Goal: Transaction & Acquisition: Purchase product/service

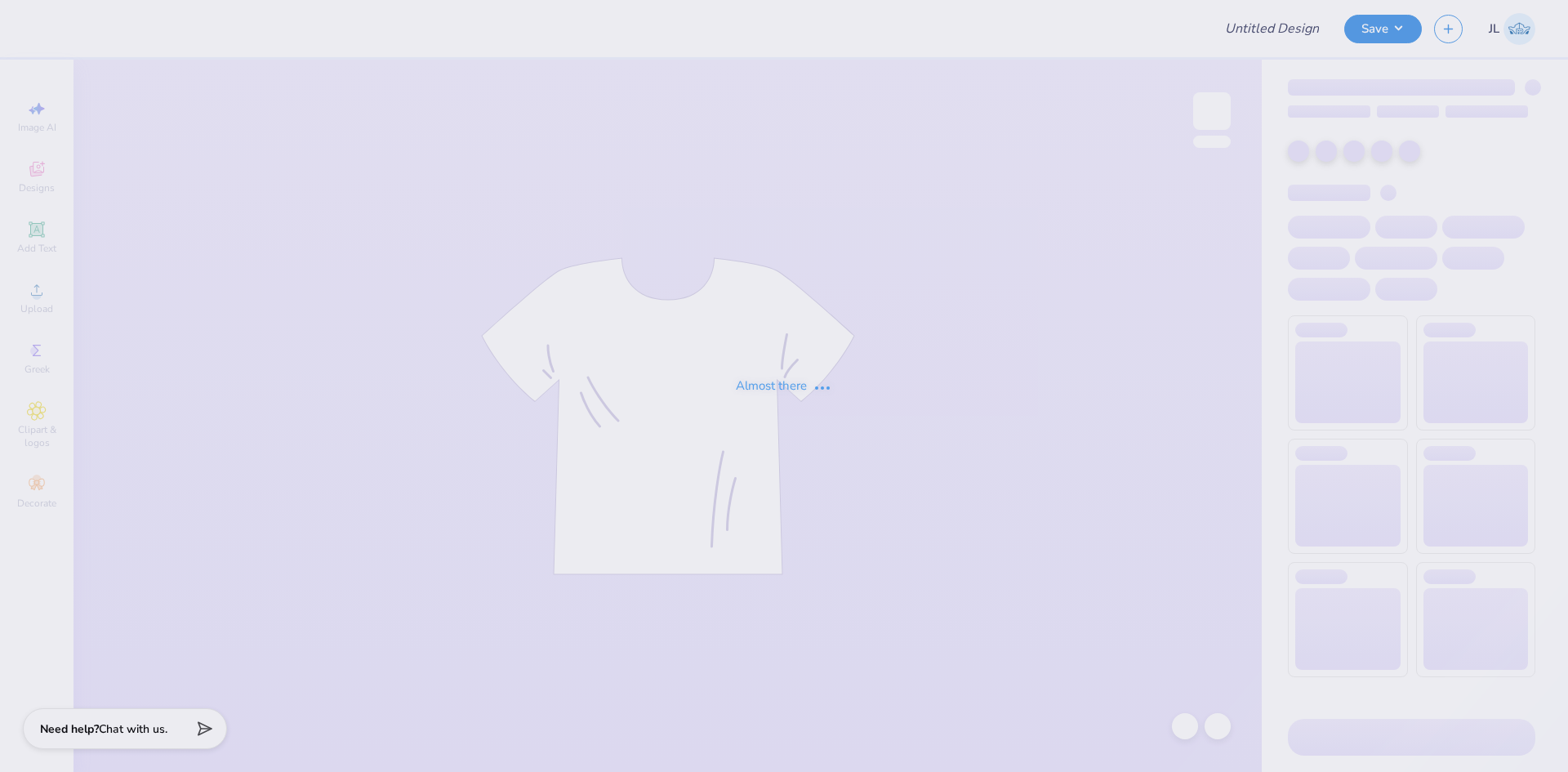
type input "TPA philo tanks"
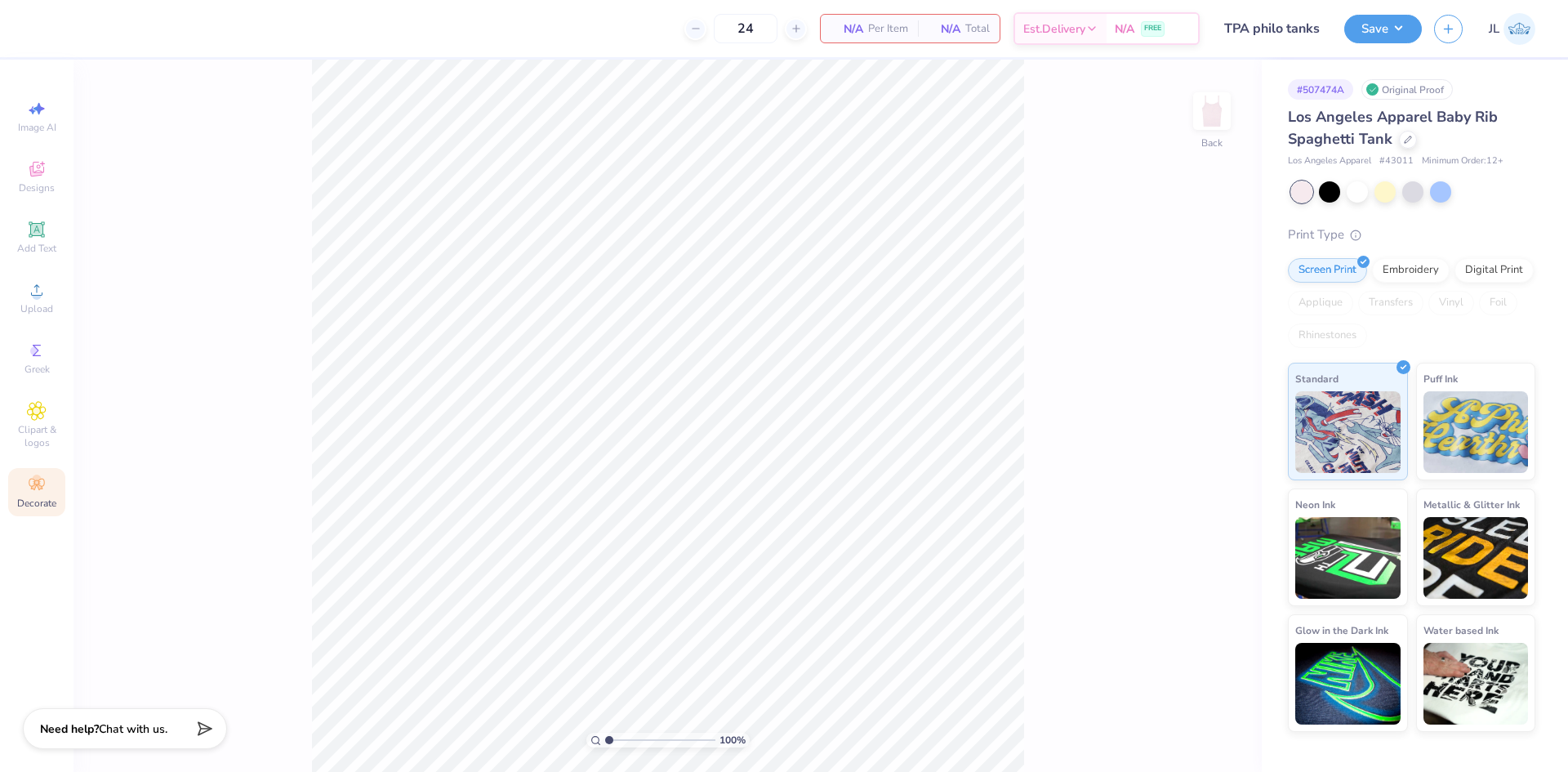
click at [39, 502] on span "Decorate" at bounding box center [37, 502] width 39 height 13
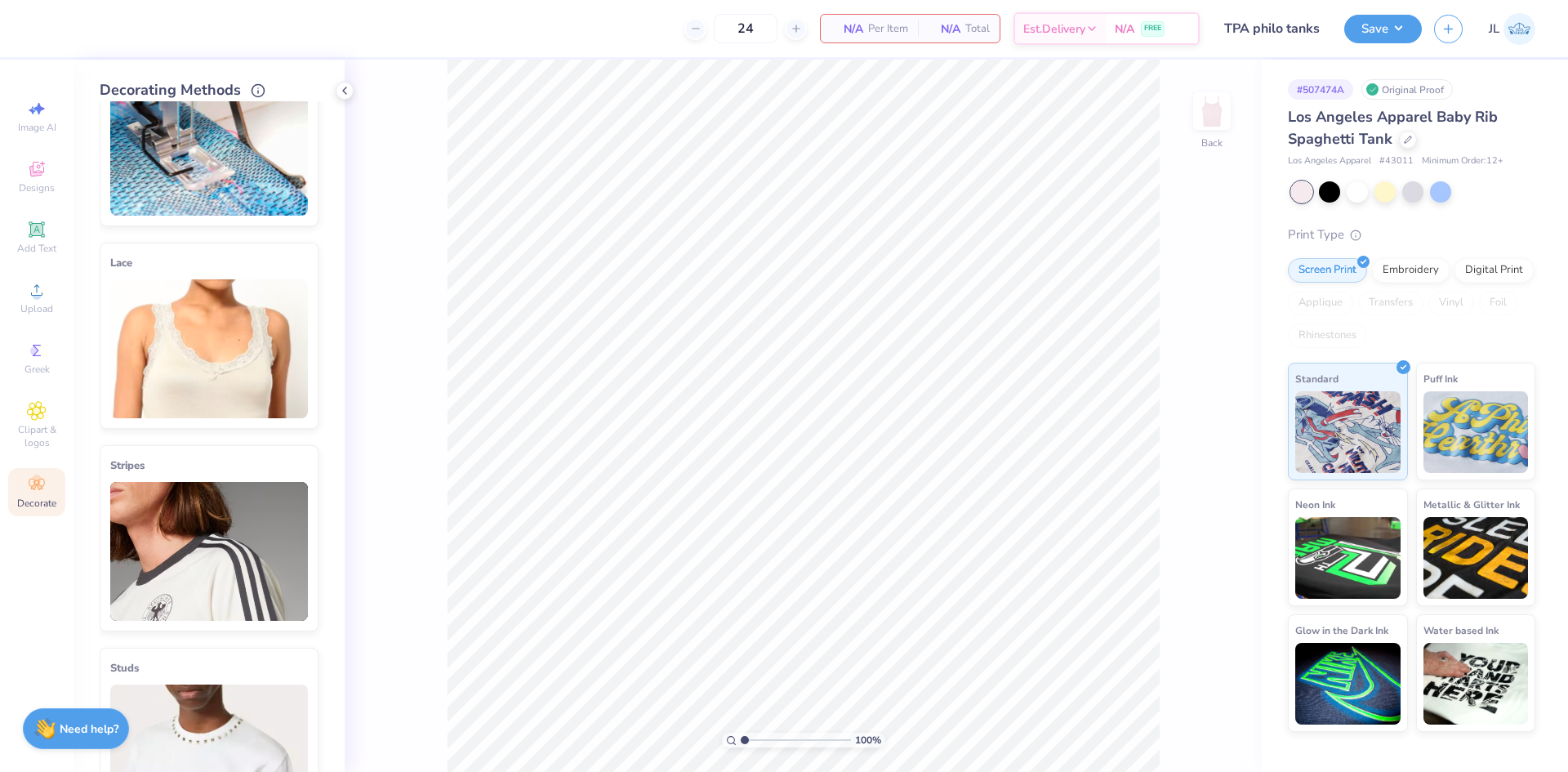
scroll to position [81, 0]
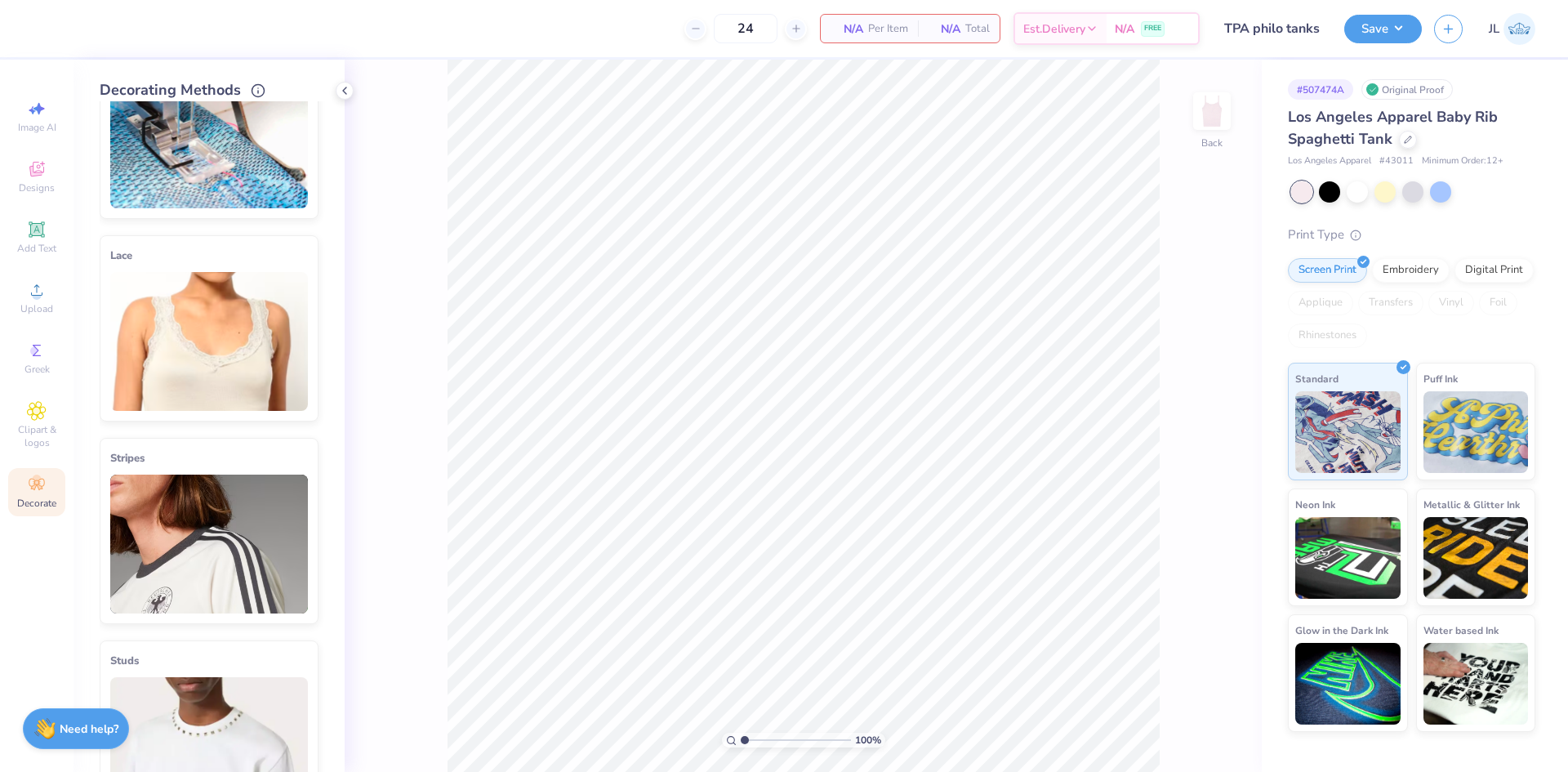
click at [224, 528] on img at bounding box center [209, 544] width 198 height 139
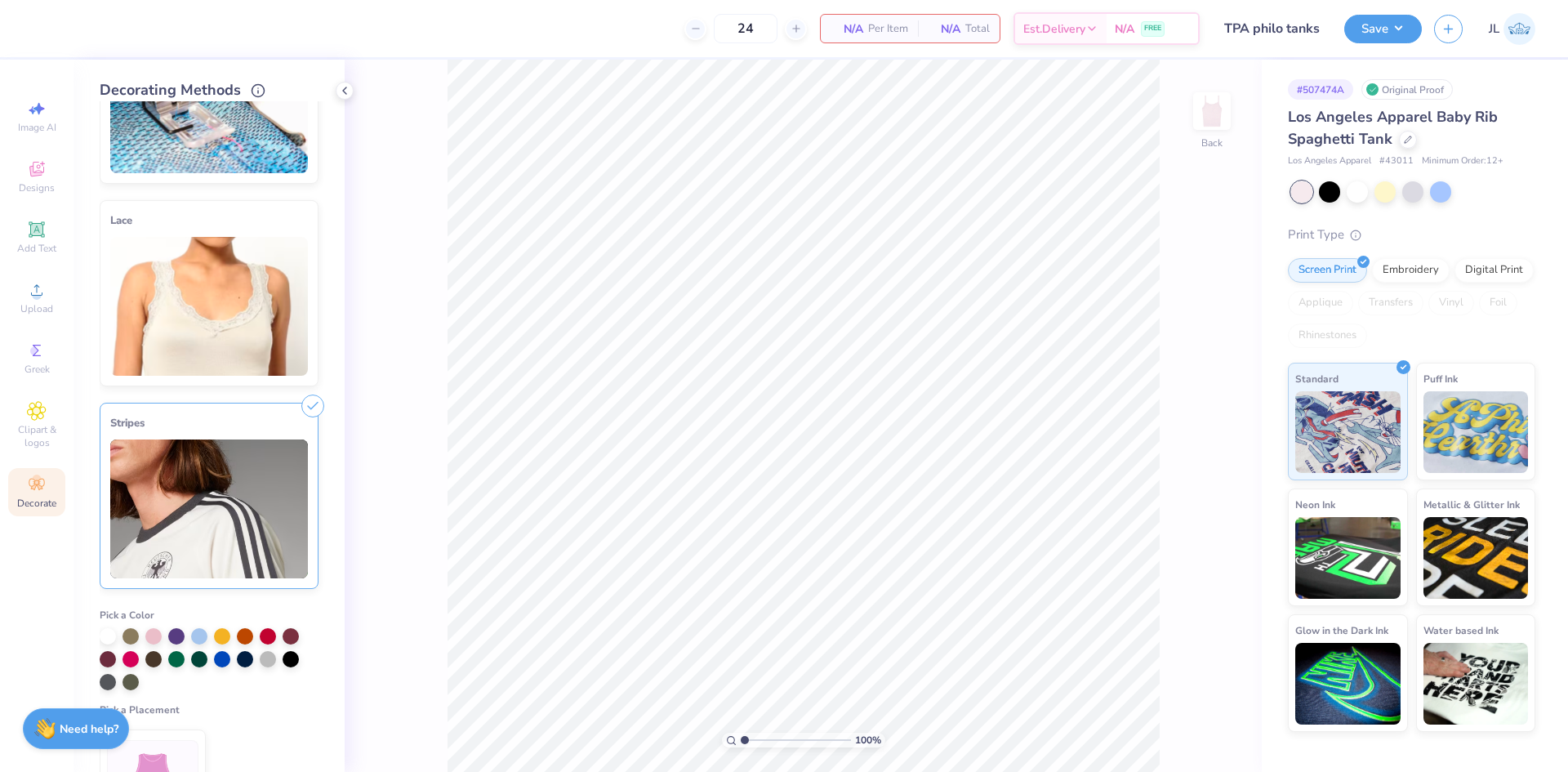
scroll to position [163, 0]
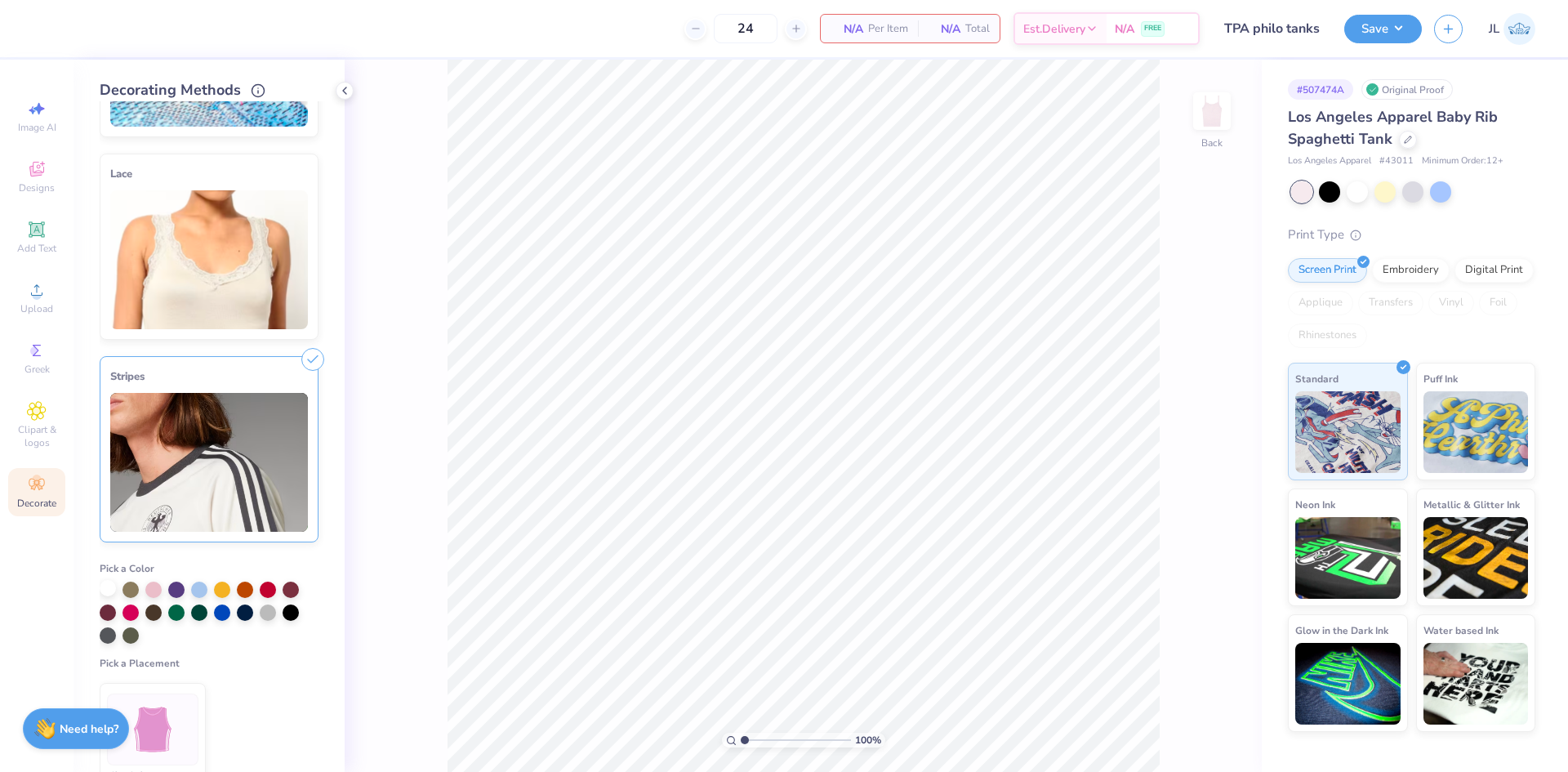
click at [107, 584] on div at bounding box center [107, 588] width 16 height 16
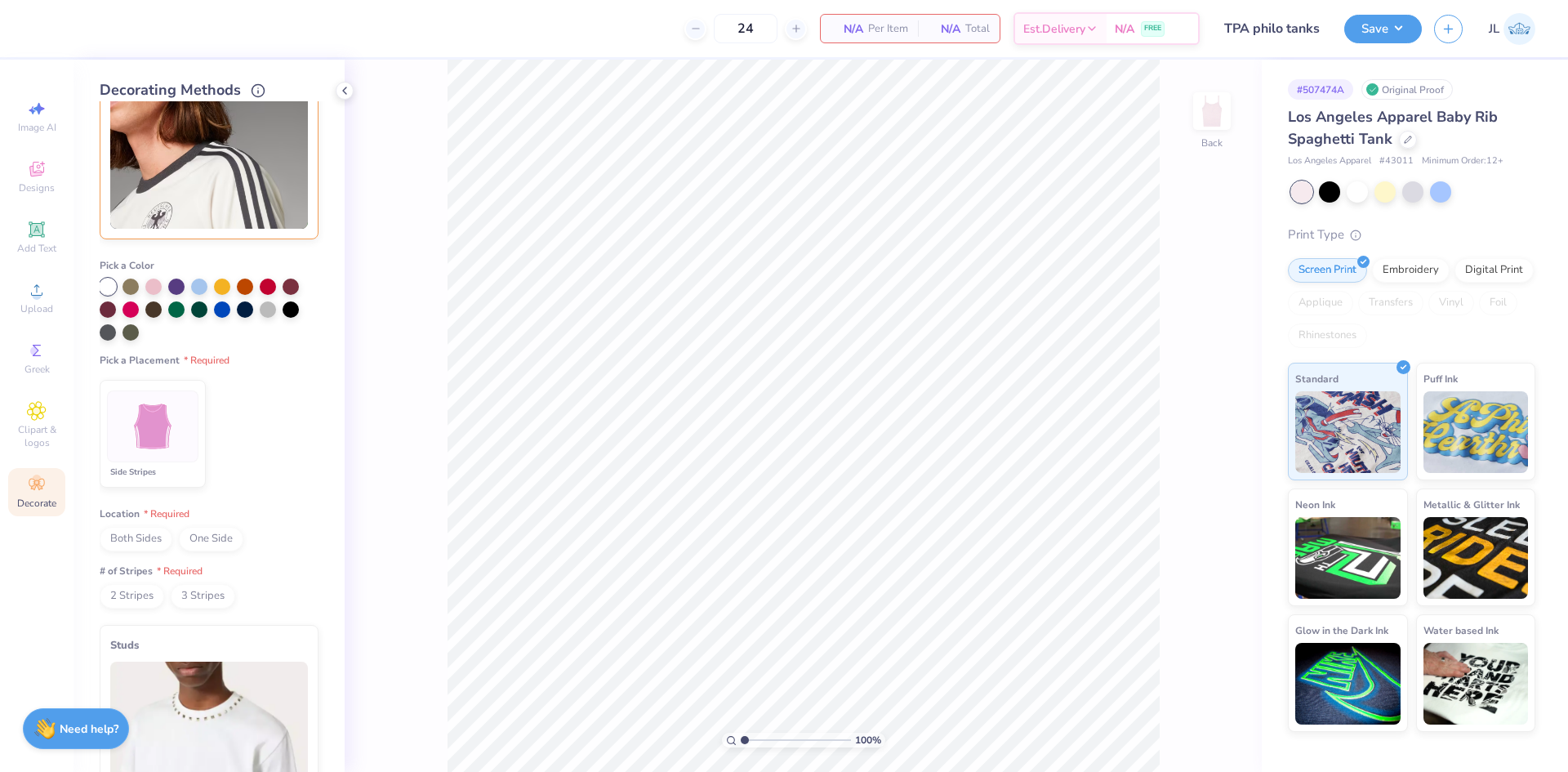
scroll to position [490, 0]
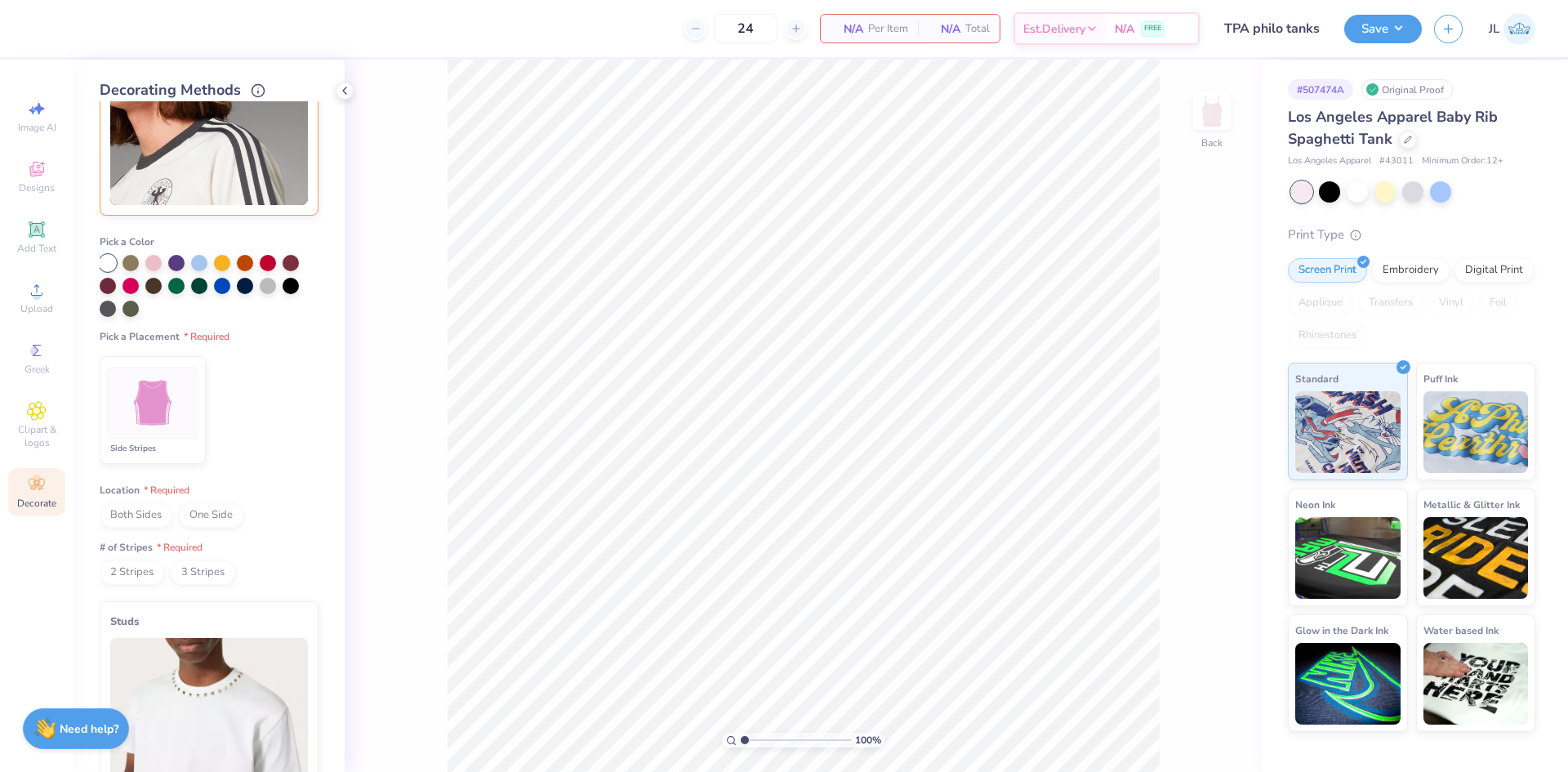
click at [140, 394] on img at bounding box center [153, 403] width 62 height 62
click at [144, 516] on span "Both Sides" at bounding box center [135, 515] width 73 height 25
click at [140, 570] on span "2 Stripes" at bounding box center [131, 573] width 64 height 25
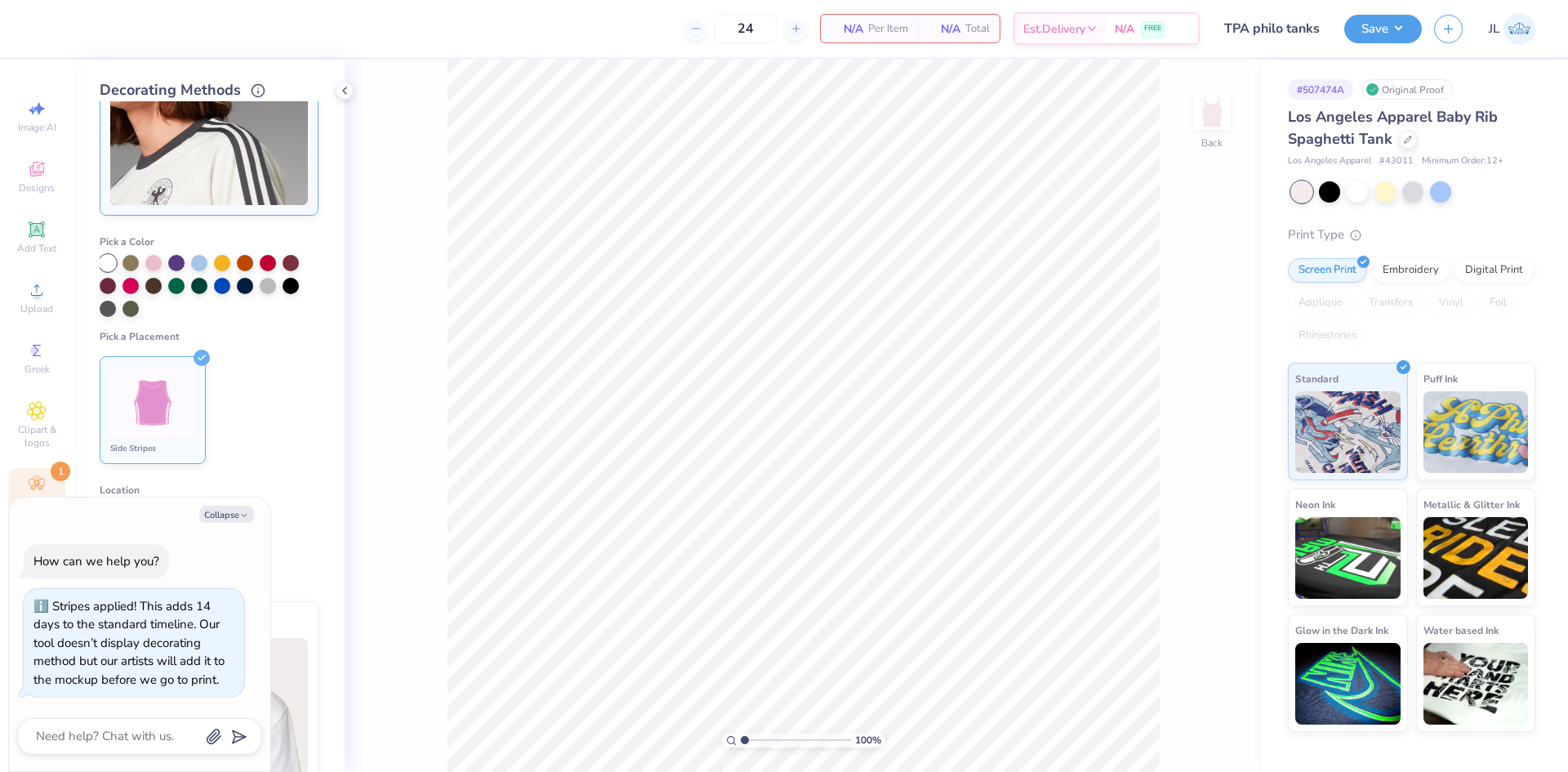
click at [279, 443] on ul "Side Stripes" at bounding box center [209, 409] width 219 height 121
click at [244, 520] on icon "button" at bounding box center [244, 514] width 9 height 9
type textarea "x"
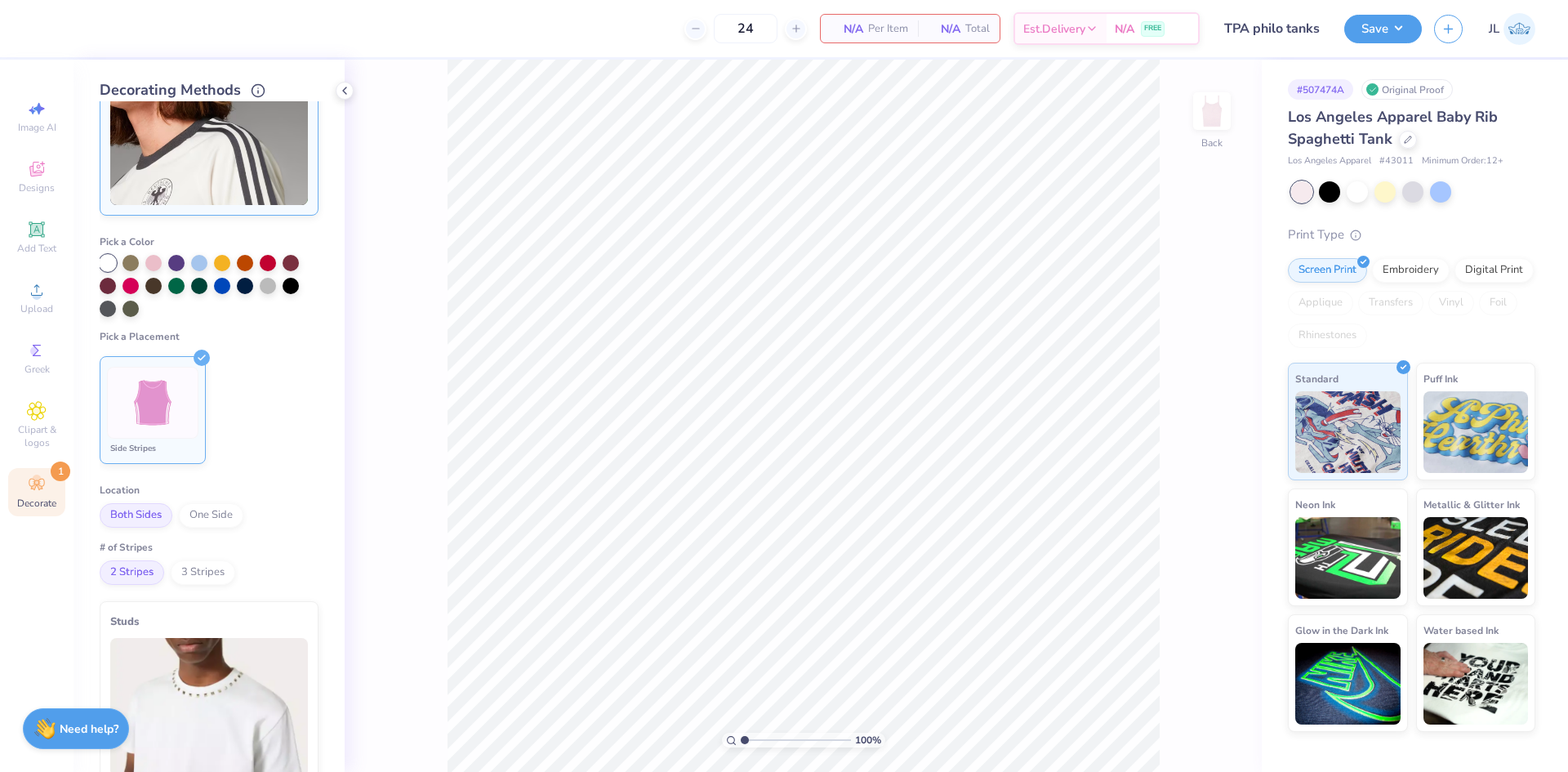
click at [174, 404] on img at bounding box center [153, 403] width 62 height 62
click at [205, 567] on span "3 Stripes" at bounding box center [202, 573] width 64 height 25
click at [133, 575] on span "2 Stripes" at bounding box center [131, 573] width 64 height 25
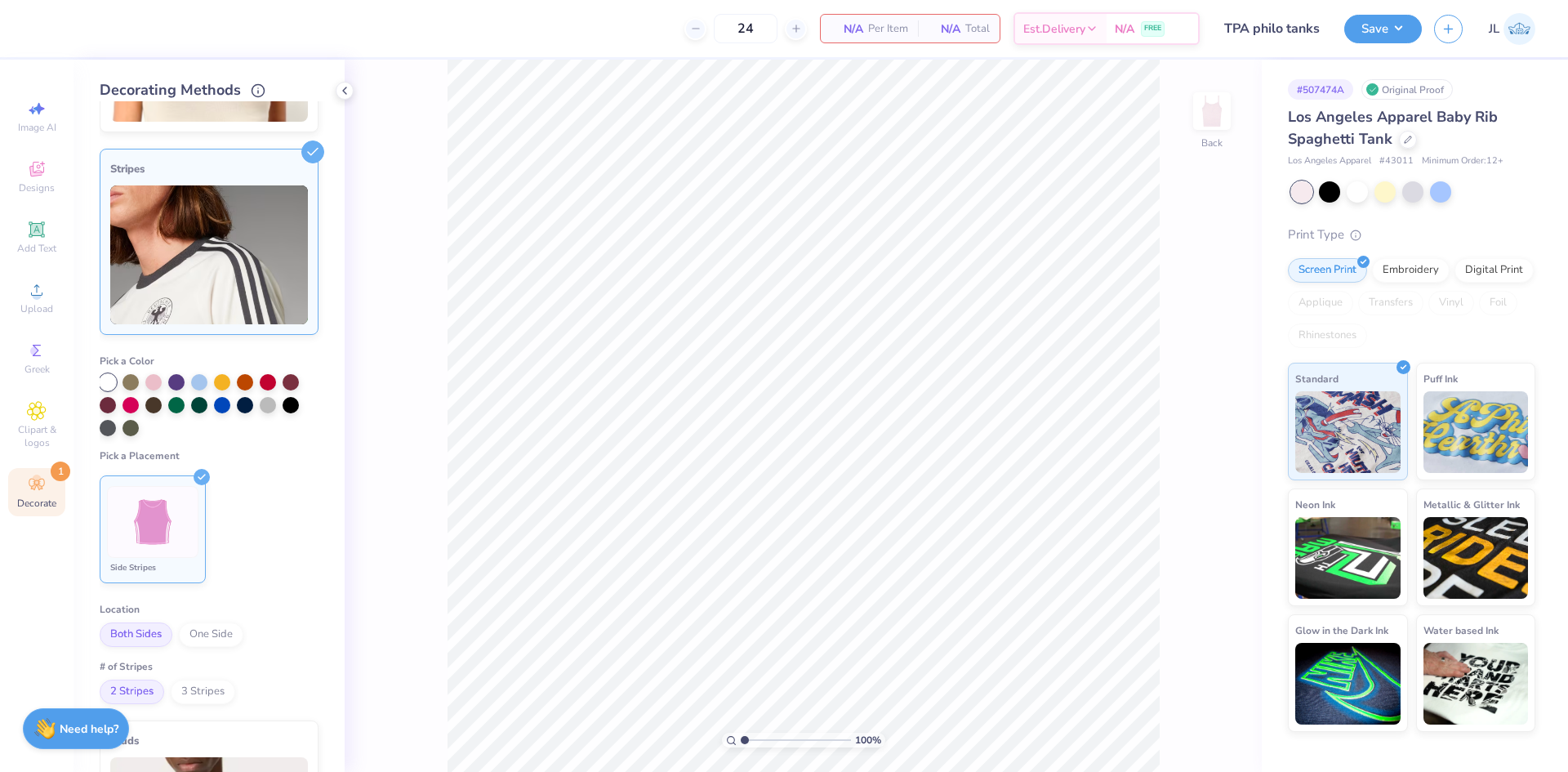
scroll to position [327, 0]
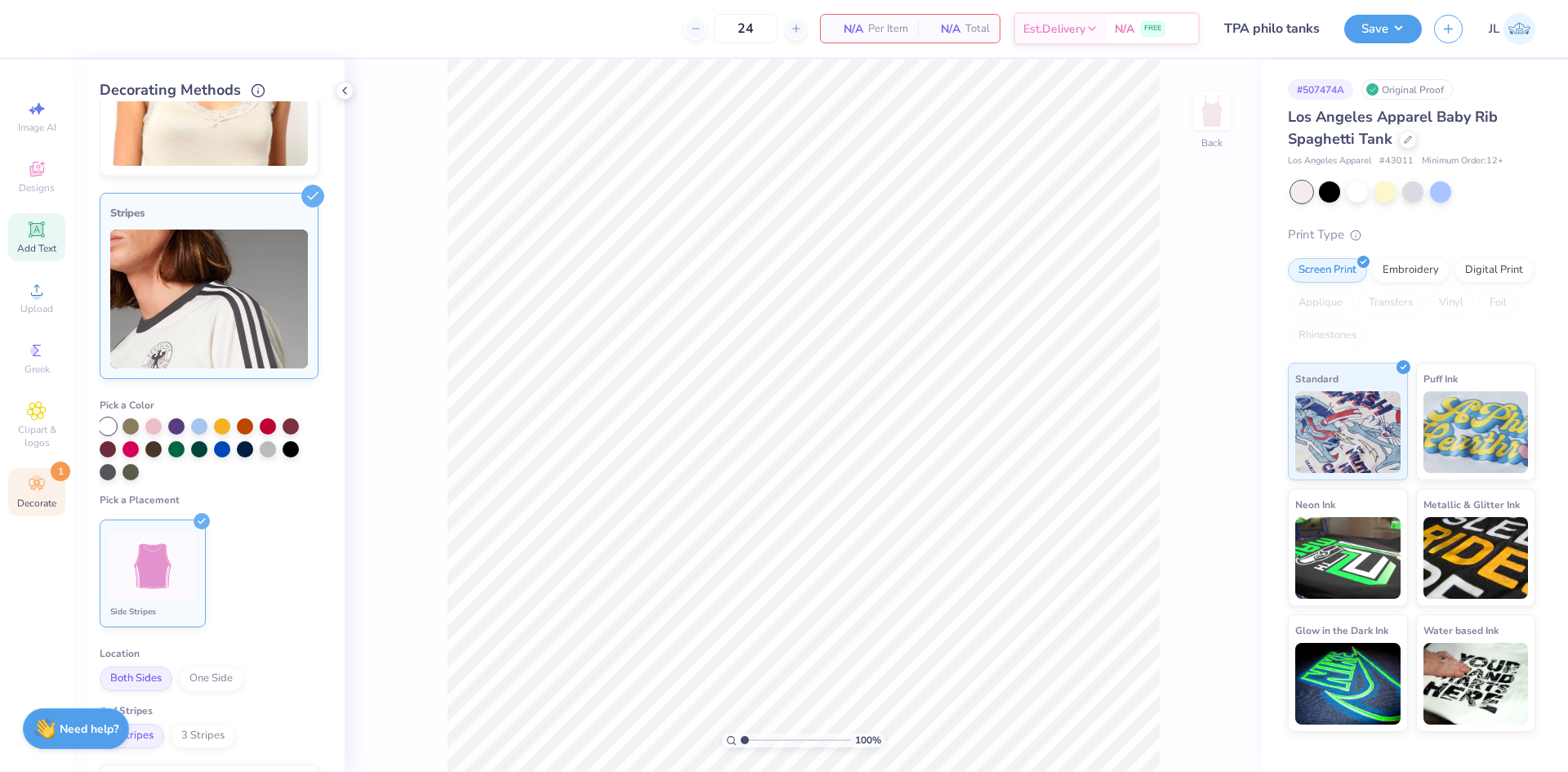
click at [50, 224] on div "Add Text" at bounding box center [37, 237] width 57 height 48
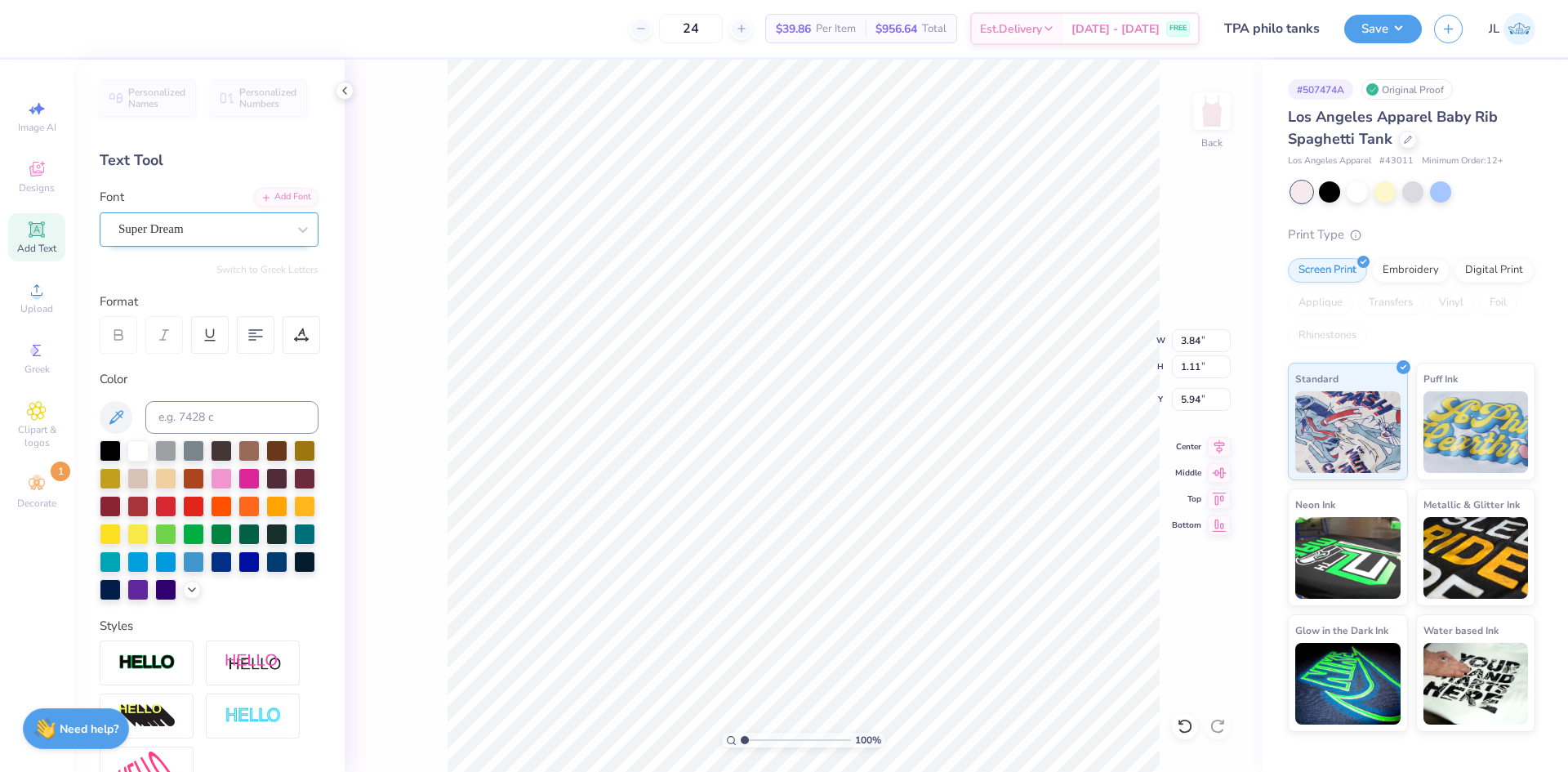
click at [264, 231] on div "Super Dream" at bounding box center [202, 229] width 171 height 26
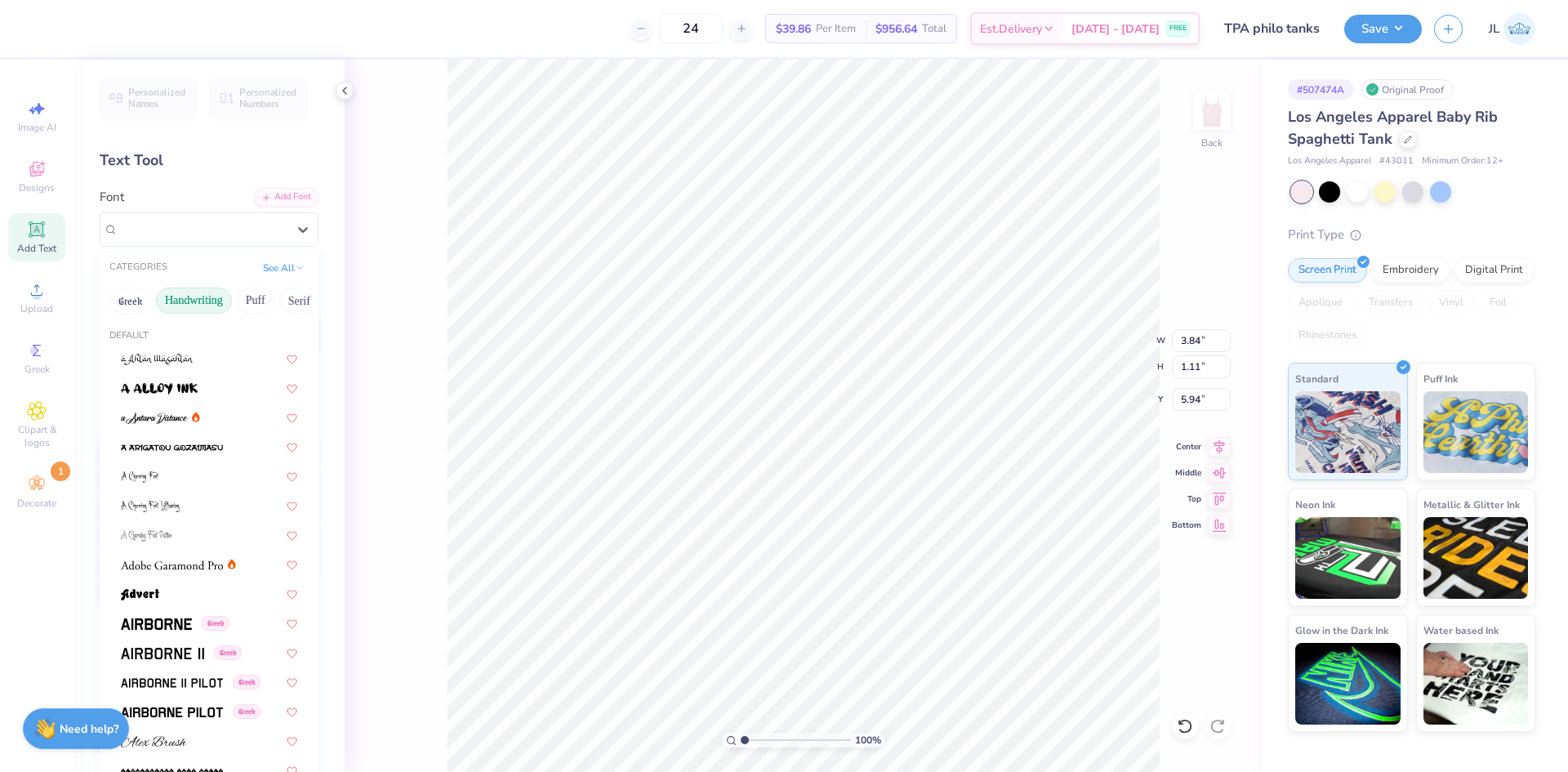
click at [196, 296] on button "Handwriting" at bounding box center [193, 300] width 76 height 27
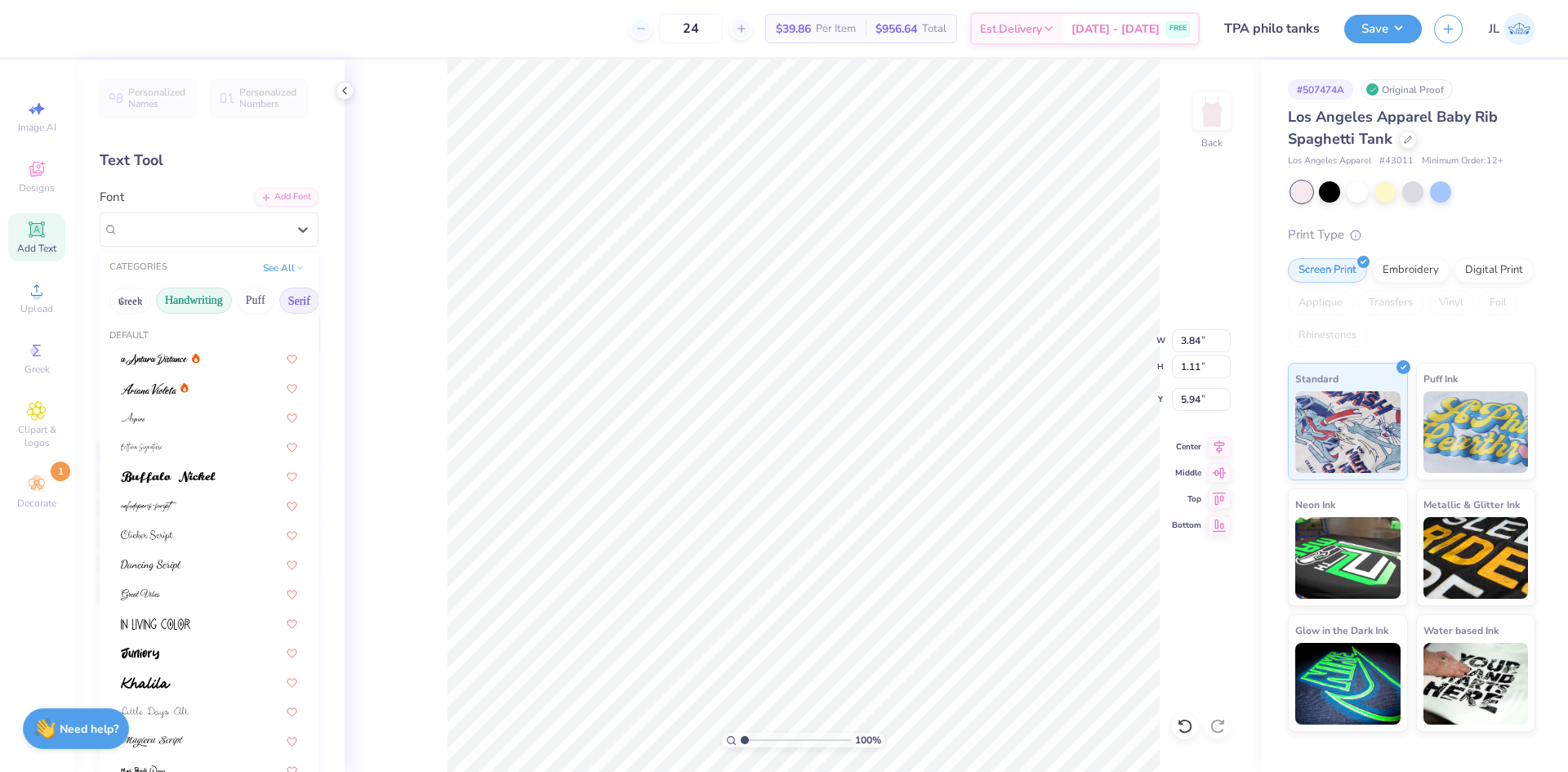
click at [279, 295] on button "Serif" at bounding box center [299, 300] width 40 height 27
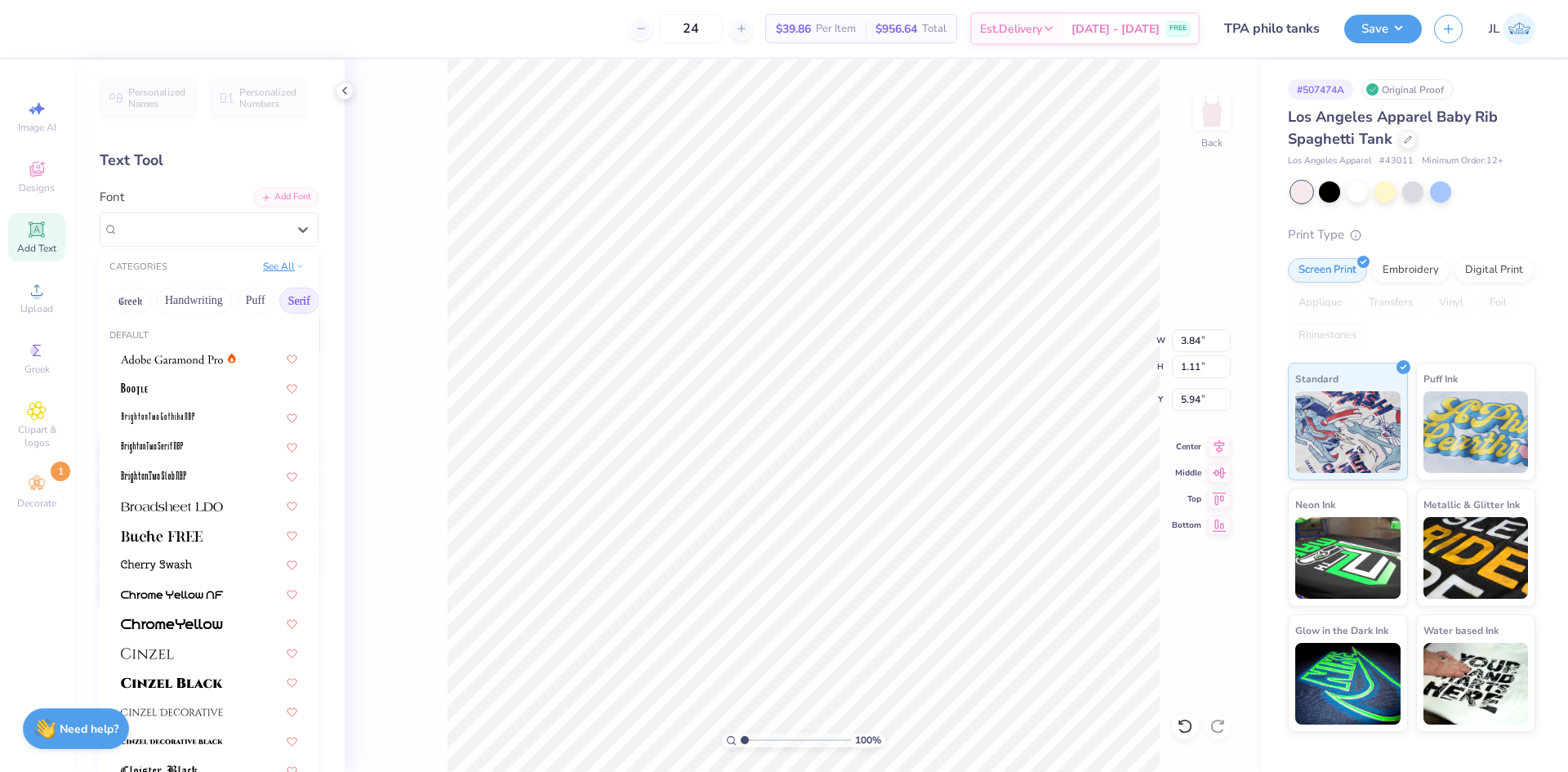
drag, startPoint x: 269, startPoint y: 306, endPoint x: 266, endPoint y: 264, distance: 42.1
click at [296, 300] on div "Greek Handwriting Puff Serif Bold Calligraphy Retro Sans Serif Minimal Fantasy …" at bounding box center [209, 300] width 219 height 36
click at [263, 263] on button "See All" at bounding box center [283, 266] width 50 height 16
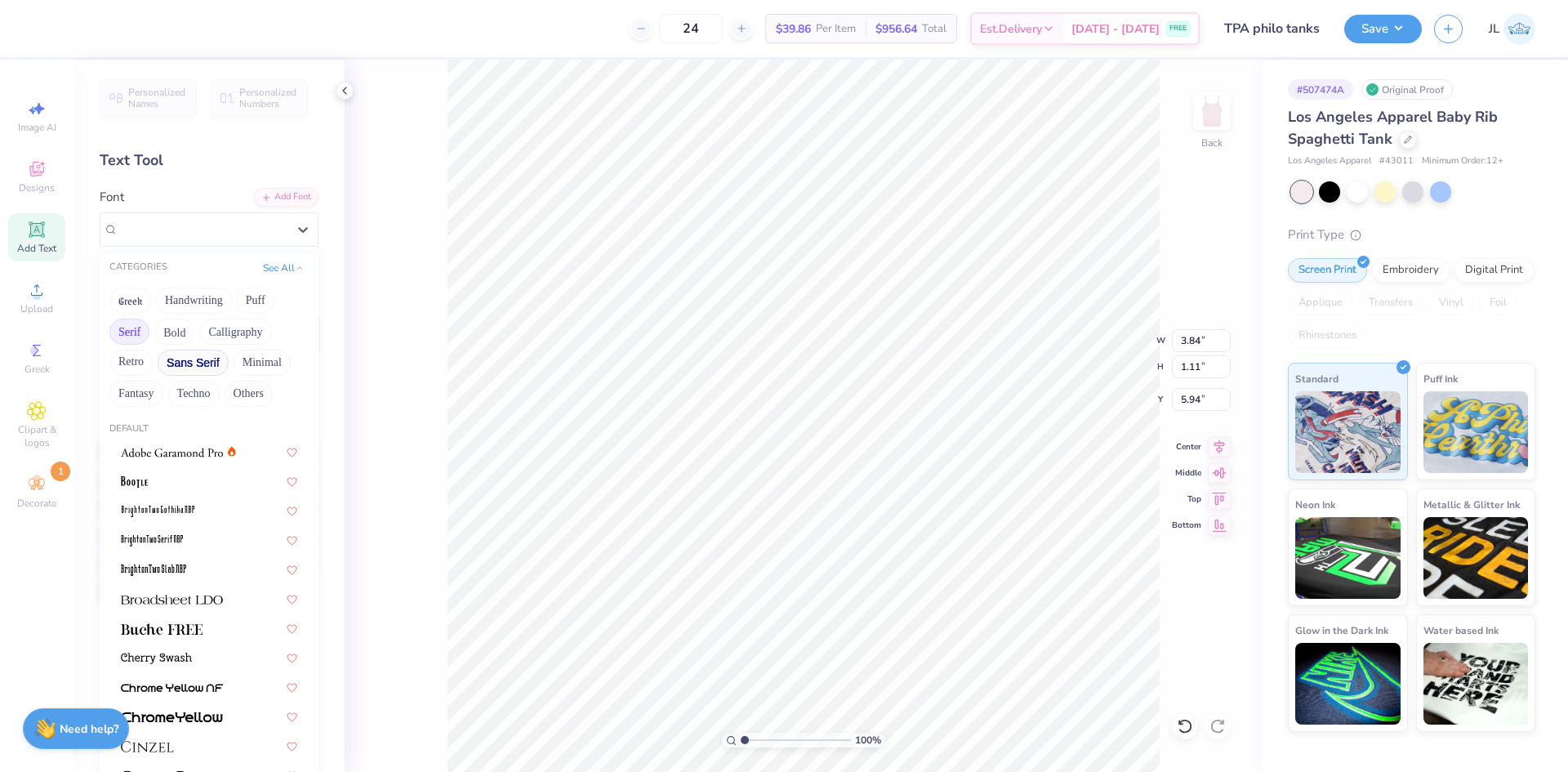
click at [175, 359] on button "Sans Serif" at bounding box center [193, 362] width 71 height 27
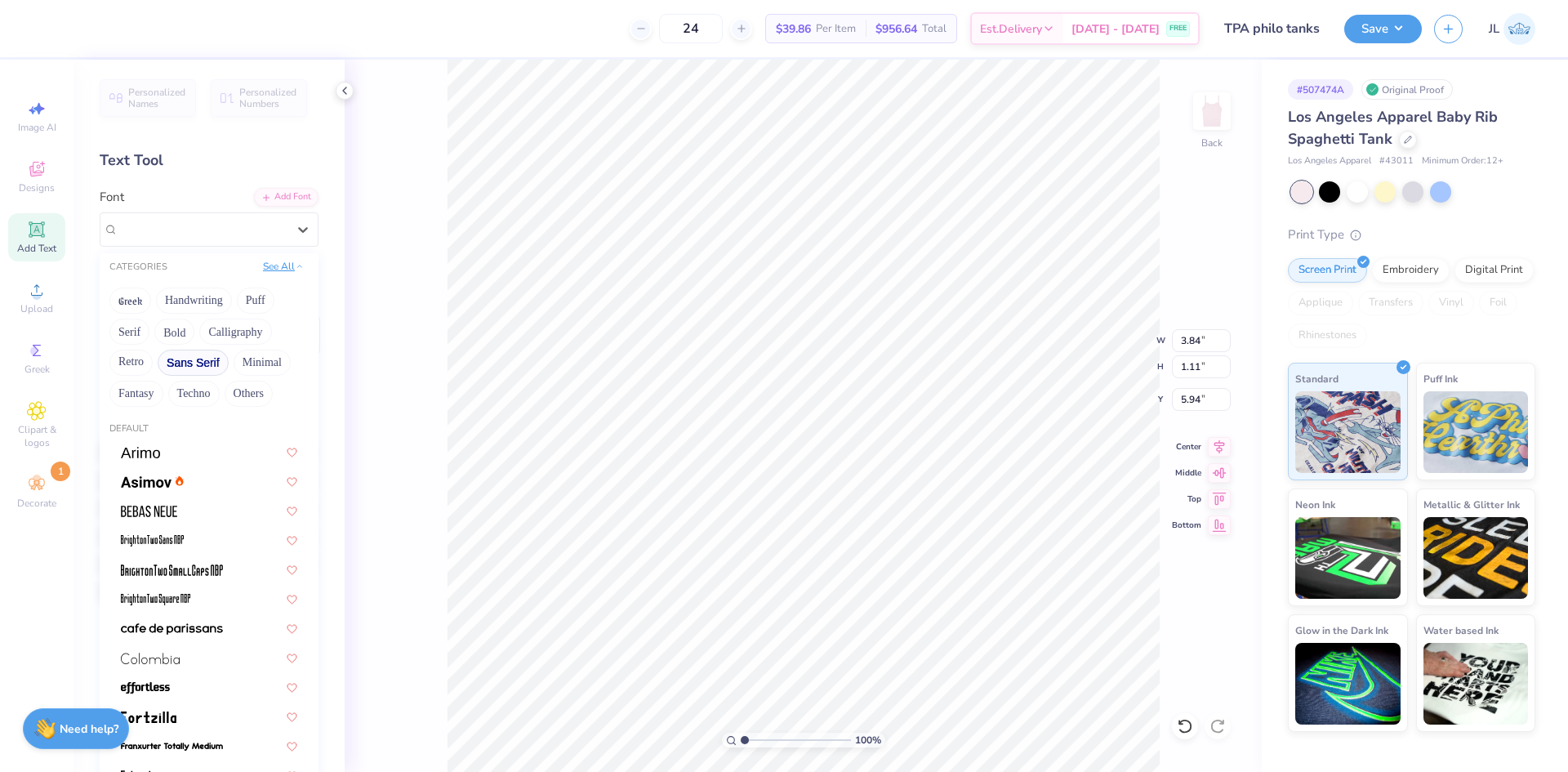
click at [285, 270] on button "See All" at bounding box center [283, 266] width 50 height 16
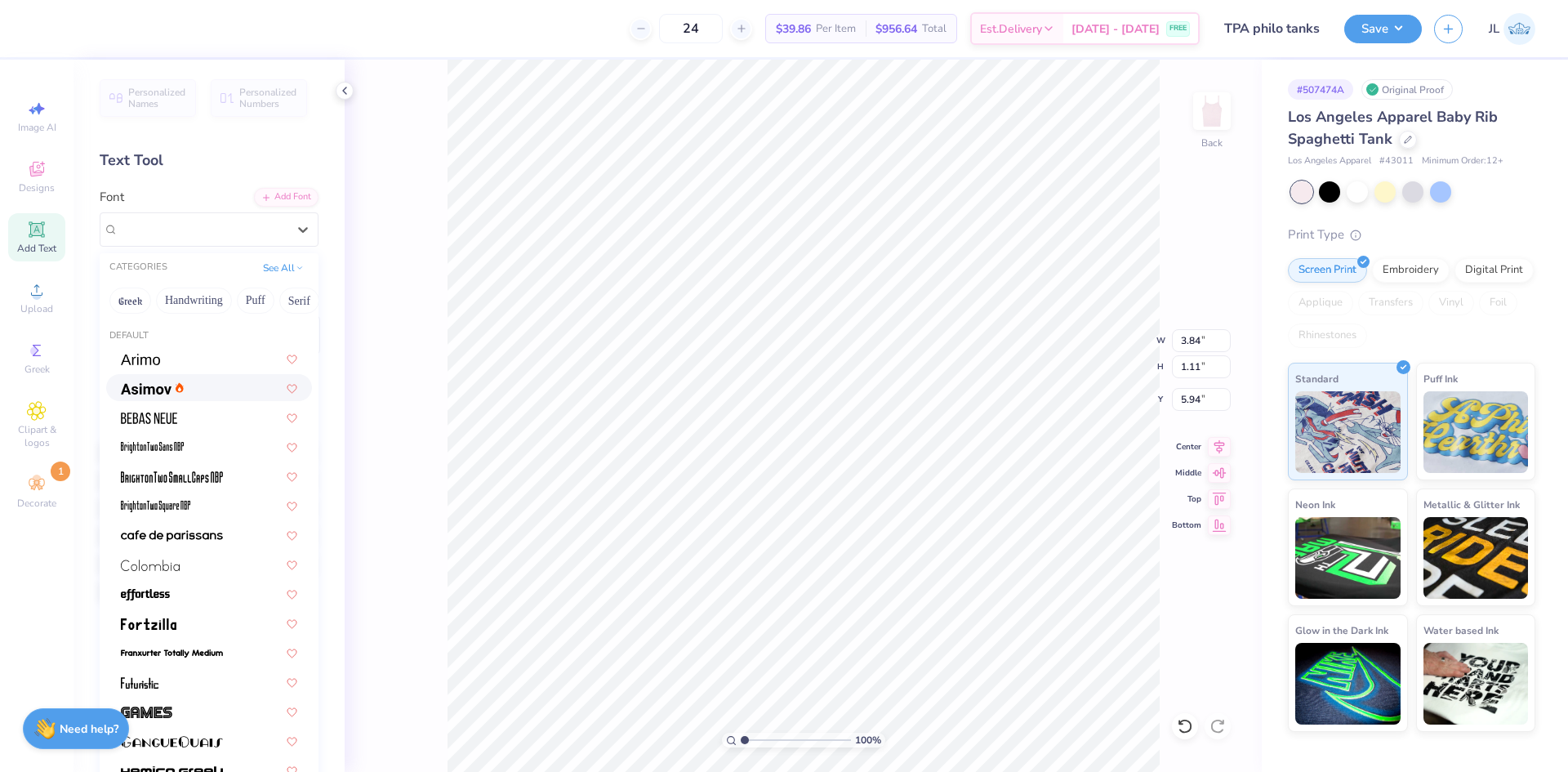
click at [158, 392] on img at bounding box center [146, 389] width 50 height 11
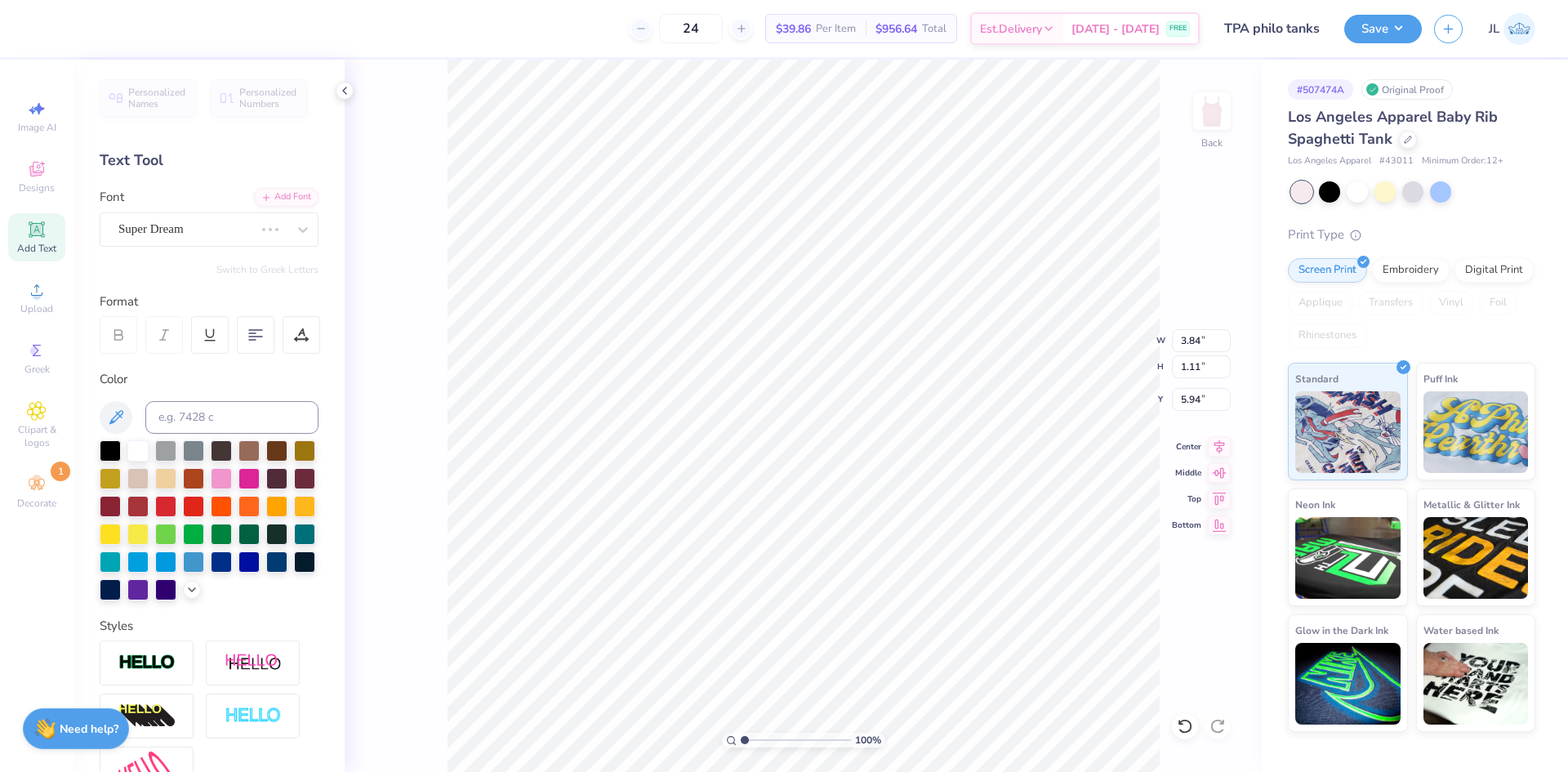
type input "3.80"
type input "1.13"
type textarea "THETA PI ALPHA"
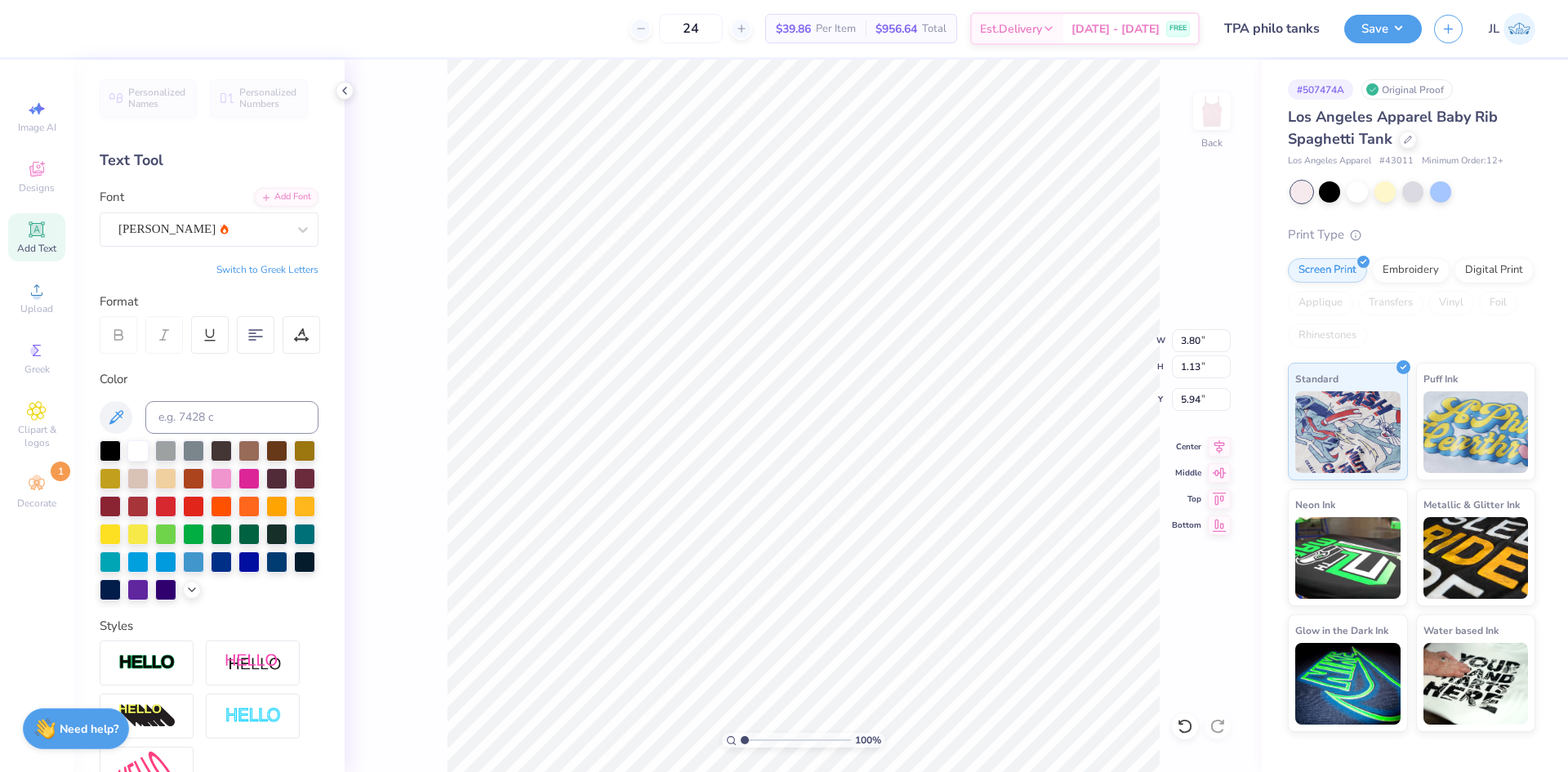
type input "8.93"
type input "0.82"
type input "3.22"
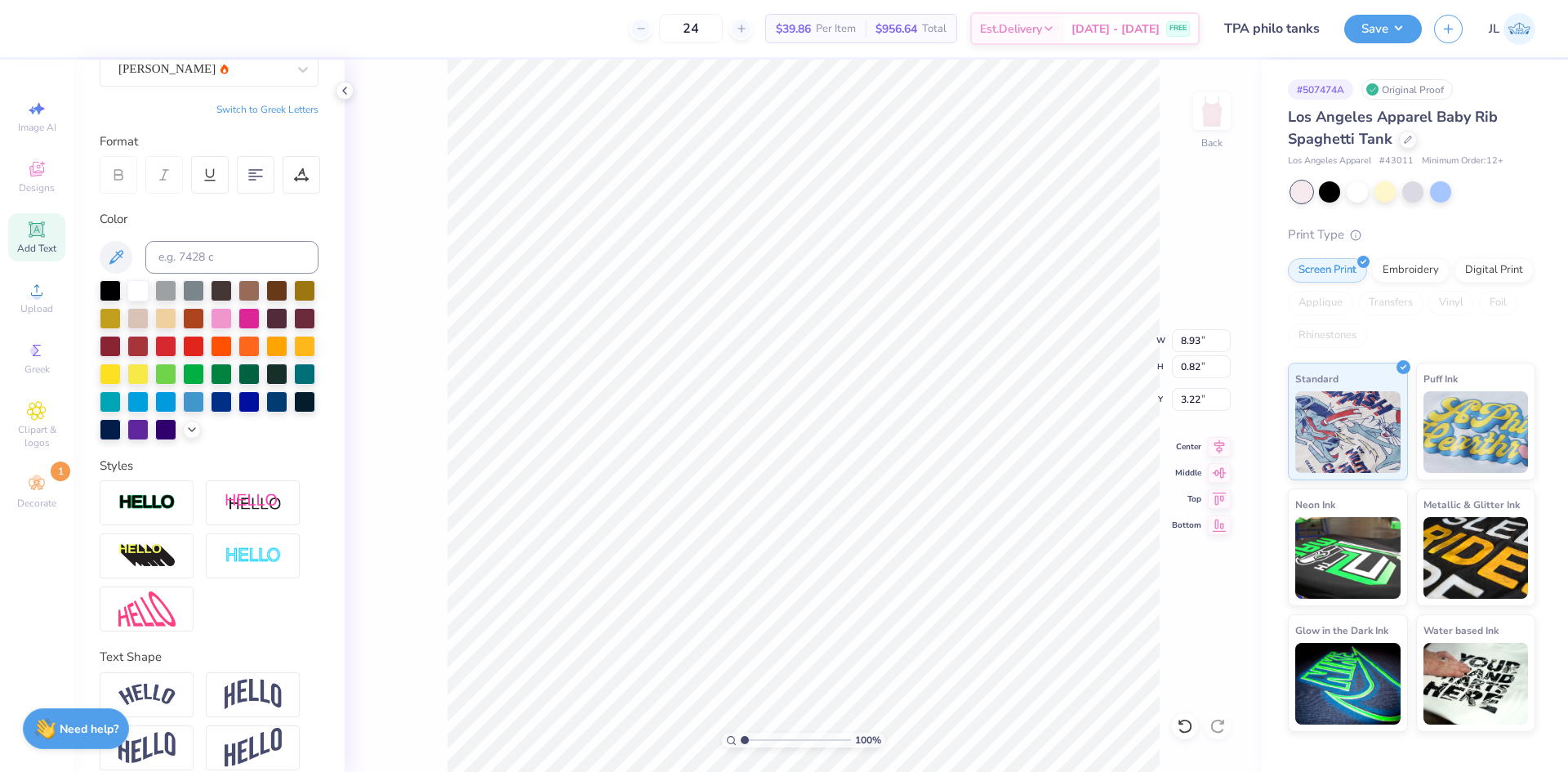
scroll to position [206, 0]
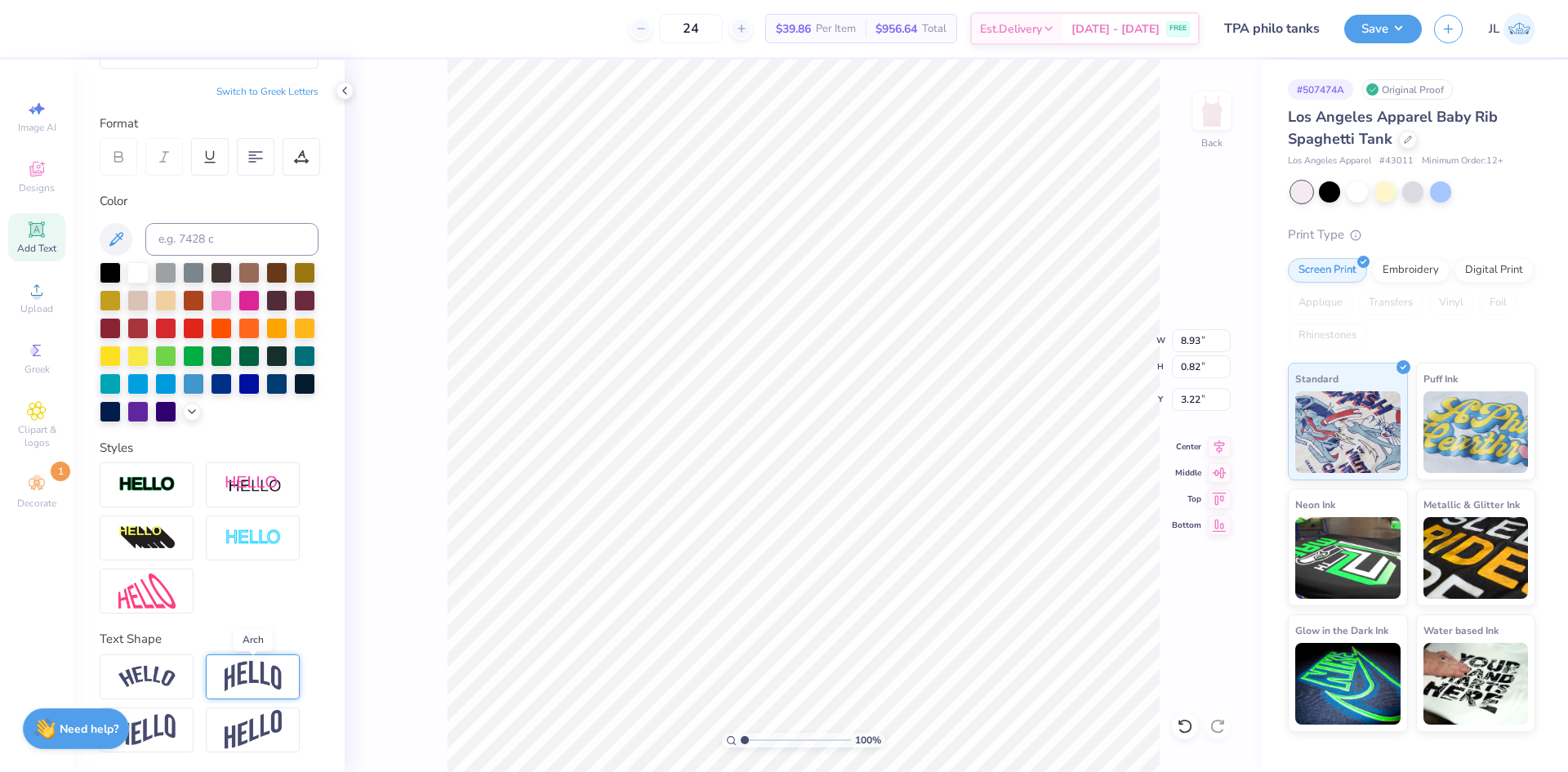
click at [258, 678] on img at bounding box center [252, 676] width 57 height 31
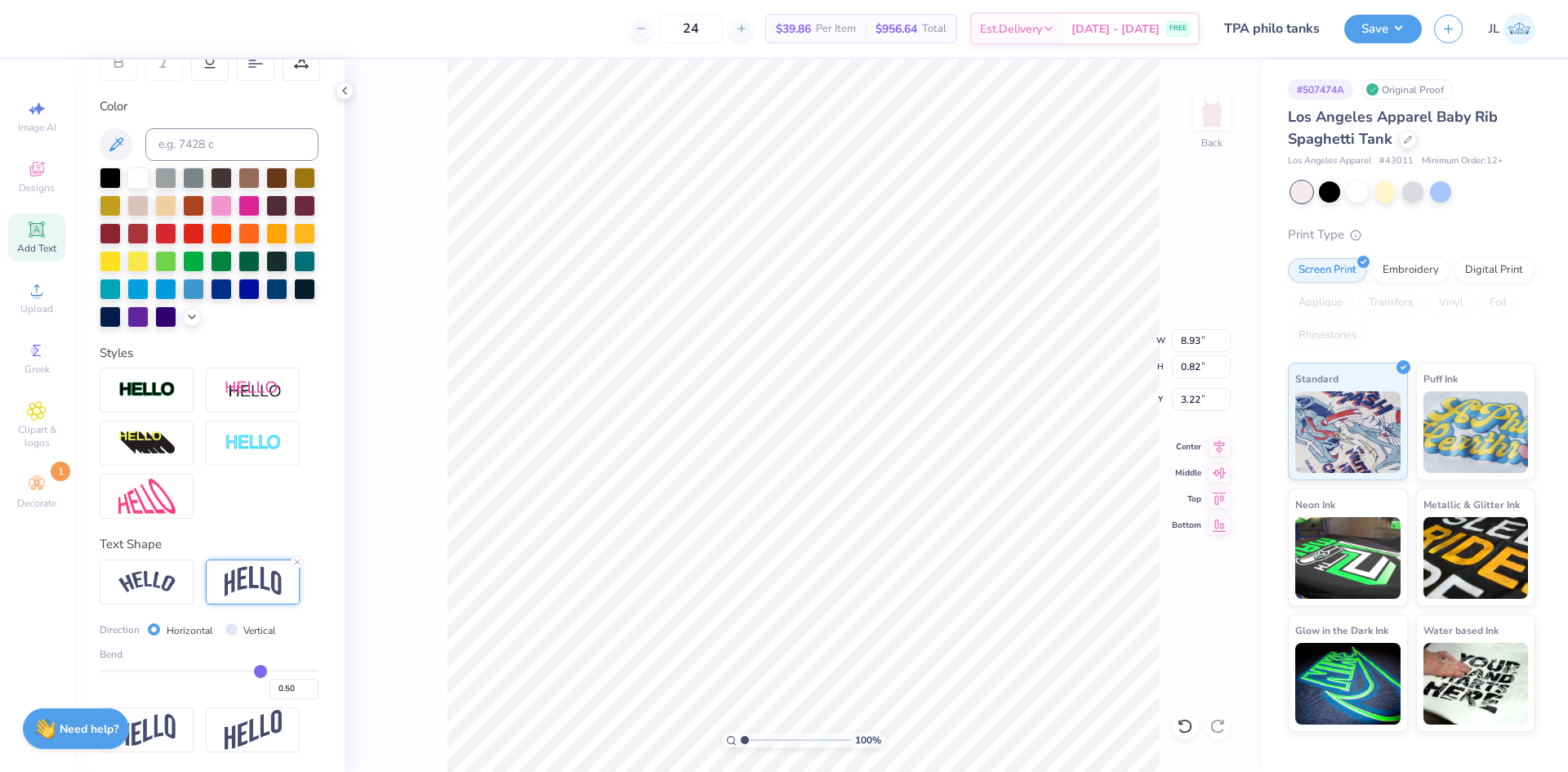
scroll to position [300, 0]
click at [275, 669] on div "Bend 0.50" at bounding box center [209, 673] width 219 height 52
type input "0.54"
type input "0.55"
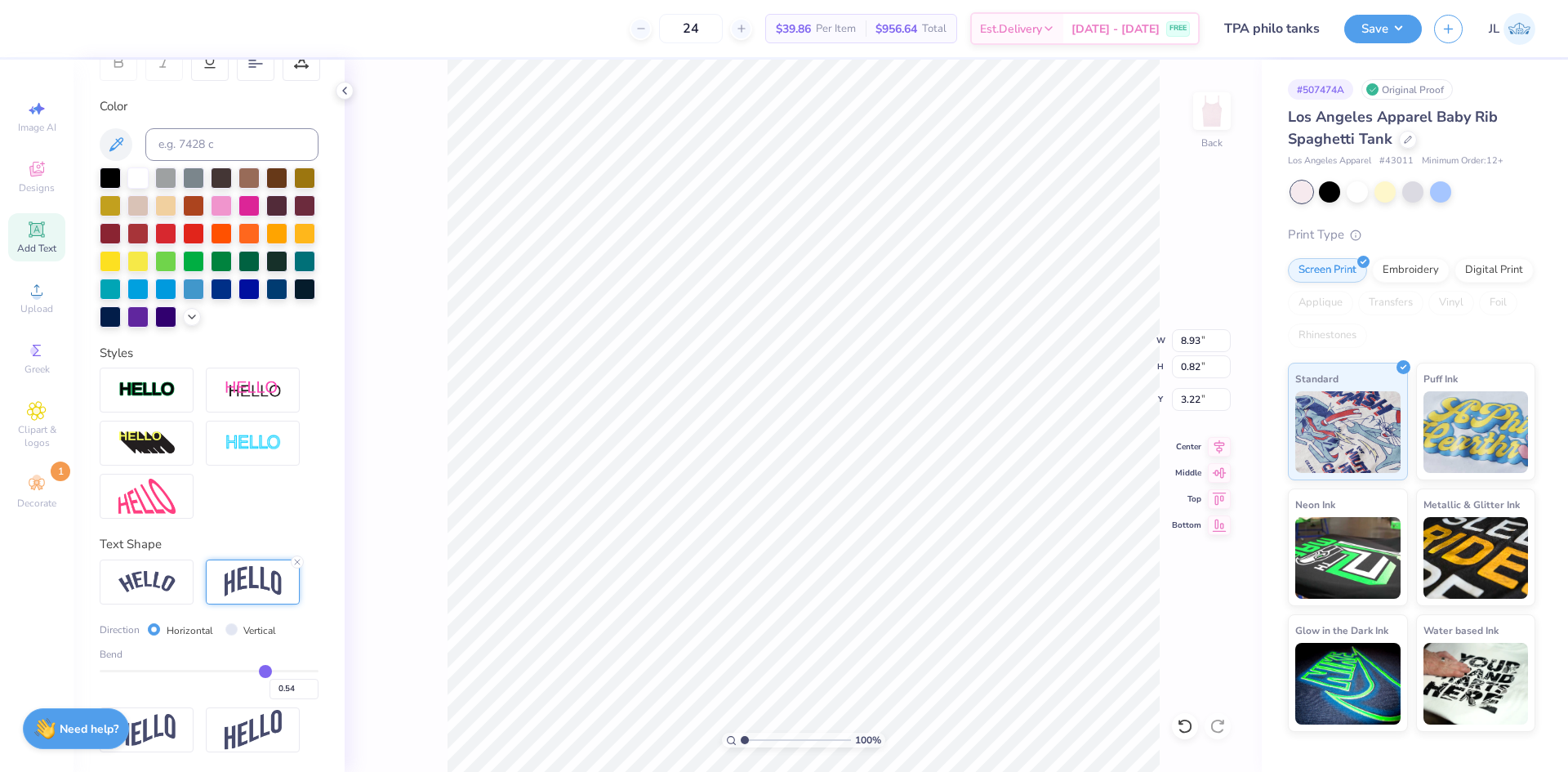
type input "0.55"
type input "0.56"
type input "0.57"
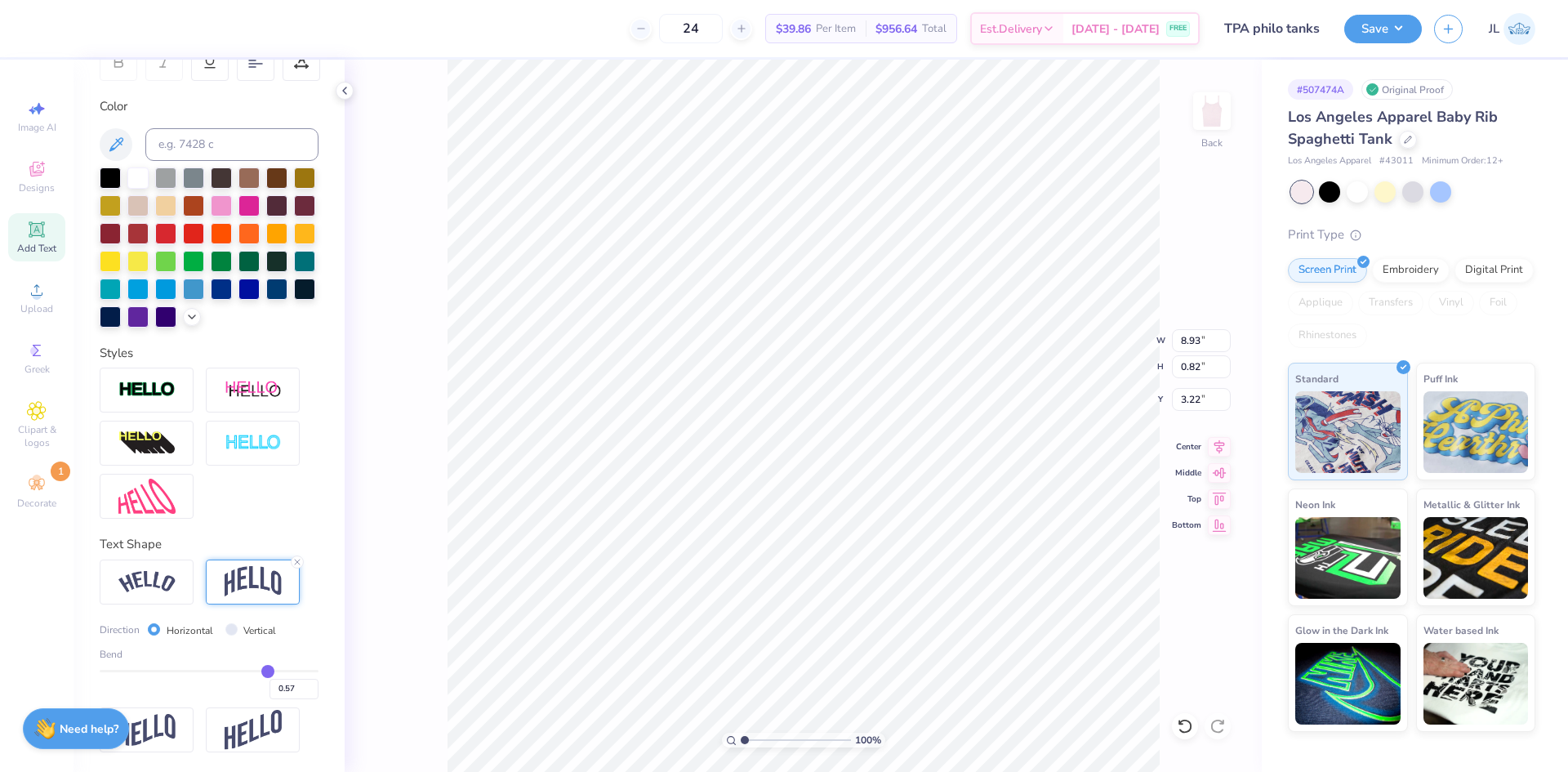
type input "0.58"
type input "0.59"
type input "0.6"
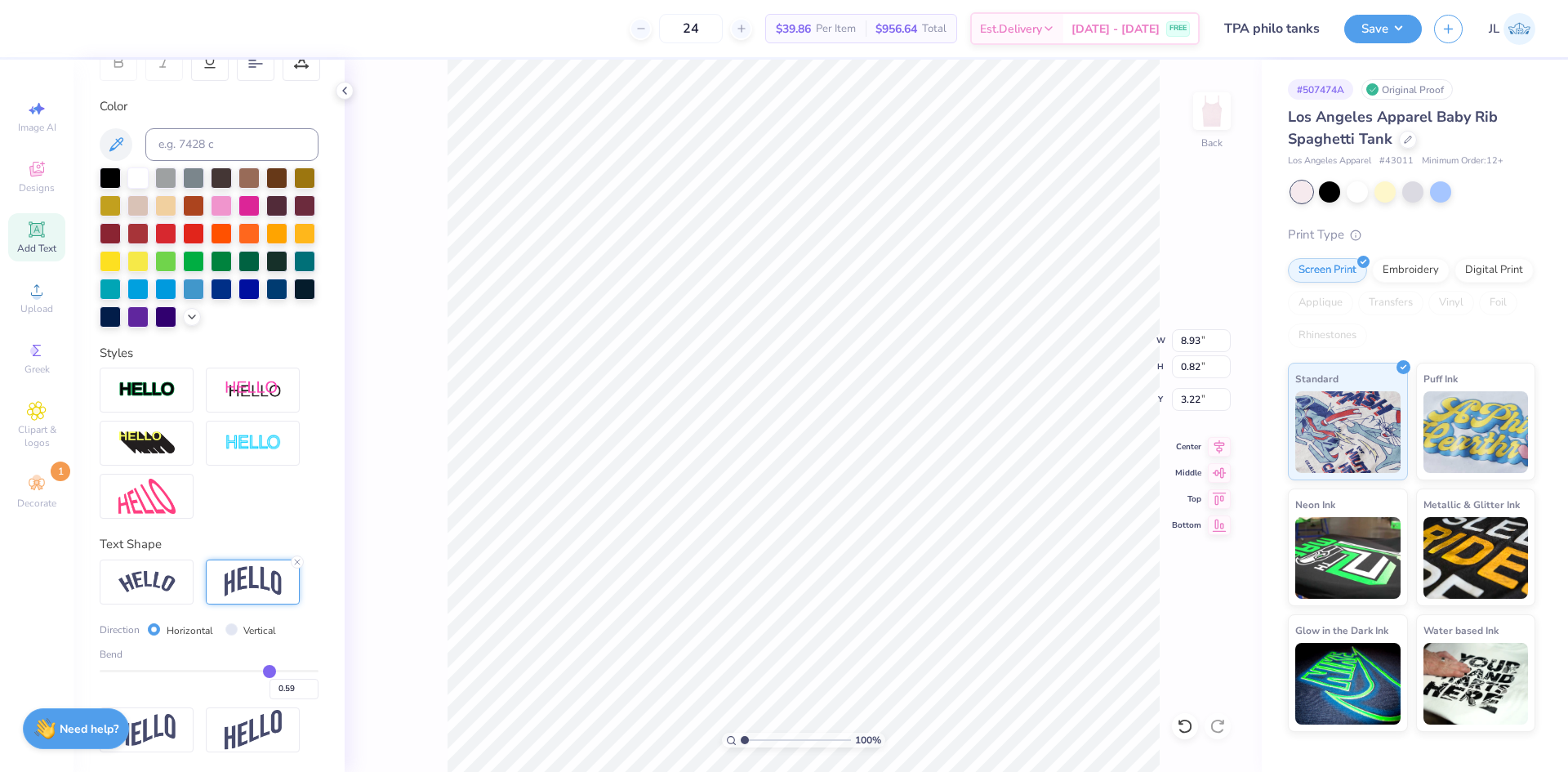
type input "0.60"
type input "0.62"
type input "0.64"
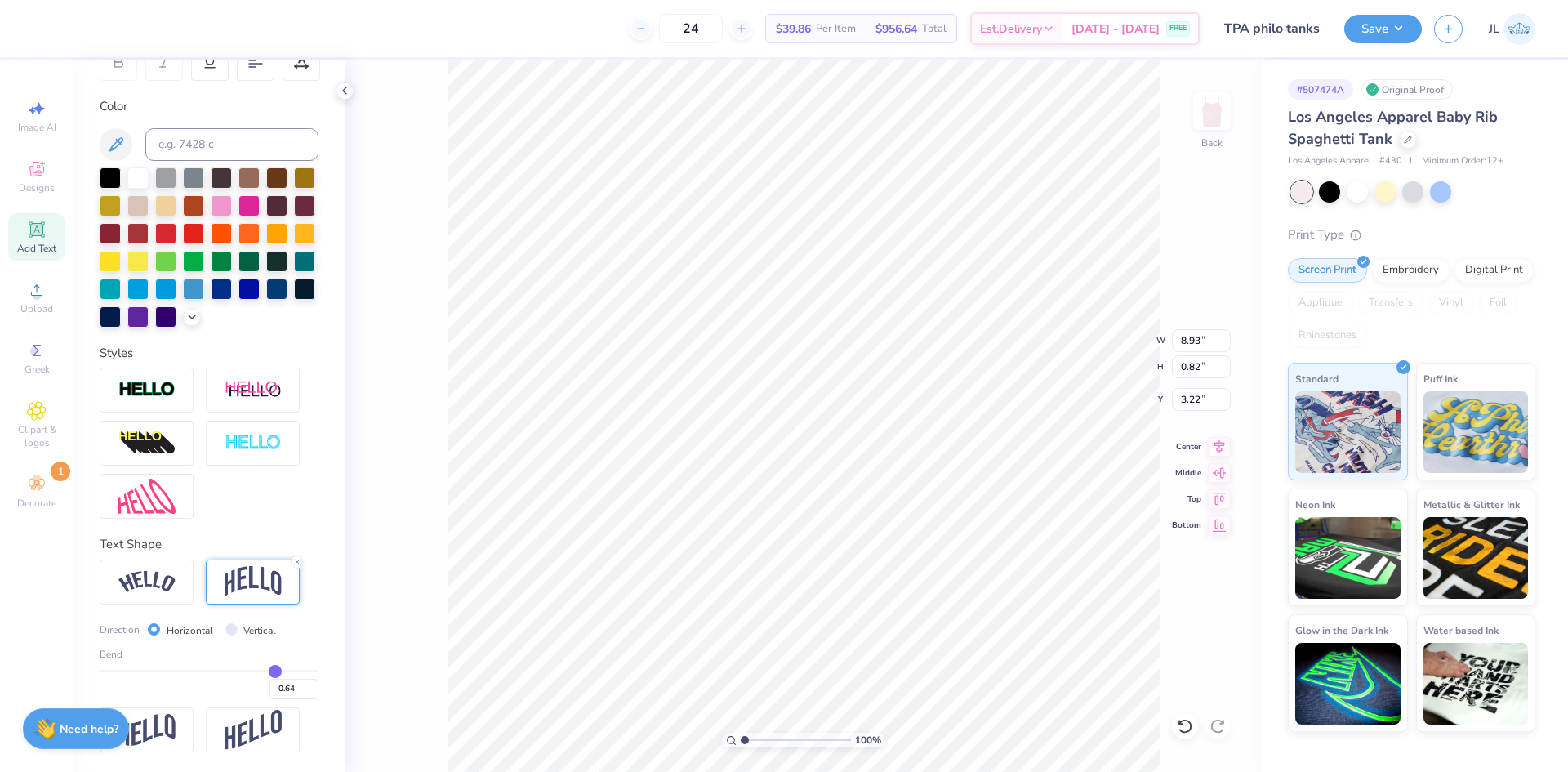
type input "0.65"
type input "0.66"
type input "0.67"
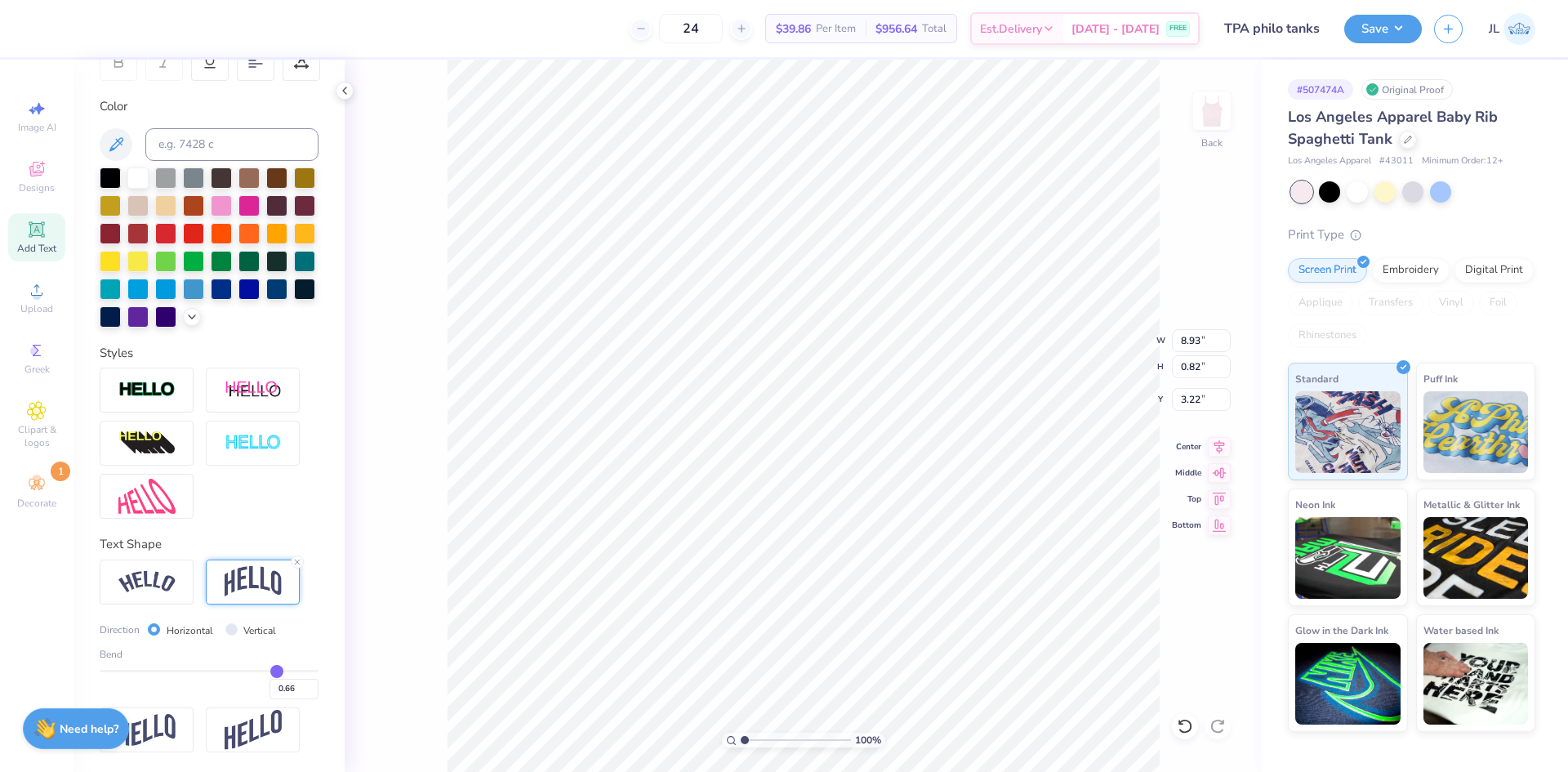
type input "0.67"
type input "0.68"
type input "0.69"
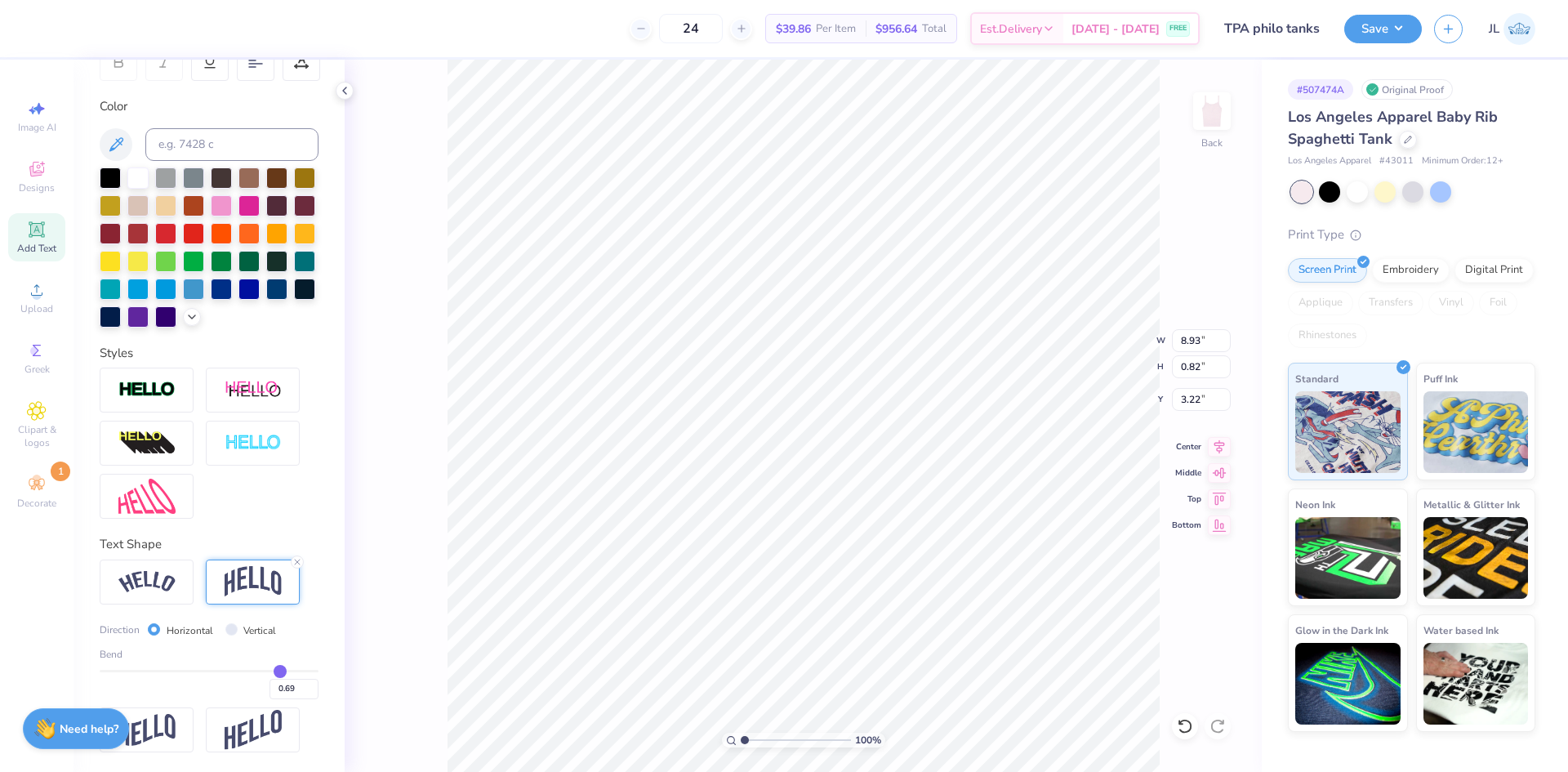
type input "0.7"
type input "0.70"
drag, startPoint x: 256, startPoint y: 671, endPoint x: 270, endPoint y: 674, distance: 14.3
click at [270, 672] on input "range" at bounding box center [209, 671] width 219 height 3
type input "0.69"
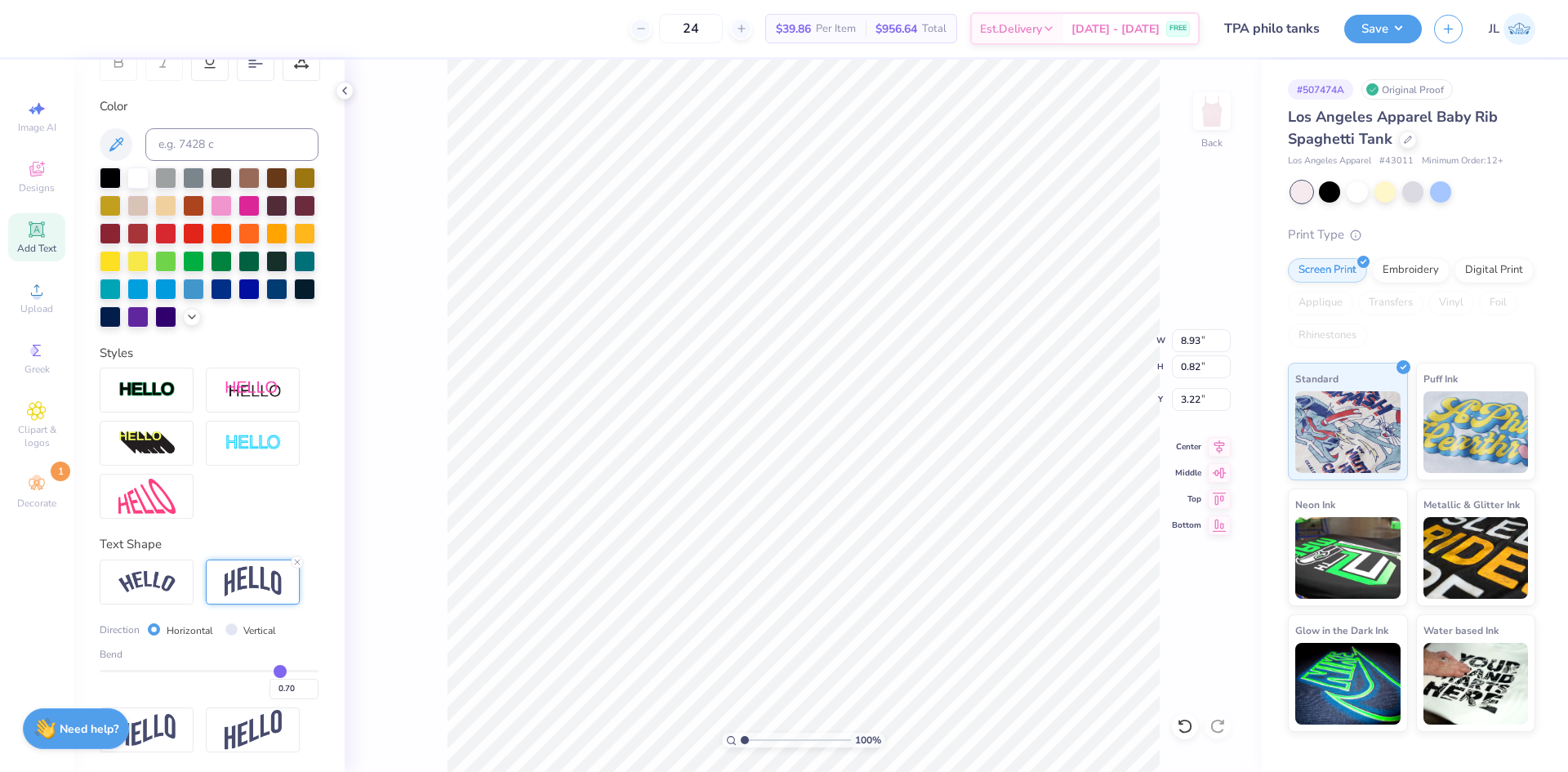
type input "0.69"
type input "0.68"
type input "0.66"
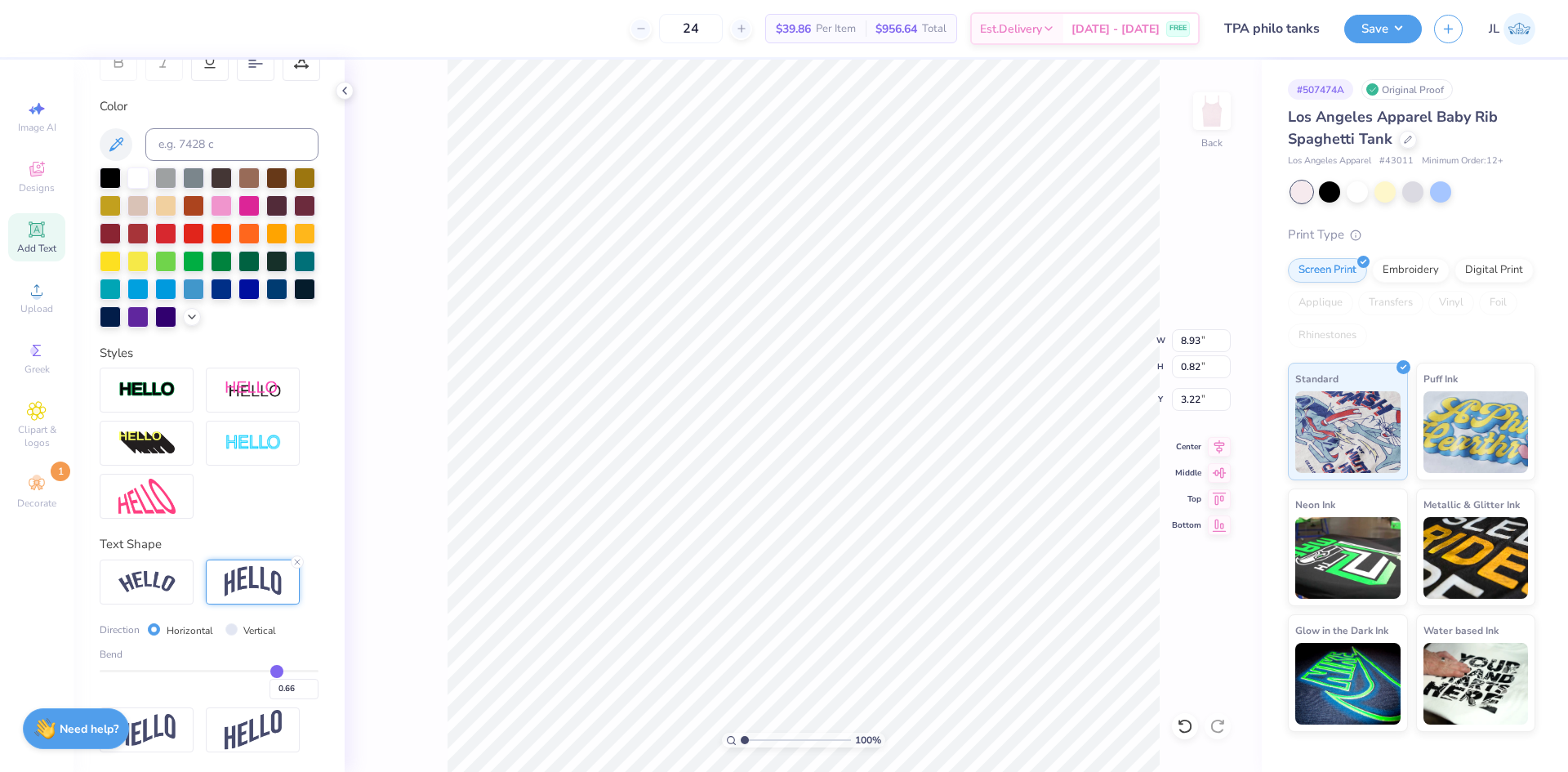
type input "0.65"
type input "0.63"
type input "0.61"
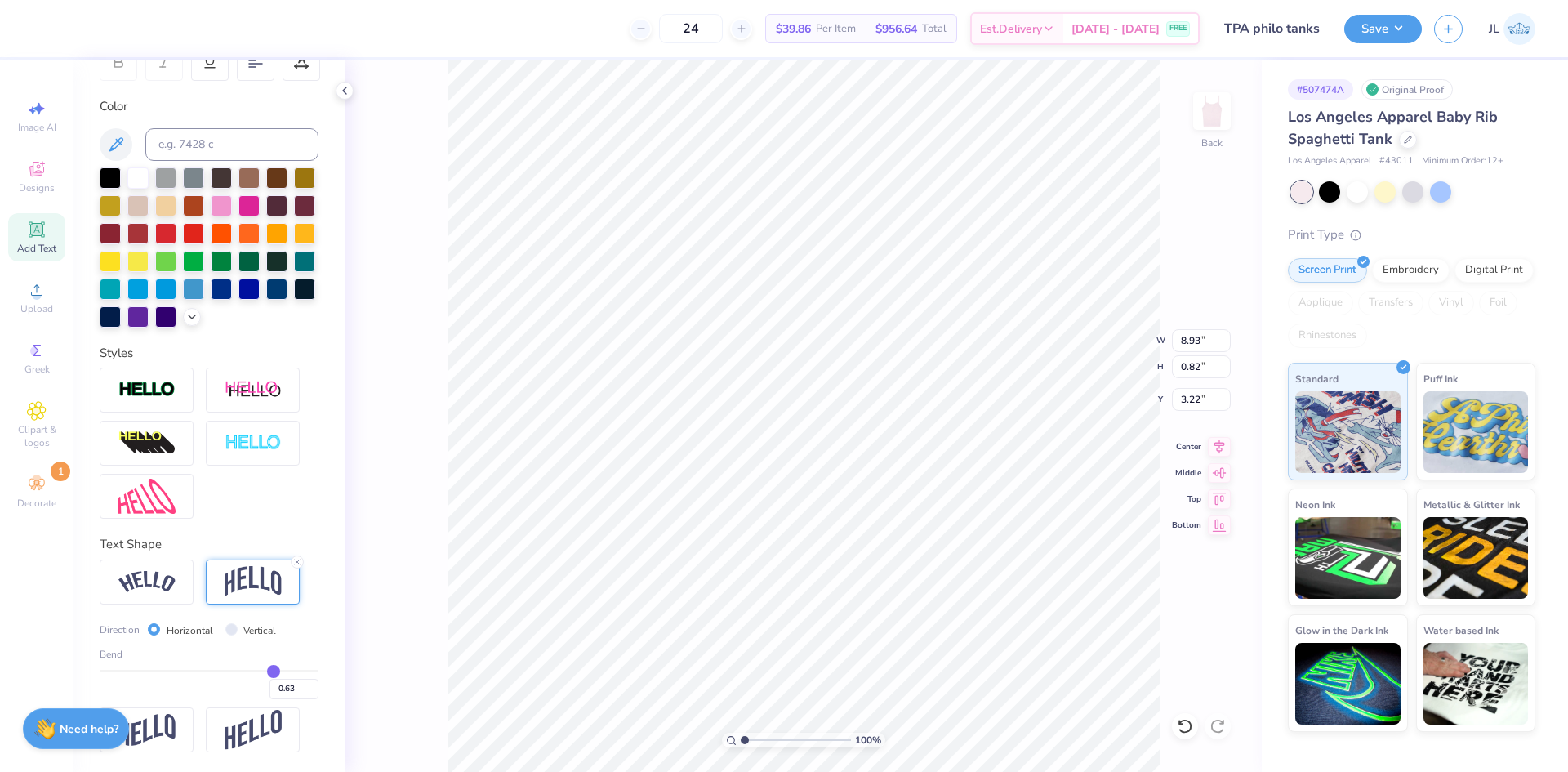
type input "0.61"
type input "0.6"
type input "0.60"
type input "0.59"
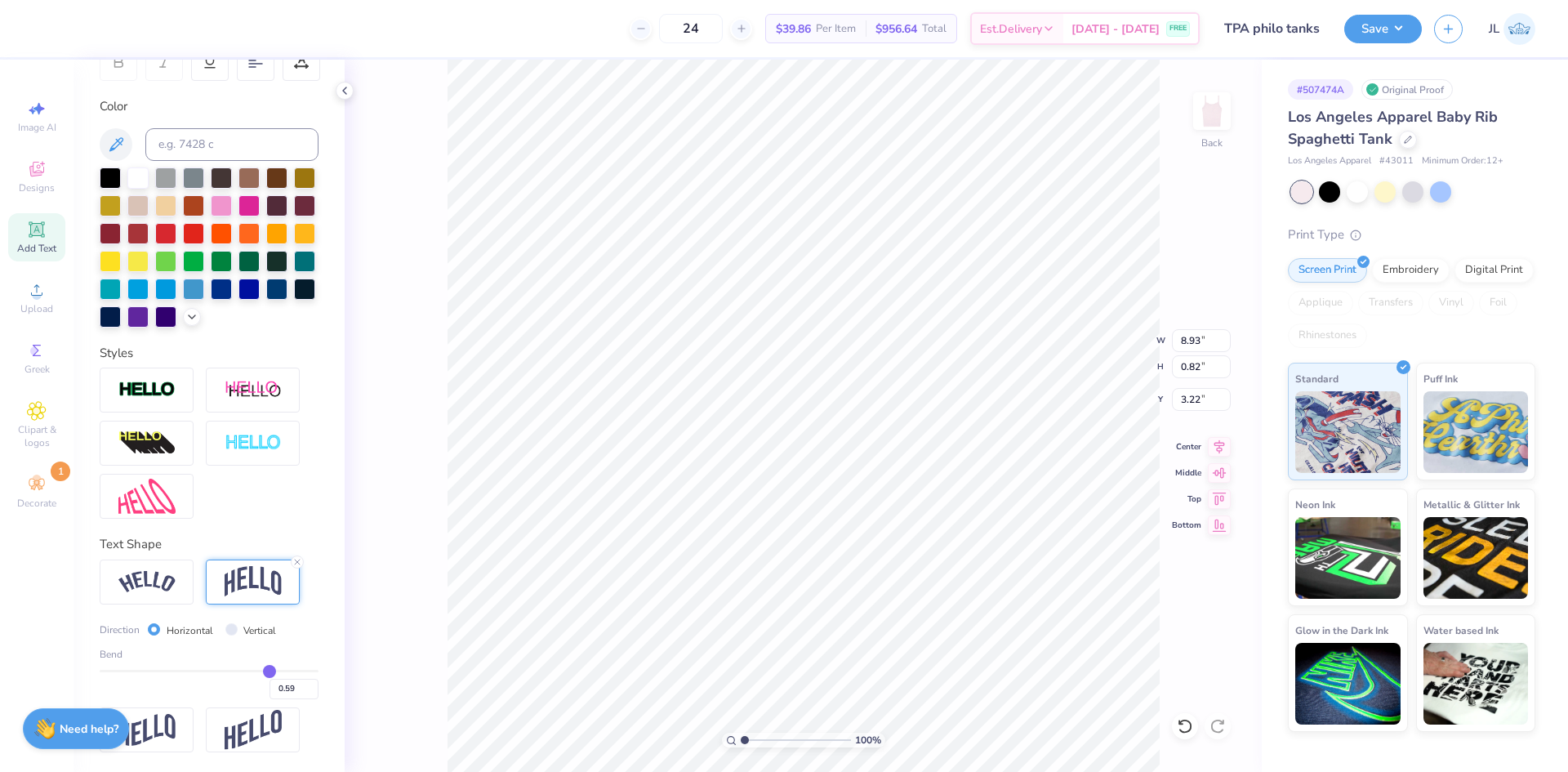
type input "0.58"
type input "0.57"
drag, startPoint x: 271, startPoint y: 674, endPoint x: 258, endPoint y: 672, distance: 13.2
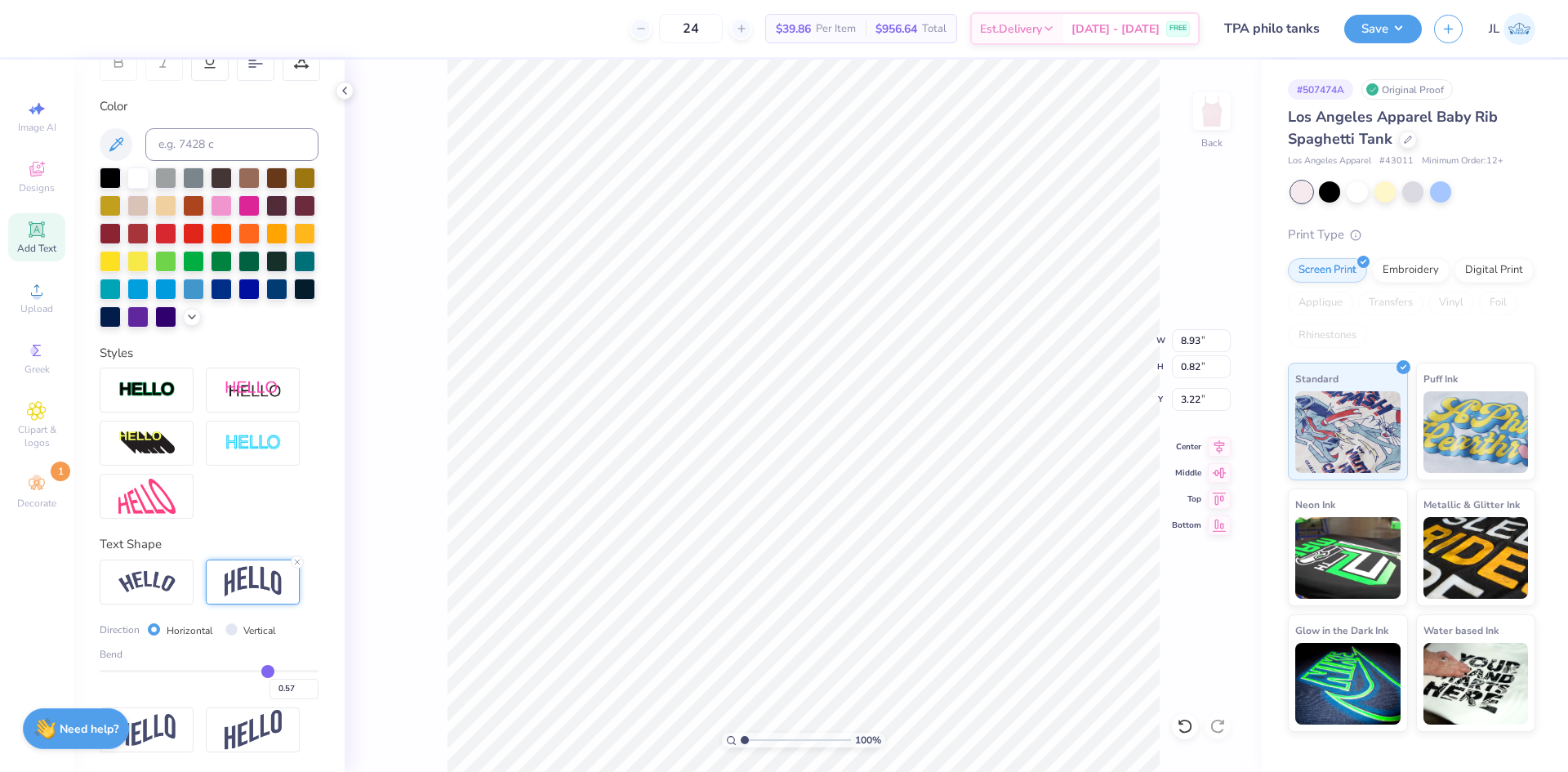
click at [258, 672] on input "range" at bounding box center [209, 671] width 219 height 3
drag, startPoint x: 277, startPoint y: 683, endPoint x: 288, endPoint y: 686, distance: 11.4
click at [288, 686] on input "0.57" at bounding box center [294, 689] width 49 height 21
type input "0.59"
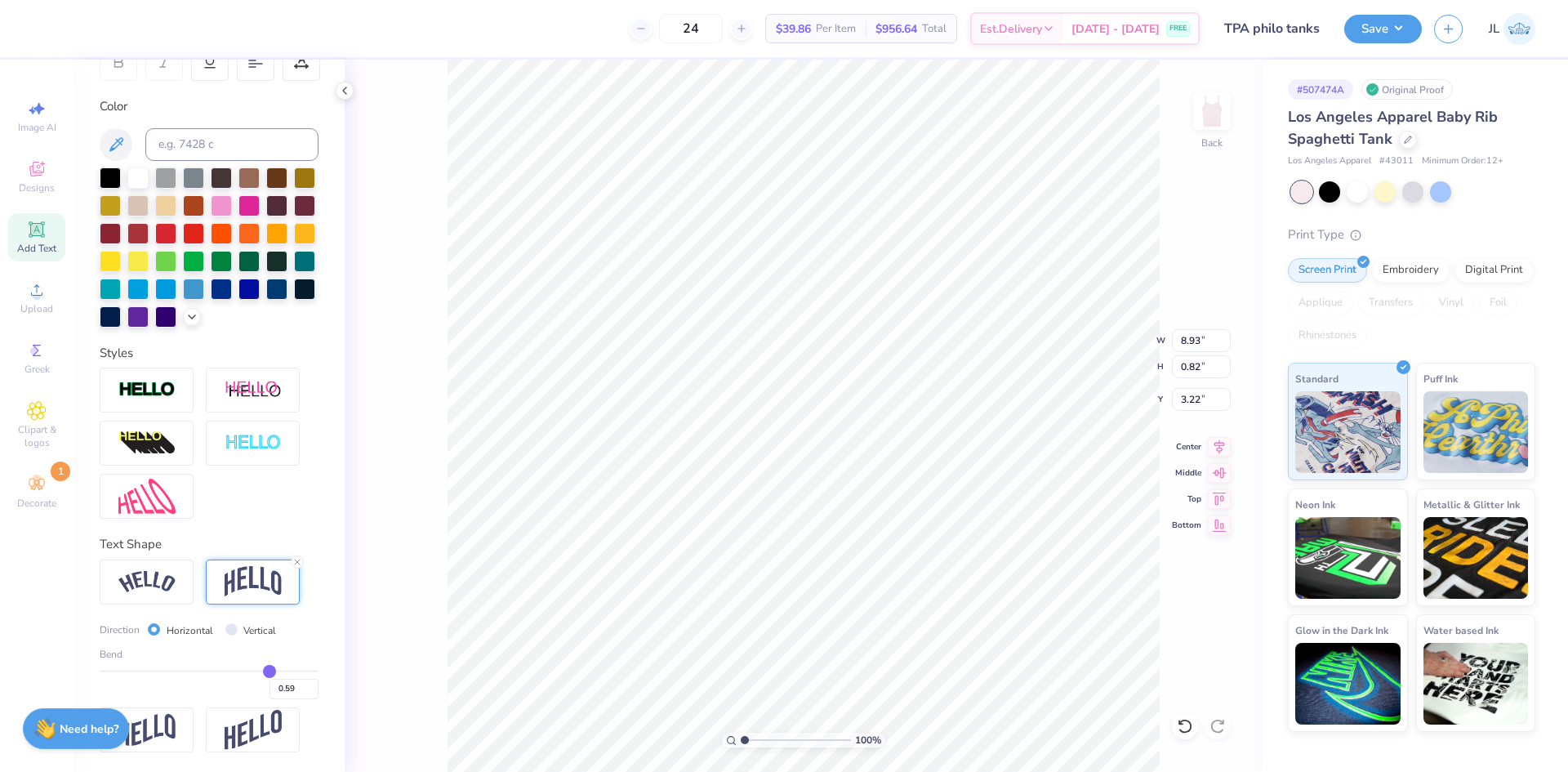
type input "0.61"
type input "0.63"
type input "0.65"
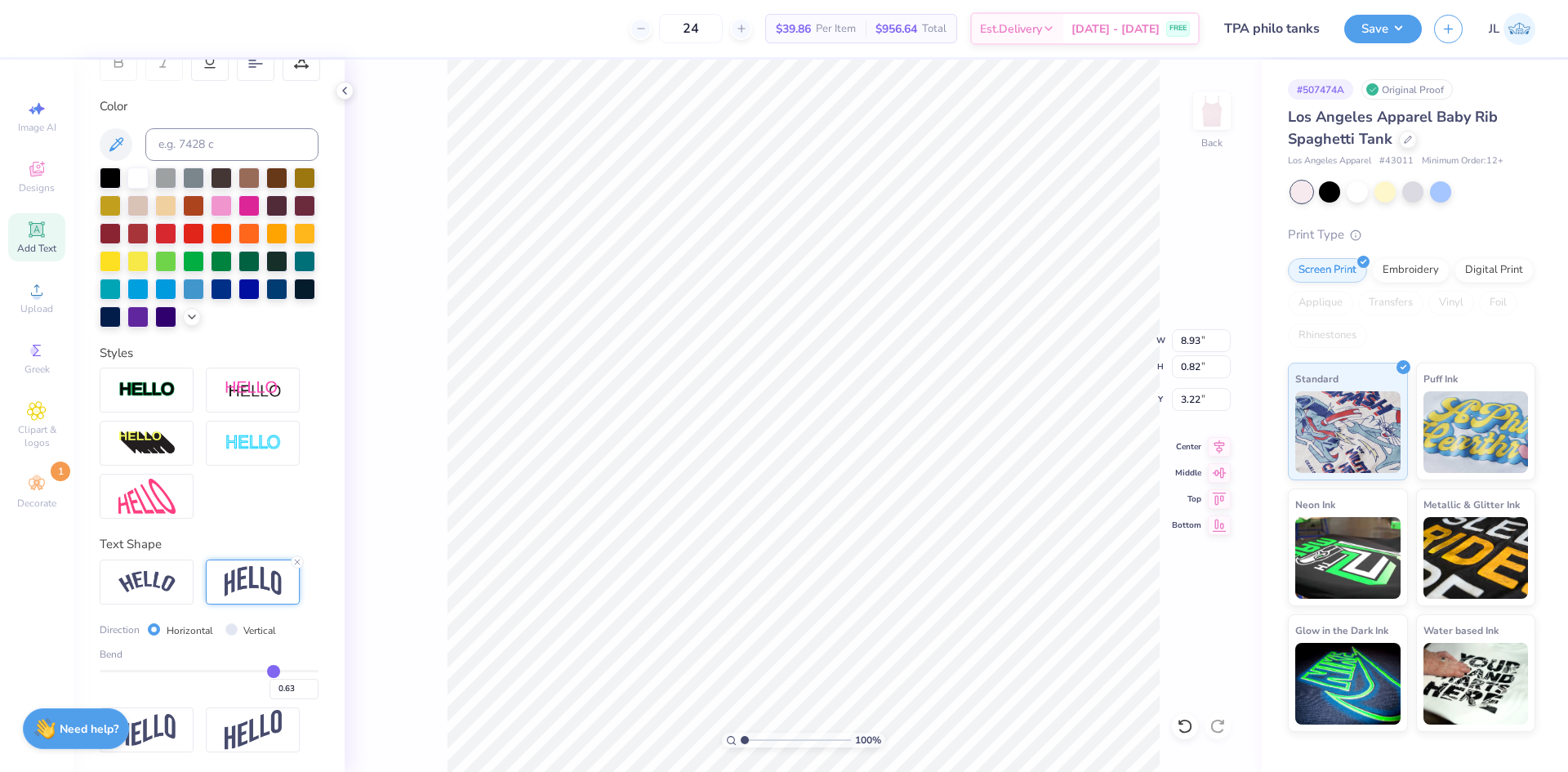
type input "0.65"
type input "0.69"
type input "0.71"
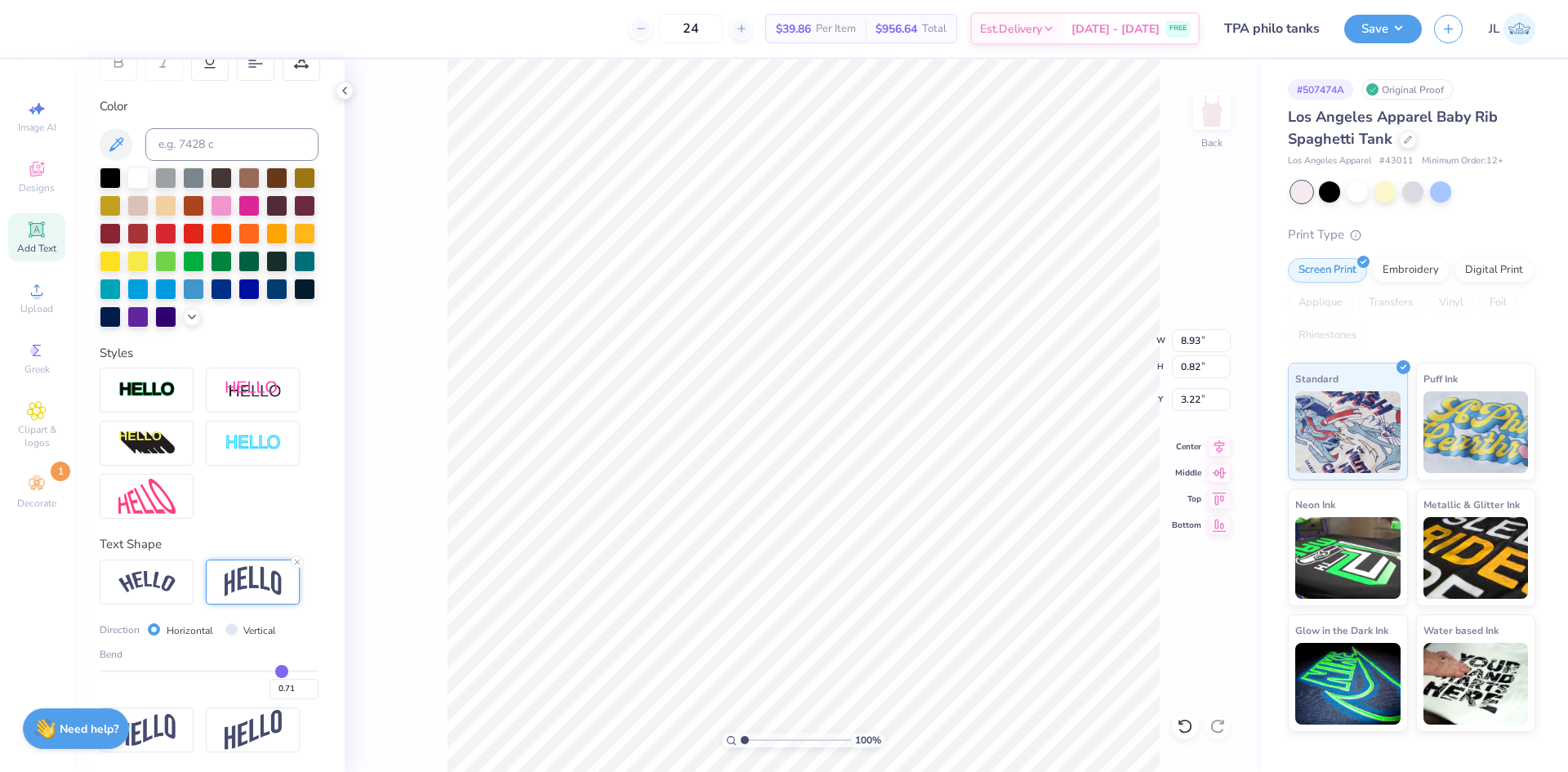
type input "0.75"
type input "0.78"
type input "0.81"
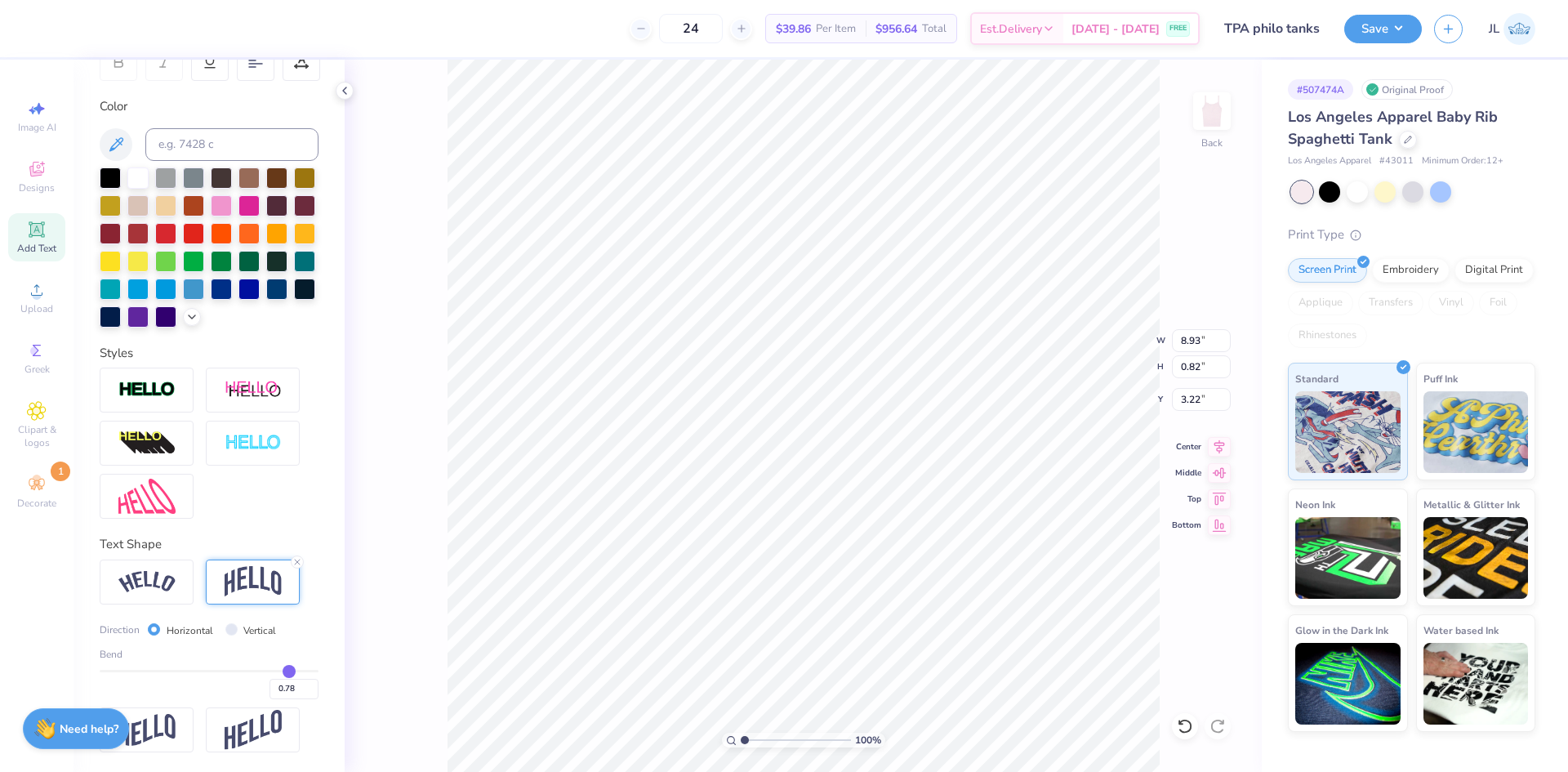
type input "0.81"
type input "0.83"
type input "0.84"
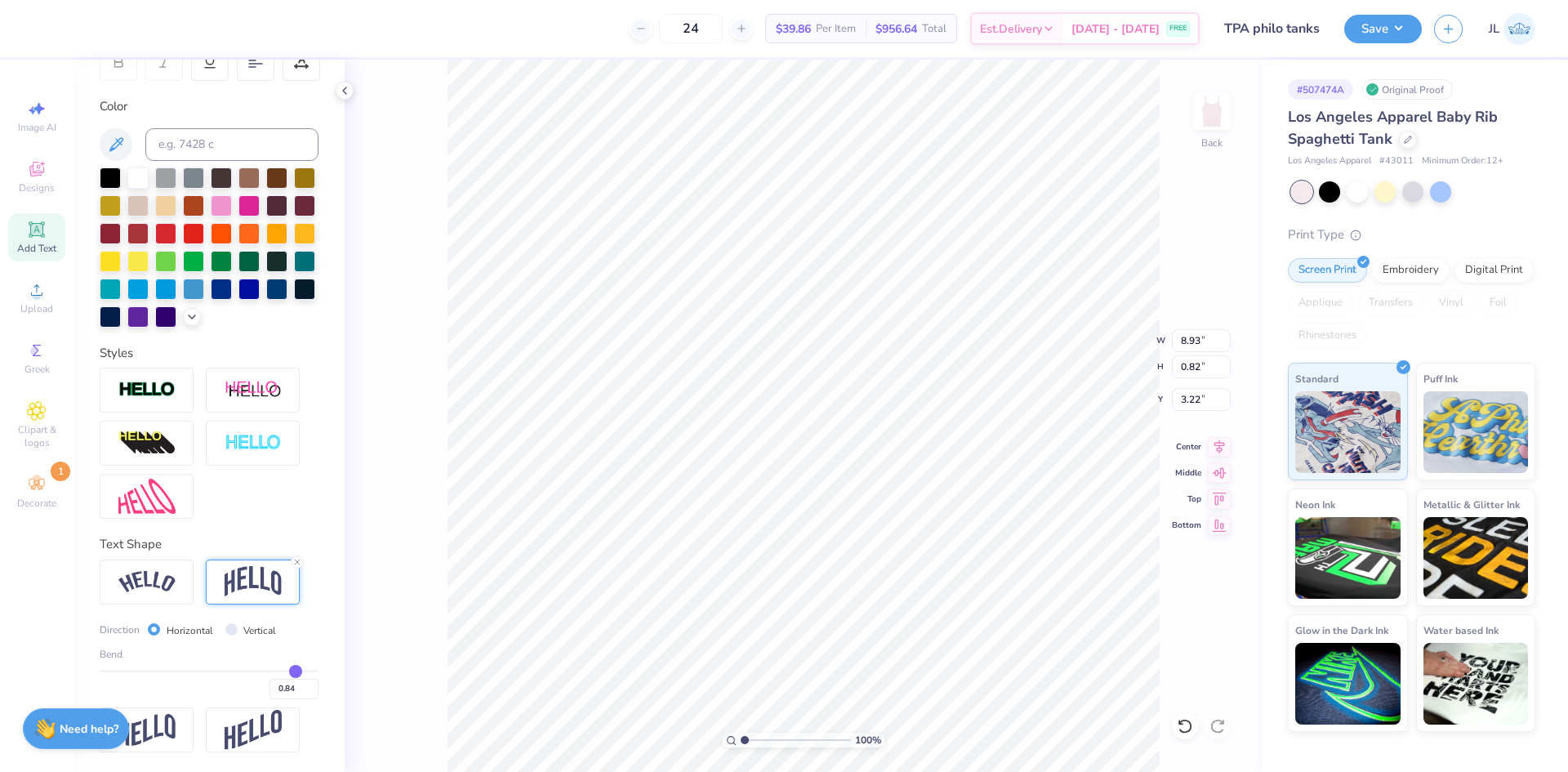
type input "0.85"
type input "0.84"
type input "0.83"
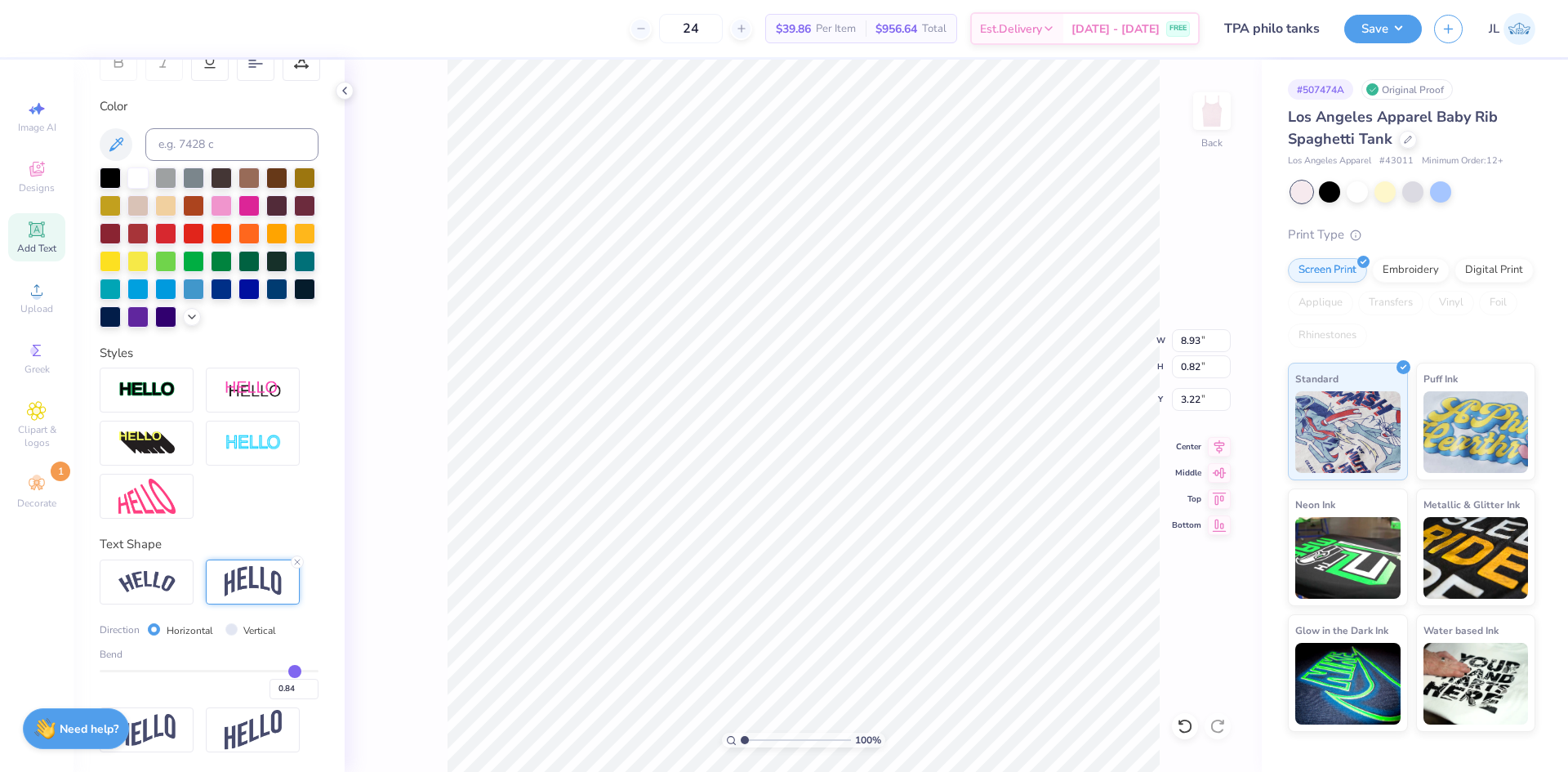
type input "0.83"
type input "0.81"
type input "0.8"
type input "0.80"
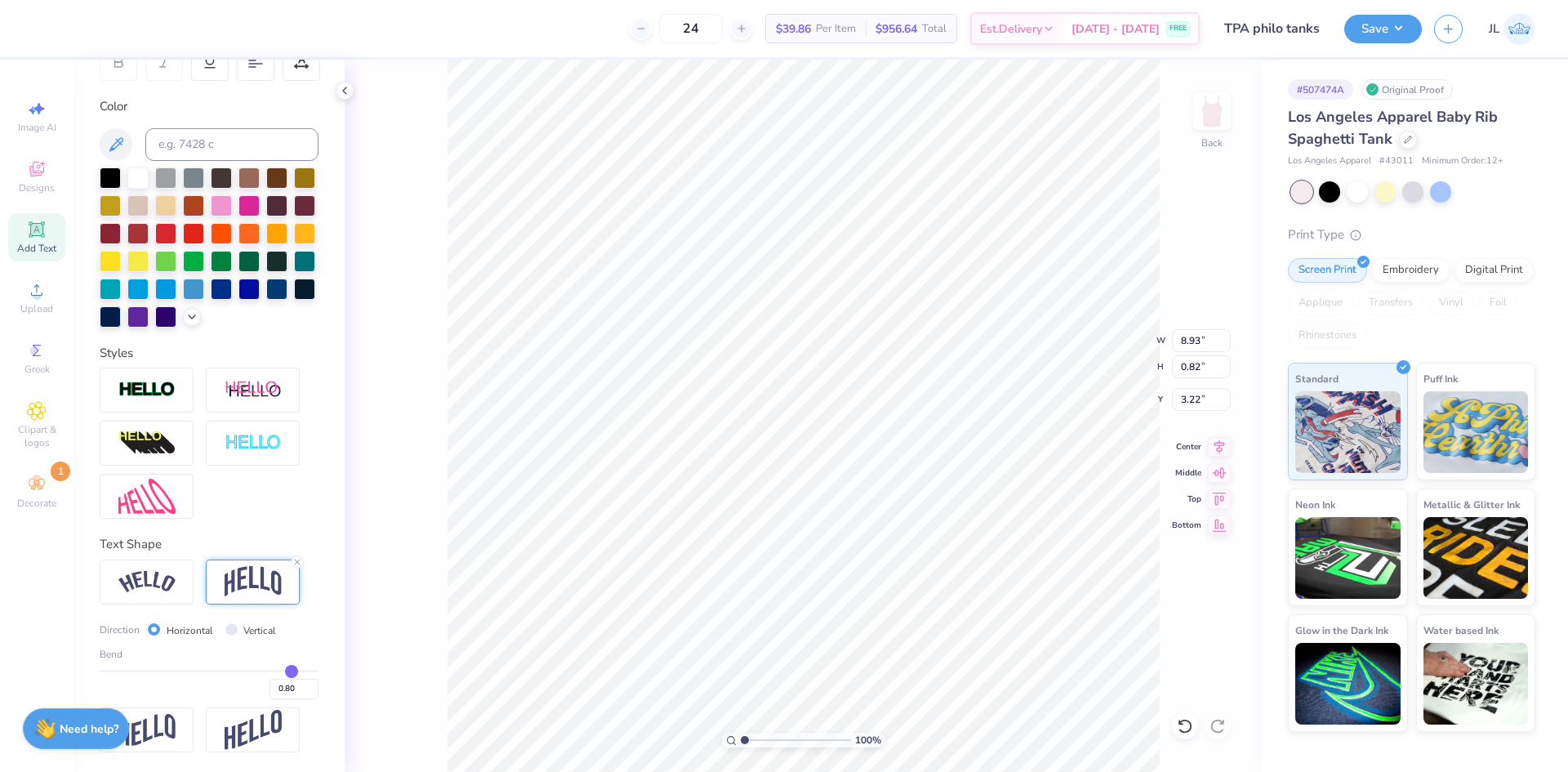
type input "0.79"
type input "0.77"
type input "0.76"
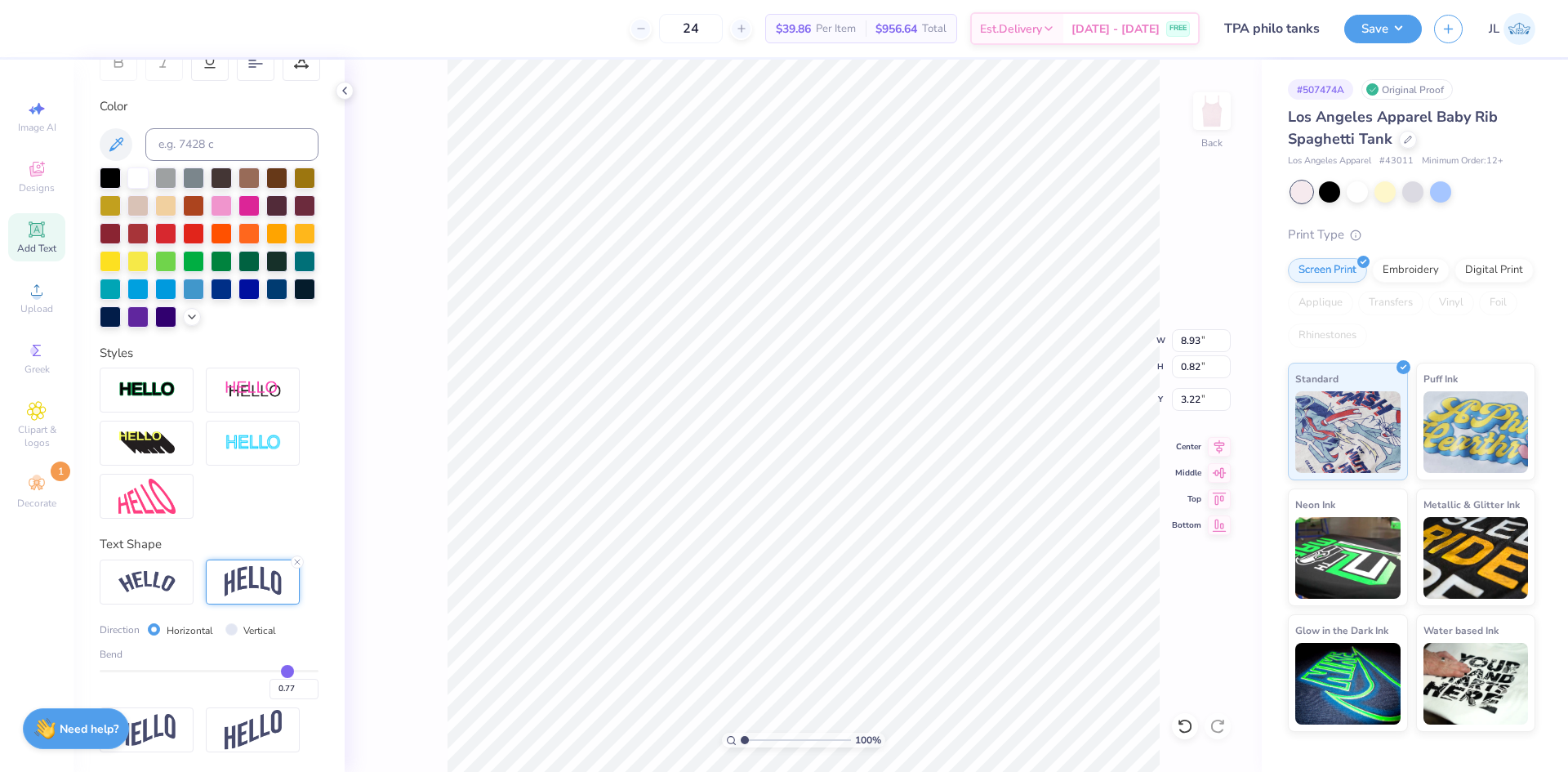
type input "0.76"
type input "0.75"
drag, startPoint x: 259, startPoint y: 672, endPoint x: 276, endPoint y: 677, distance: 17.7
click at [276, 672] on input "range" at bounding box center [209, 671] width 219 height 3
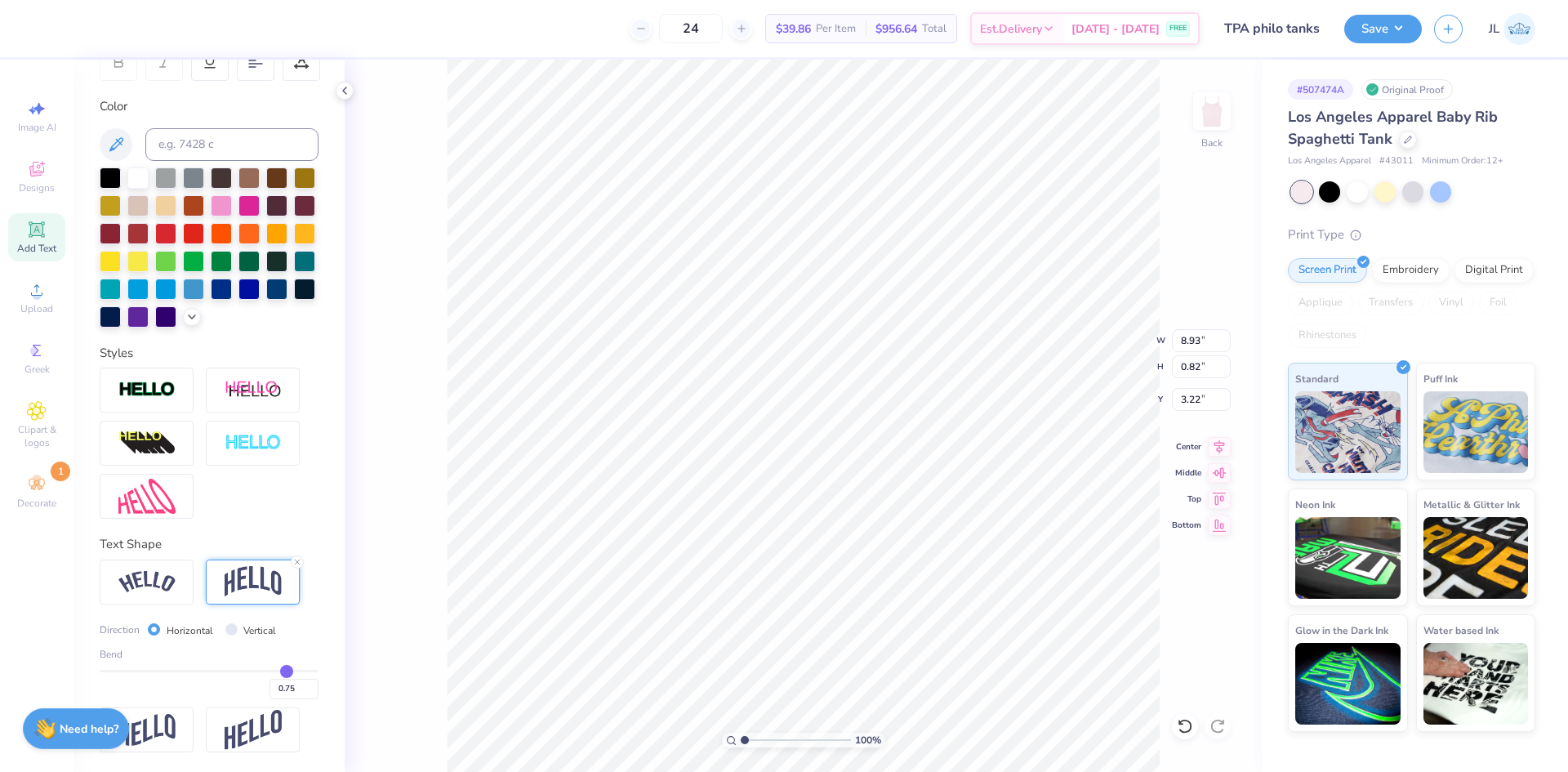
click at [424, 562] on div "100 % Back W 8.93 8.93 " H 0.82 0.82 " Y 3.22 3.22 " Center Middle Top Bottom" at bounding box center [804, 416] width 918 height 712
type input "0.68"
type input "0.66"
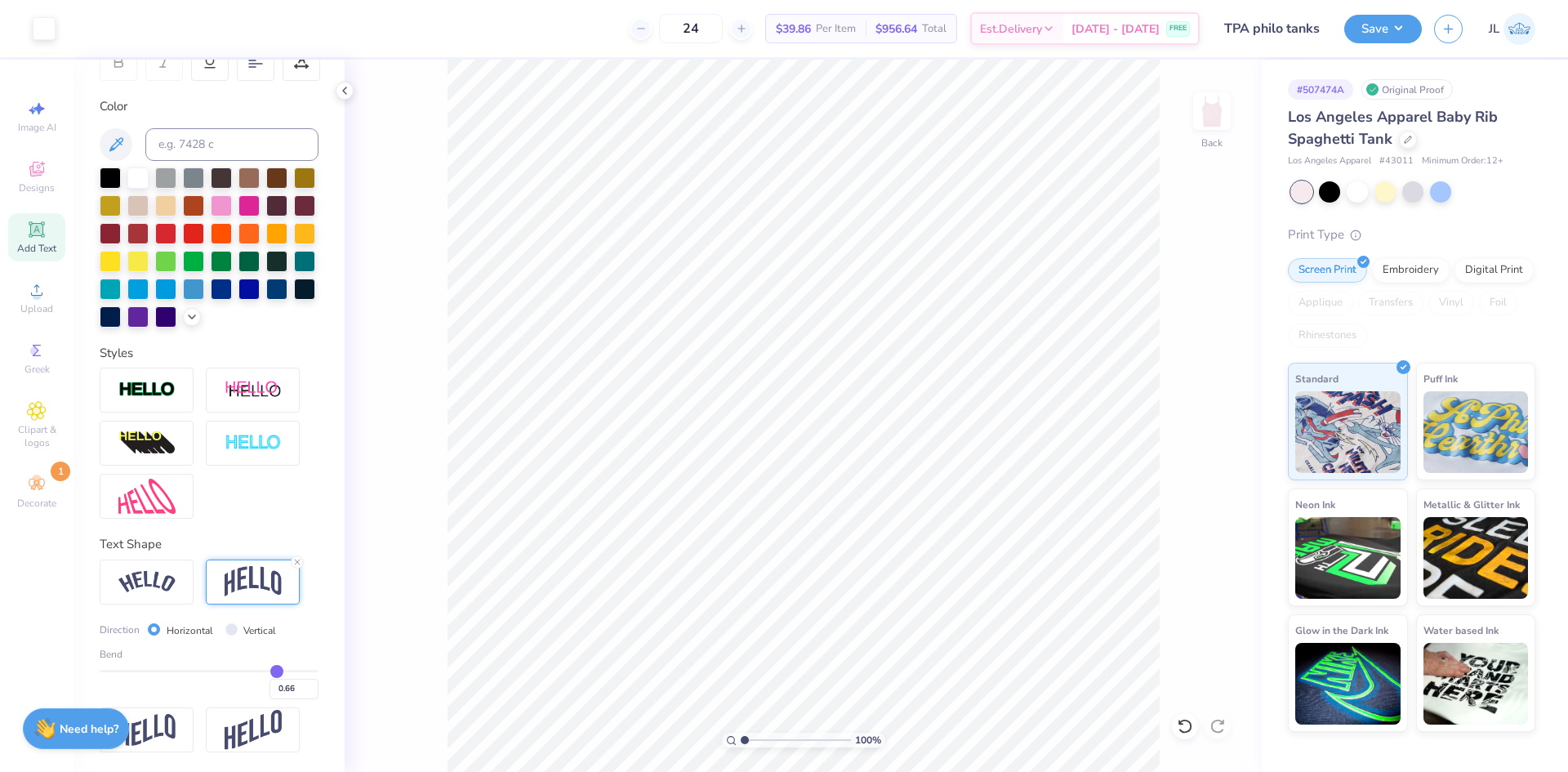
type input "0.65"
type input "0.63"
type input "0.61"
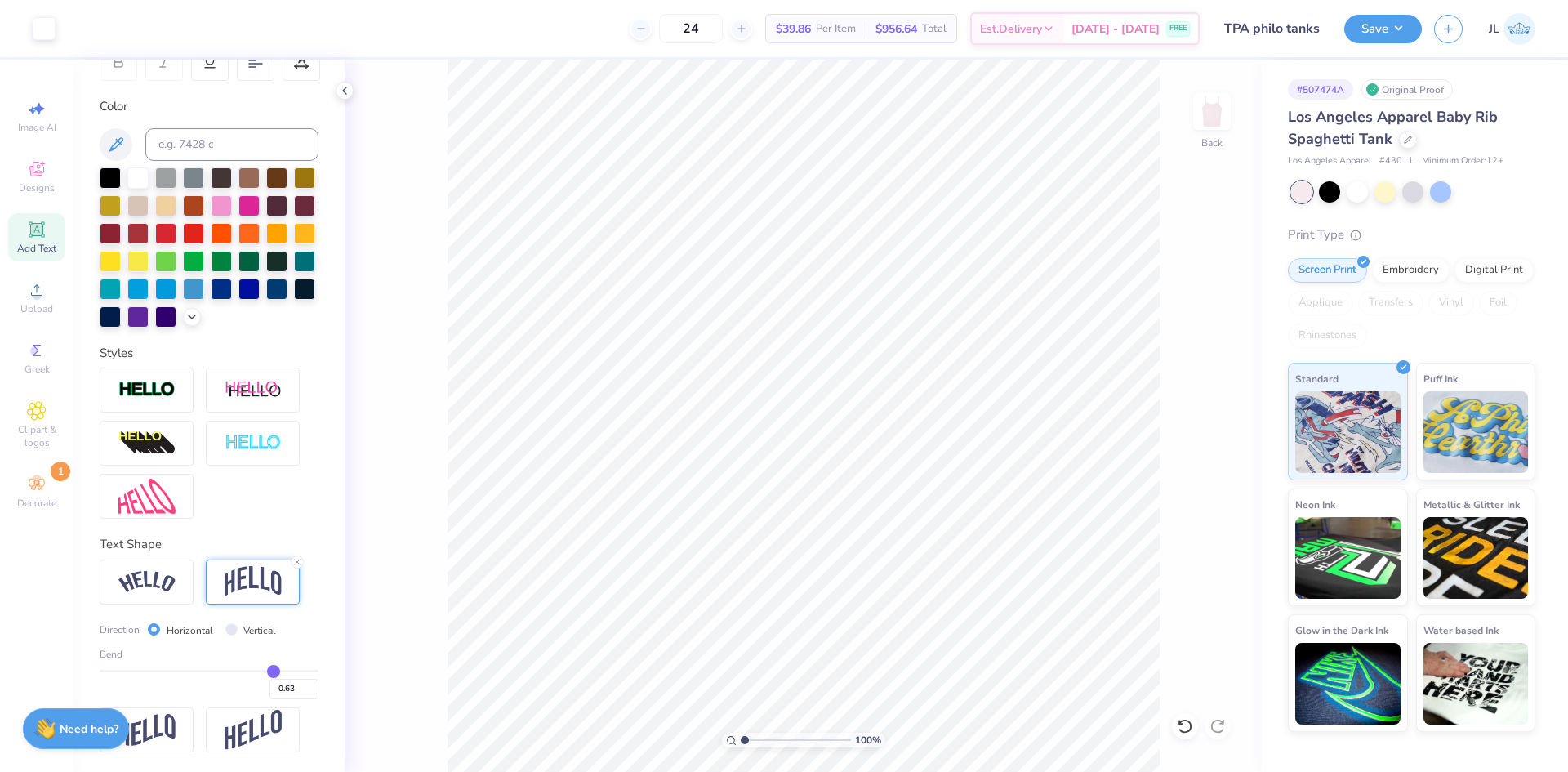
type input "0.61"
type input "0.59"
type input "0.58"
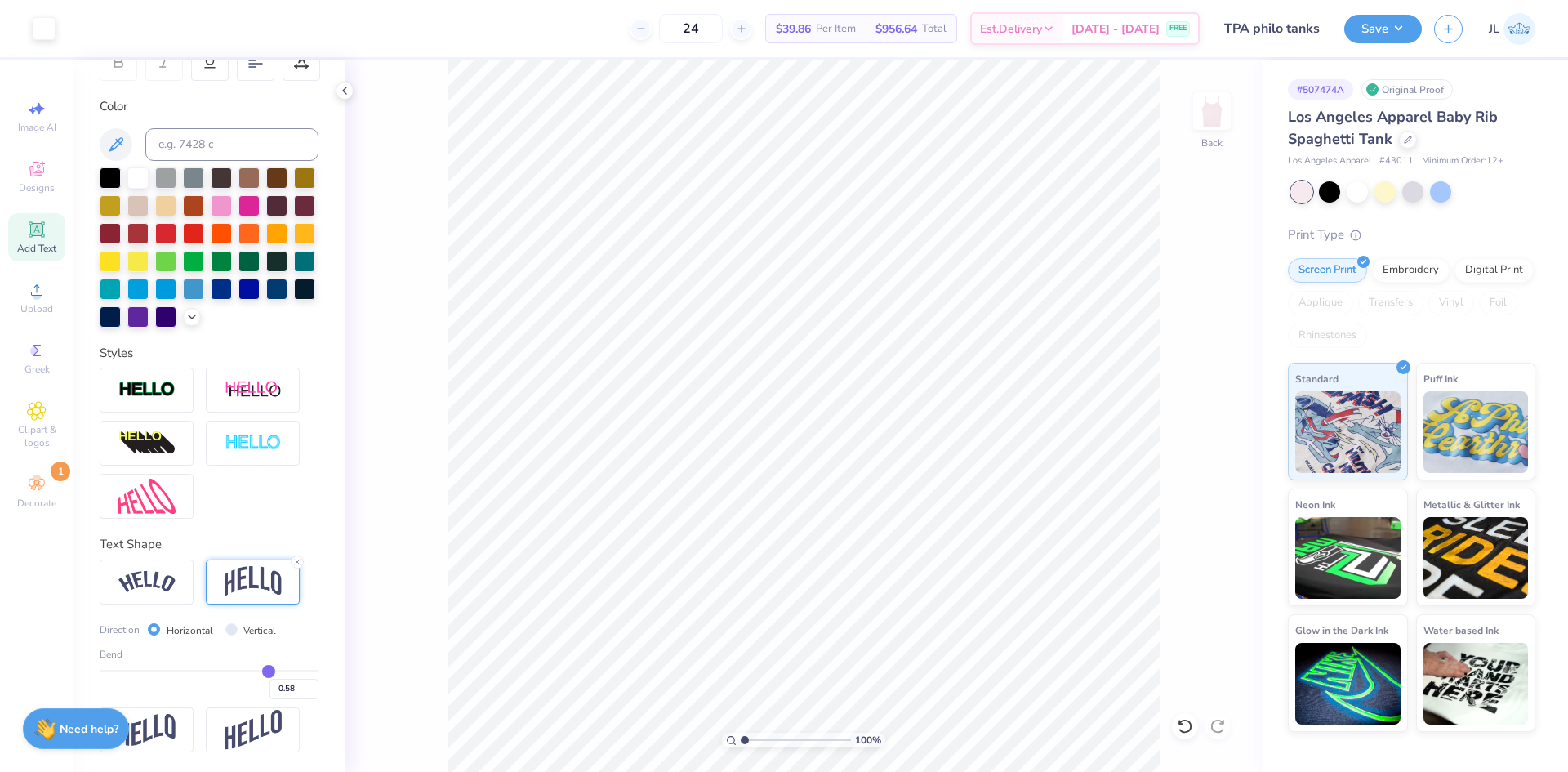
type input "0.56"
type input "0.55"
type input "0.54"
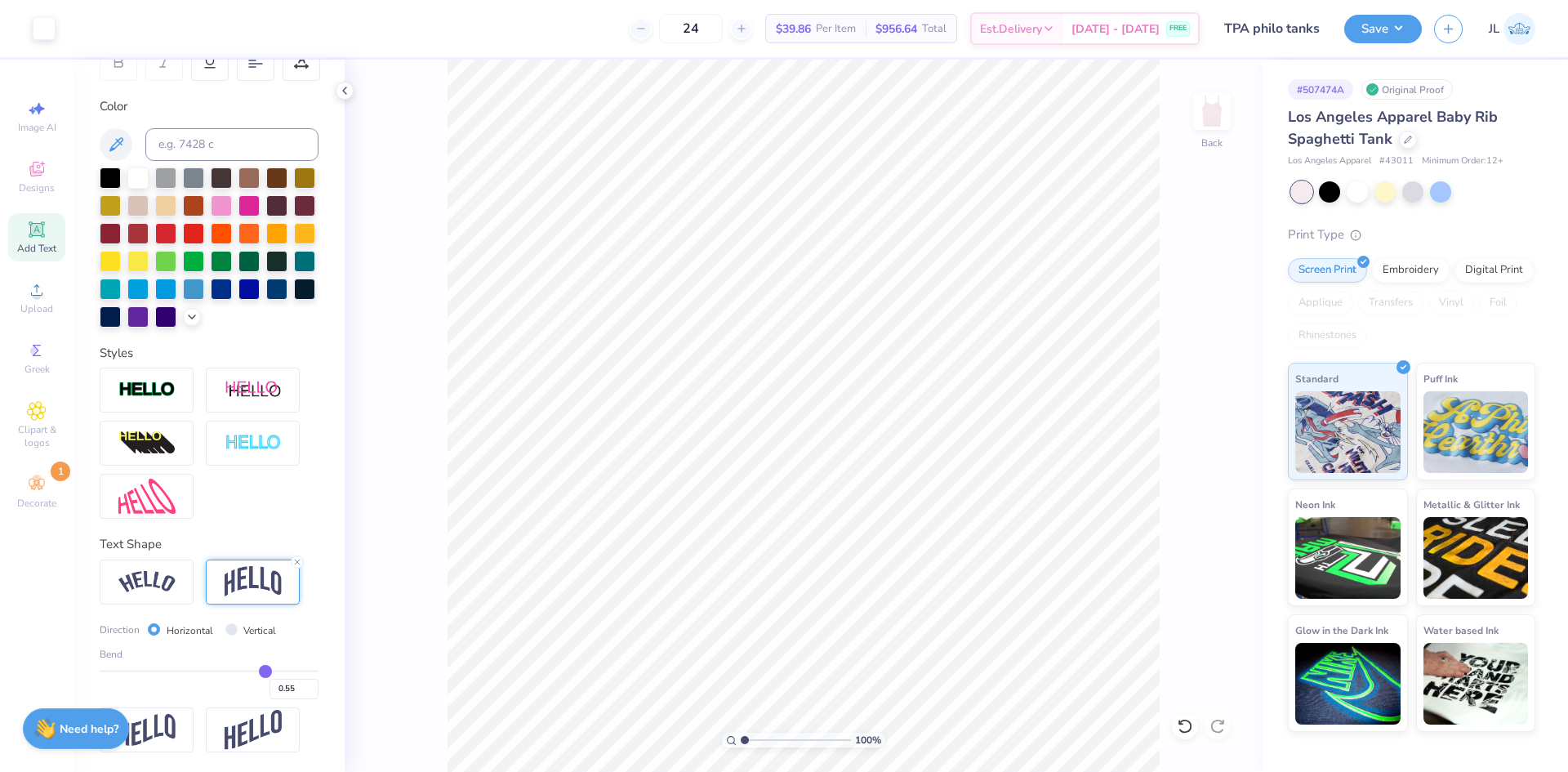
type input "0.54"
drag, startPoint x: 264, startPoint y: 674, endPoint x: 256, endPoint y: 676, distance: 8.2
click at [256, 672] on input "range" at bounding box center [209, 671] width 219 height 3
drag, startPoint x: 249, startPoint y: 678, endPoint x: 229, endPoint y: 679, distance: 20.0
click at [229, 679] on div "0.54" at bounding box center [209, 685] width 219 height 29
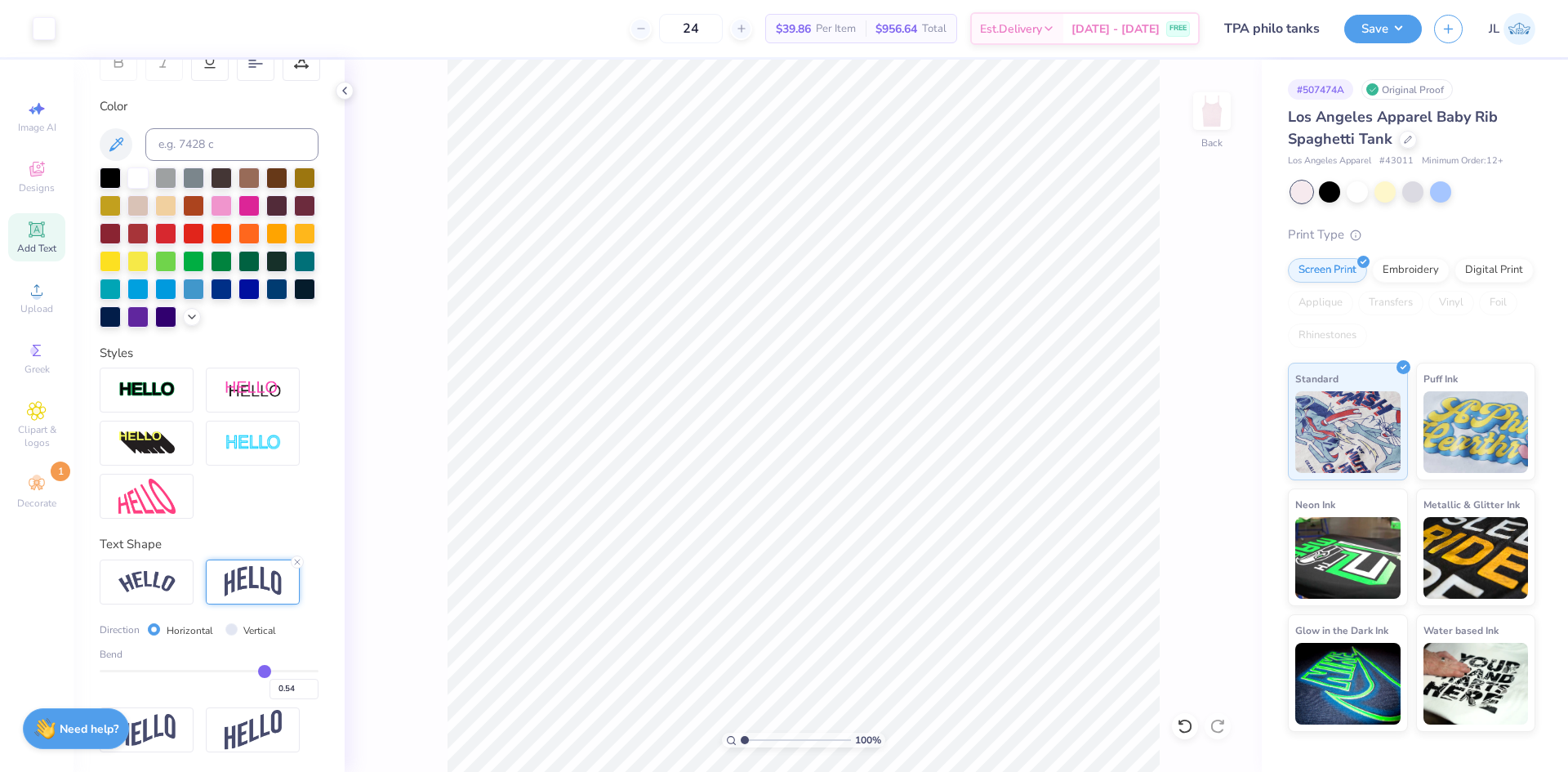
type input "0.47"
type input "0.45"
type input "0.43"
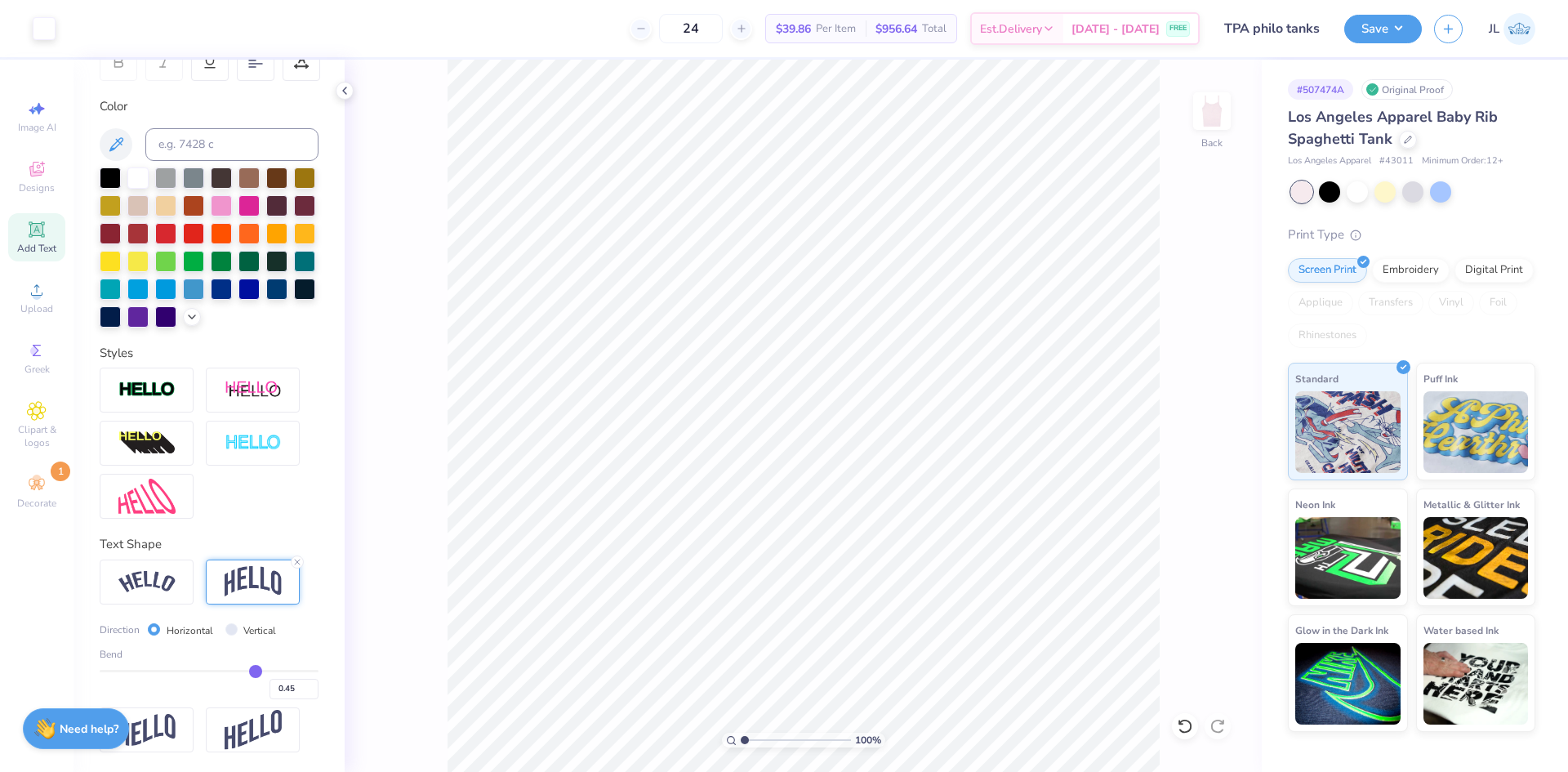
type input "0.43"
type input "0.42"
type input "0.4"
type input "0.40"
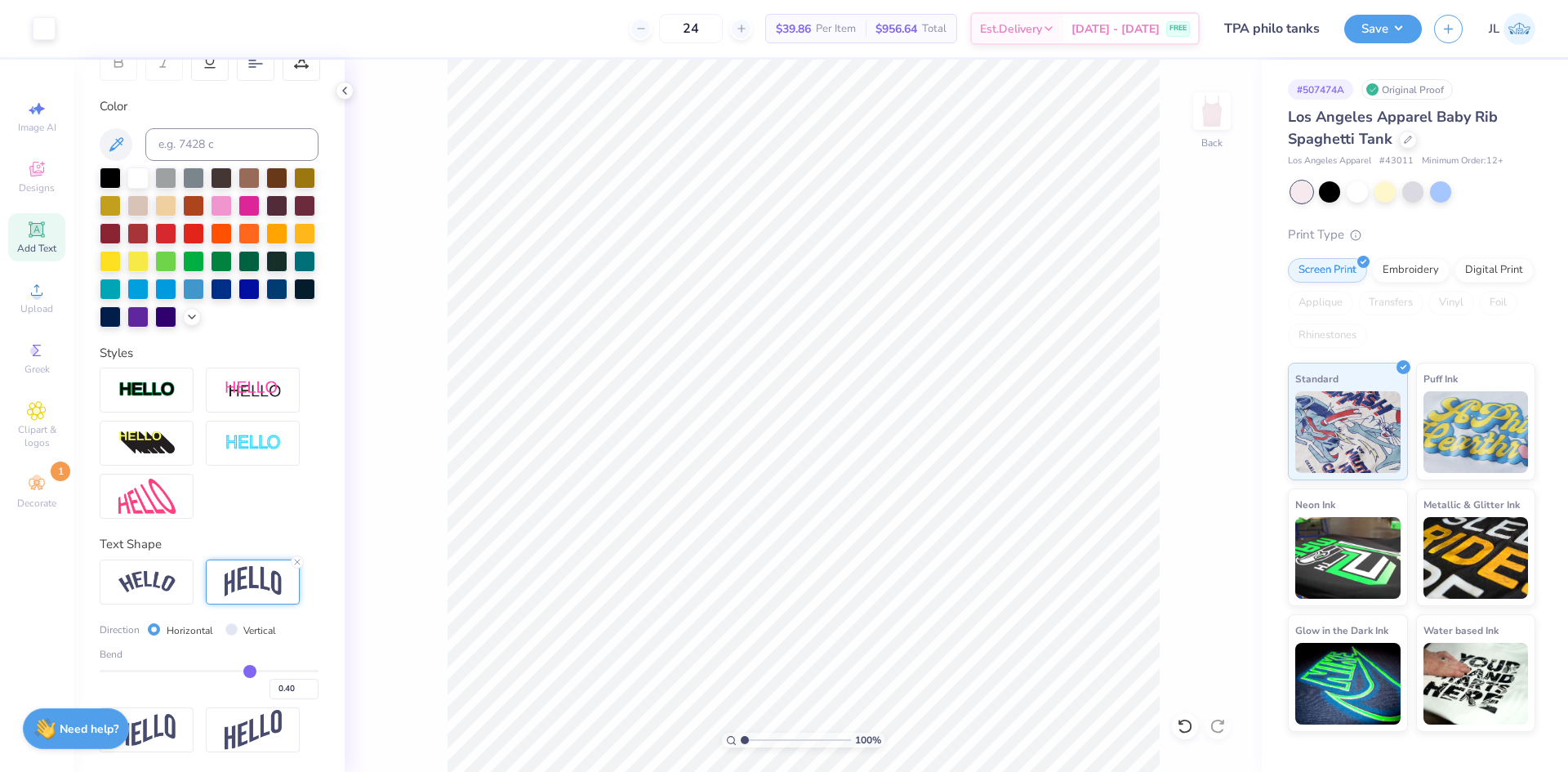
type input "0.38"
type input "0.37"
type input "0.35"
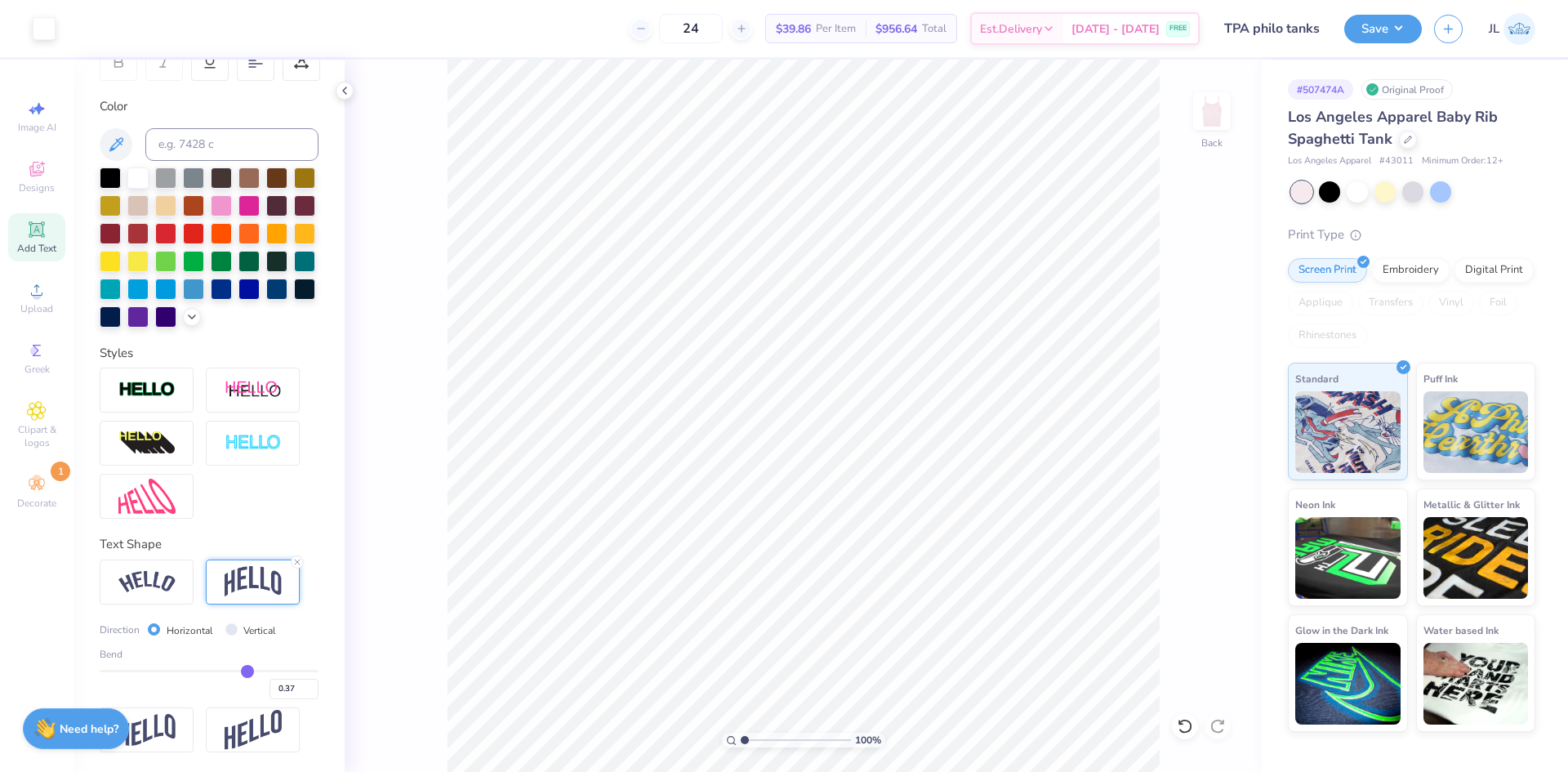
type input "0.35"
type input "0.33"
type input "0.32"
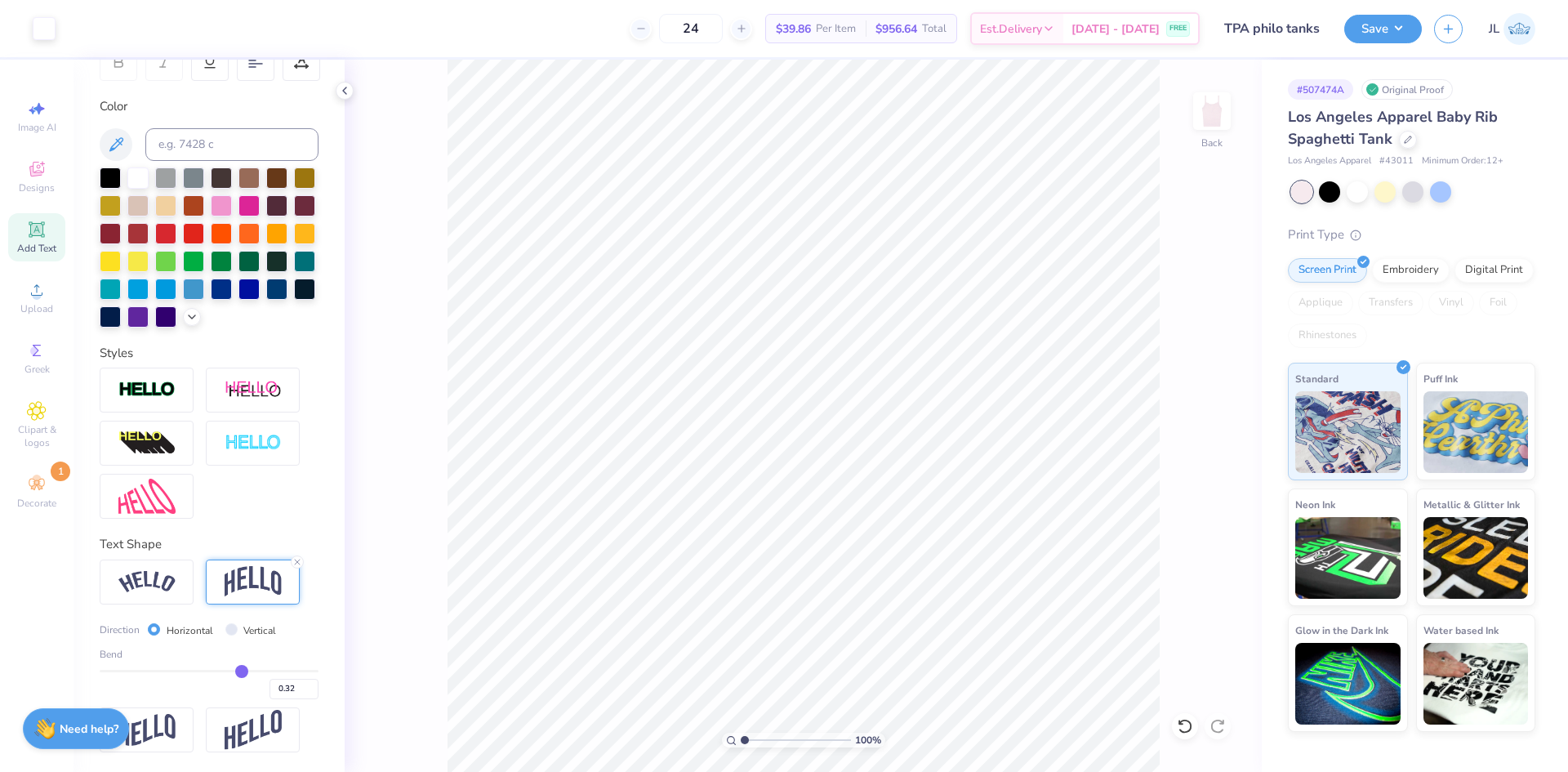
type input "0.31"
type input "0.3"
type input "0.30"
type input "0.29"
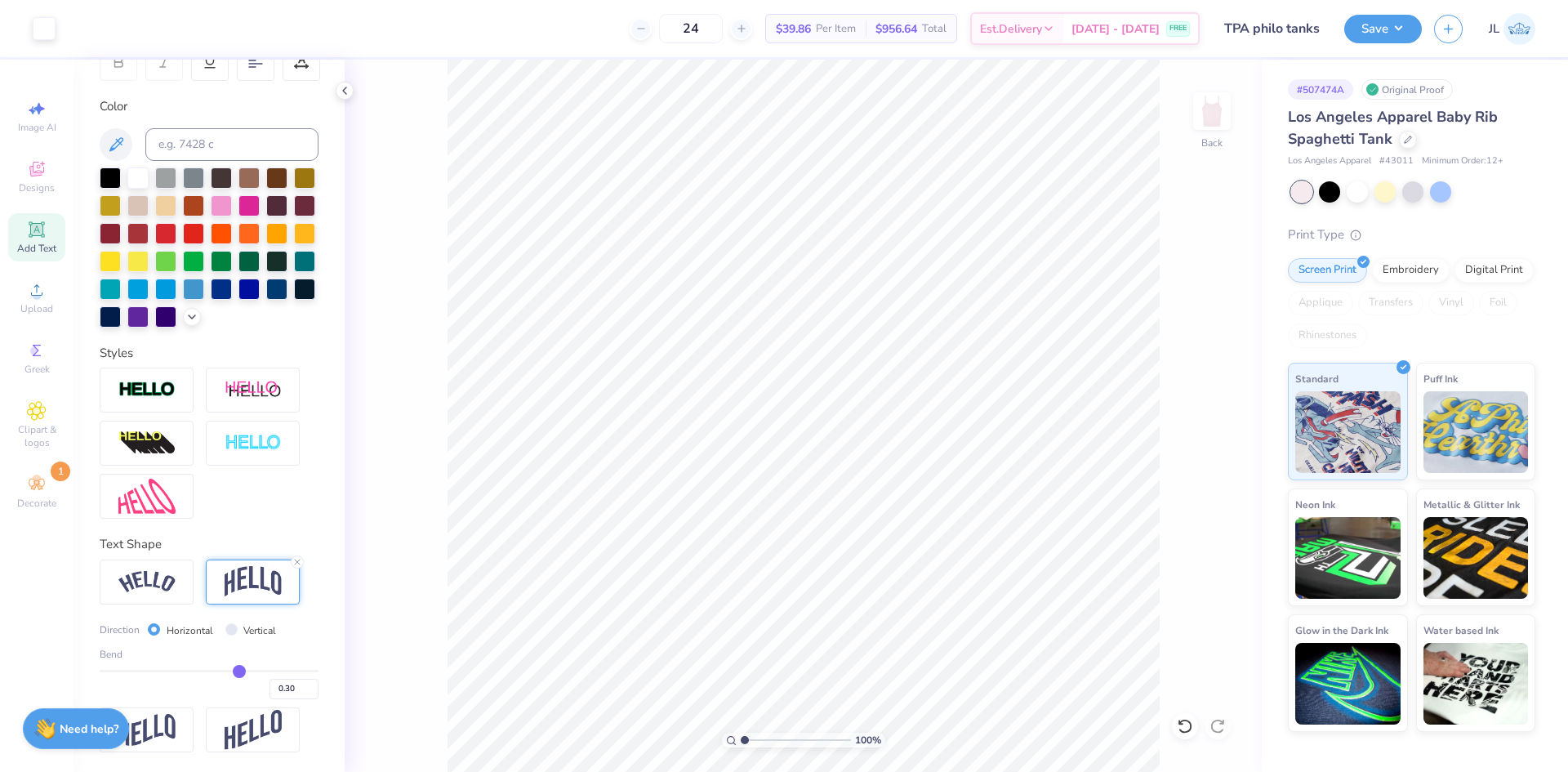
type input "0.29"
drag, startPoint x: 249, startPoint y: 673, endPoint x: 231, endPoint y: 674, distance: 18.0
click at [231, 672] on input "range" at bounding box center [209, 671] width 219 height 3
type input "0.28"
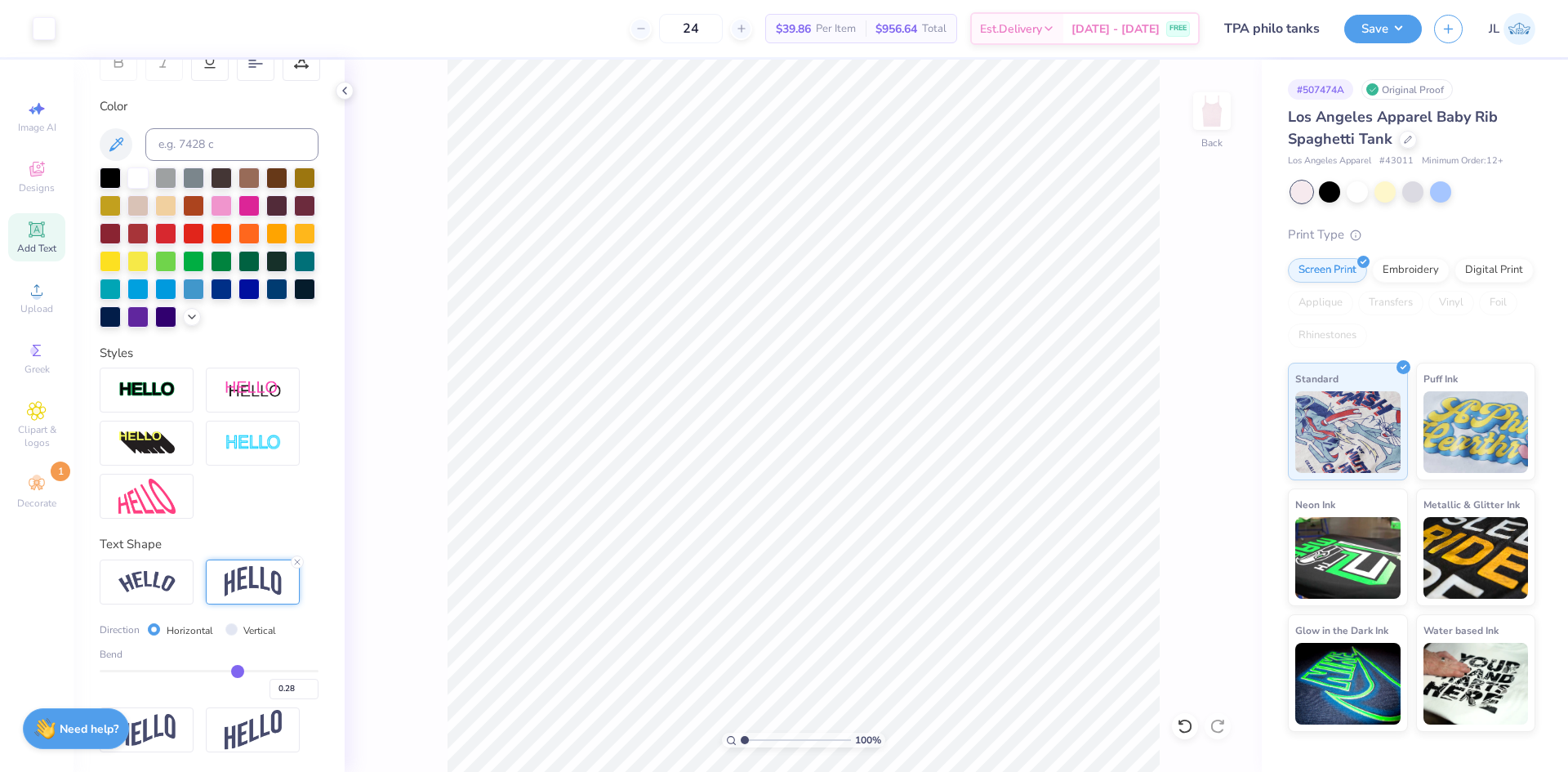
type input "0.27"
type input "0.25"
type input "0.24"
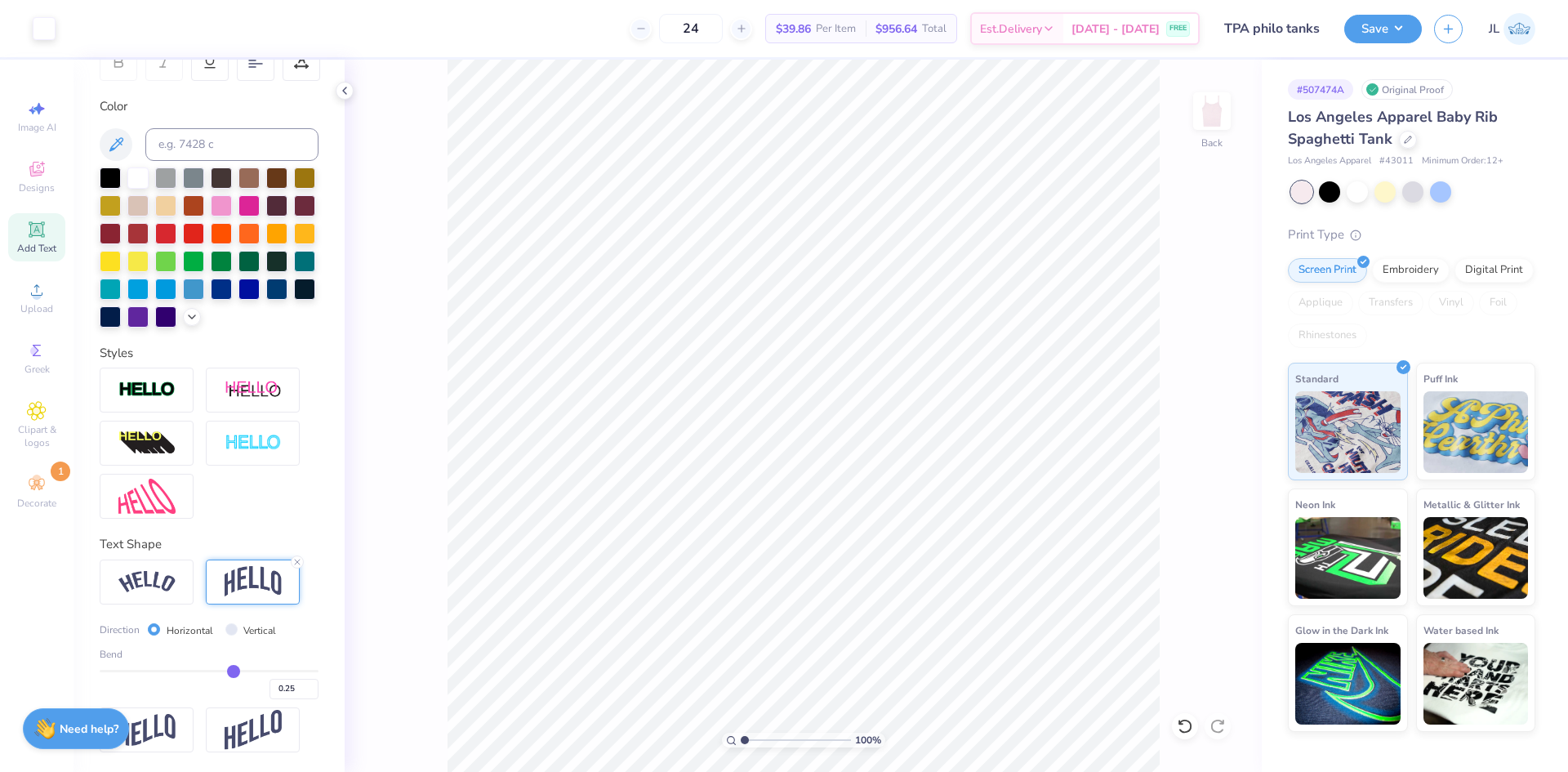
type input "0.24"
type input "0.23"
type input "0.22"
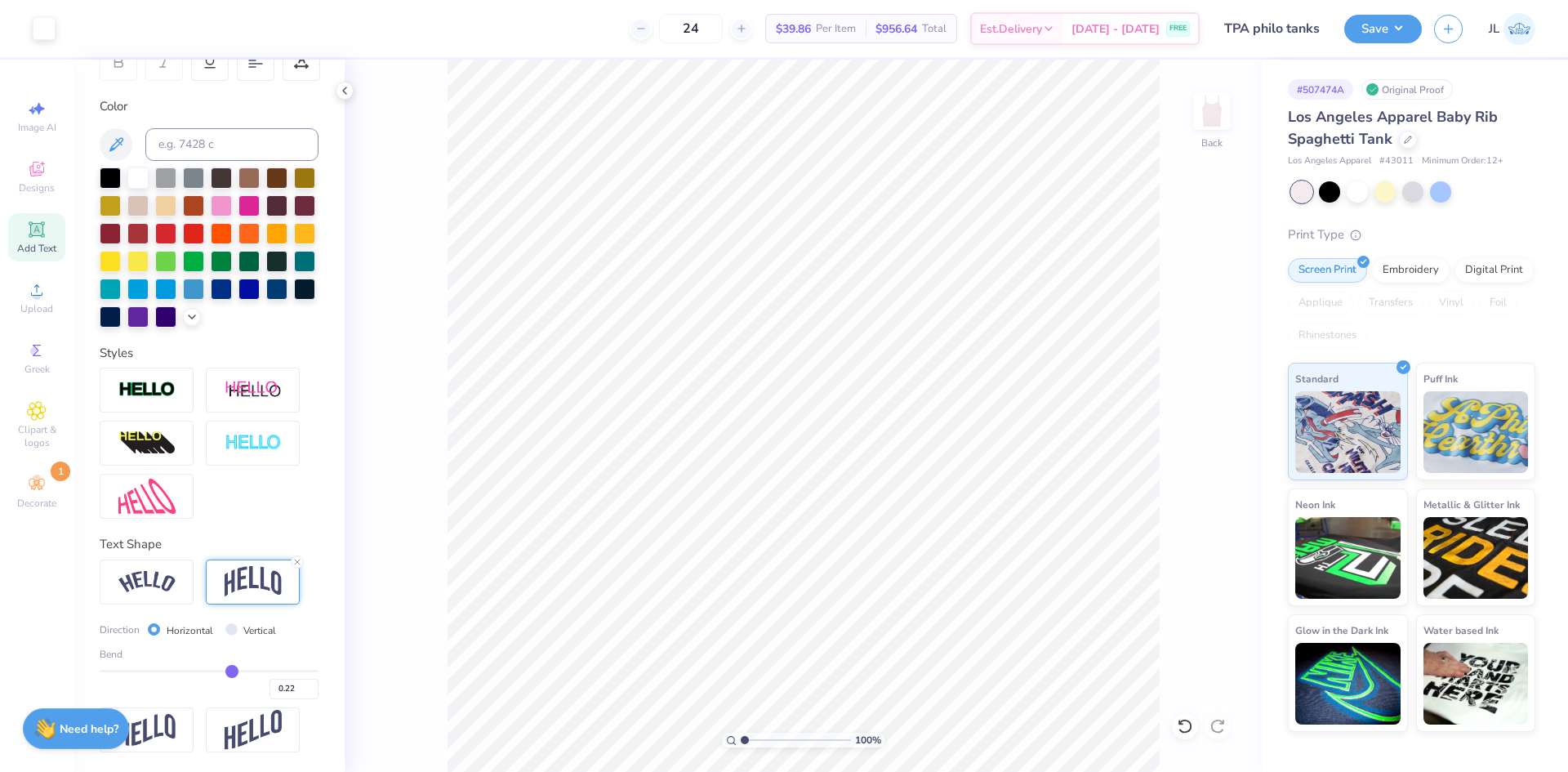
type input "0.21"
type input "0.2"
type input "0.20"
type input "0.19"
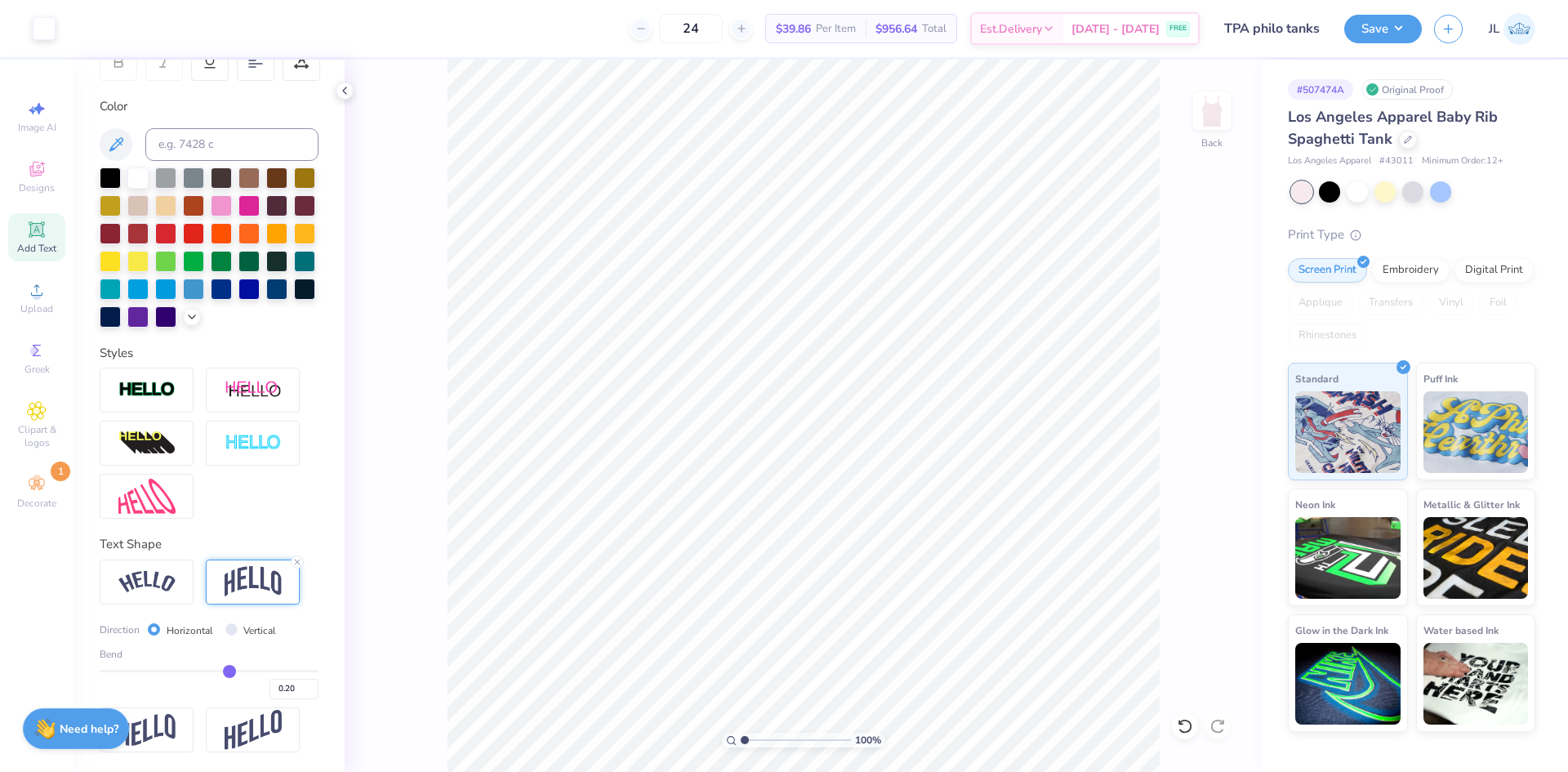
type input "0.19"
type input "0.18"
type input "0.17"
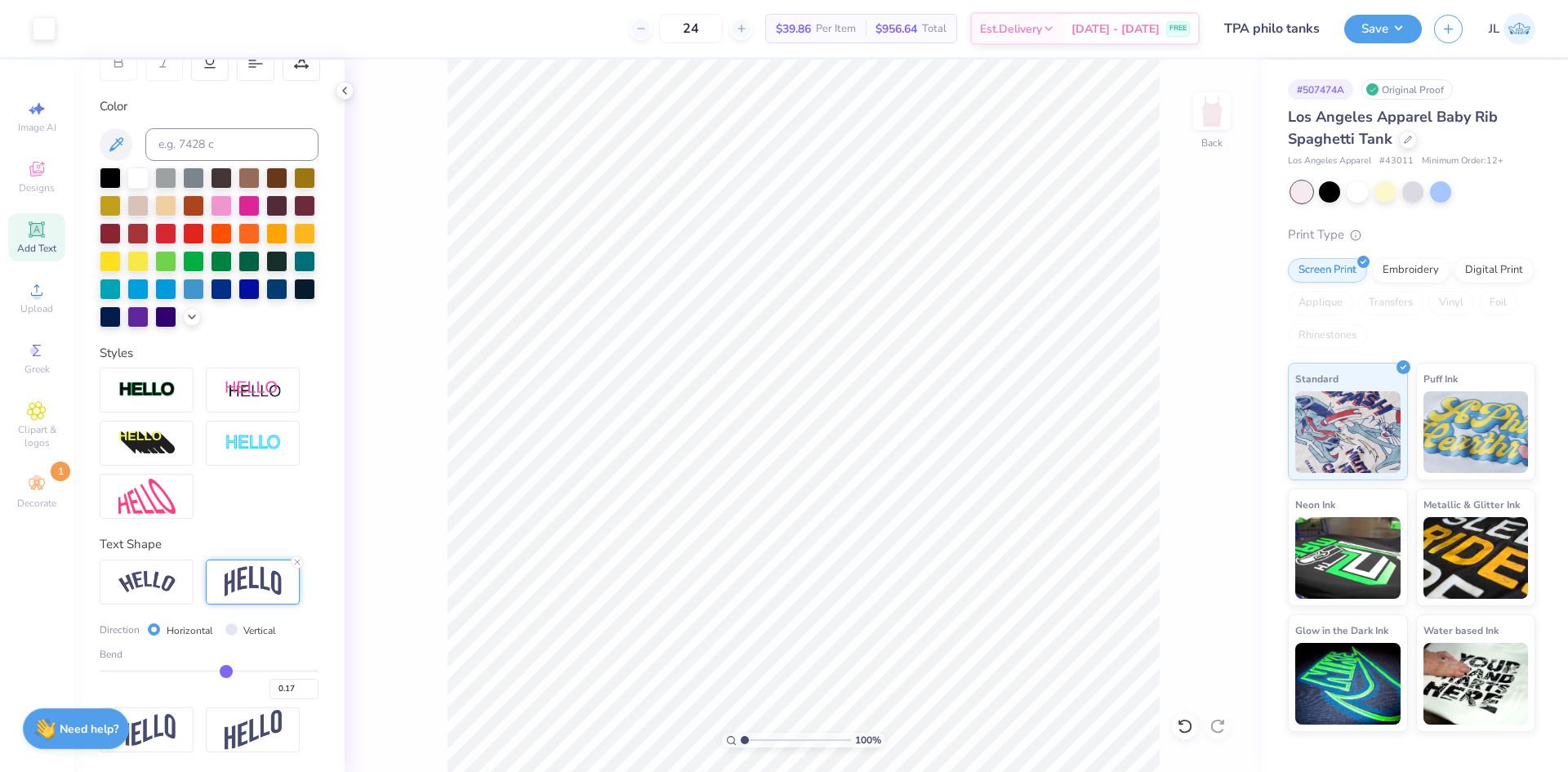
type input "0.16"
drag, startPoint x: 231, startPoint y: 673, endPoint x: 219, endPoint y: 672, distance: 12.0
click at [219, 672] on input "range" at bounding box center [209, 671] width 219 height 3
type input "0.14"
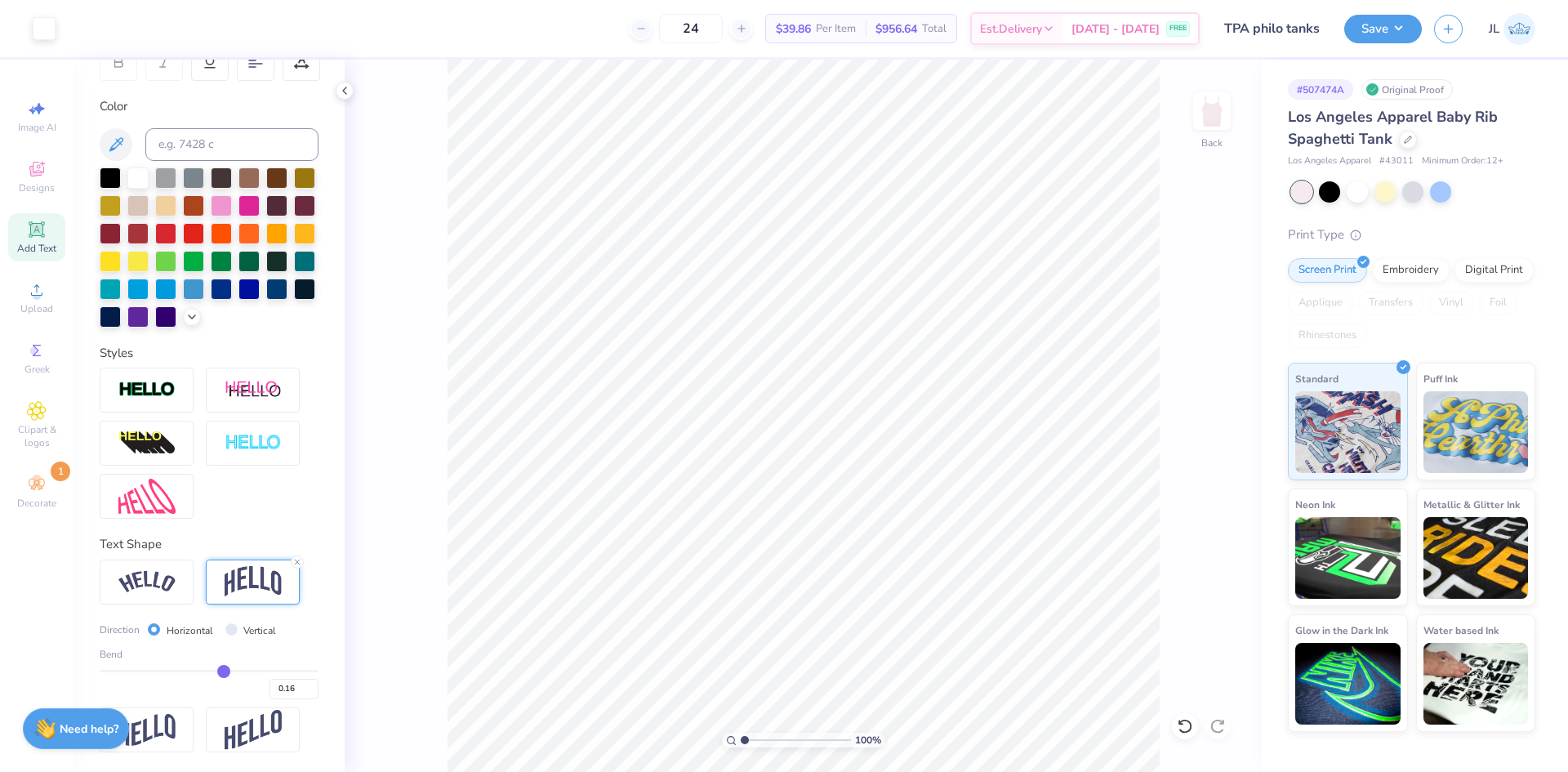
type input "0.14"
type input "0.15"
type input "0.16"
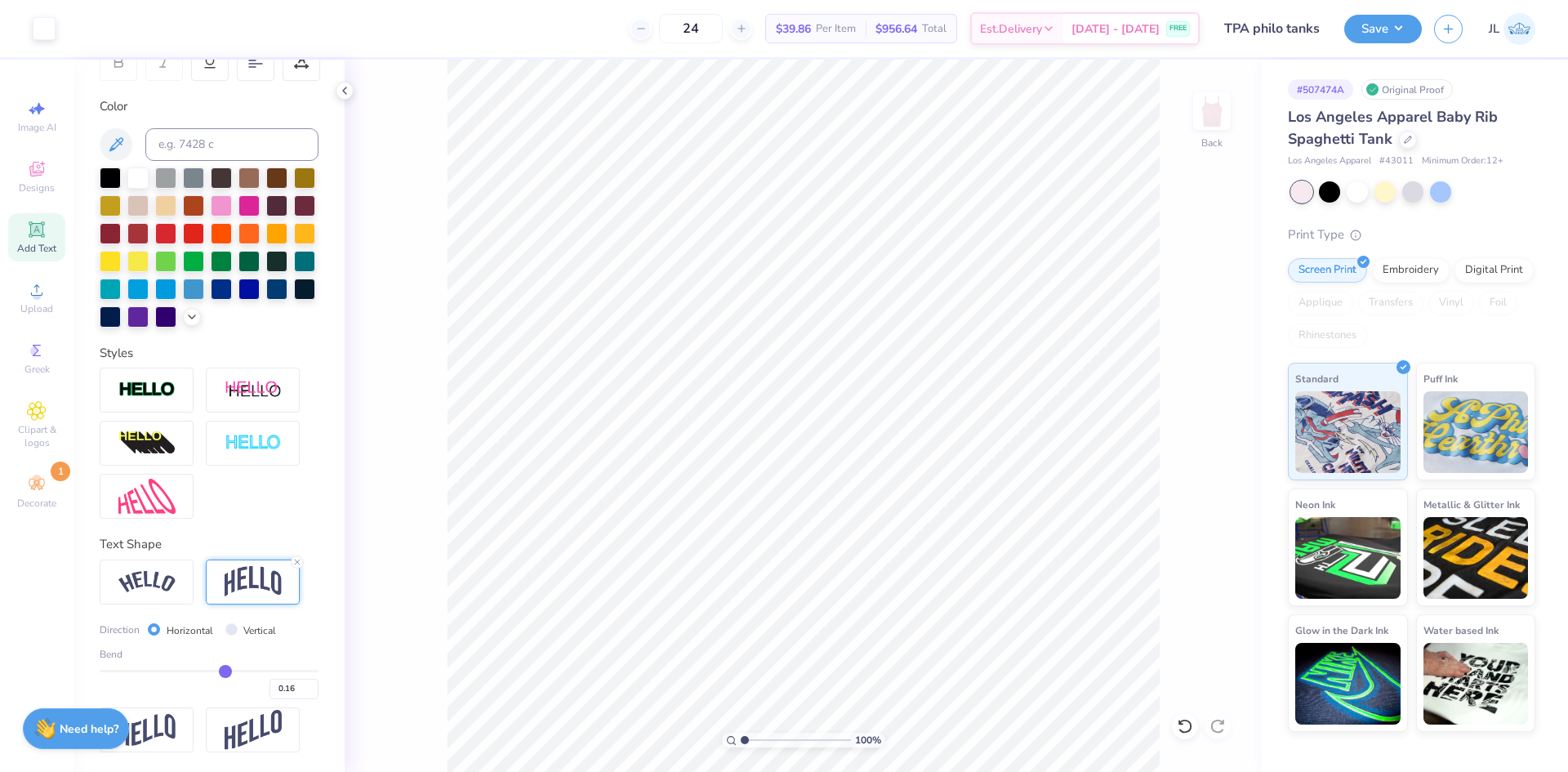
type input "0.17"
type input "0.19"
type input "0.2"
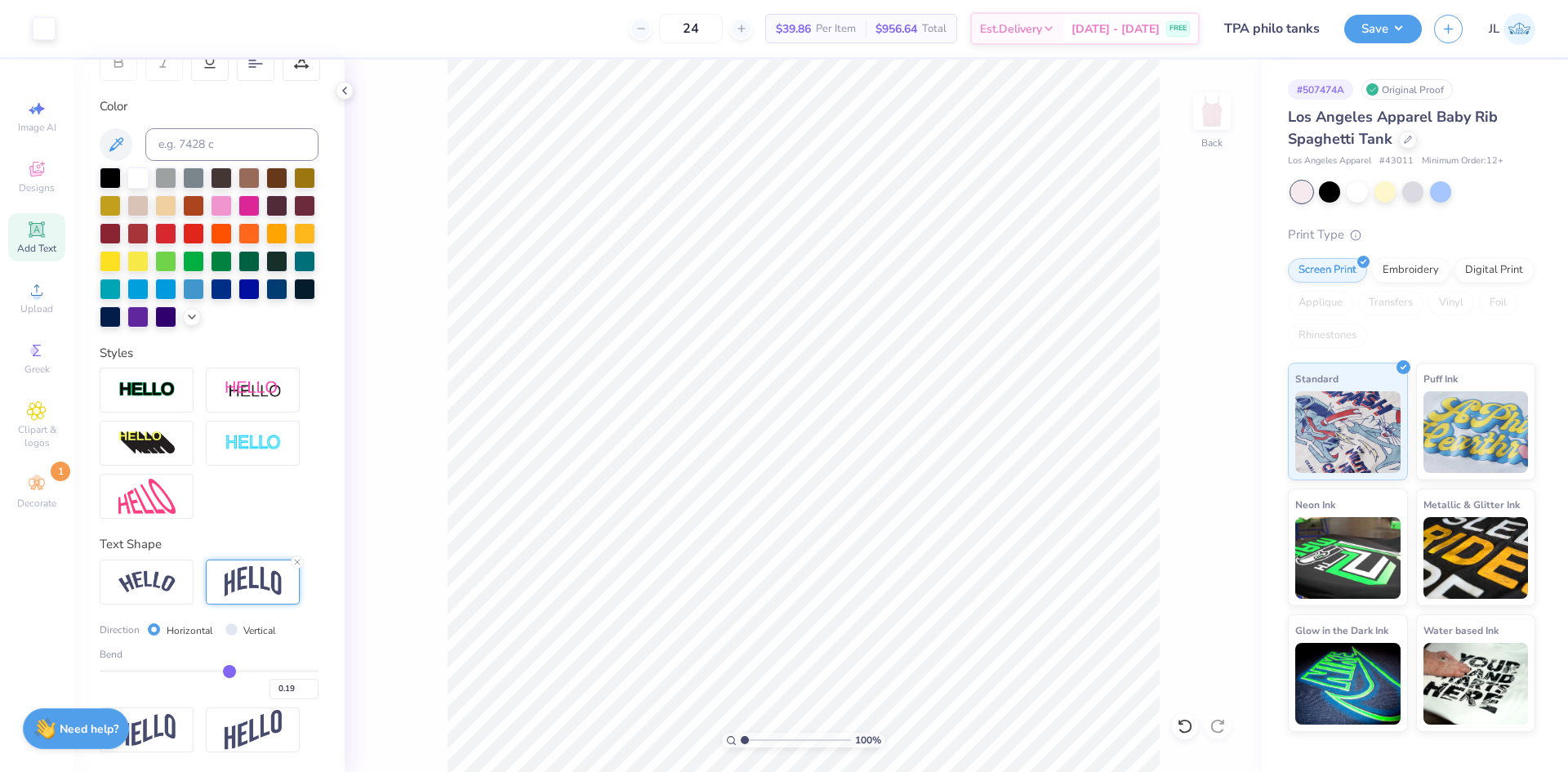
type input "0.20"
type input "0.21"
type input "0.22"
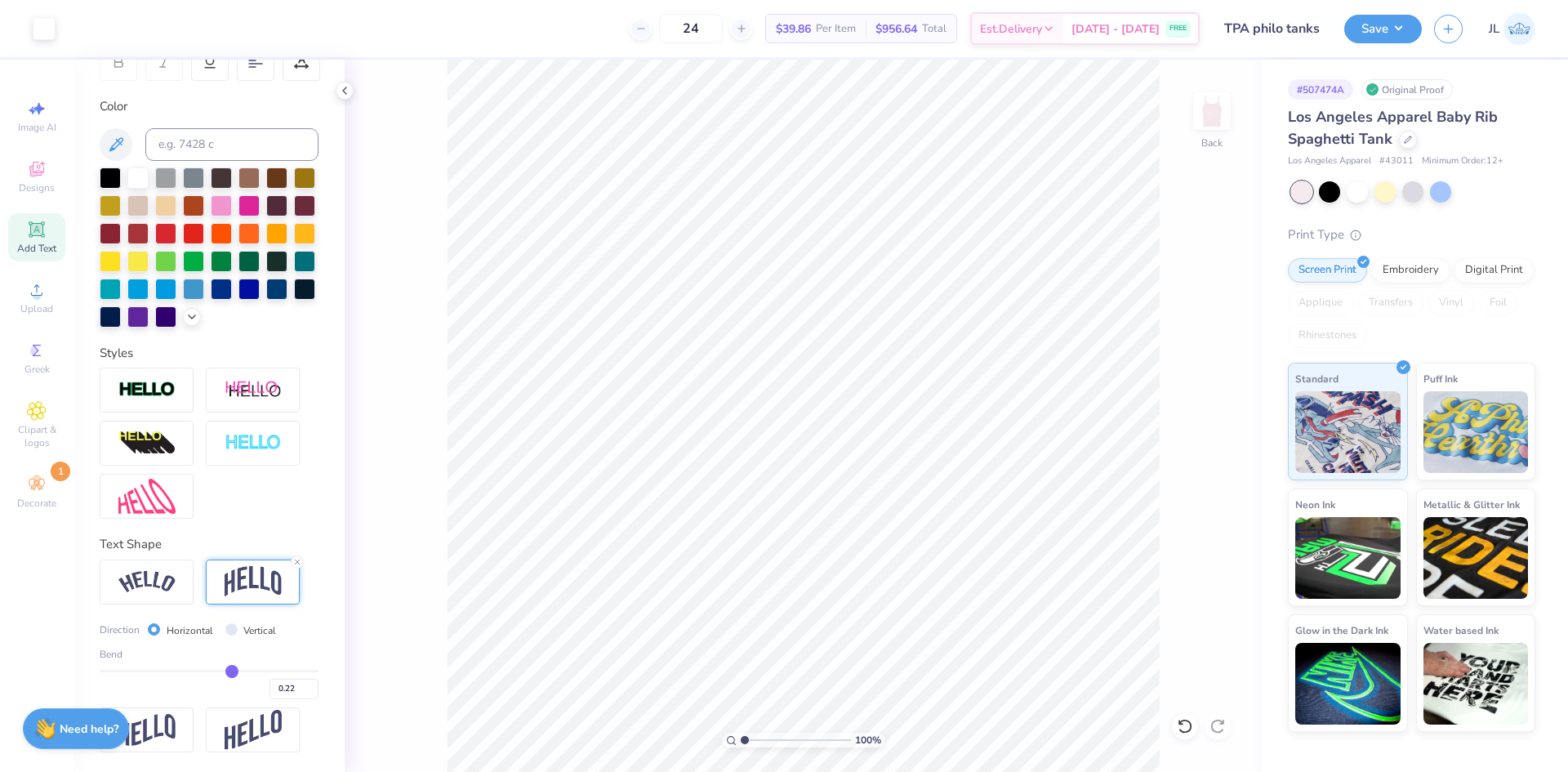
type input "0.23"
type input "0.24"
type input "0.25"
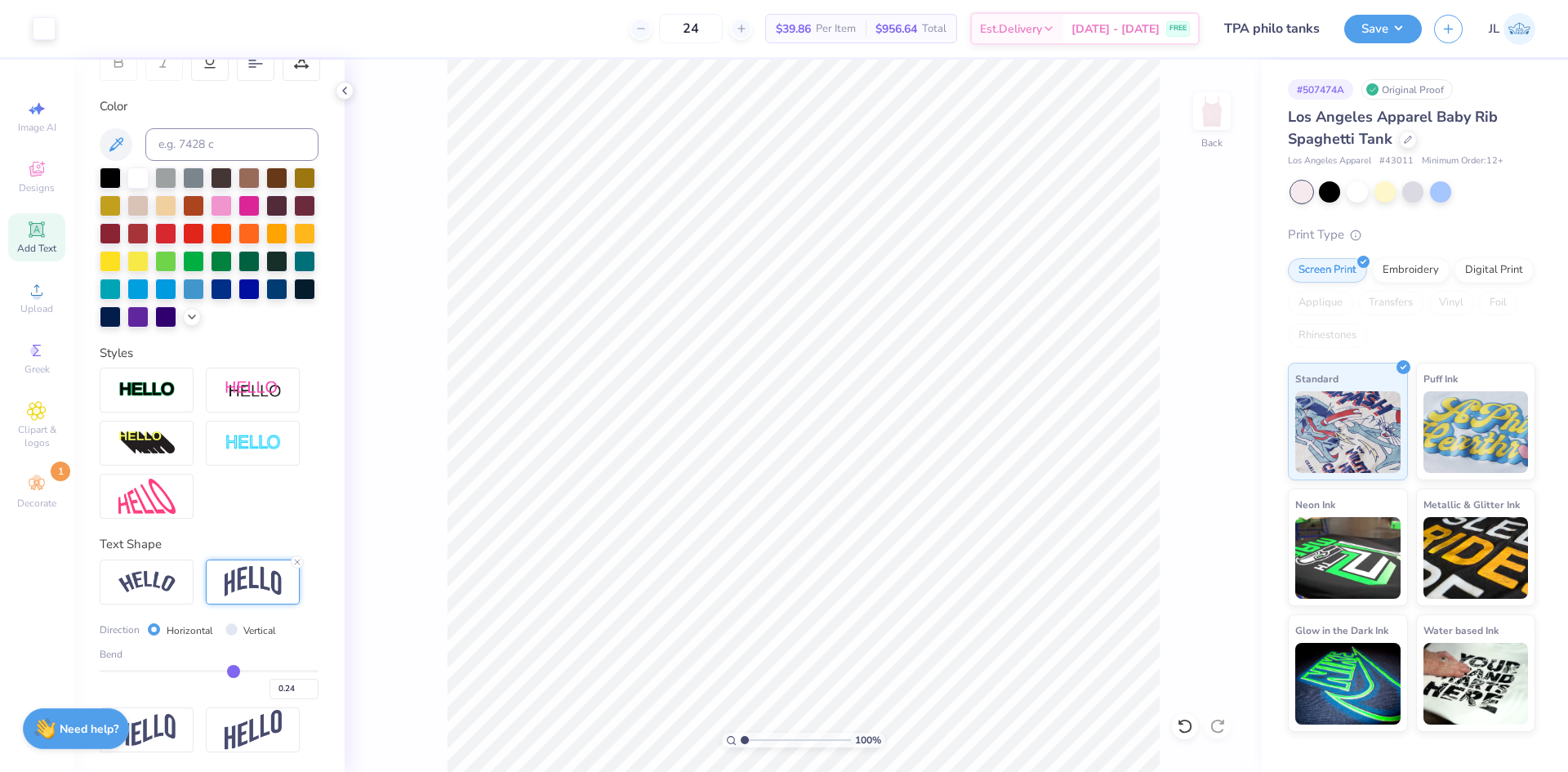
type input "0.25"
type input "0.26"
type input "0.27"
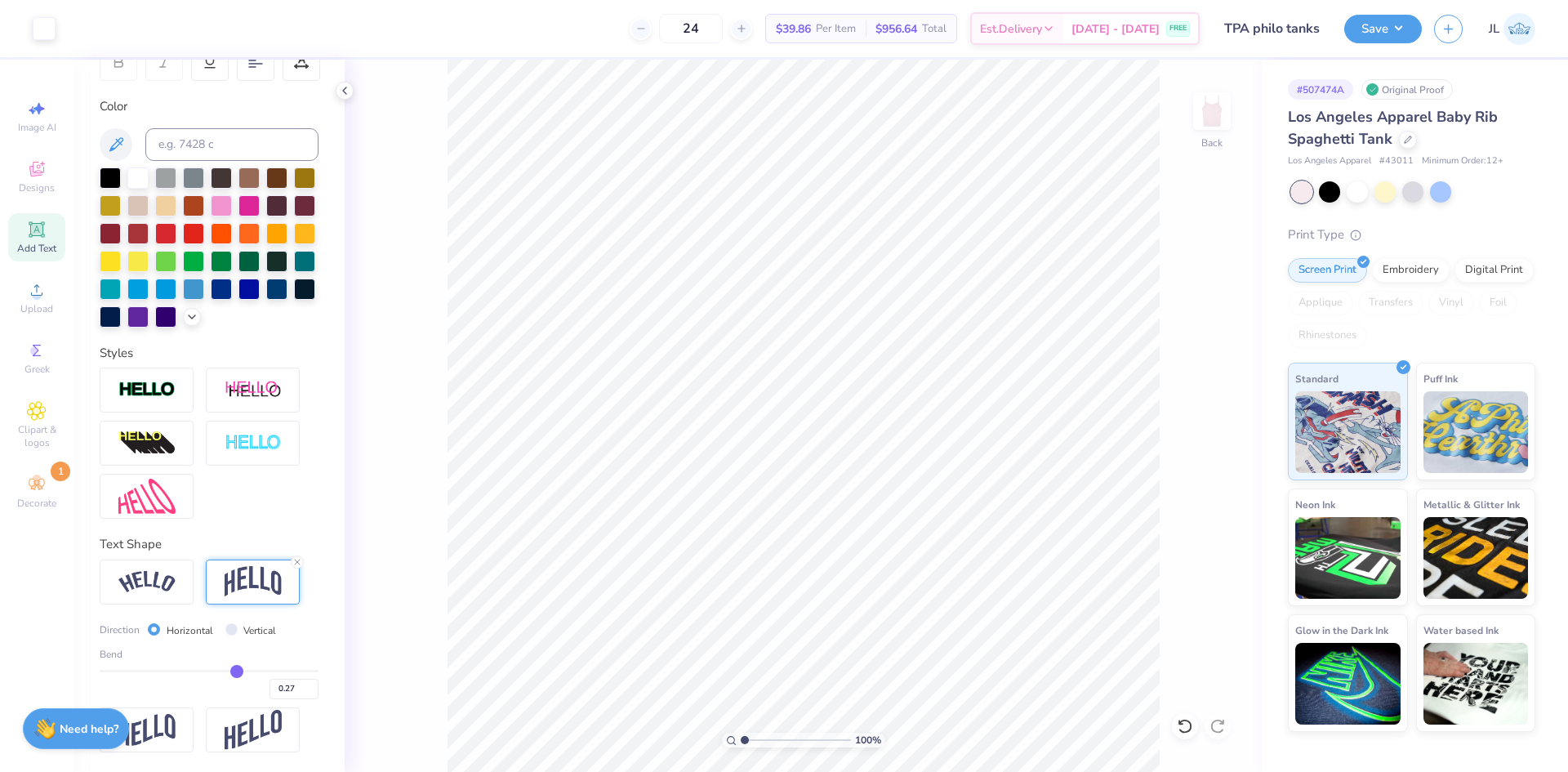
drag, startPoint x: 216, startPoint y: 671, endPoint x: 229, endPoint y: 672, distance: 13.0
click at [229, 672] on input "range" at bounding box center [209, 671] width 219 height 3
type input "0.28"
type input "0.29"
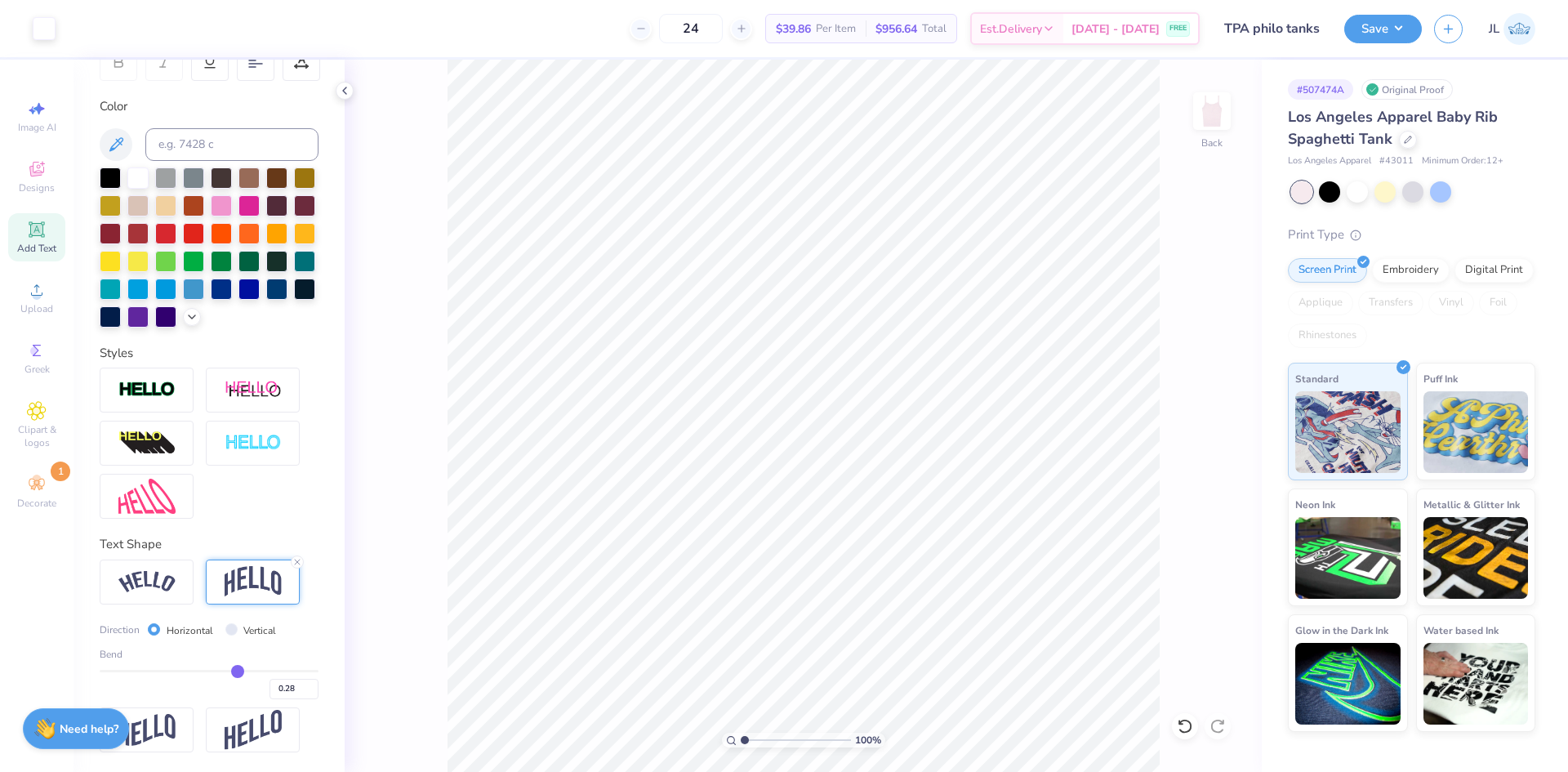
type input "0.29"
type input "0.3"
type input "0.30"
drag, startPoint x: 229, startPoint y: 672, endPoint x: 255, endPoint y: 670, distance: 26.1
click at [255, 670] on input "range" at bounding box center [209, 671] width 219 height 3
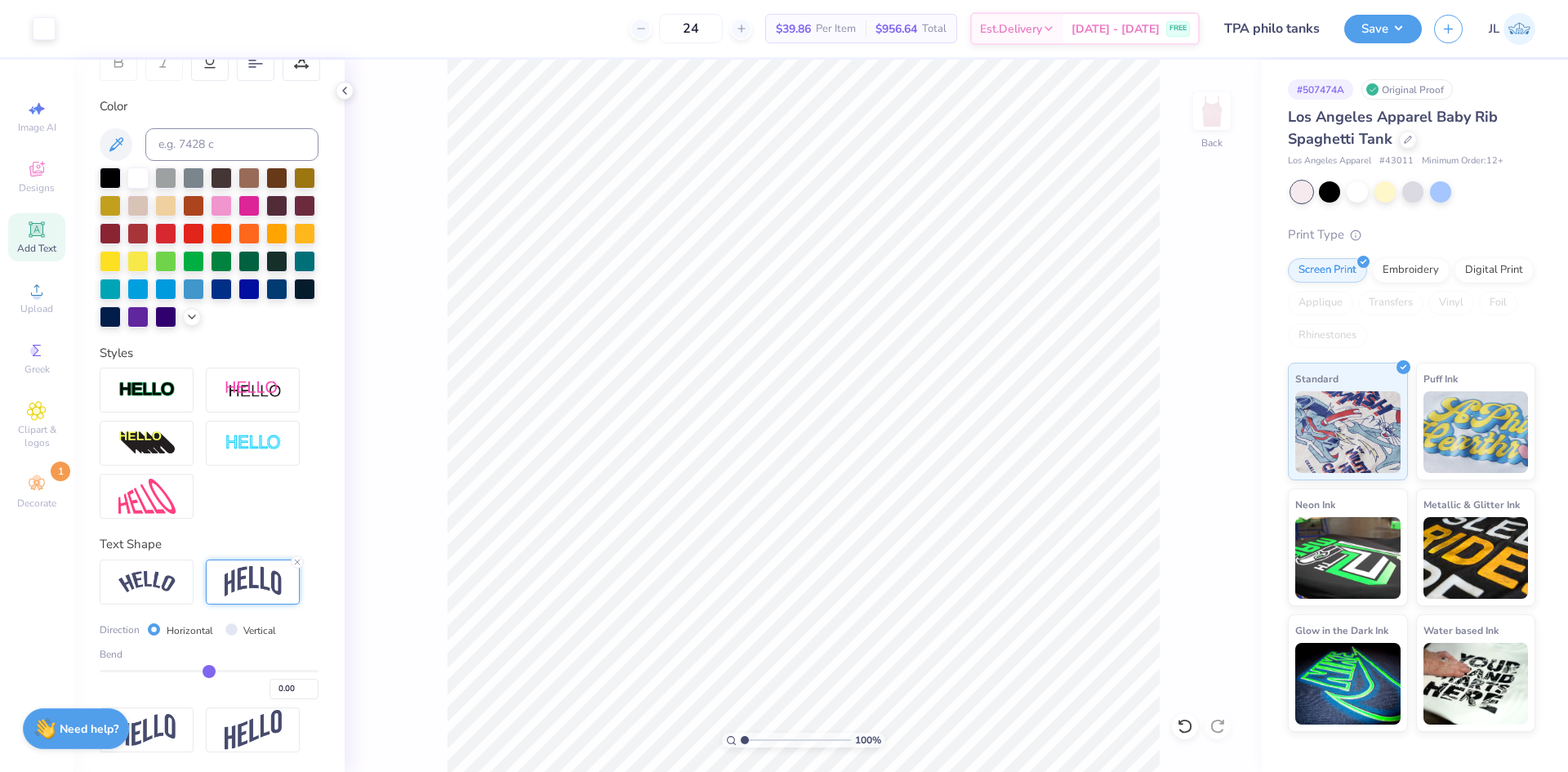
drag, startPoint x: 245, startPoint y: 669, endPoint x: 204, endPoint y: 669, distance: 41.0
click at [204, 670] on input "range" at bounding box center [209, 671] width 219 height 3
click at [165, 585] on img at bounding box center [146, 582] width 57 height 22
drag, startPoint x: 207, startPoint y: 668, endPoint x: 233, endPoint y: 672, distance: 26.3
click at [233, 672] on input "range" at bounding box center [209, 671] width 219 height 3
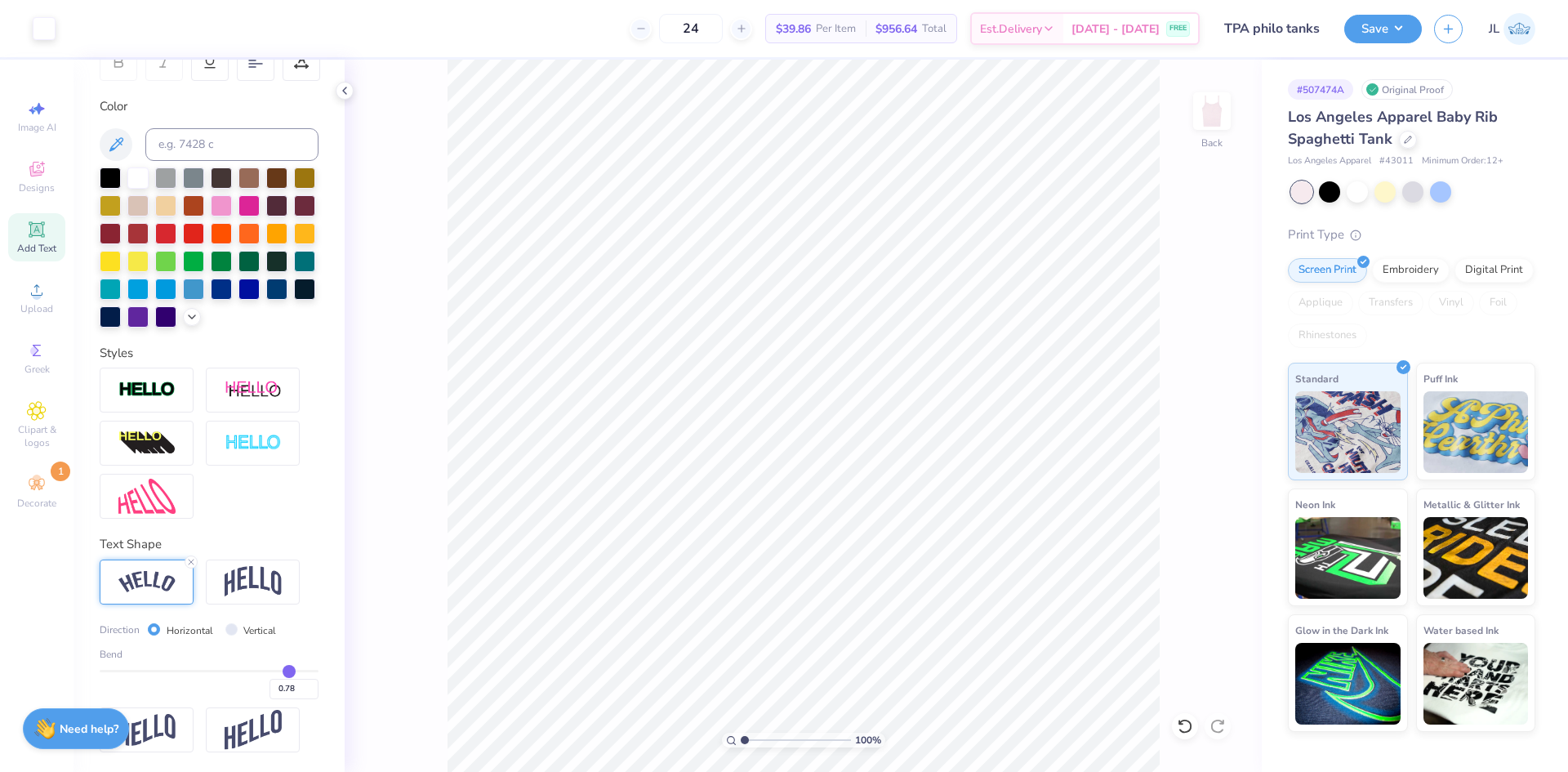
drag, startPoint x: 243, startPoint y: 669, endPoint x: 278, endPoint y: 670, distance: 35.0
click at [278, 670] on input "range" at bounding box center [209, 671] width 219 height 3
drag, startPoint x: 277, startPoint y: 669, endPoint x: 261, endPoint y: 670, distance: 16.0
click at [261, 670] on input "range" at bounding box center [209, 671] width 219 height 3
drag, startPoint x: 276, startPoint y: 670, endPoint x: 312, endPoint y: 671, distance: 36.0
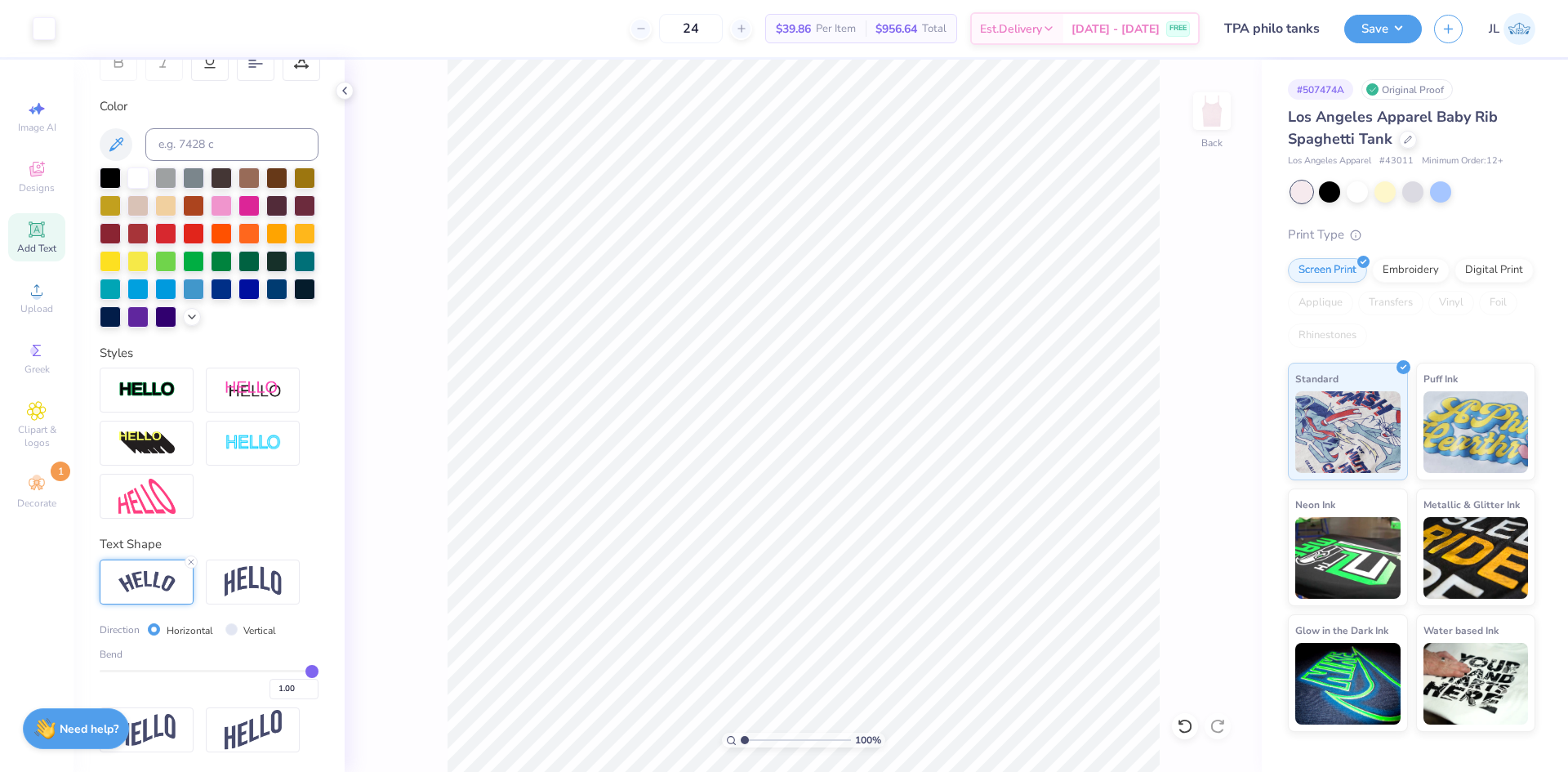
click at [312, 671] on input "range" at bounding box center [209, 671] width 219 height 3
click at [233, 673] on div "1.00" at bounding box center [209, 685] width 219 height 29
click at [238, 670] on input "range" at bounding box center [209, 671] width 219 height 3
drag, startPoint x: 242, startPoint y: 672, endPoint x: 255, endPoint y: 673, distance: 13.0
click at [255, 672] on input "range" at bounding box center [209, 671] width 219 height 3
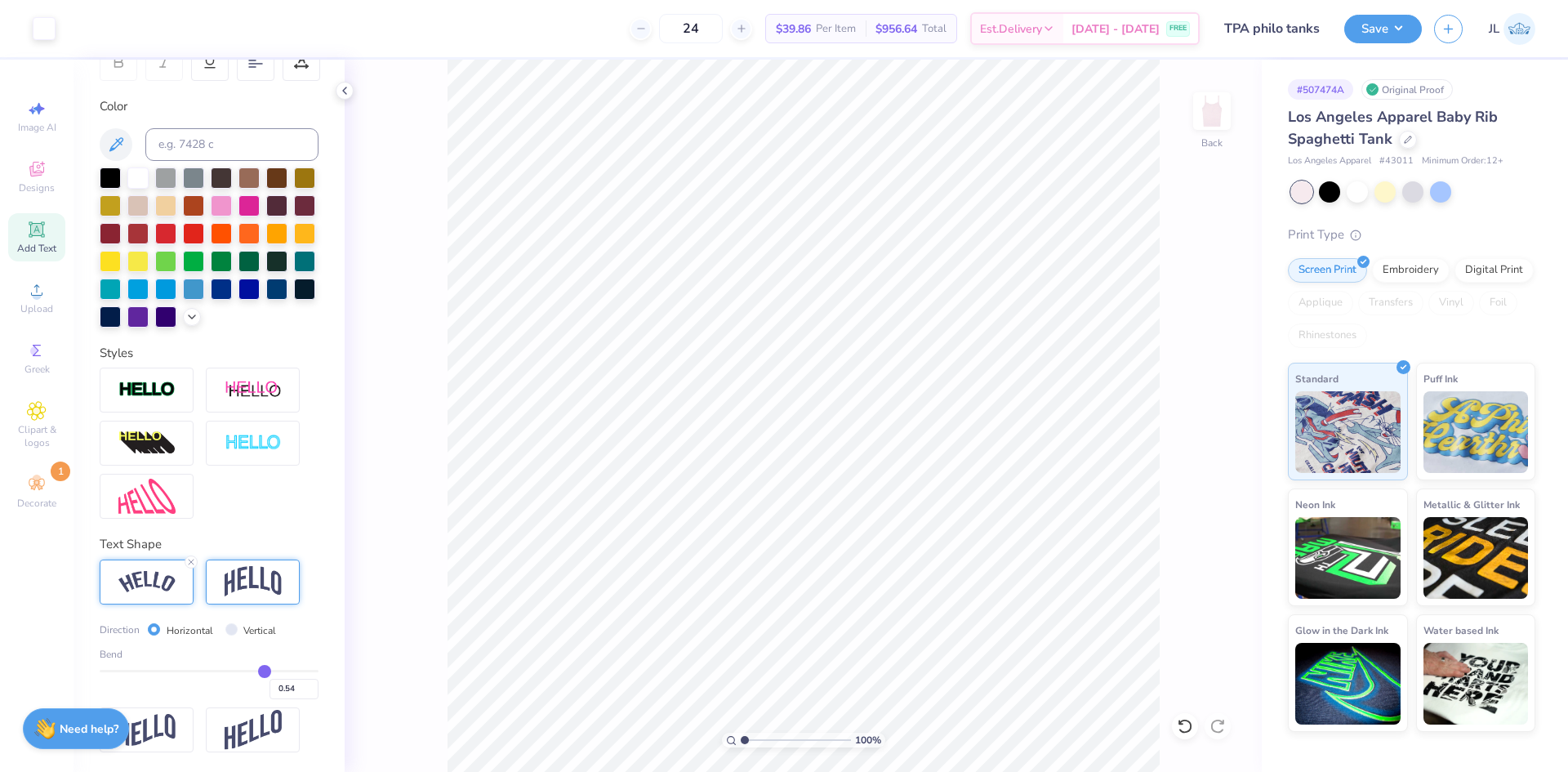
click at [236, 571] on img at bounding box center [252, 581] width 57 height 31
drag, startPoint x: 253, startPoint y: 663, endPoint x: 245, endPoint y: 664, distance: 8.1
click at [245, 664] on div "Bend 0.54" at bounding box center [209, 673] width 219 height 52
click at [242, 668] on div "Bend 0.54" at bounding box center [209, 673] width 219 height 52
click at [258, 672] on input "range" at bounding box center [209, 671] width 219 height 3
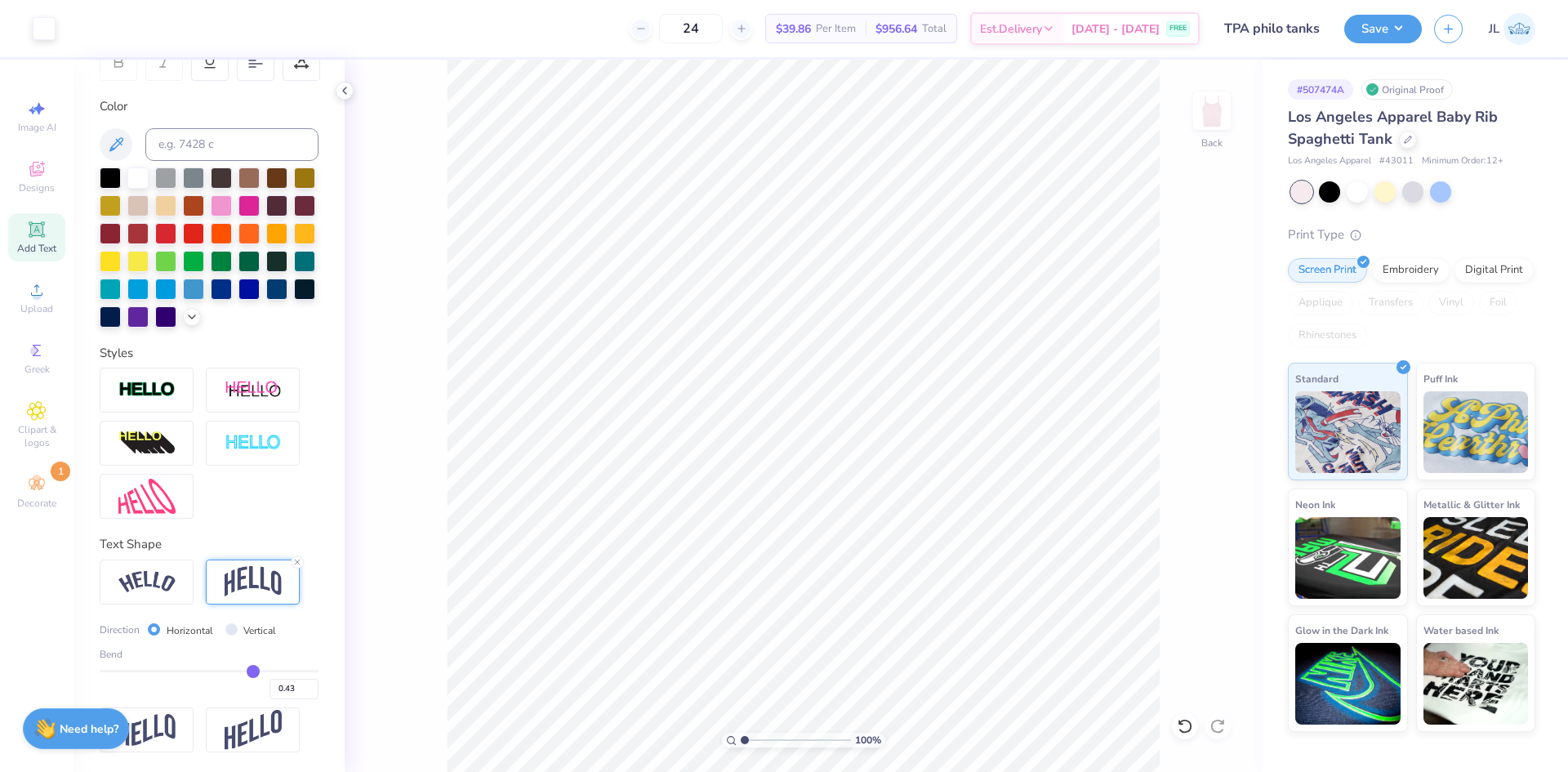
drag, startPoint x: 258, startPoint y: 672, endPoint x: 244, endPoint y: 672, distance: 14.0
click at [244, 672] on input "range" at bounding box center [209, 671] width 219 height 3
click at [238, 672] on input "range" at bounding box center [209, 671] width 219 height 3
drag, startPoint x: 241, startPoint y: 671, endPoint x: 252, endPoint y: 674, distance: 11.4
click at [252, 672] on input "range" at bounding box center [209, 671] width 219 height 3
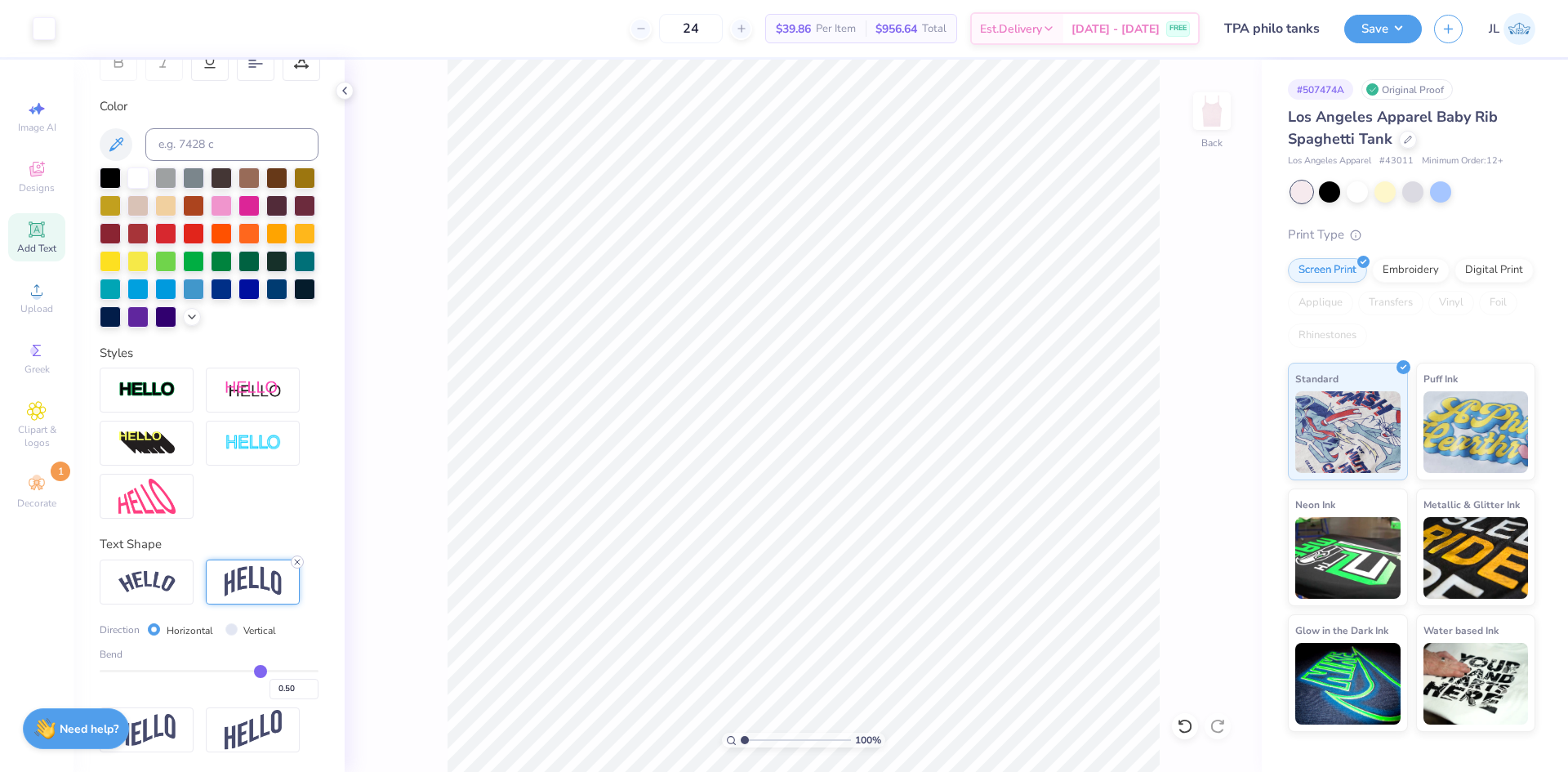
click at [297, 558] on icon at bounding box center [297, 561] width 9 height 9
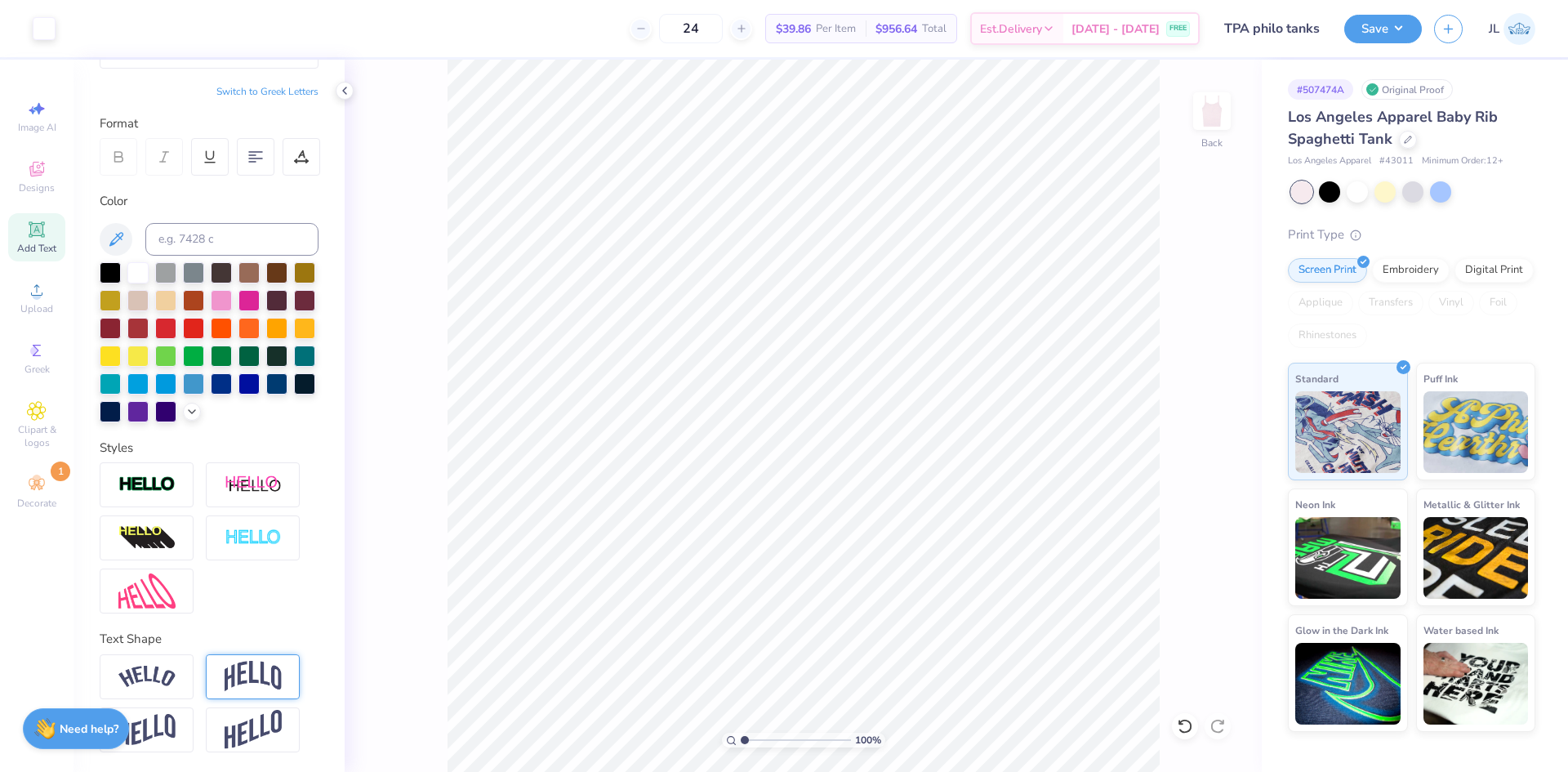
scroll to position [206, 0]
click at [41, 291] on icon at bounding box center [36, 289] width 20 height 20
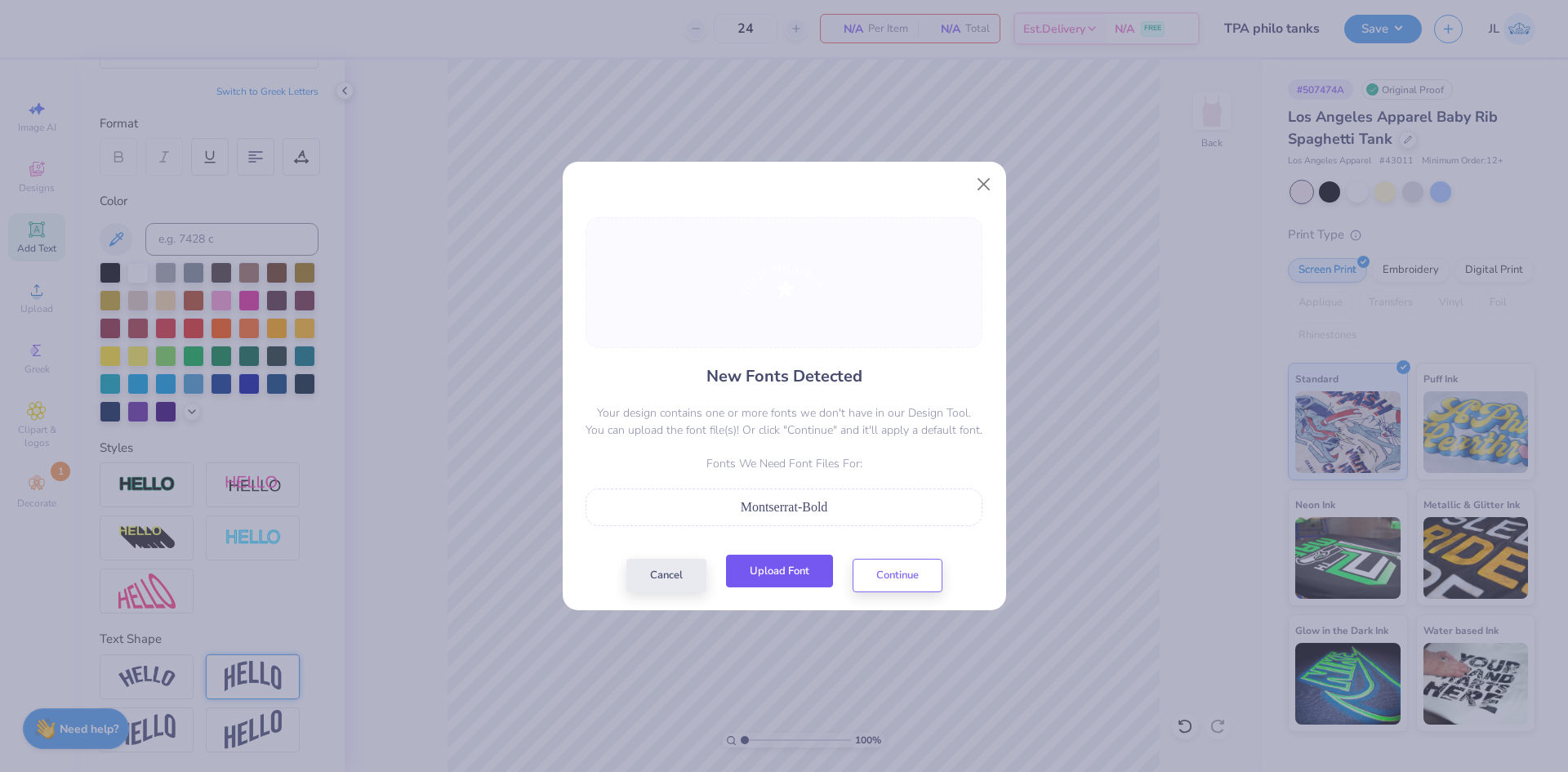
click at [801, 577] on button "Upload Font" at bounding box center [779, 571] width 107 height 33
click at [682, 571] on button "Cancel" at bounding box center [667, 571] width 80 height 33
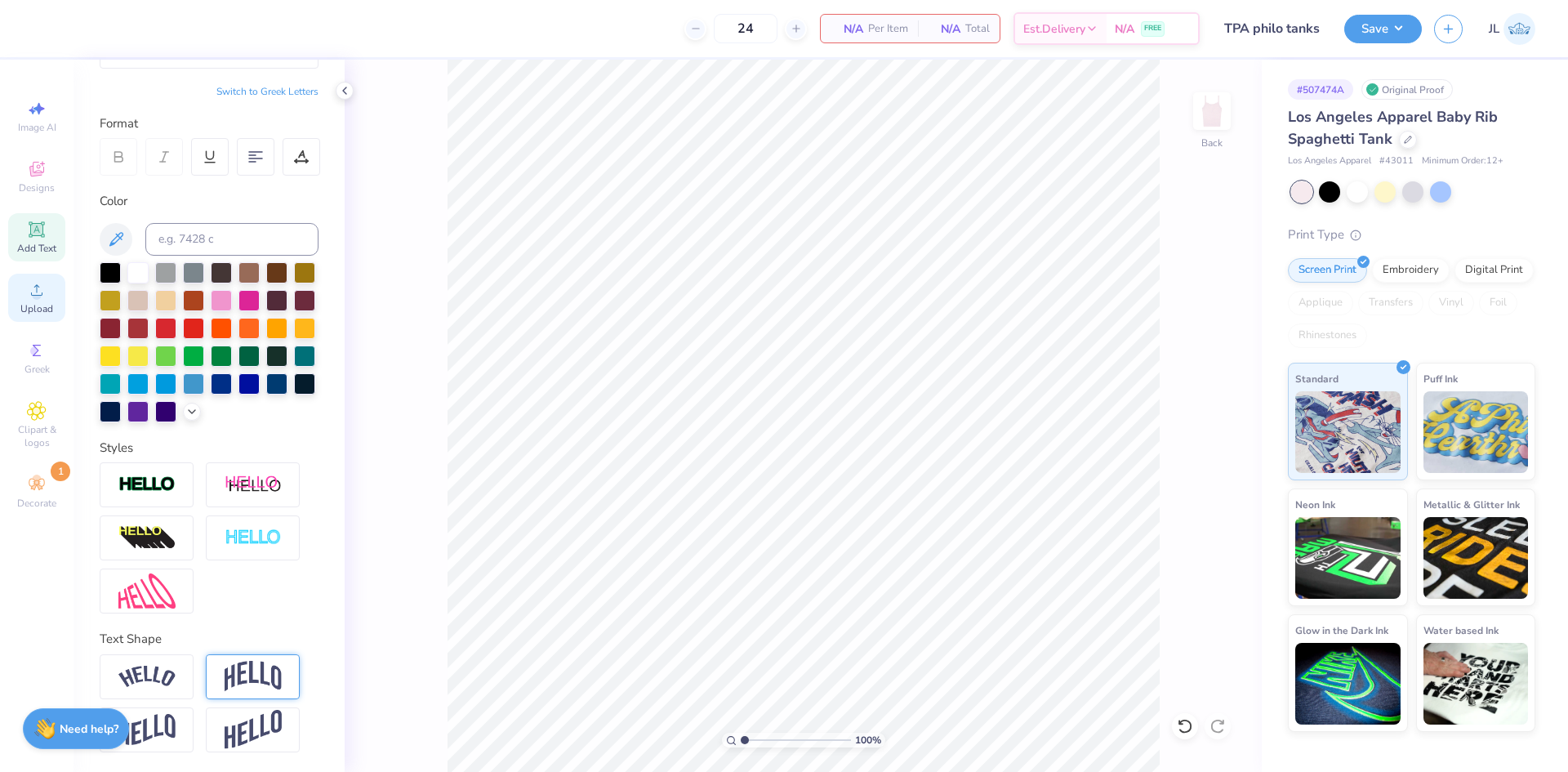
click at [38, 287] on icon at bounding box center [36, 289] width 20 height 20
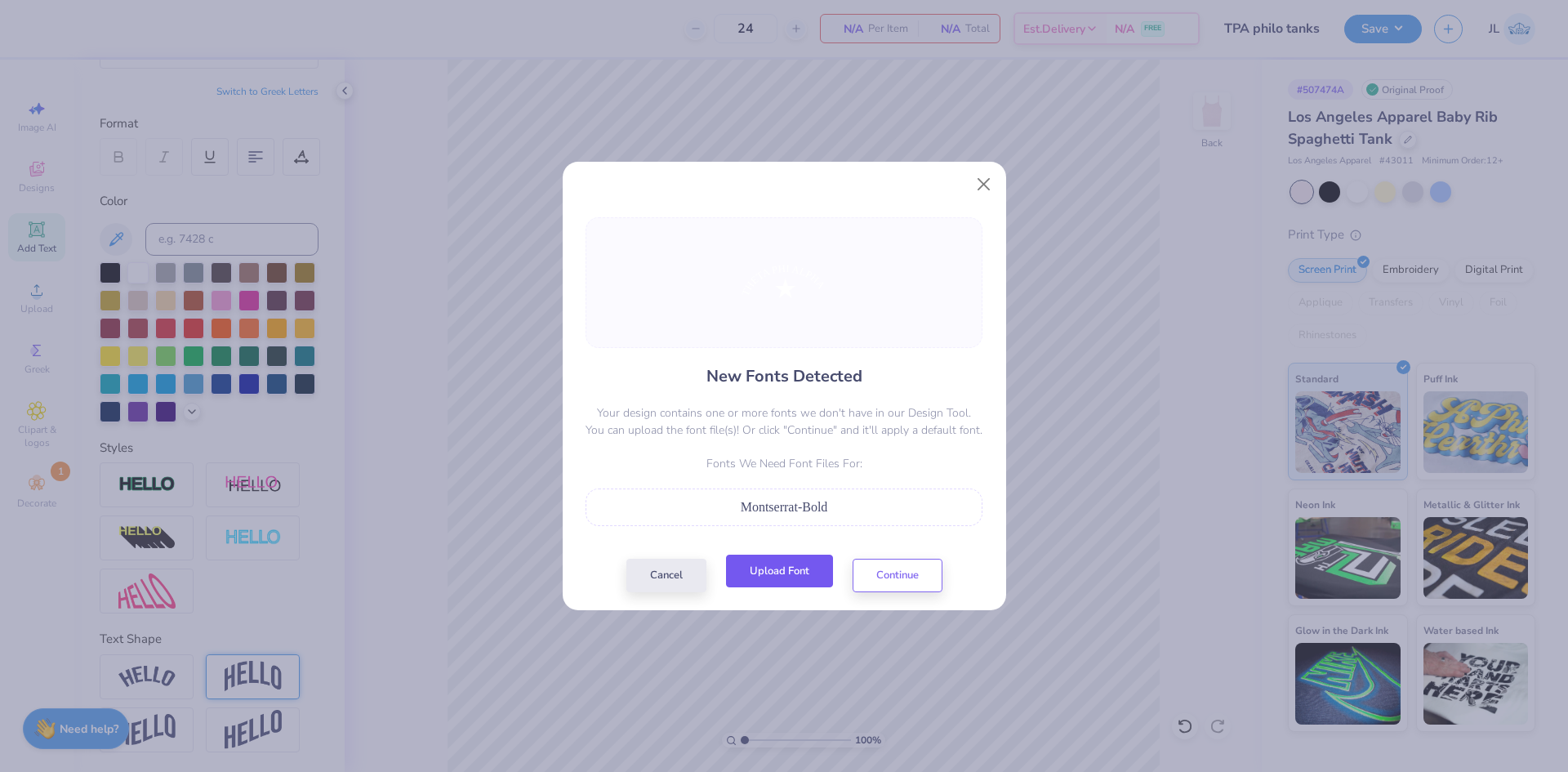
click at [805, 568] on button "Upload Font" at bounding box center [779, 571] width 107 height 33
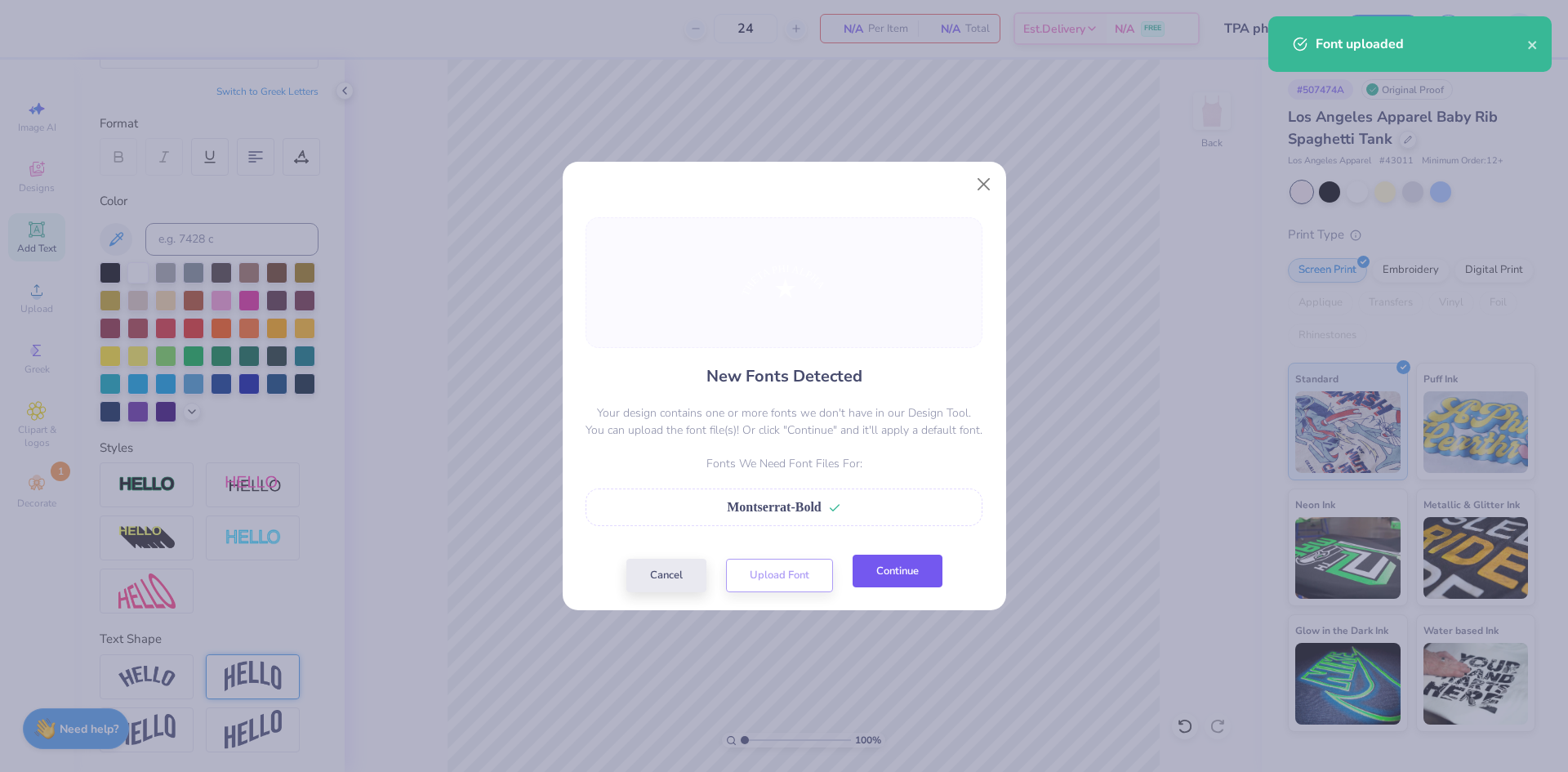
click at [922, 574] on button "Continue" at bounding box center [897, 571] width 90 height 33
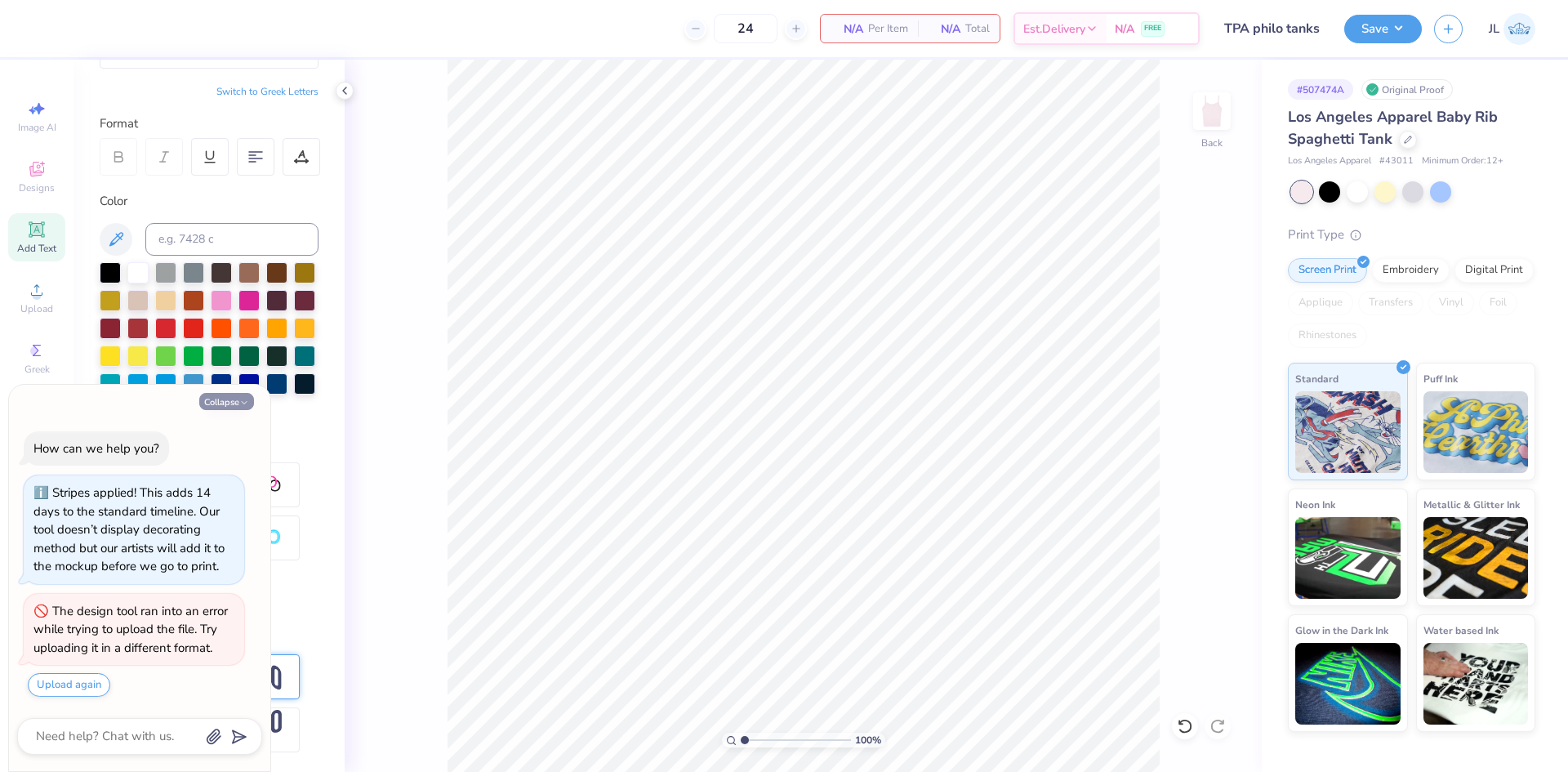
click at [232, 402] on button "Collapse" at bounding box center [227, 401] width 55 height 17
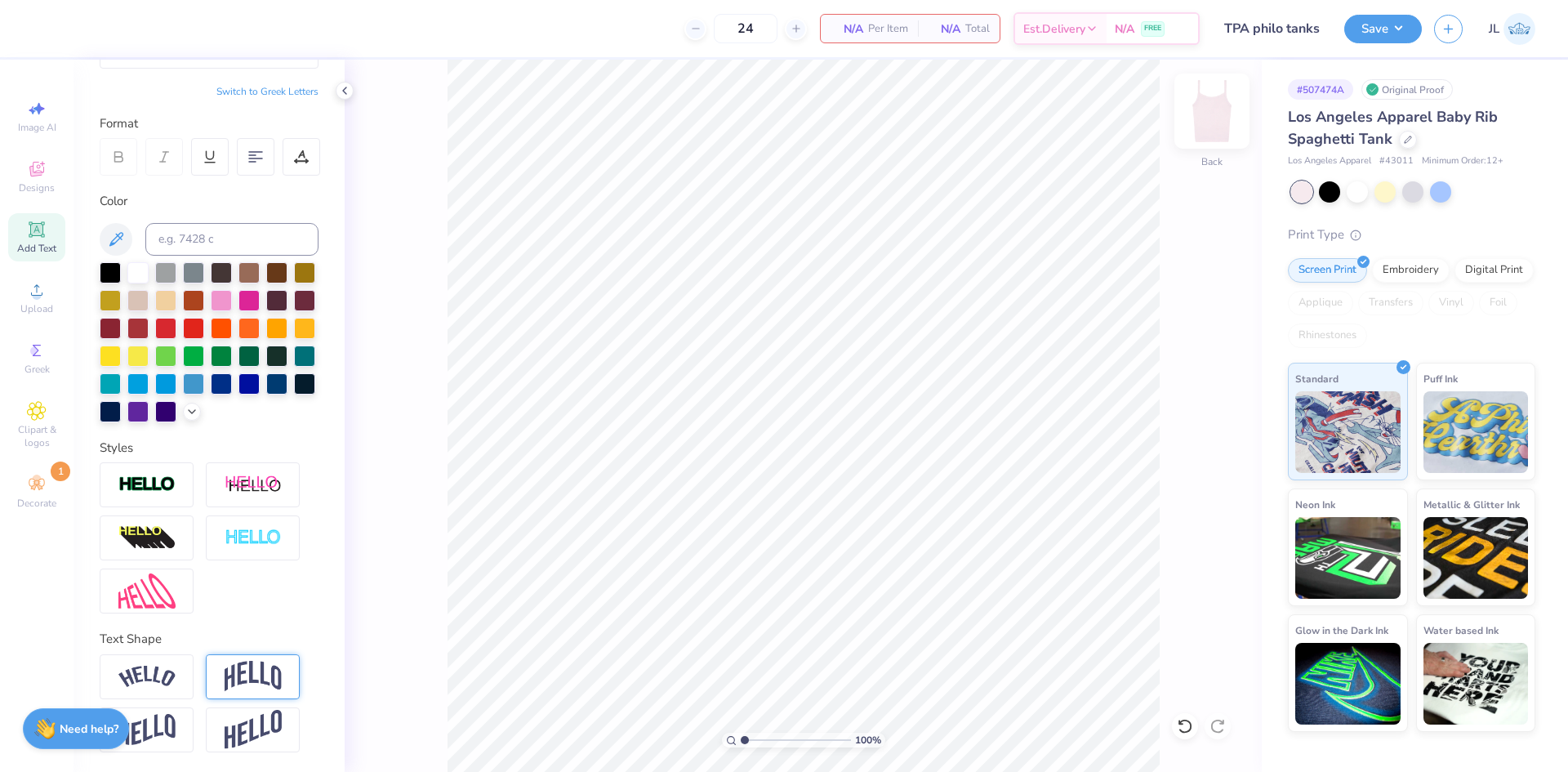
click at [1212, 122] on img at bounding box center [1212, 111] width 65 height 65
click at [1211, 126] on img at bounding box center [1212, 111] width 65 height 65
click at [40, 294] on circle at bounding box center [36, 295] width 9 height 9
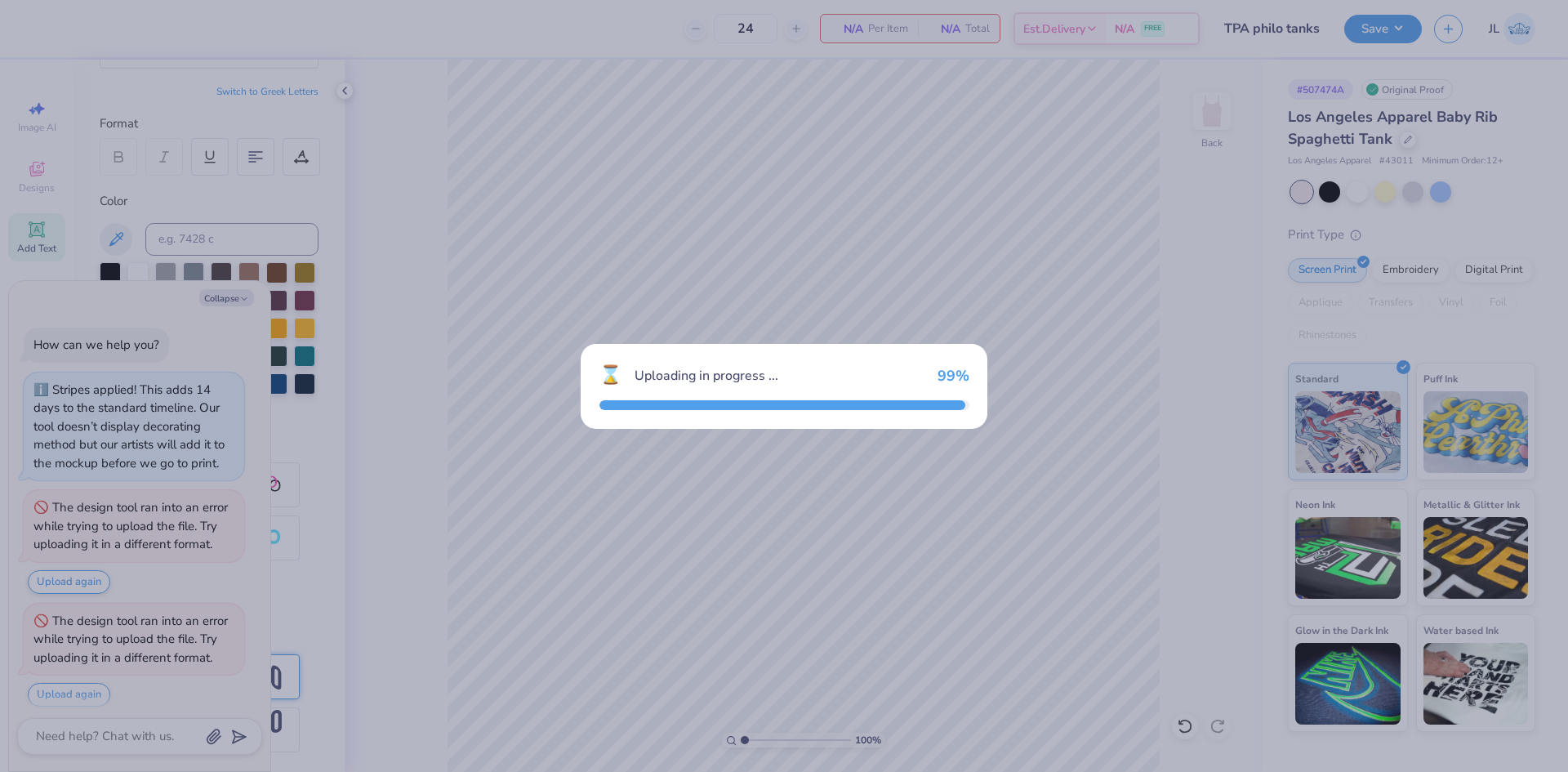
scroll to position [9, 0]
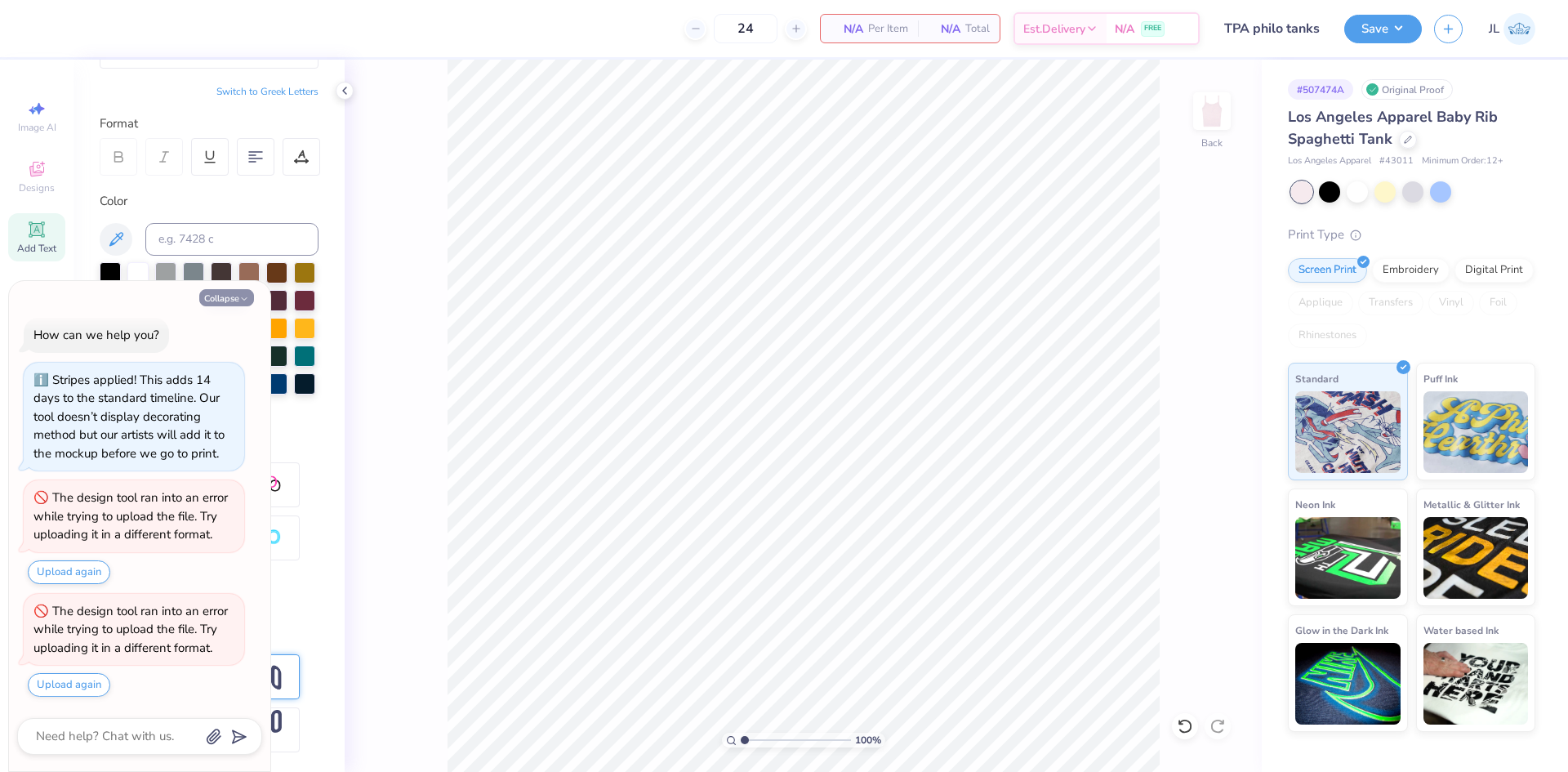
click at [224, 298] on button "Collapse" at bounding box center [227, 298] width 55 height 17
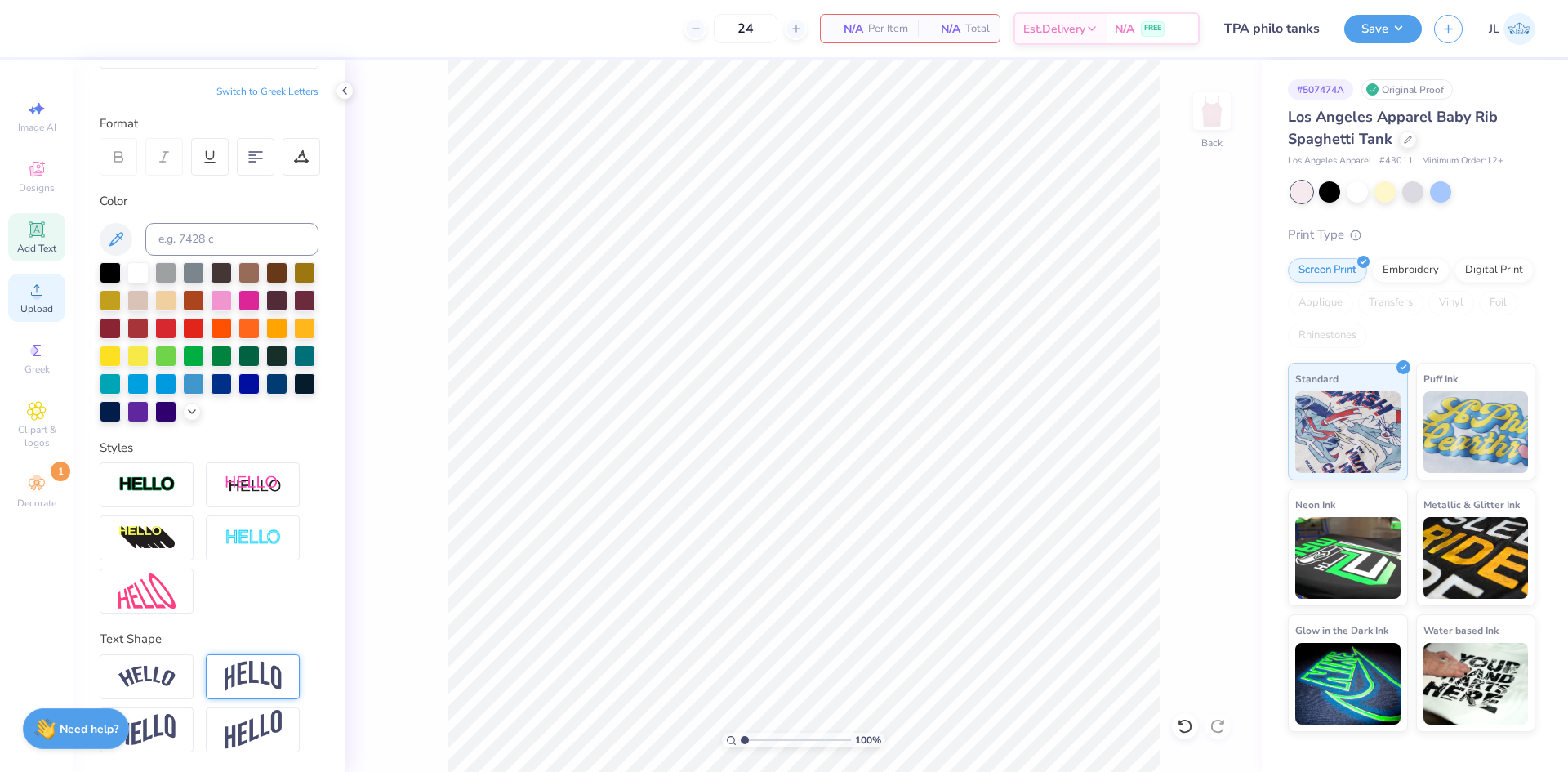
click at [38, 285] on icon at bounding box center [36, 289] width 11 height 11
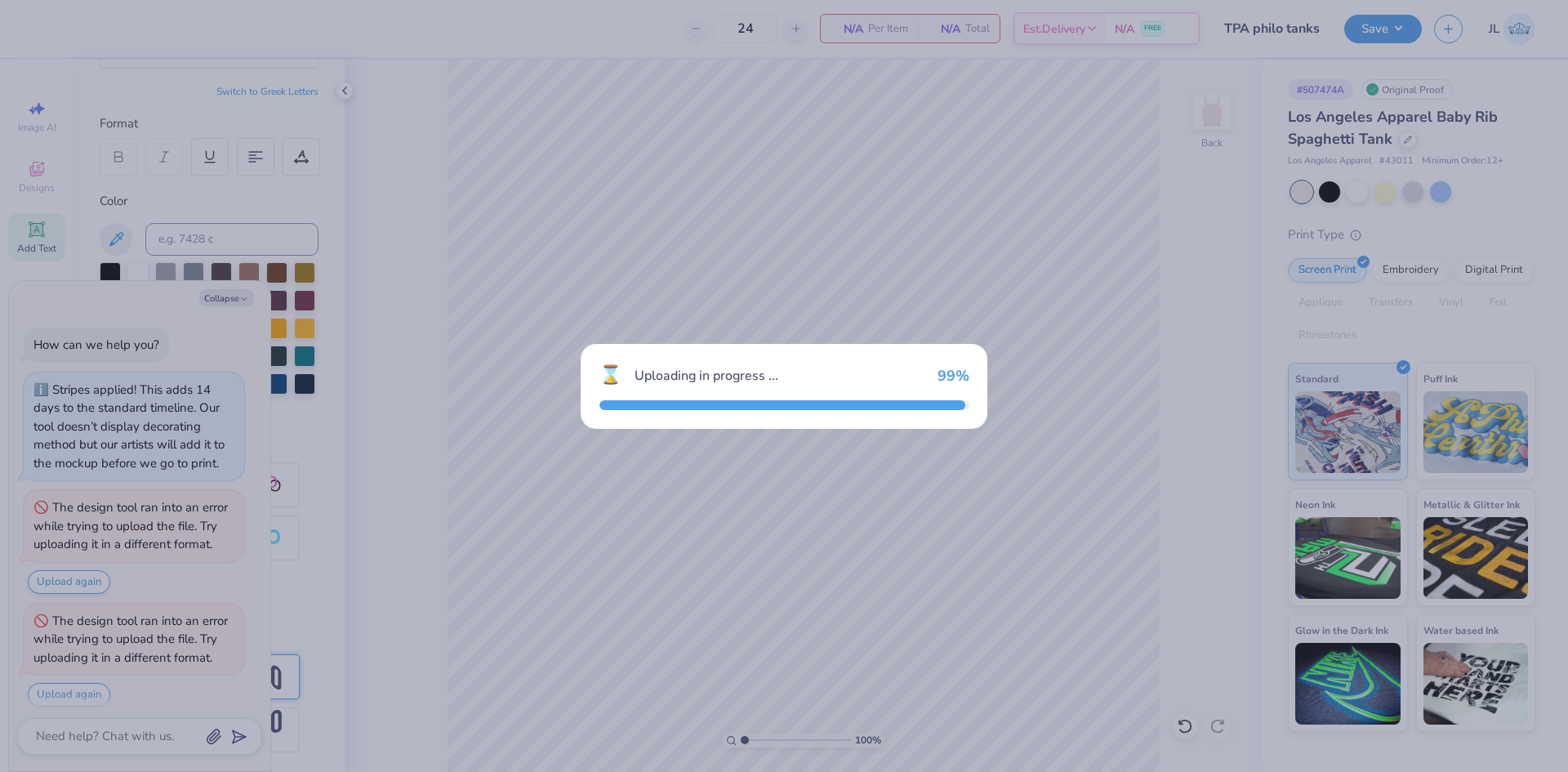
scroll to position [123, 0]
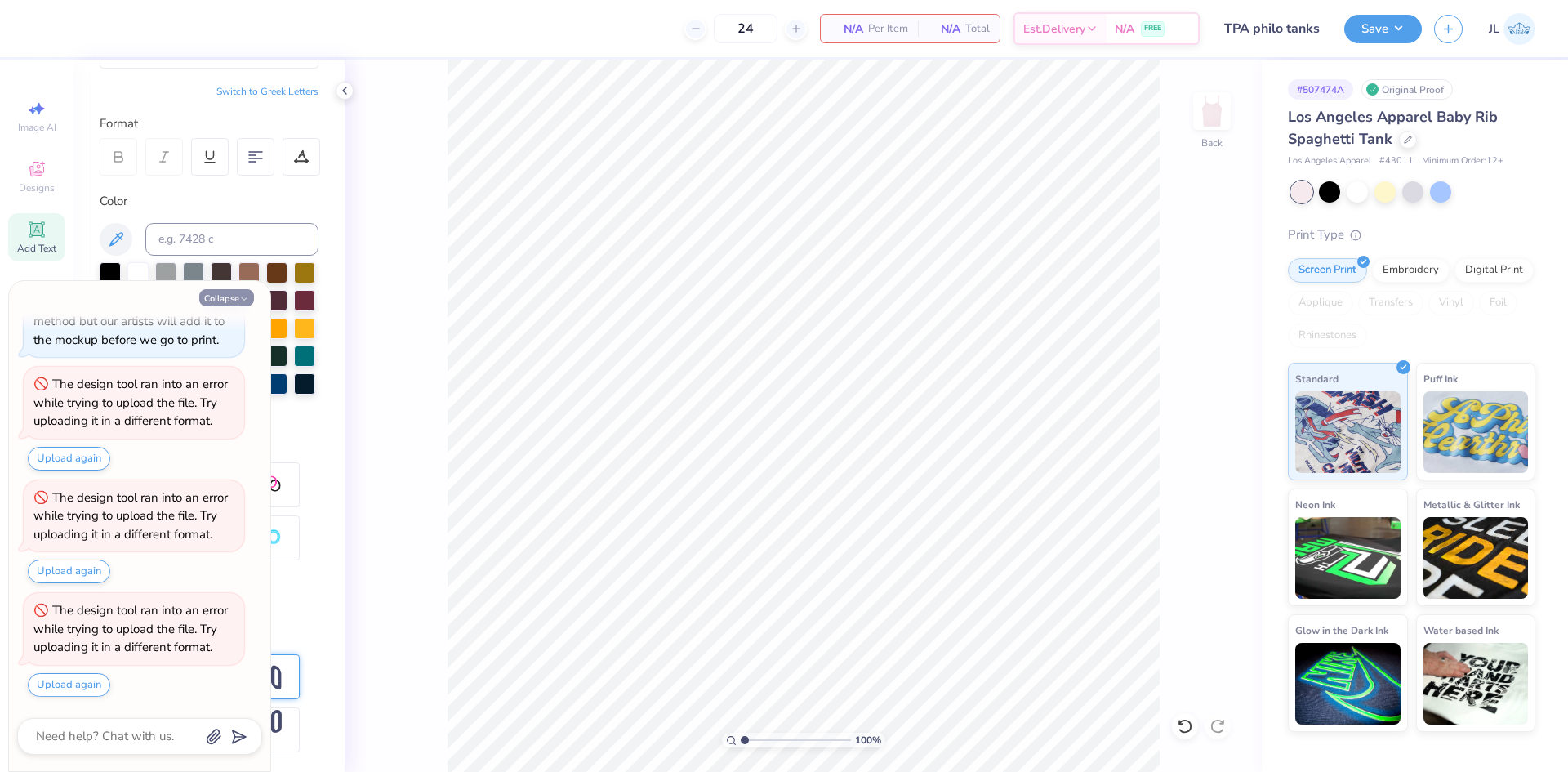
click at [224, 300] on button "Collapse" at bounding box center [227, 298] width 55 height 17
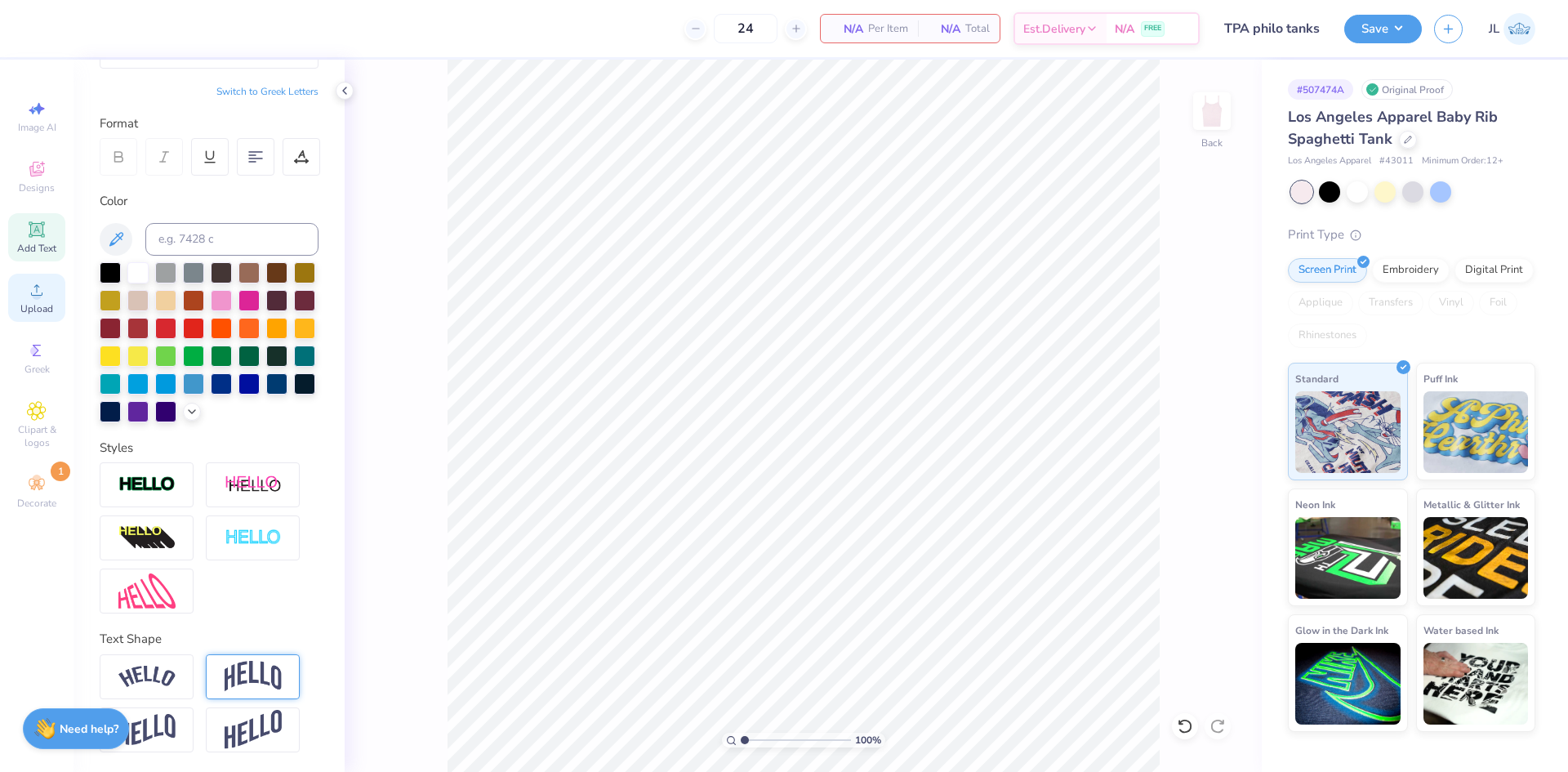
click at [39, 305] on span "Upload" at bounding box center [37, 308] width 33 height 13
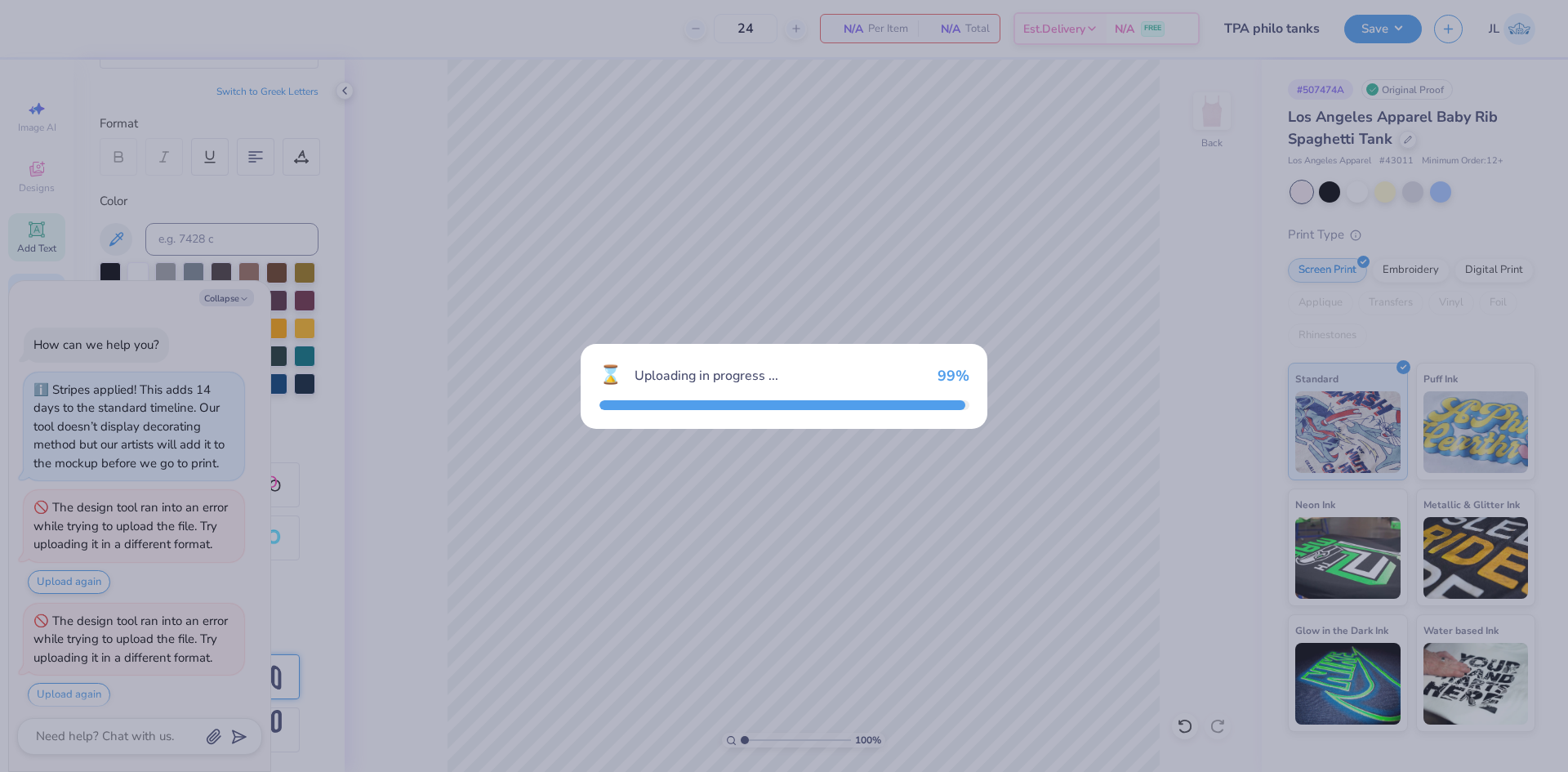
scroll to position [236, 0]
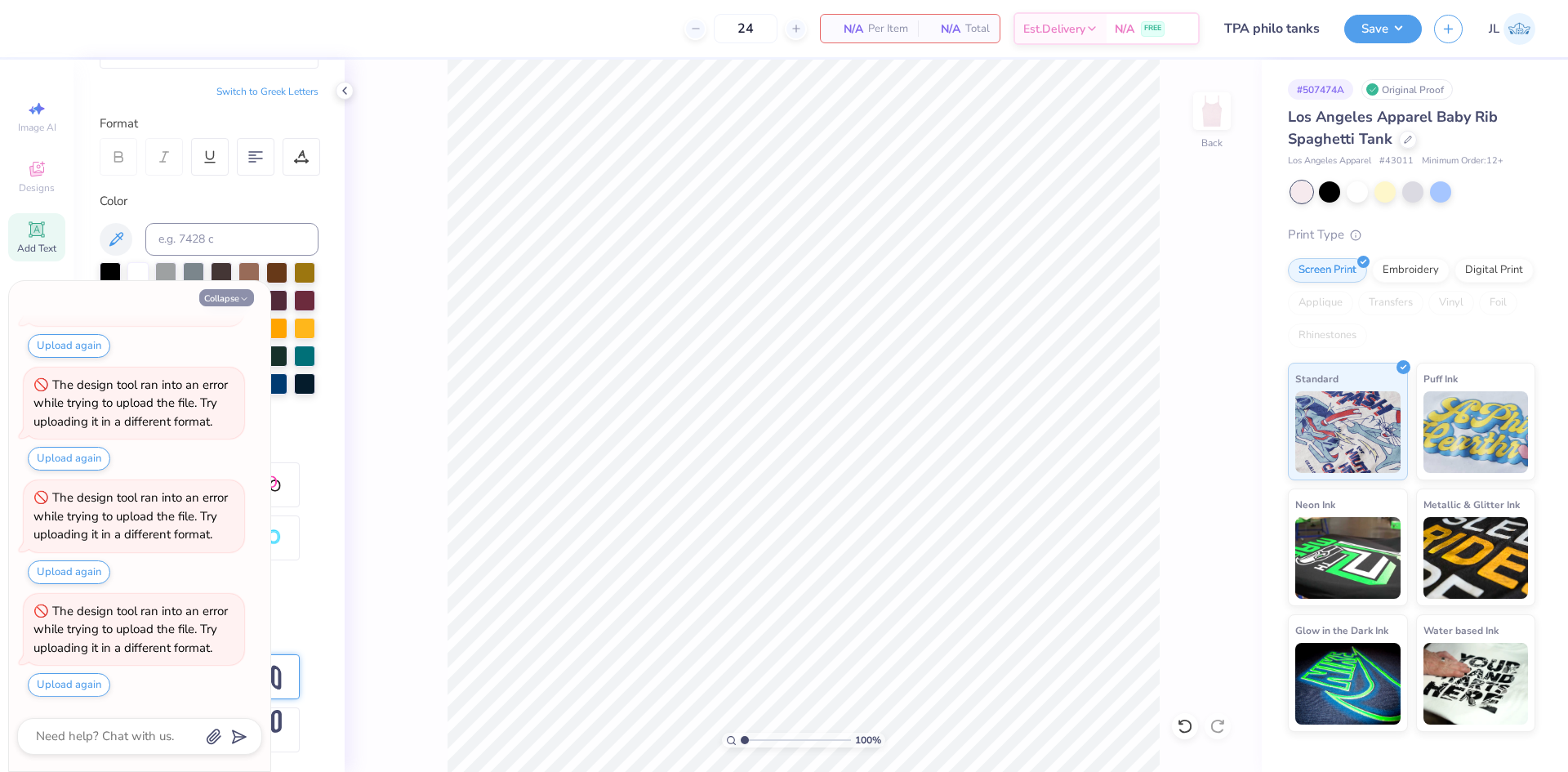
click at [205, 297] on button "Collapse" at bounding box center [227, 298] width 55 height 17
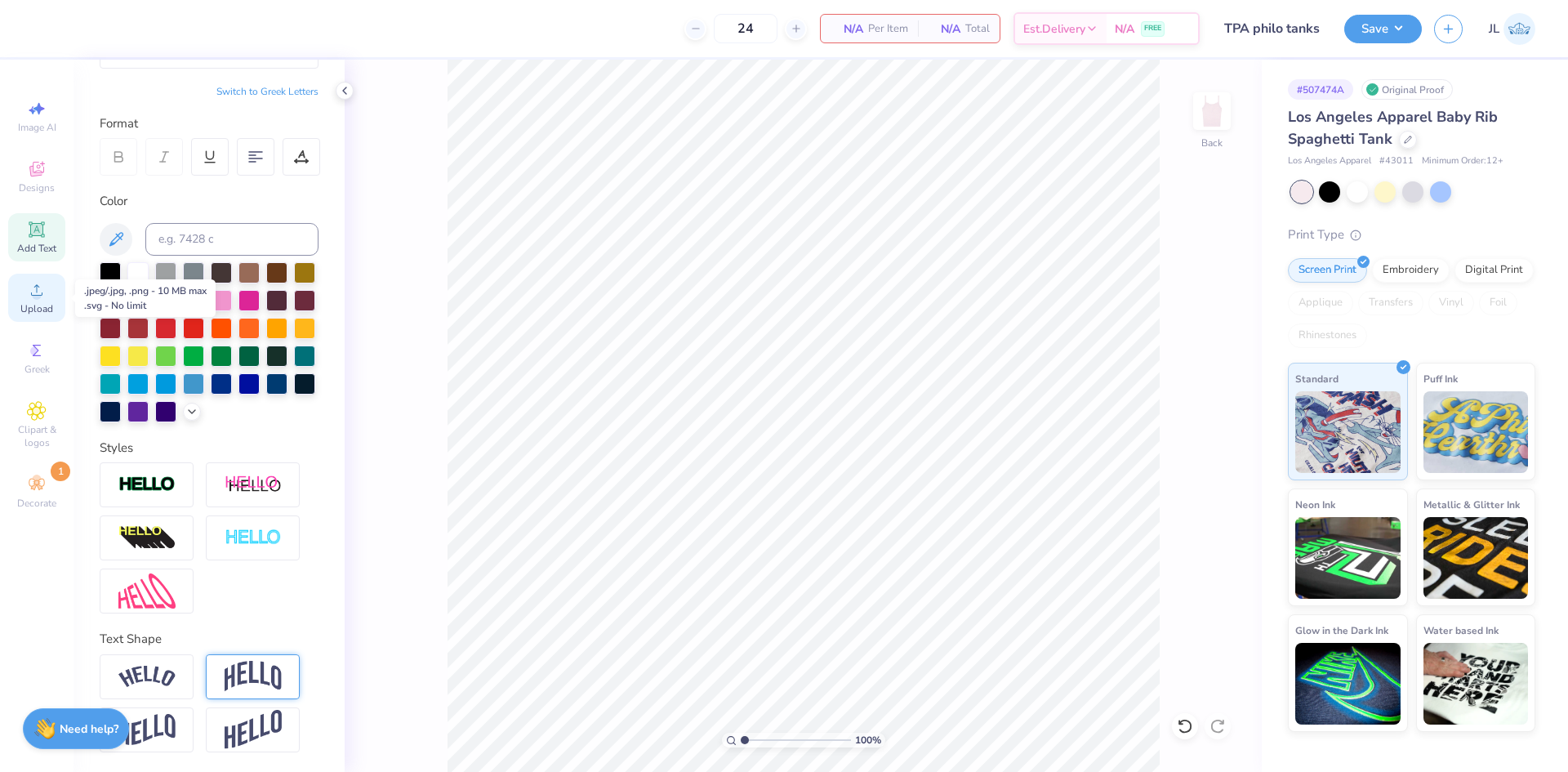
click at [28, 288] on icon at bounding box center [36, 289] width 20 height 20
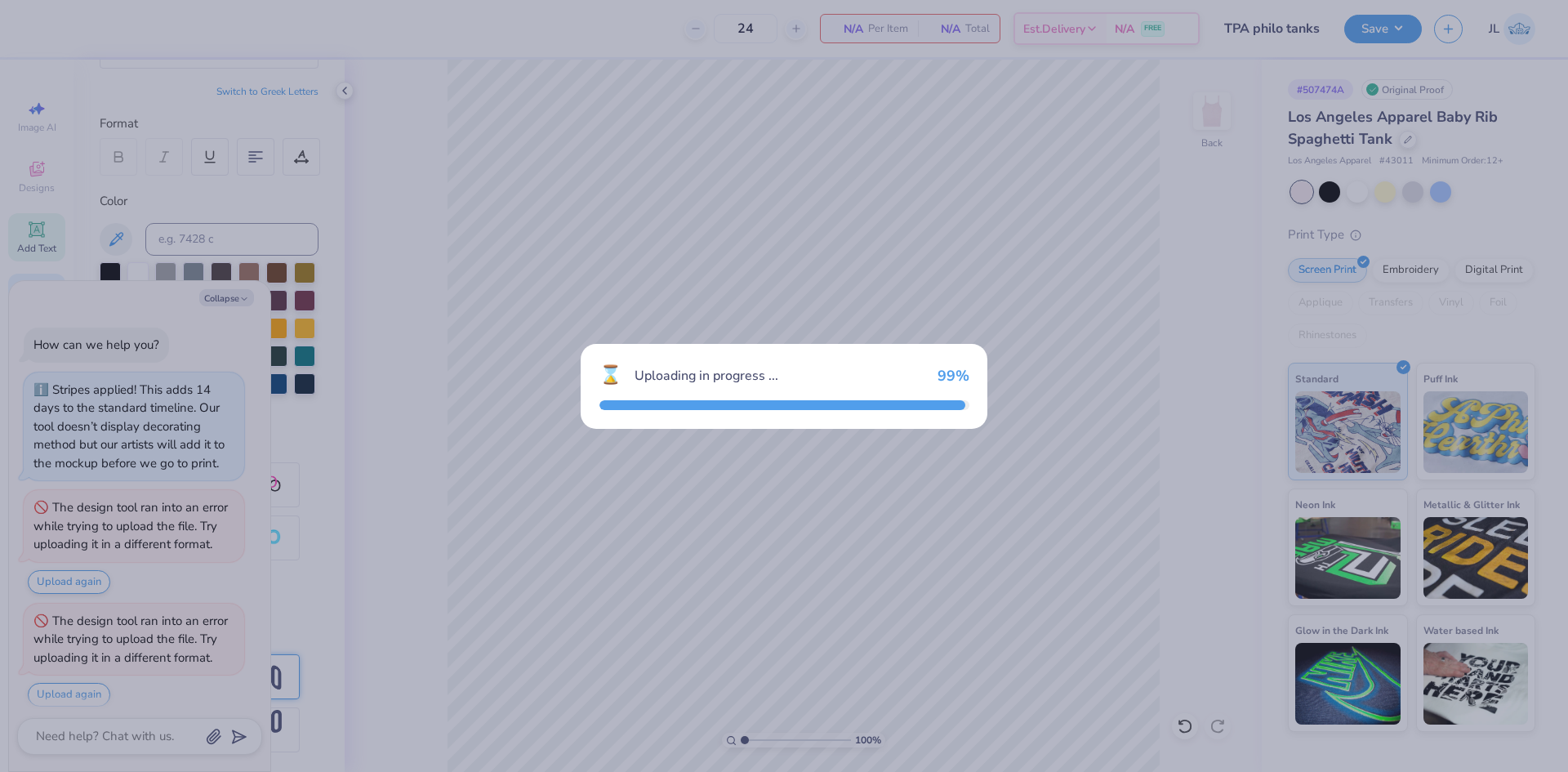
scroll to position [349, 0]
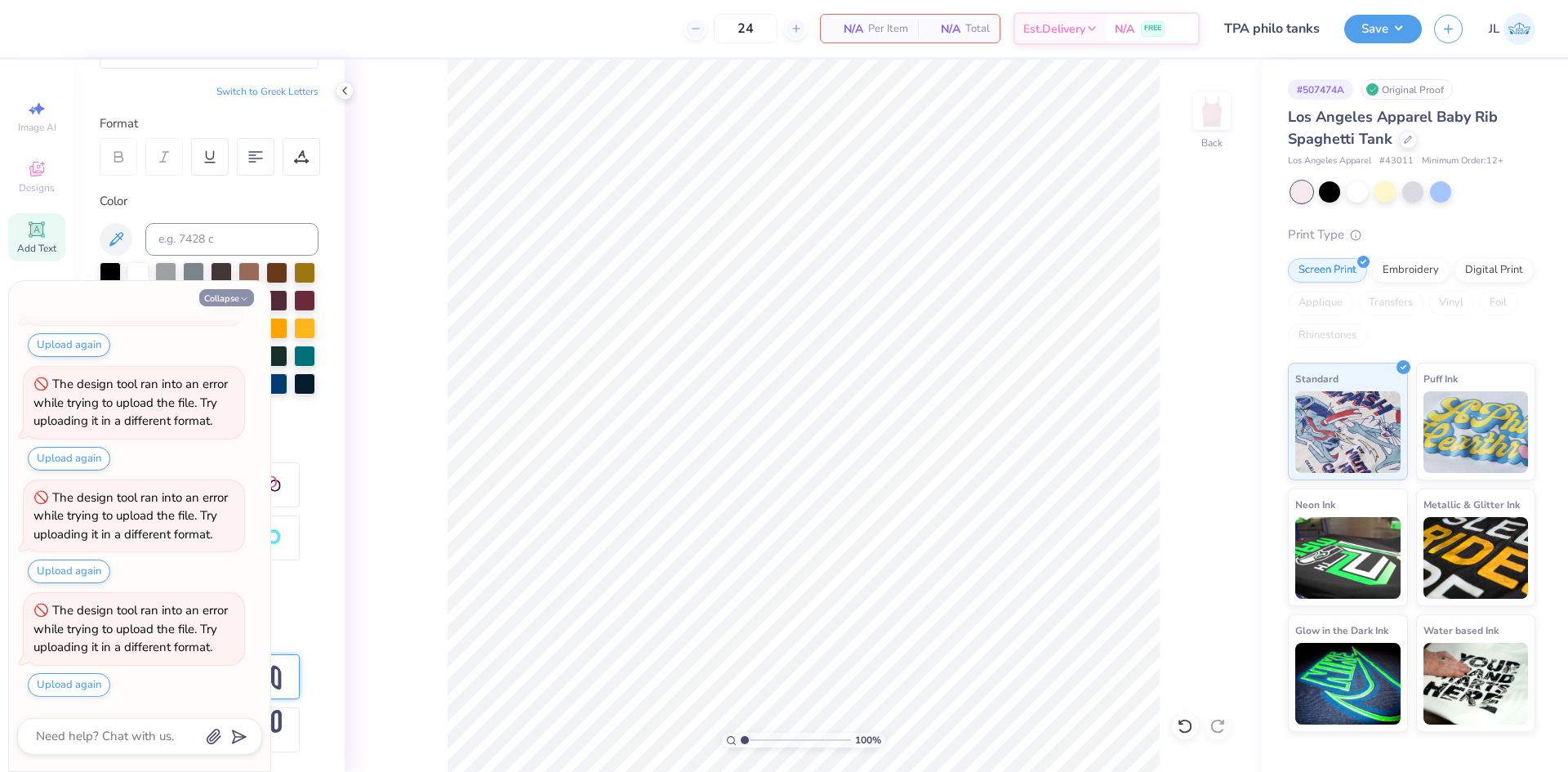
click at [206, 294] on button "Collapse" at bounding box center [227, 298] width 55 height 17
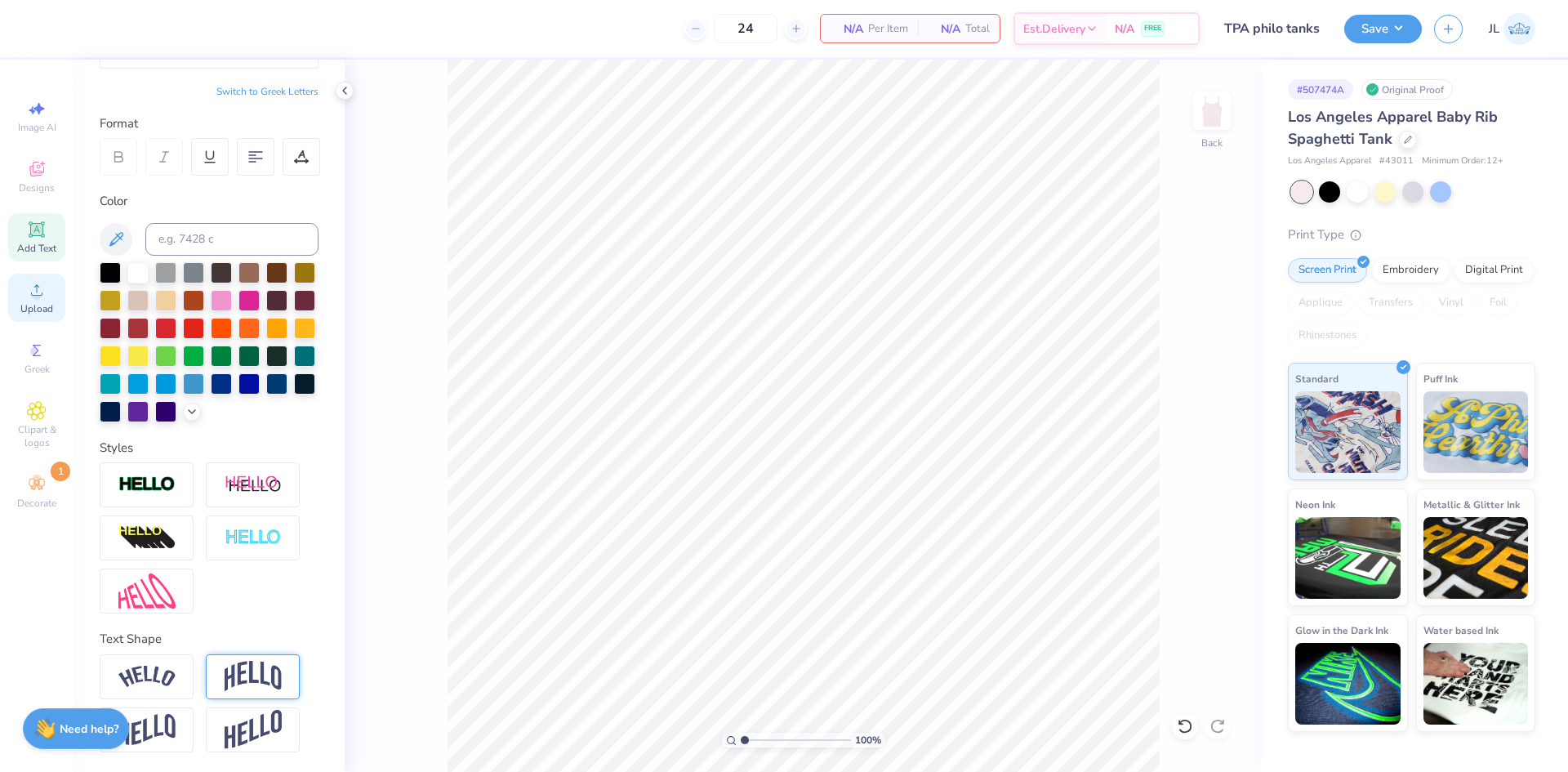
click at [38, 285] on icon at bounding box center [36, 289] width 11 height 11
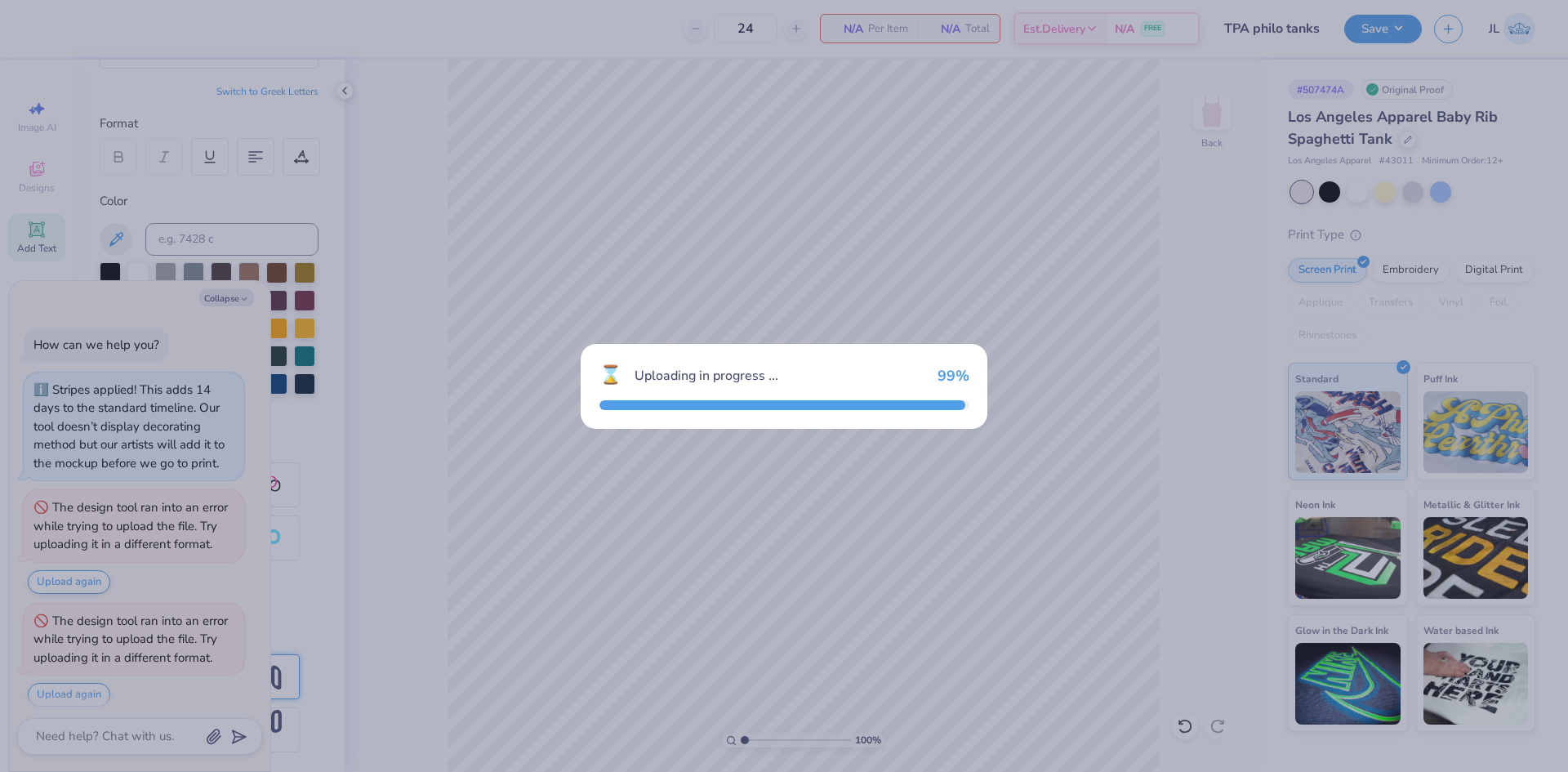
scroll to position [462, 0]
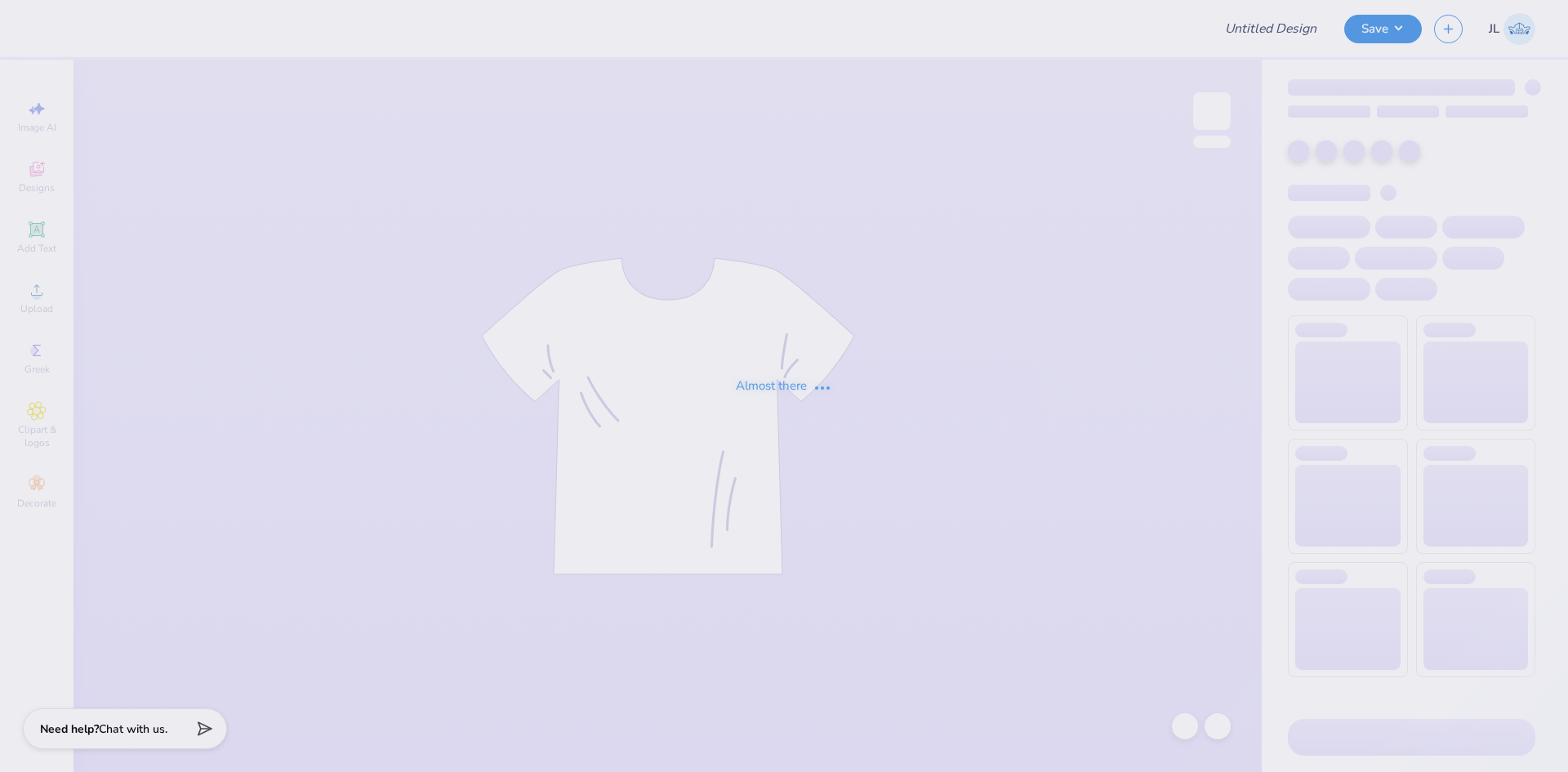
type input "TPA philo tanks"
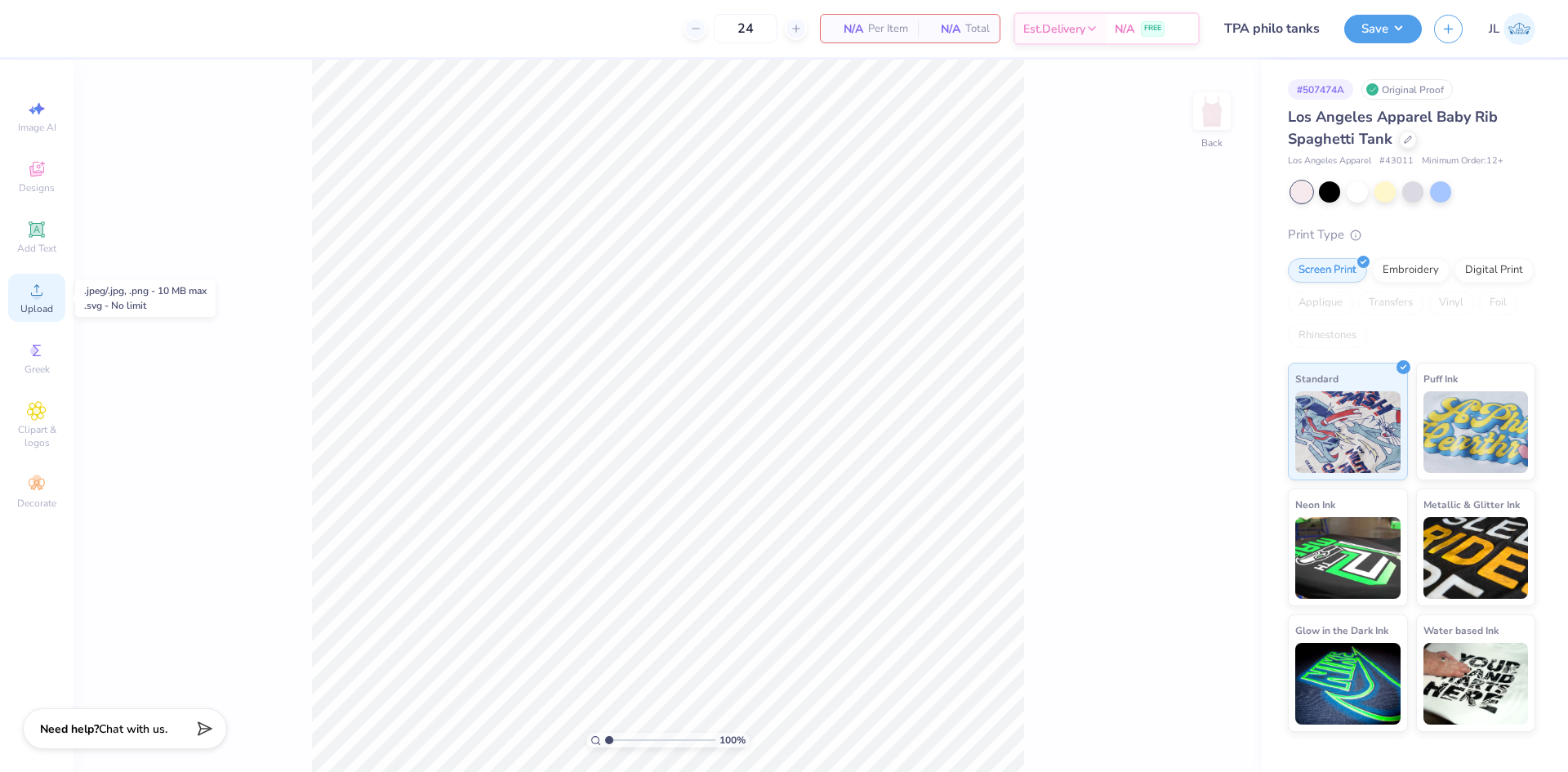
click at [45, 302] on span "Upload" at bounding box center [37, 308] width 33 height 13
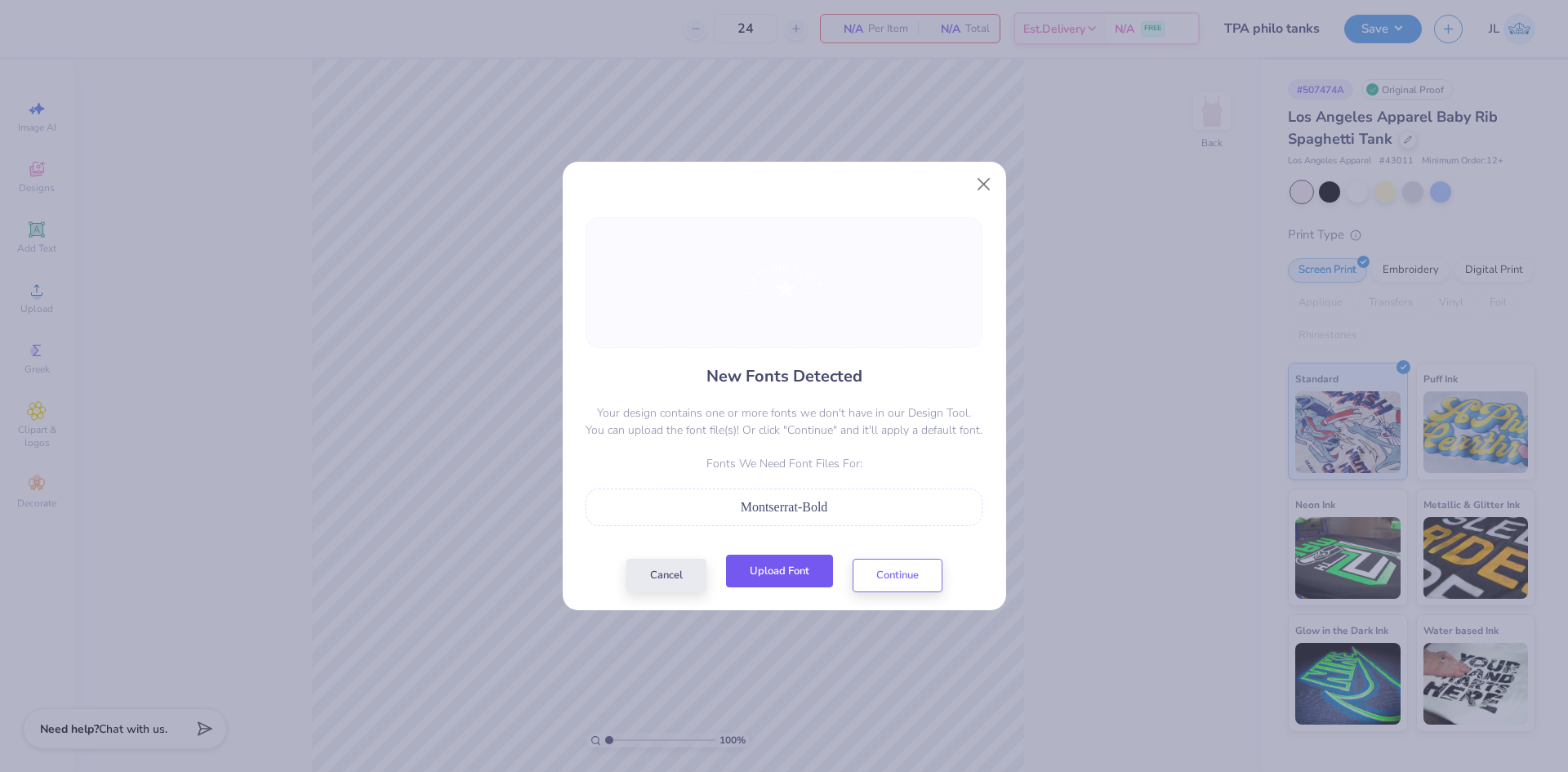
click at [781, 575] on button "Upload Font" at bounding box center [779, 571] width 107 height 33
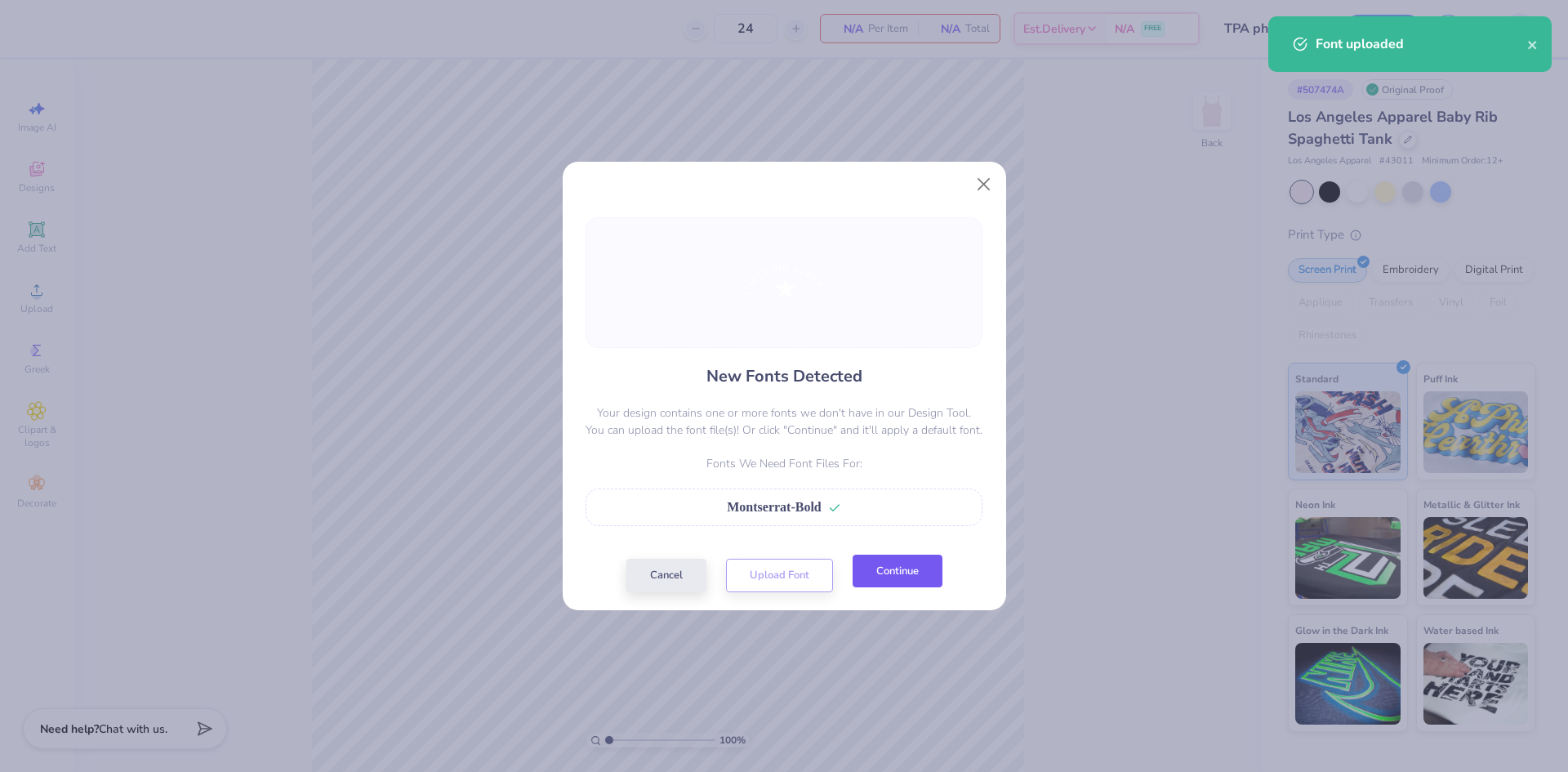
click at [875, 577] on button "Continue" at bounding box center [897, 571] width 90 height 33
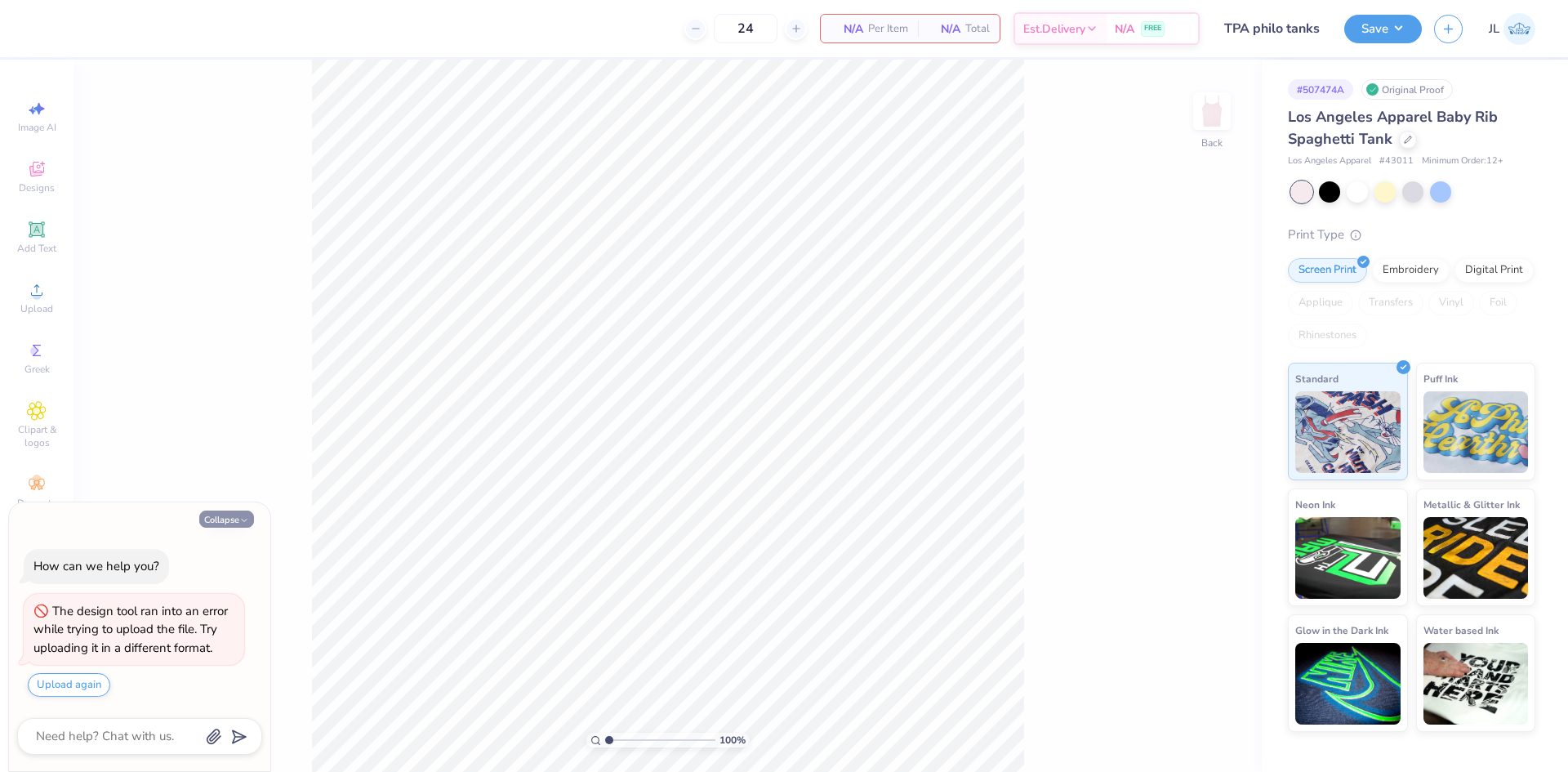
click at [224, 522] on button "Collapse" at bounding box center [227, 519] width 55 height 17
type textarea "x"
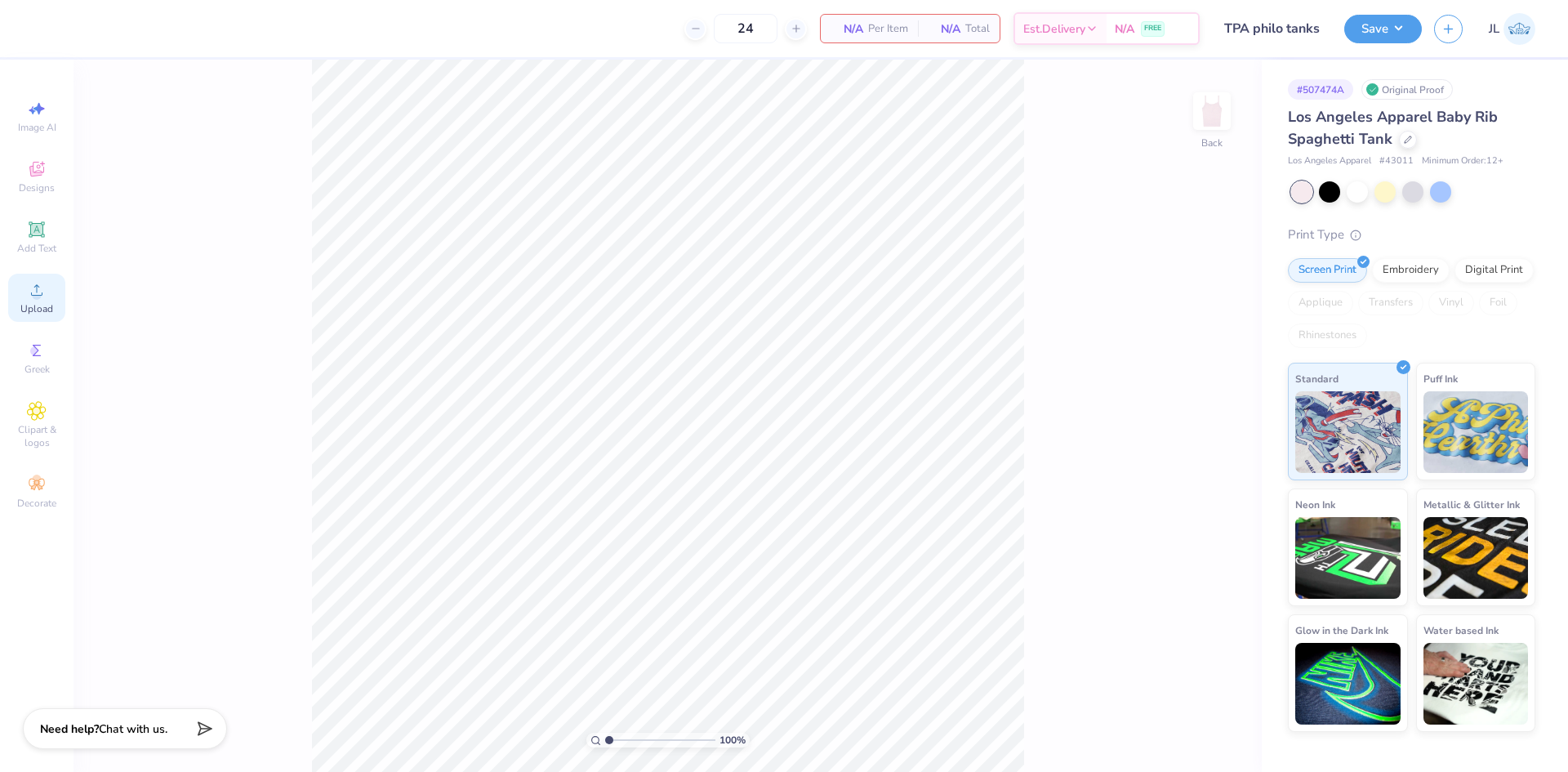
click at [43, 308] on span "Upload" at bounding box center [37, 308] width 33 height 13
type input "5.23"
click at [44, 301] on div "Upload" at bounding box center [37, 298] width 57 height 48
click at [23, 300] on div "Upload" at bounding box center [37, 298] width 57 height 48
click at [45, 300] on div "Upload" at bounding box center [37, 298] width 57 height 48
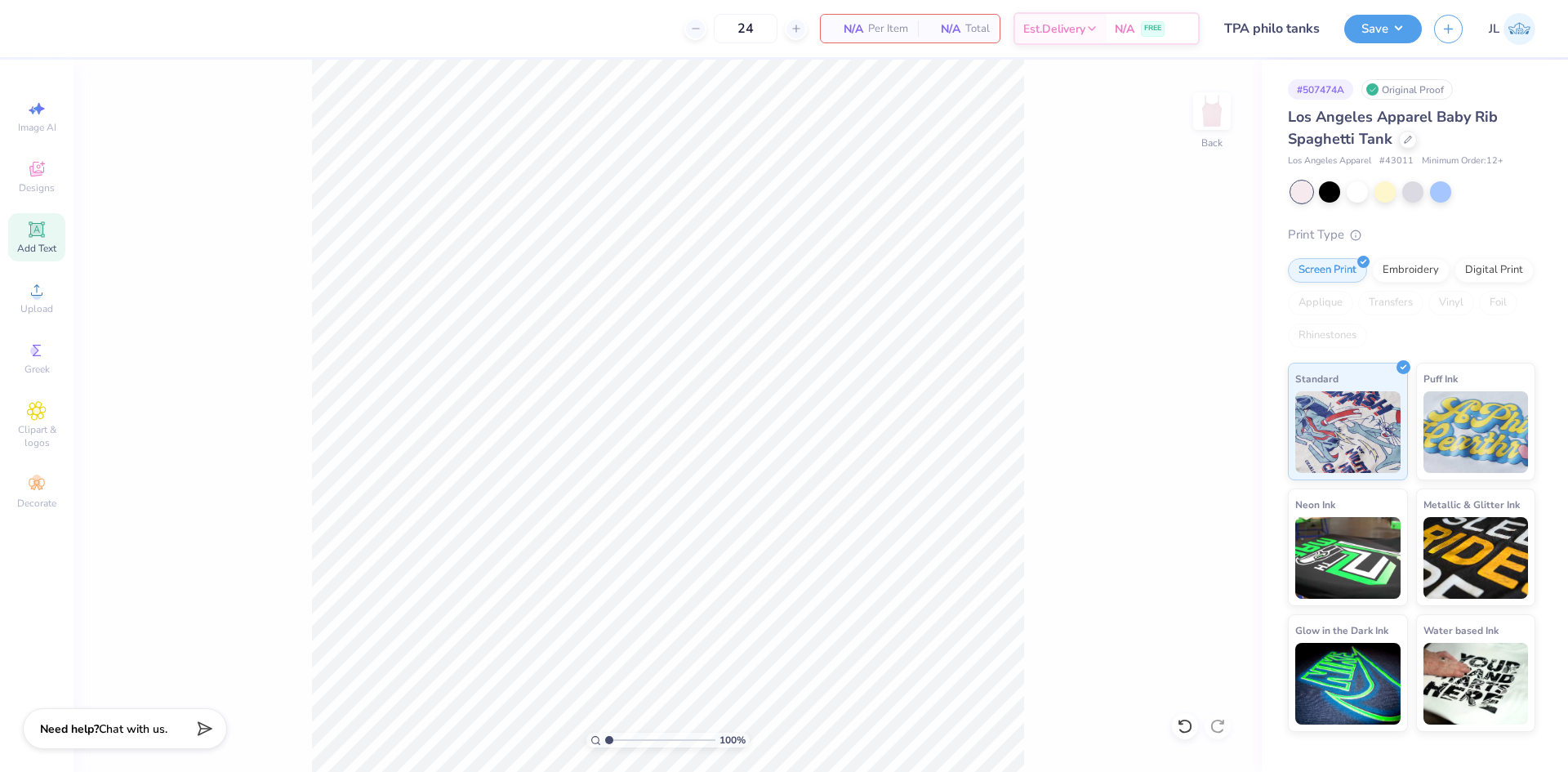
click at [40, 246] on span "Add Text" at bounding box center [37, 248] width 39 height 13
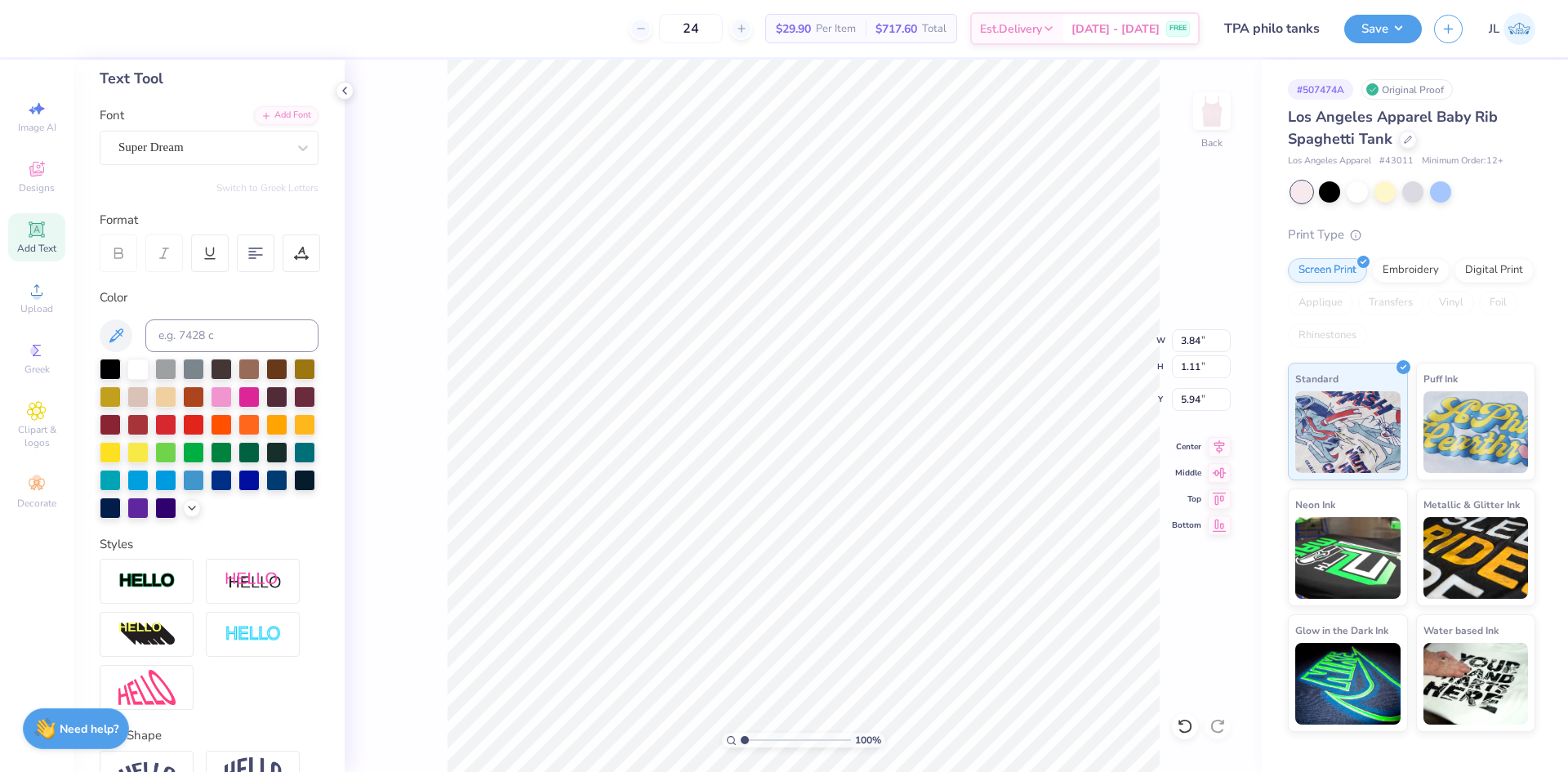
scroll to position [14, 6]
type textarea "THETA PHI ALPHA"
type input "8.93"
type input "0.78"
type input "6.11"
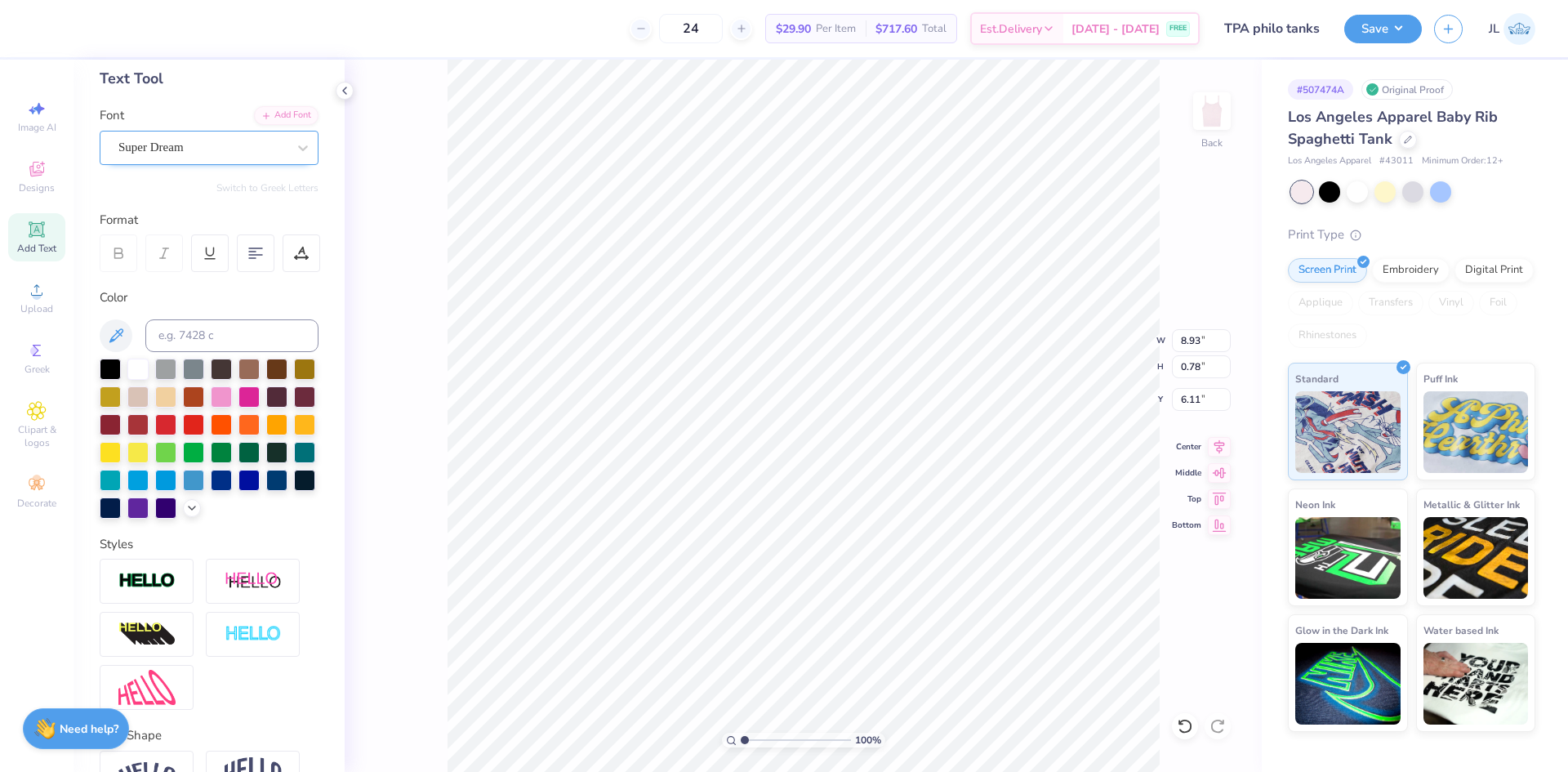
click at [263, 149] on div "Super Dream" at bounding box center [202, 147] width 171 height 26
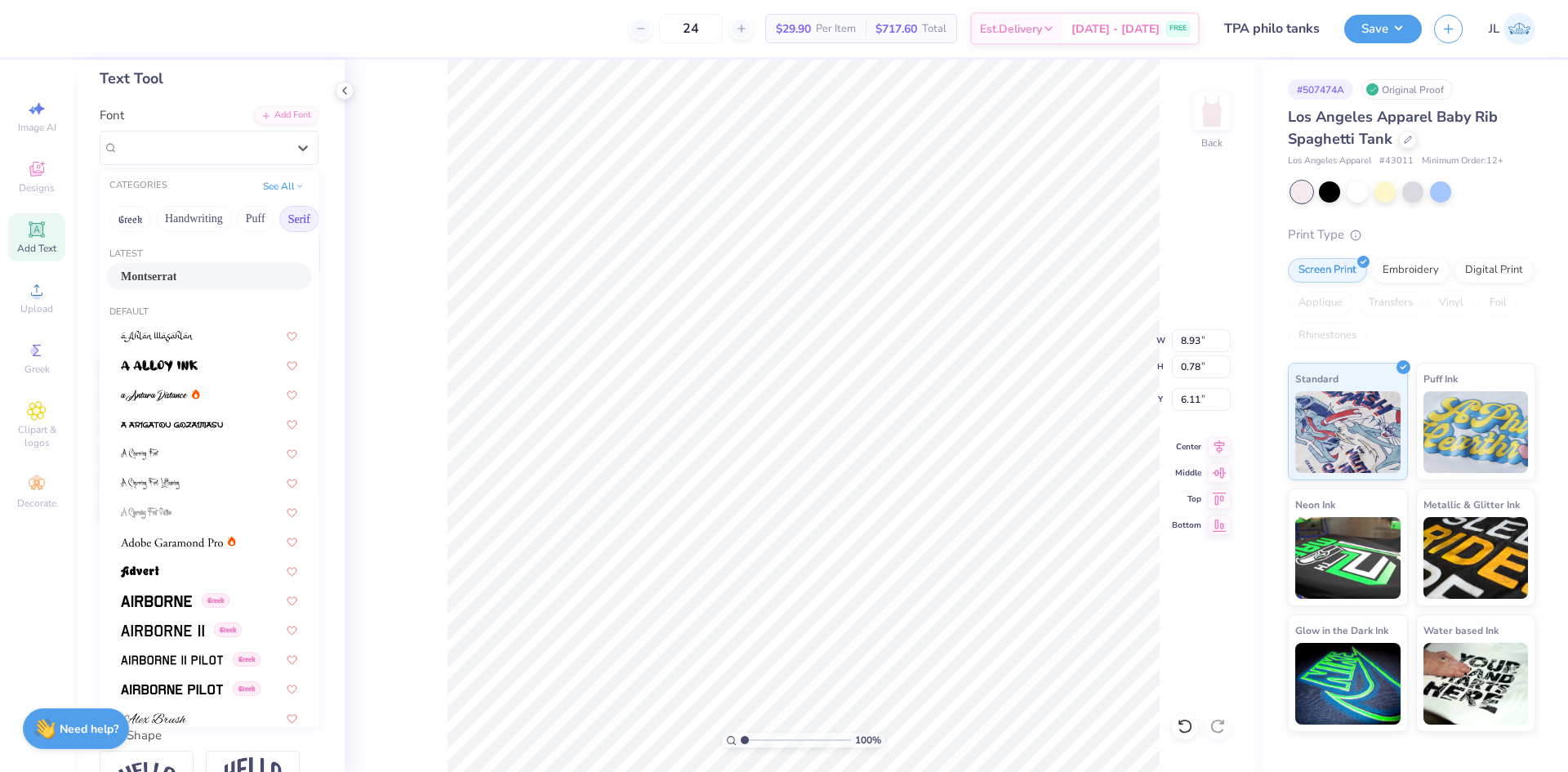
click at [289, 217] on button "Serif" at bounding box center [299, 219] width 40 height 27
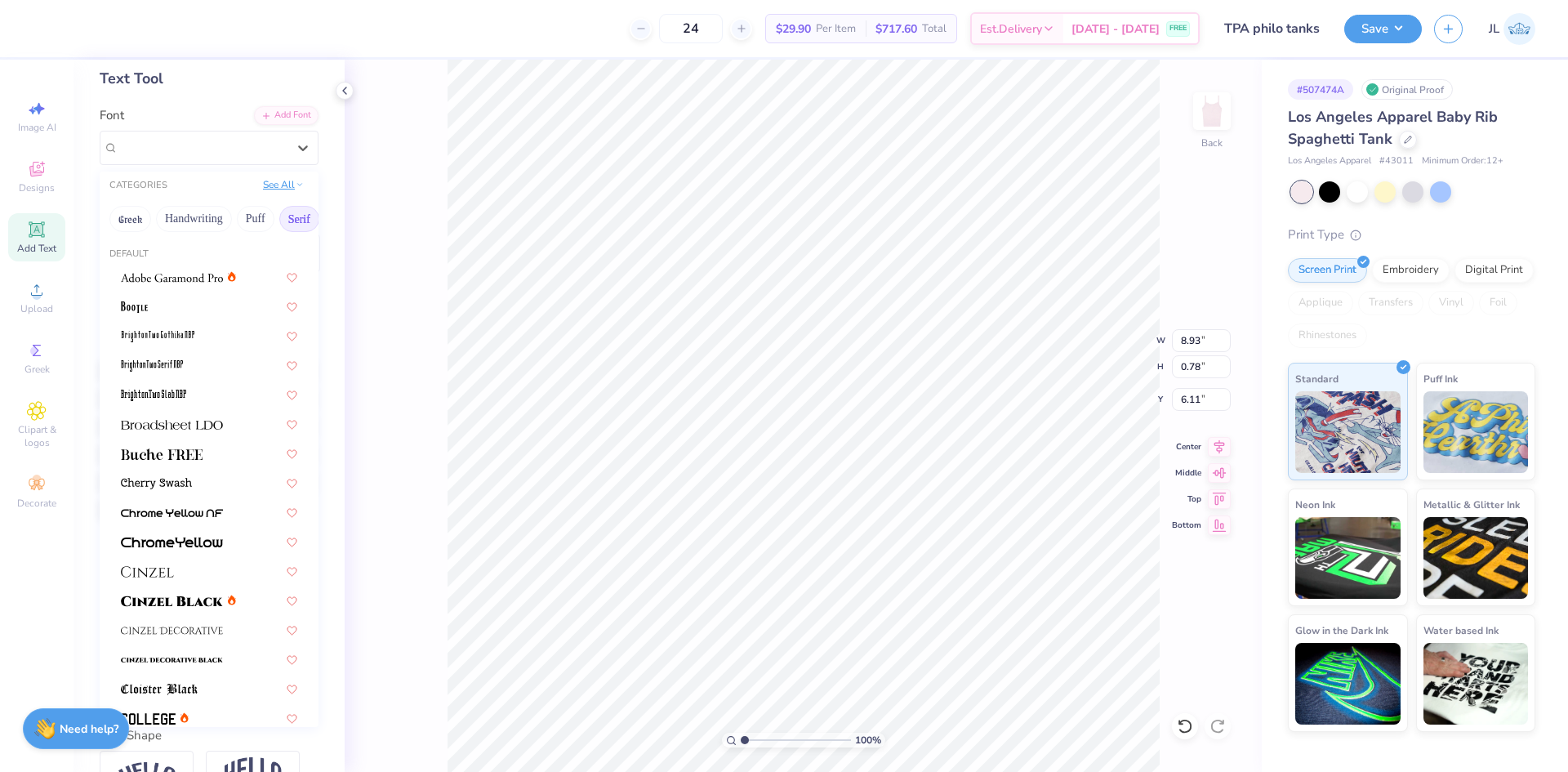
click at [277, 188] on button "See All" at bounding box center [283, 184] width 50 height 16
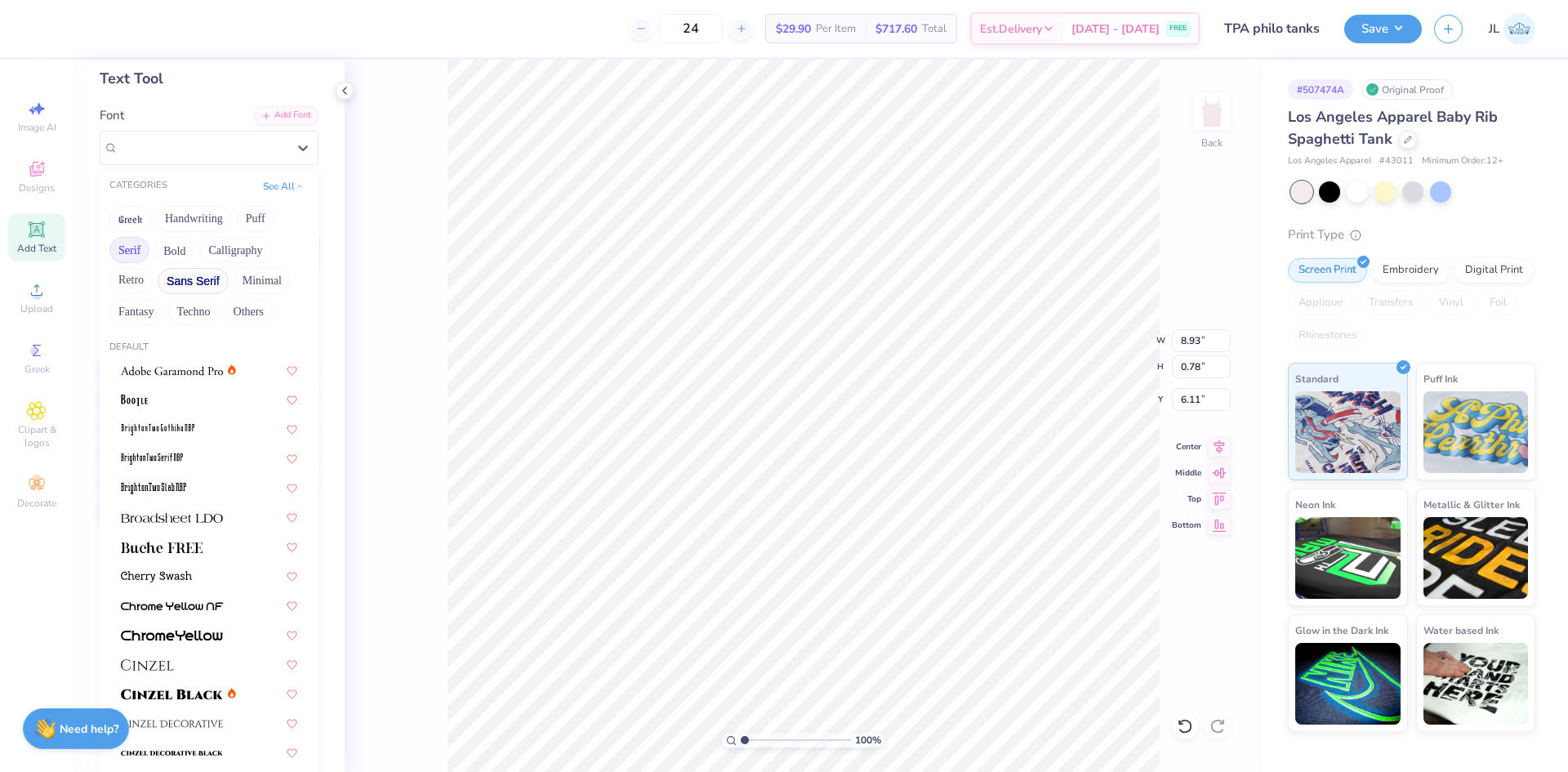
click at [178, 277] on button "Sans Serif" at bounding box center [193, 281] width 71 height 27
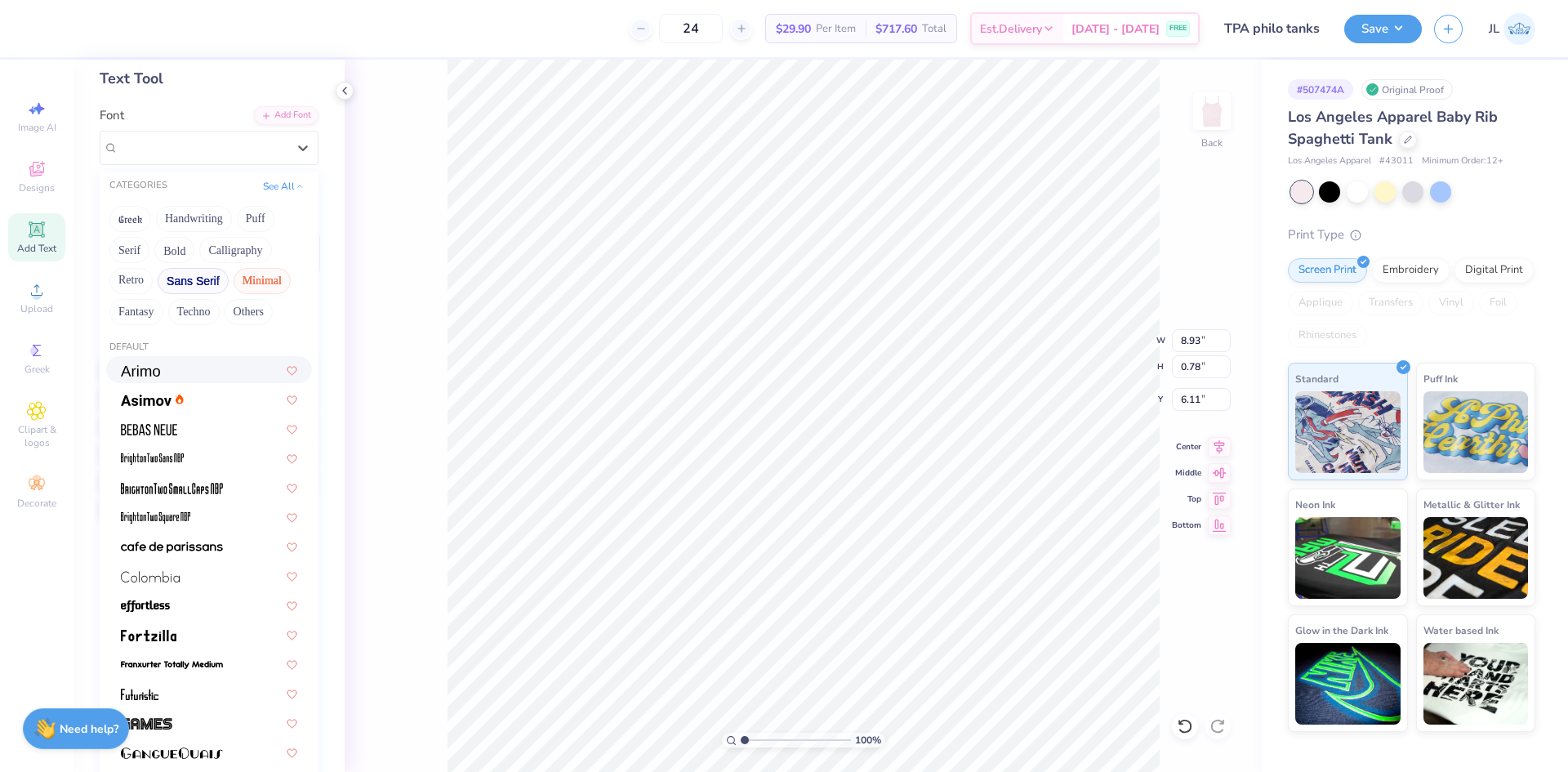
click at [255, 285] on button "Minimal" at bounding box center [262, 281] width 57 height 27
click at [203, 391] on div at bounding box center [209, 399] width 176 height 17
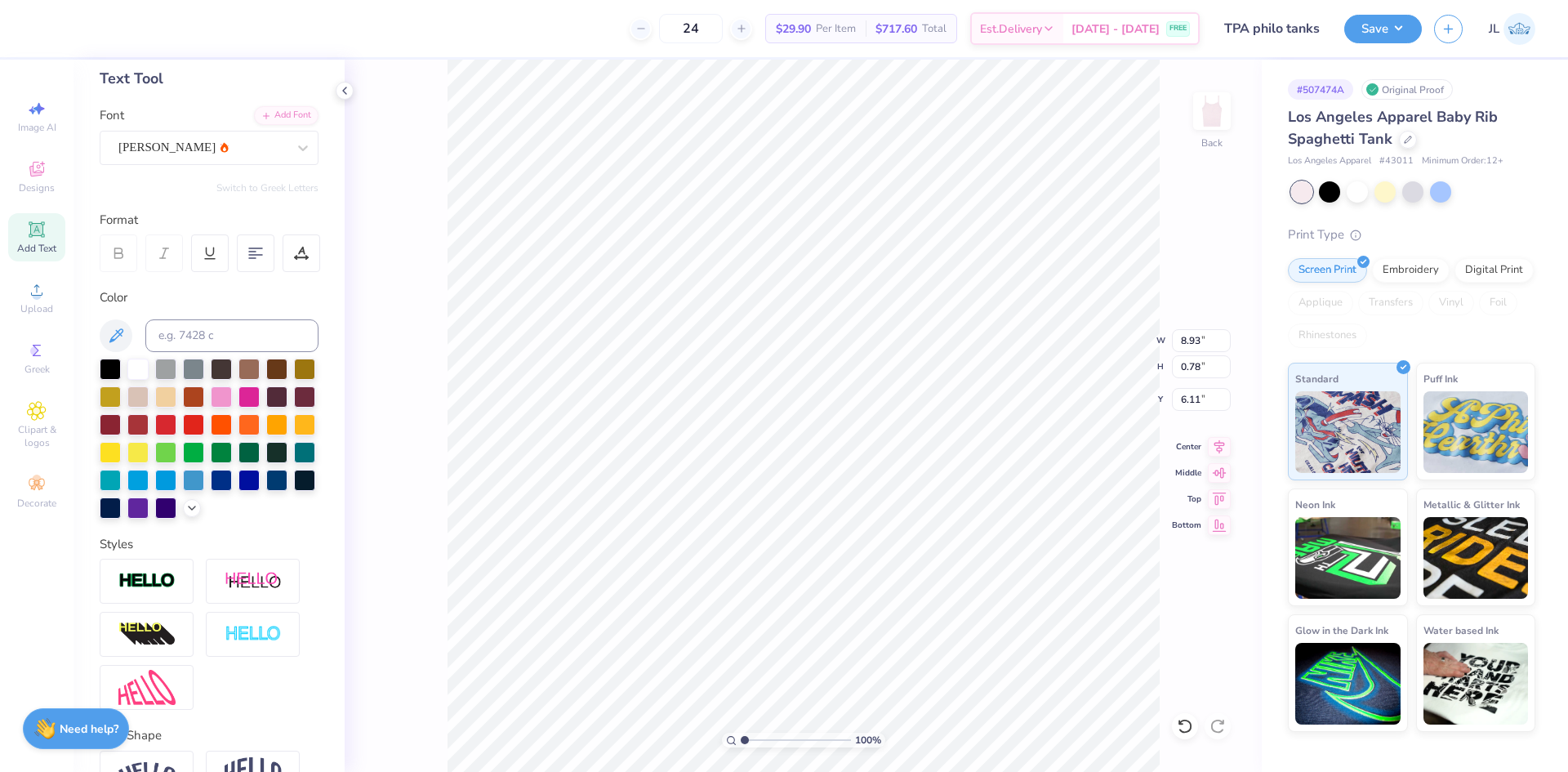
type input "0.75"
type input "6.13"
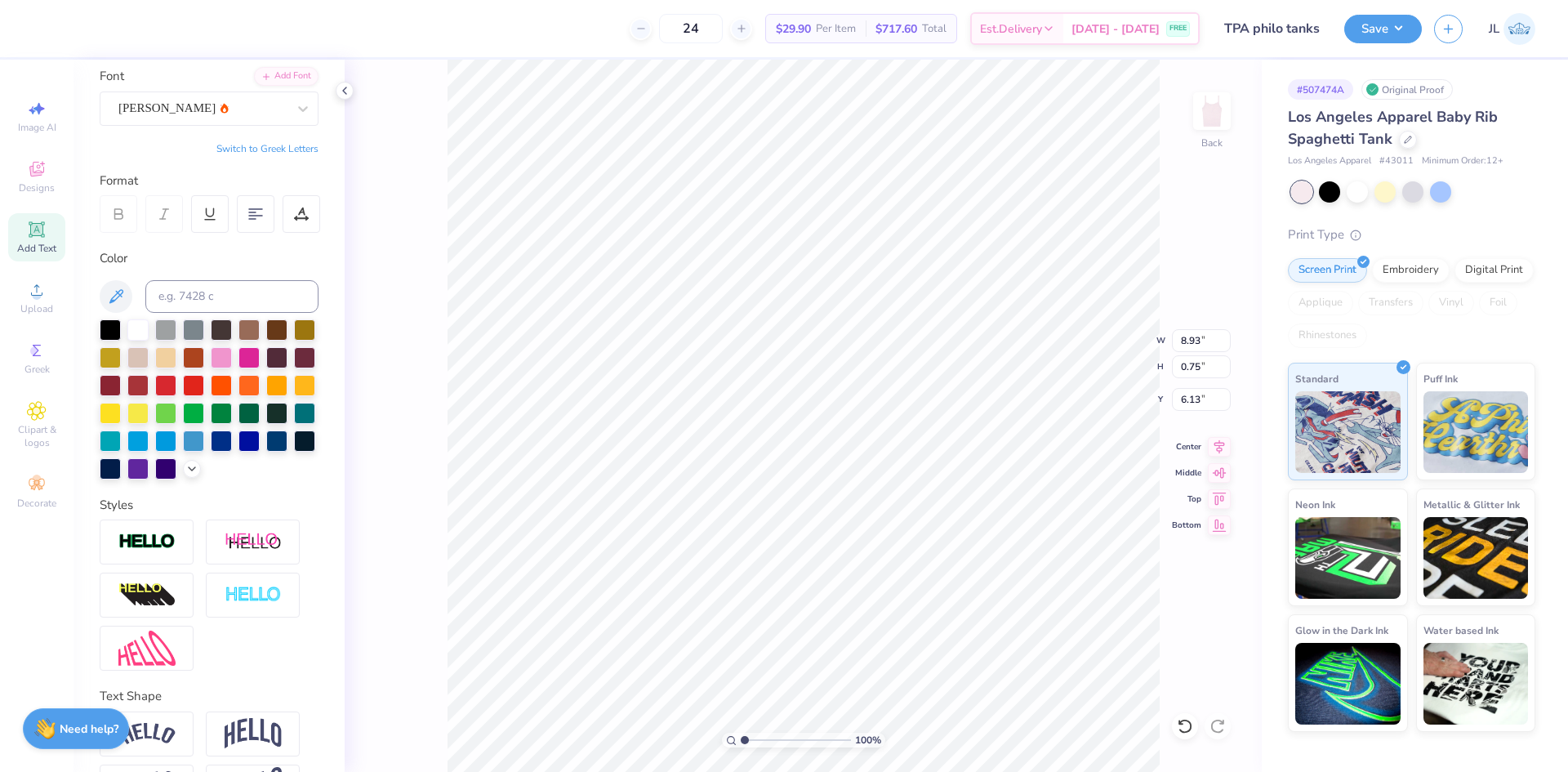
scroll to position [206, 0]
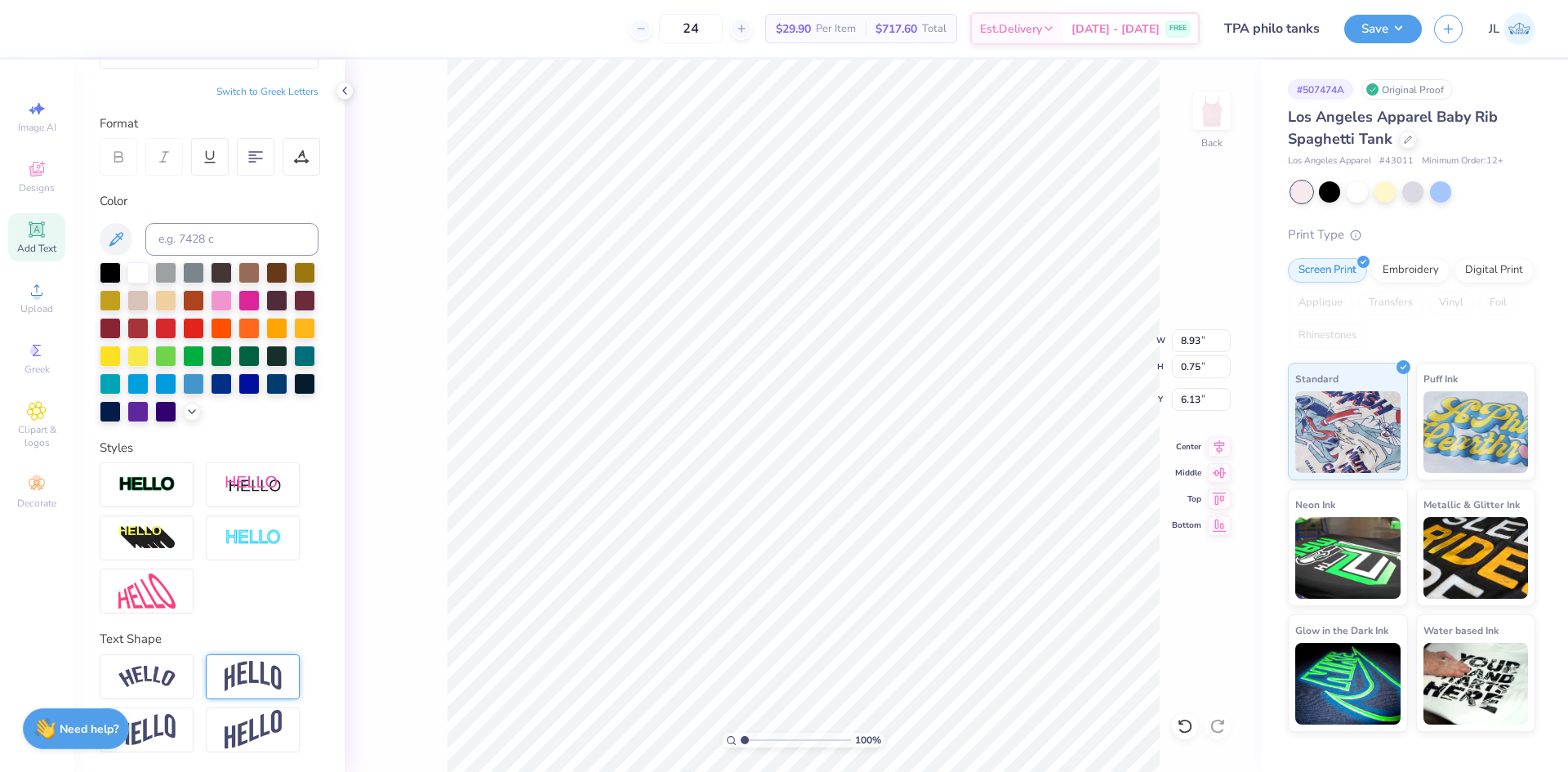
click at [261, 661] on img at bounding box center [252, 676] width 57 height 31
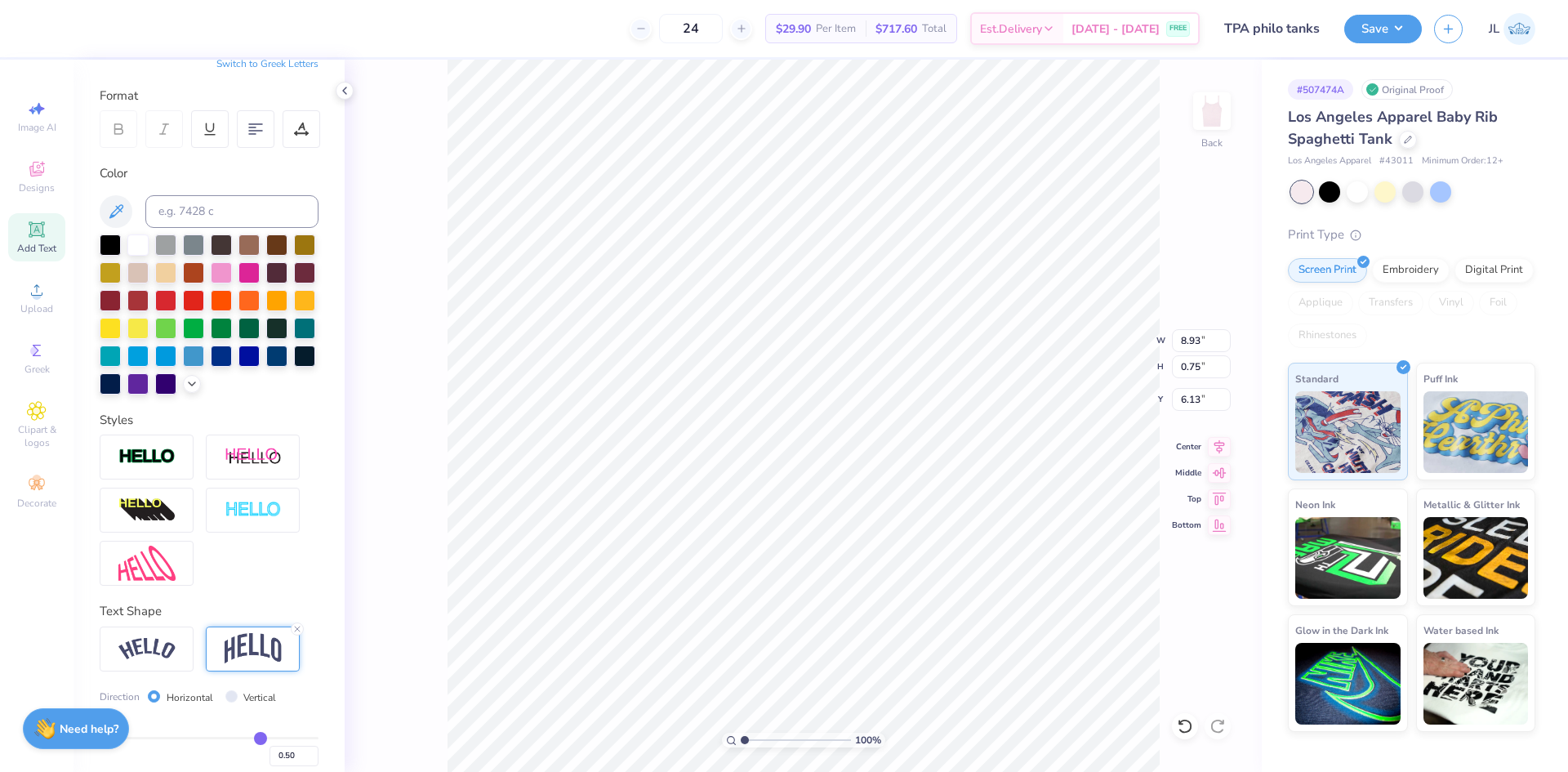
type input "2.60"
type input "5.20"
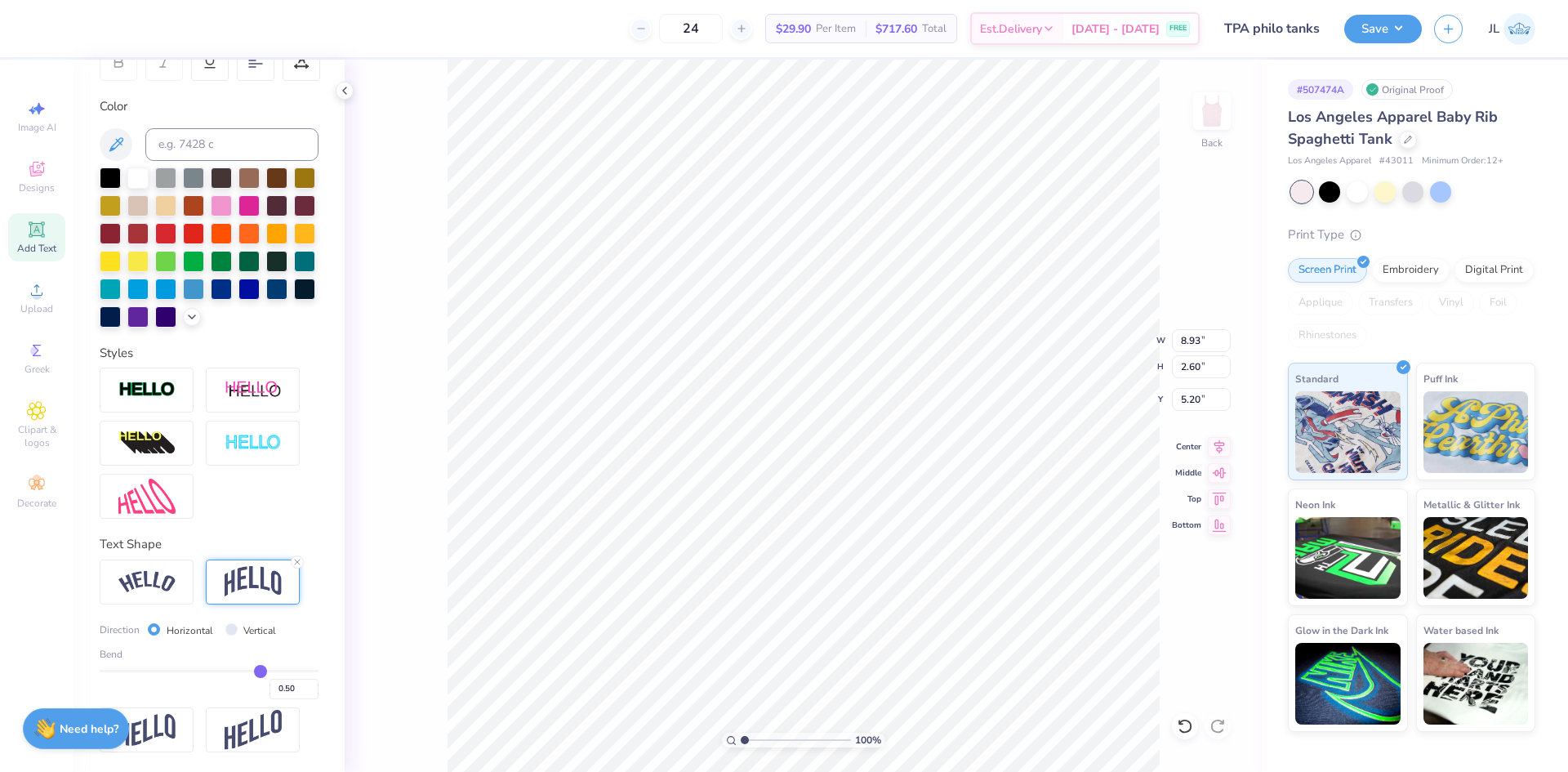
scroll to position [300, 0]
click at [164, 566] on div at bounding box center [146, 582] width 94 height 45
type input "1.89"
type input "5.56"
type input "0.68"
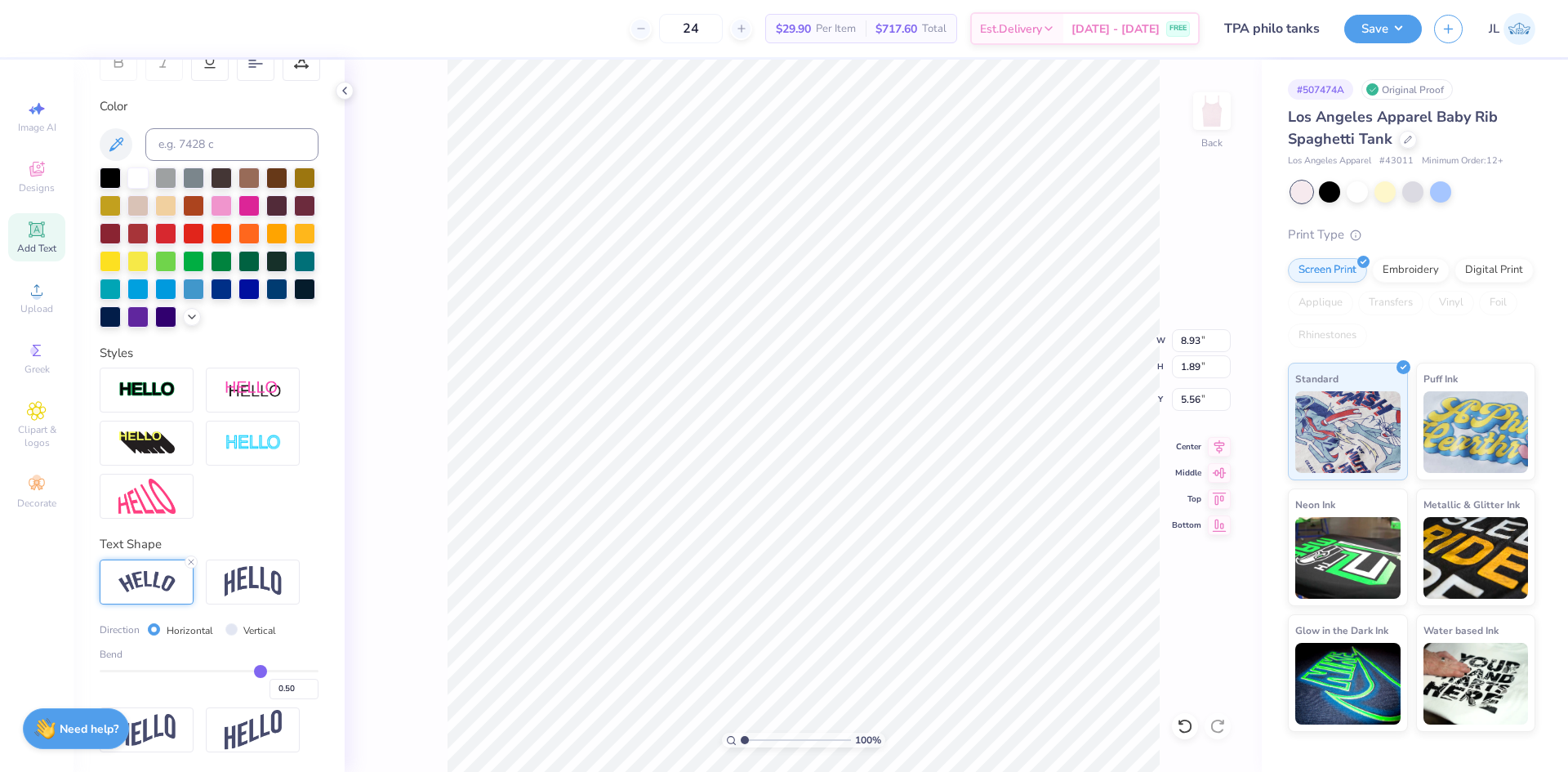
type input "0.68"
type input "0.69"
type input "0.7"
type input "0.70"
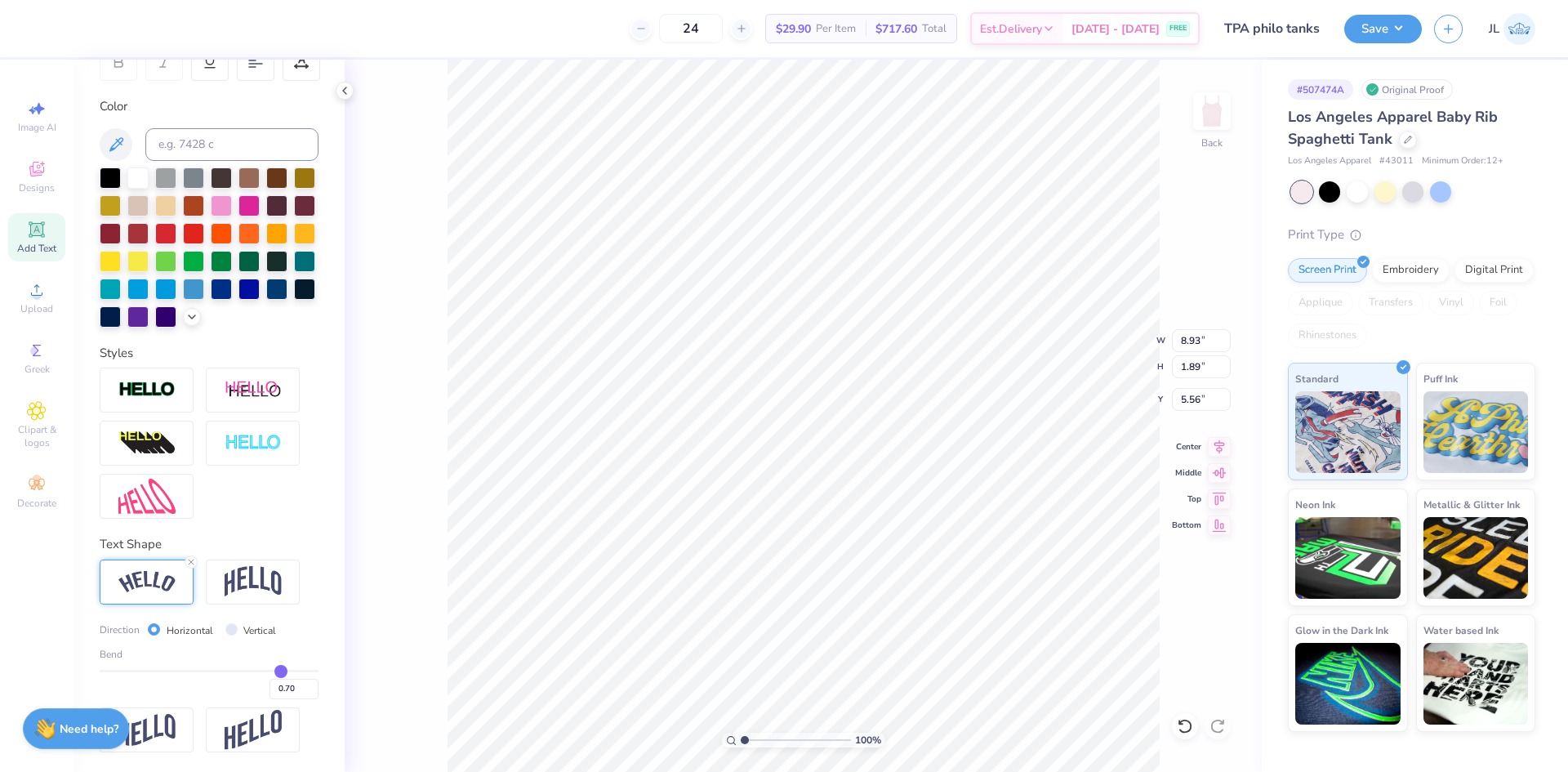
type input "0.71"
type input "0.72"
type input "0.73"
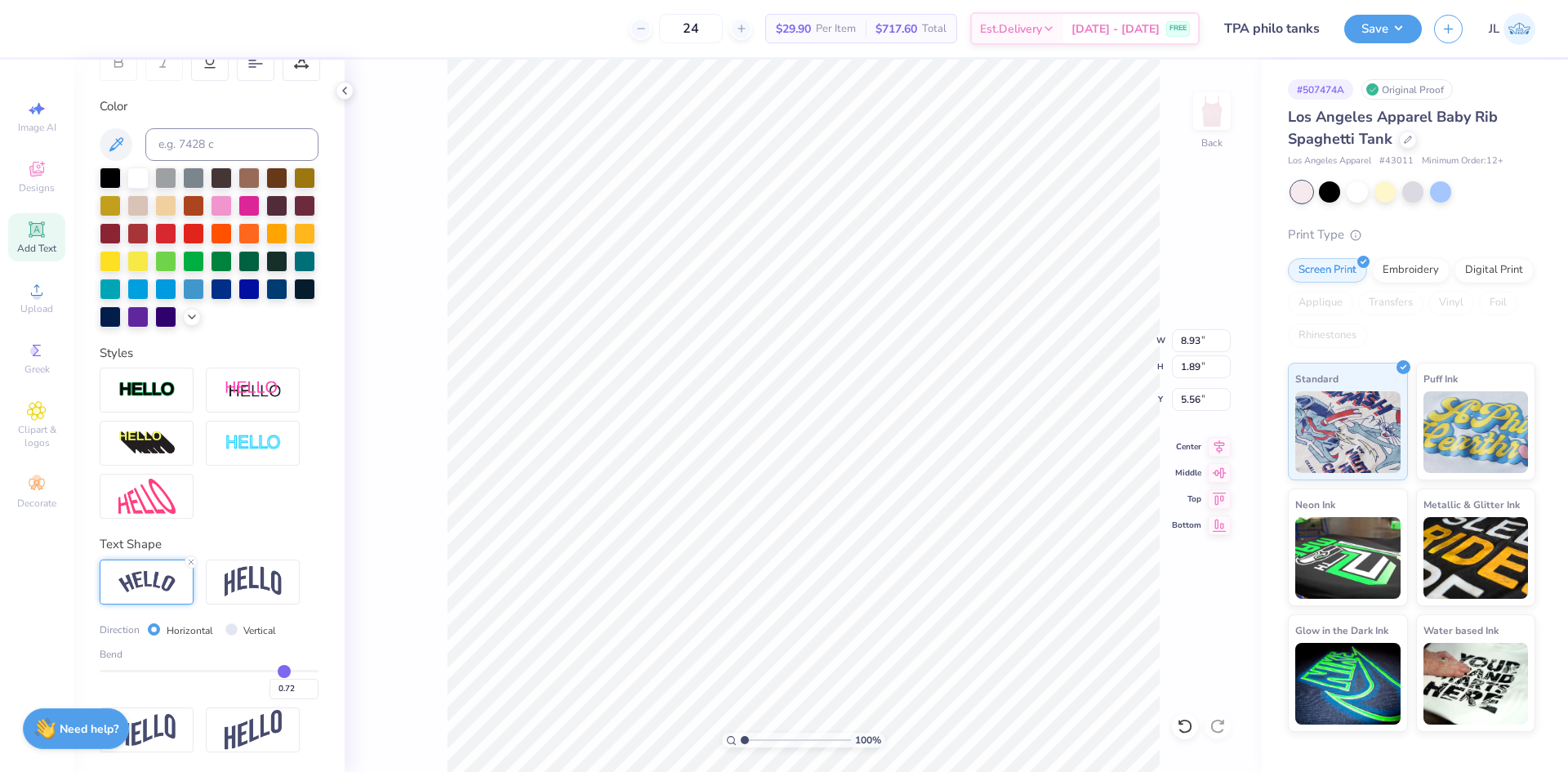
type input "0.73"
type input "0.76"
type input "0.77"
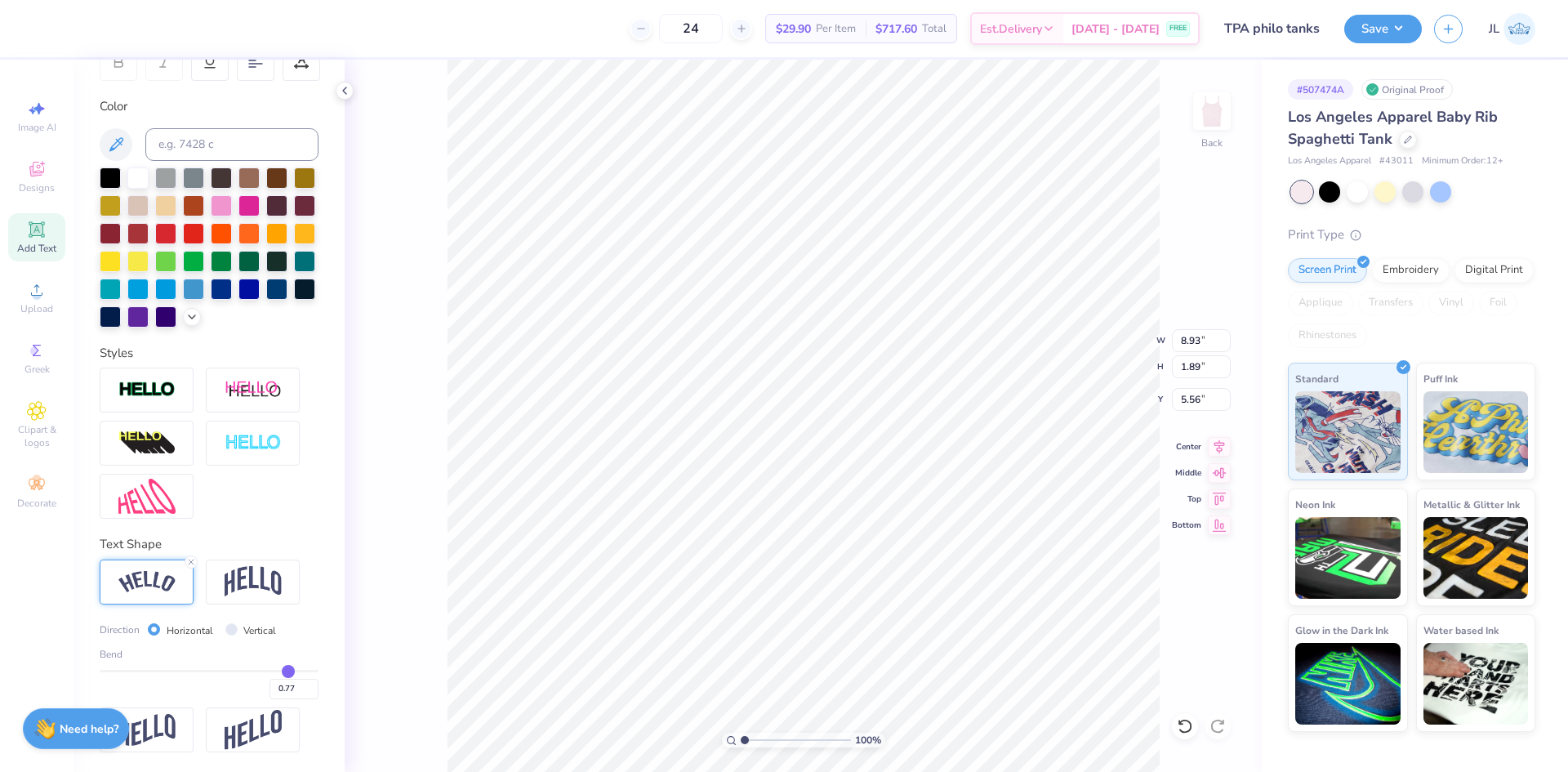
drag, startPoint x: 270, startPoint y: 670, endPoint x: 278, endPoint y: 675, distance: 9.4
type input "0.77"
click at [277, 672] on input "range" at bounding box center [209, 671] width 219 height 3
type input "3.19"
type input "4.90"
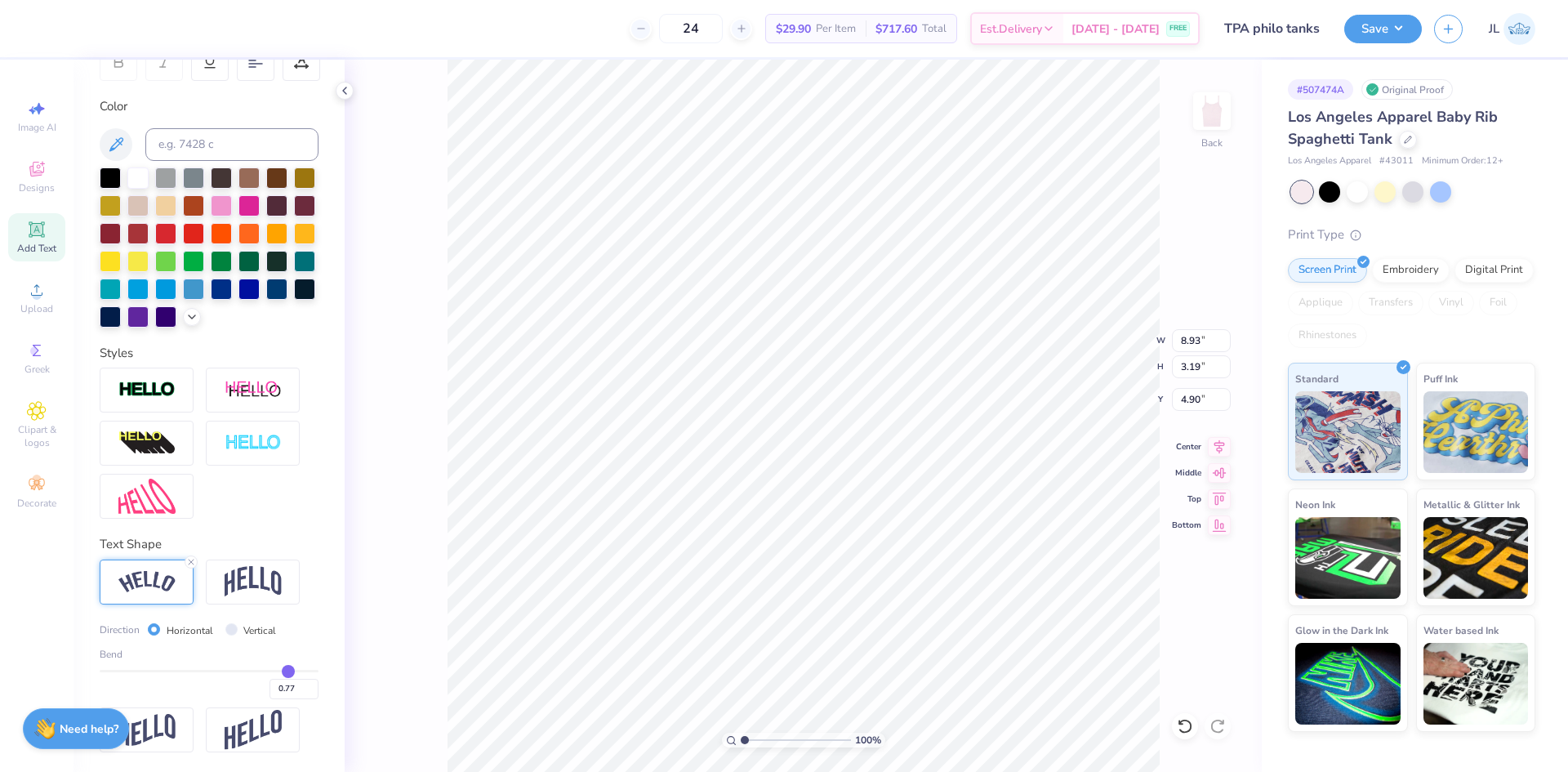
type input "0.81"
type input "0.82"
type input "0.83"
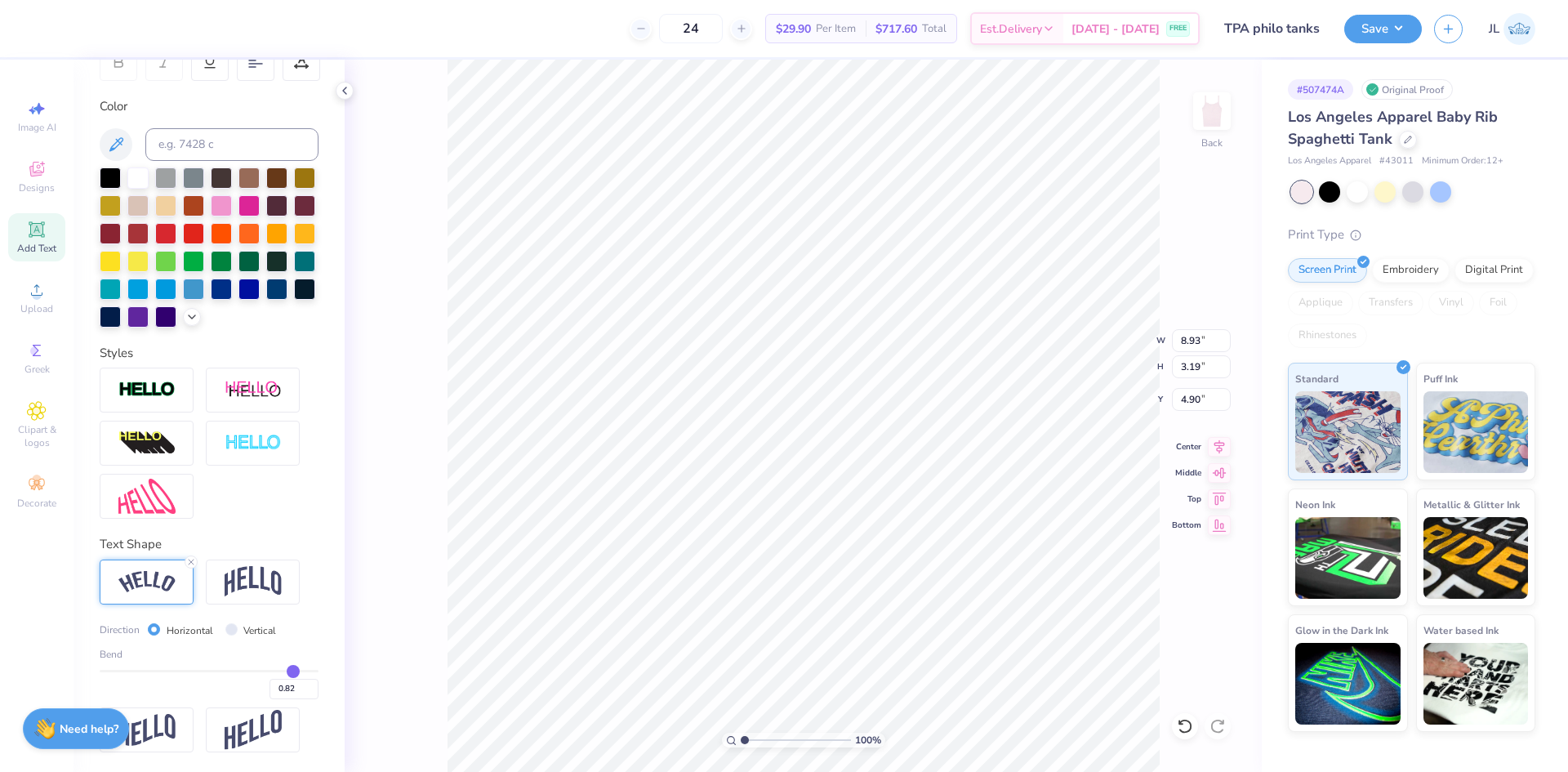
type input "0.83"
type input "0.84"
type input "3.57"
type input "4.71"
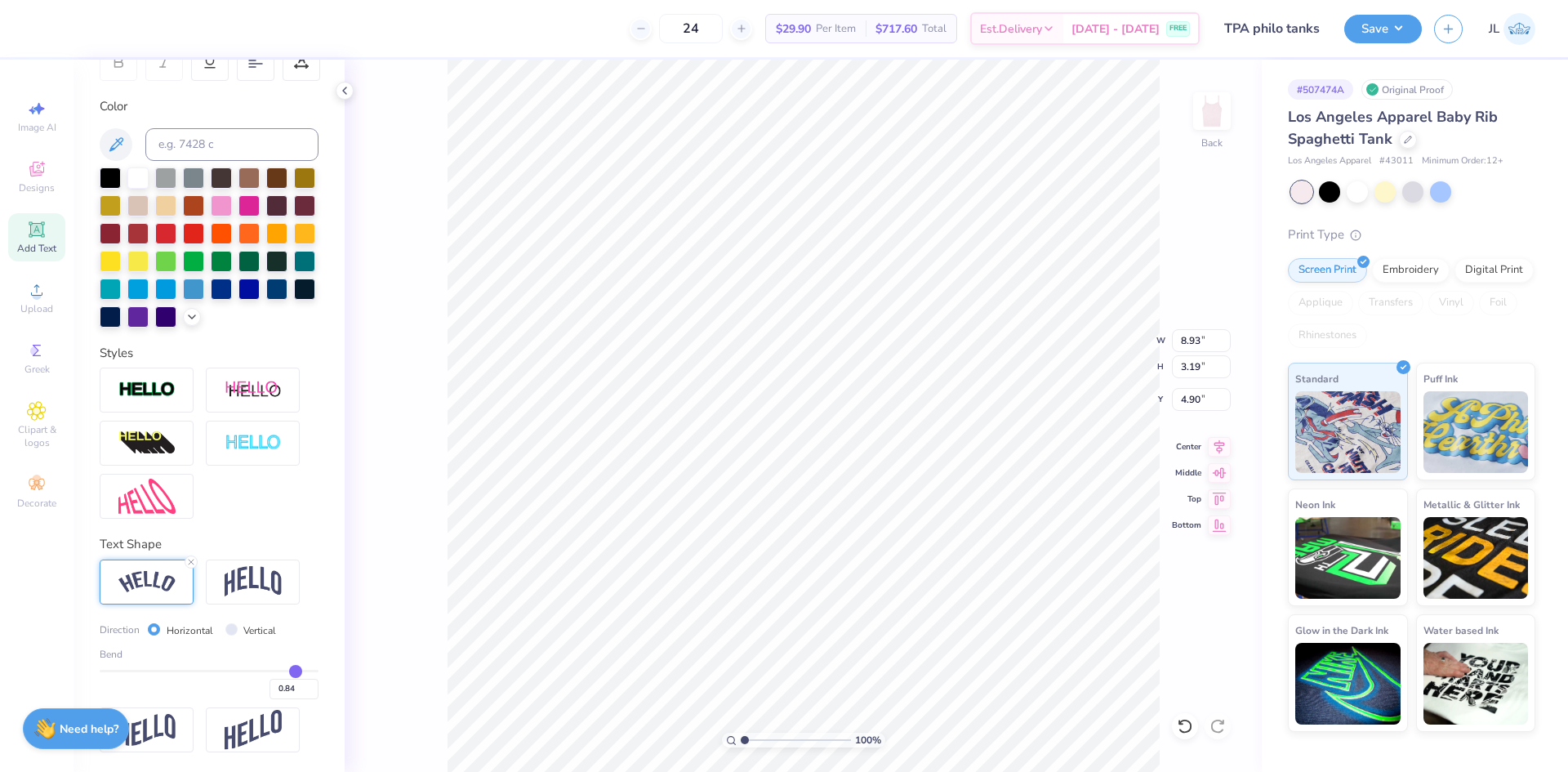
type input "0.86"
type input "0.87"
type input "0.88"
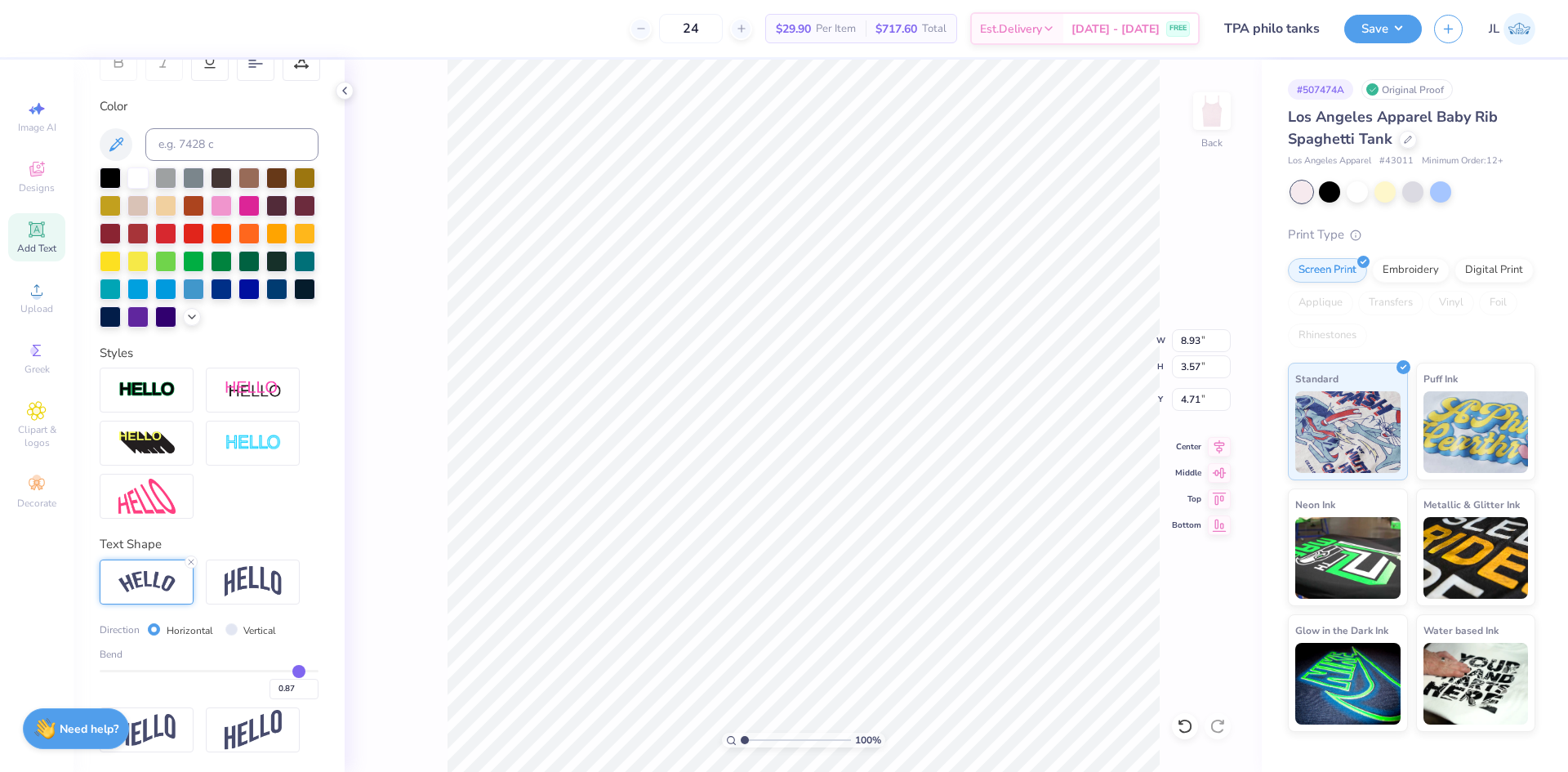
type input "0.88"
type input "0.89"
type input "0.9"
type input "0.90"
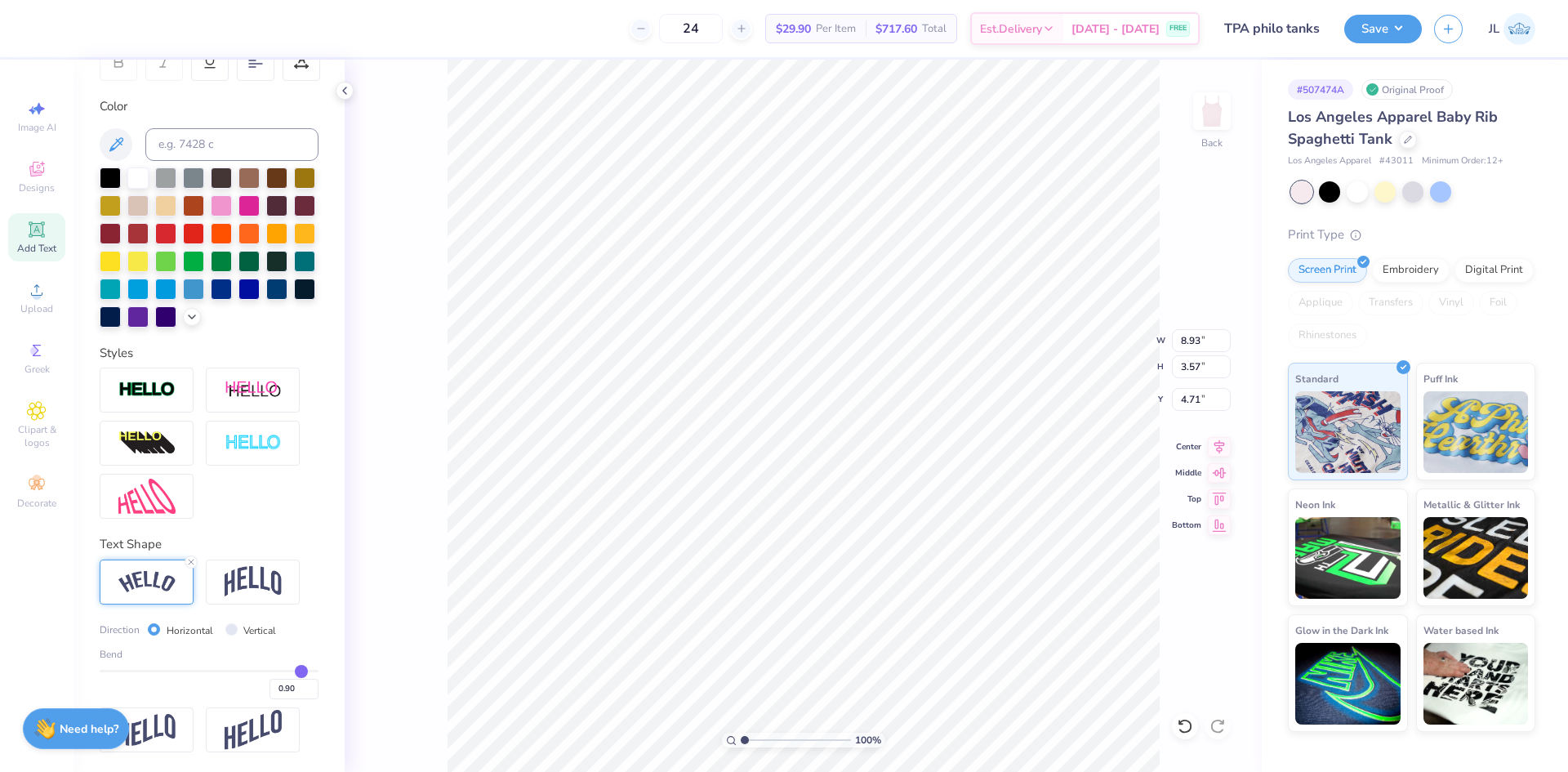
type input "0.91"
type input "3.97"
type input "4.52"
type input "0.91"
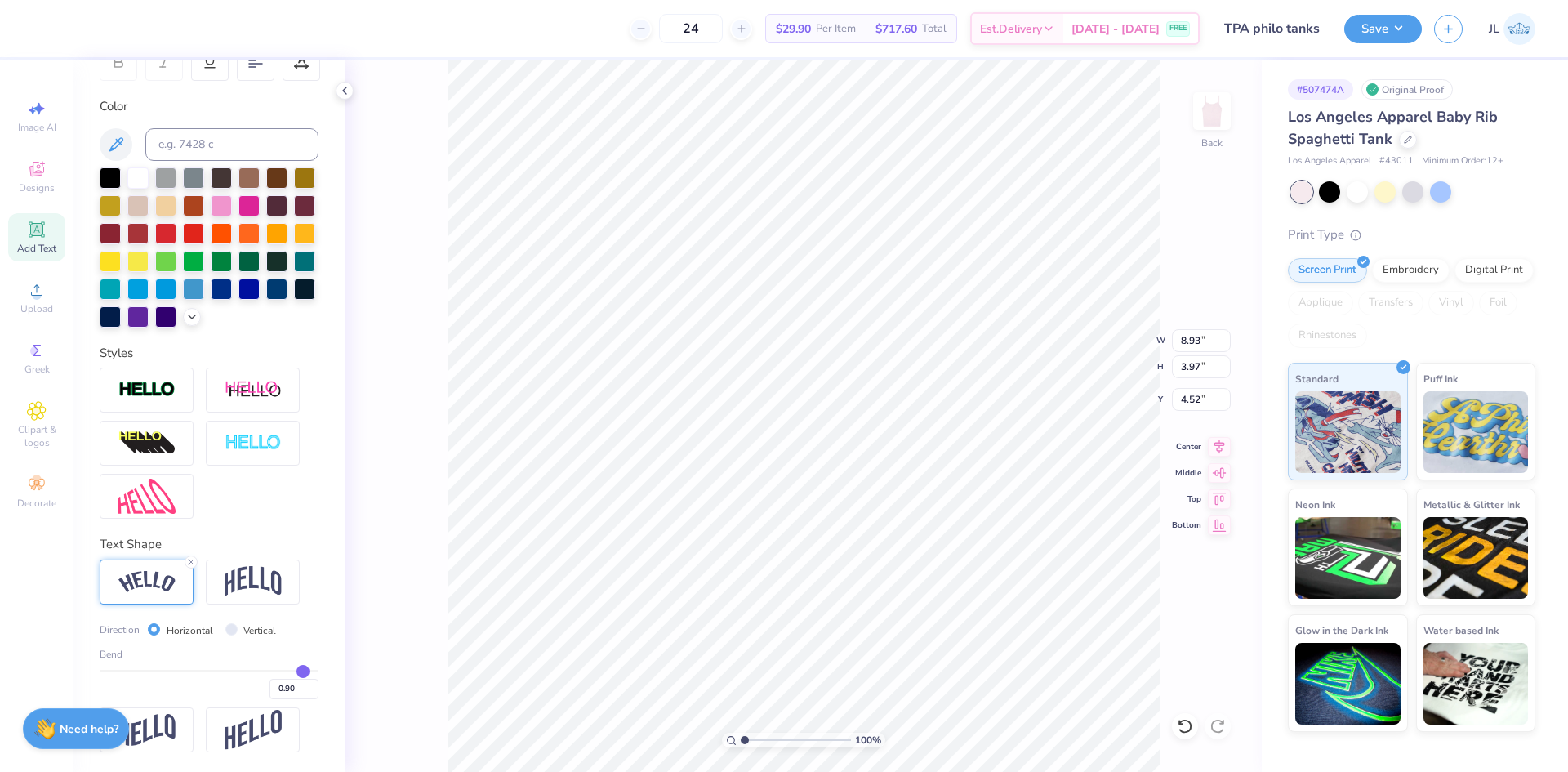
type input "0.91"
type input "0.89"
type input "0.88"
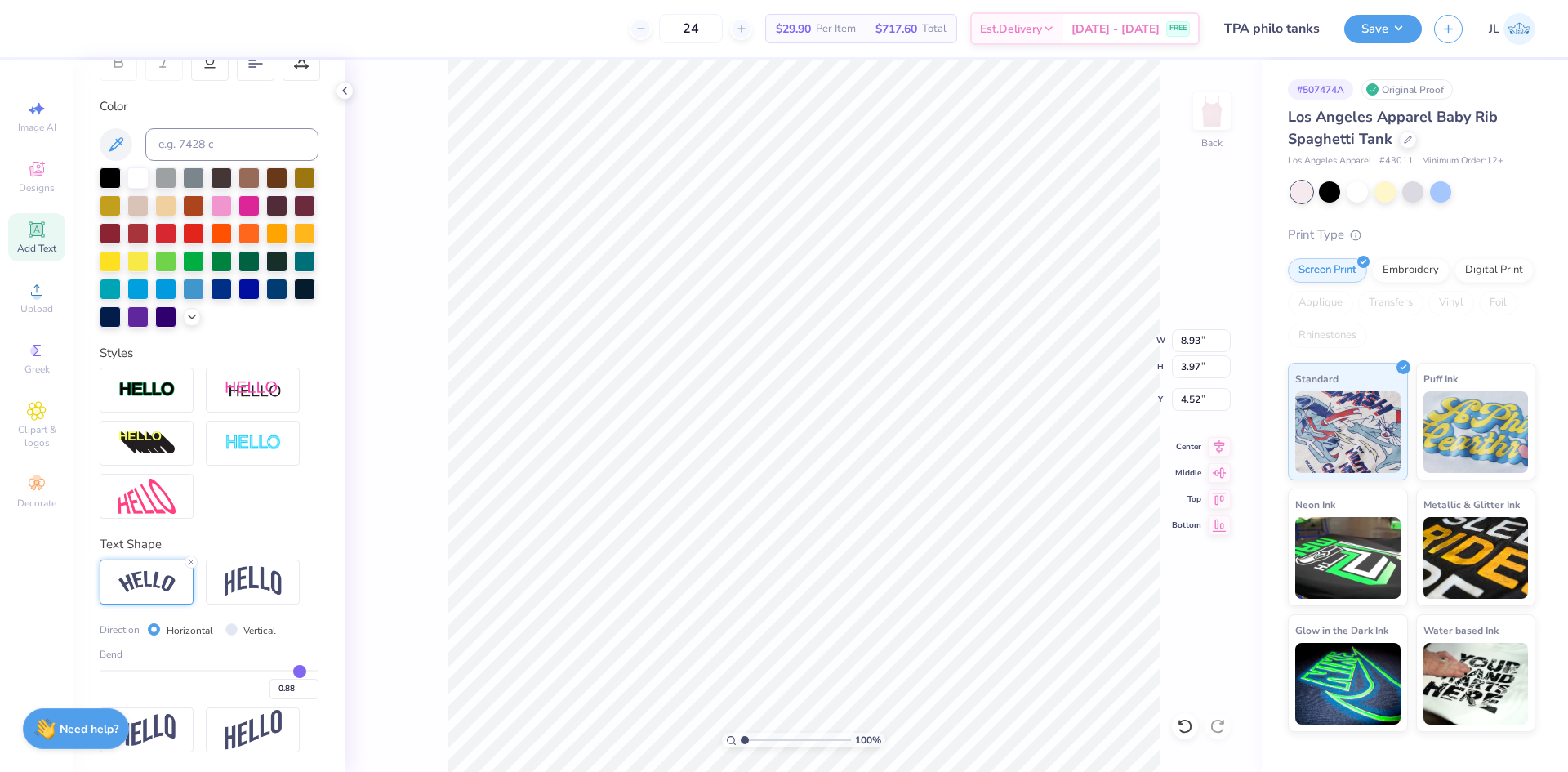
type input "0.89"
type input "8.91"
type input "3.85"
type input "4.58"
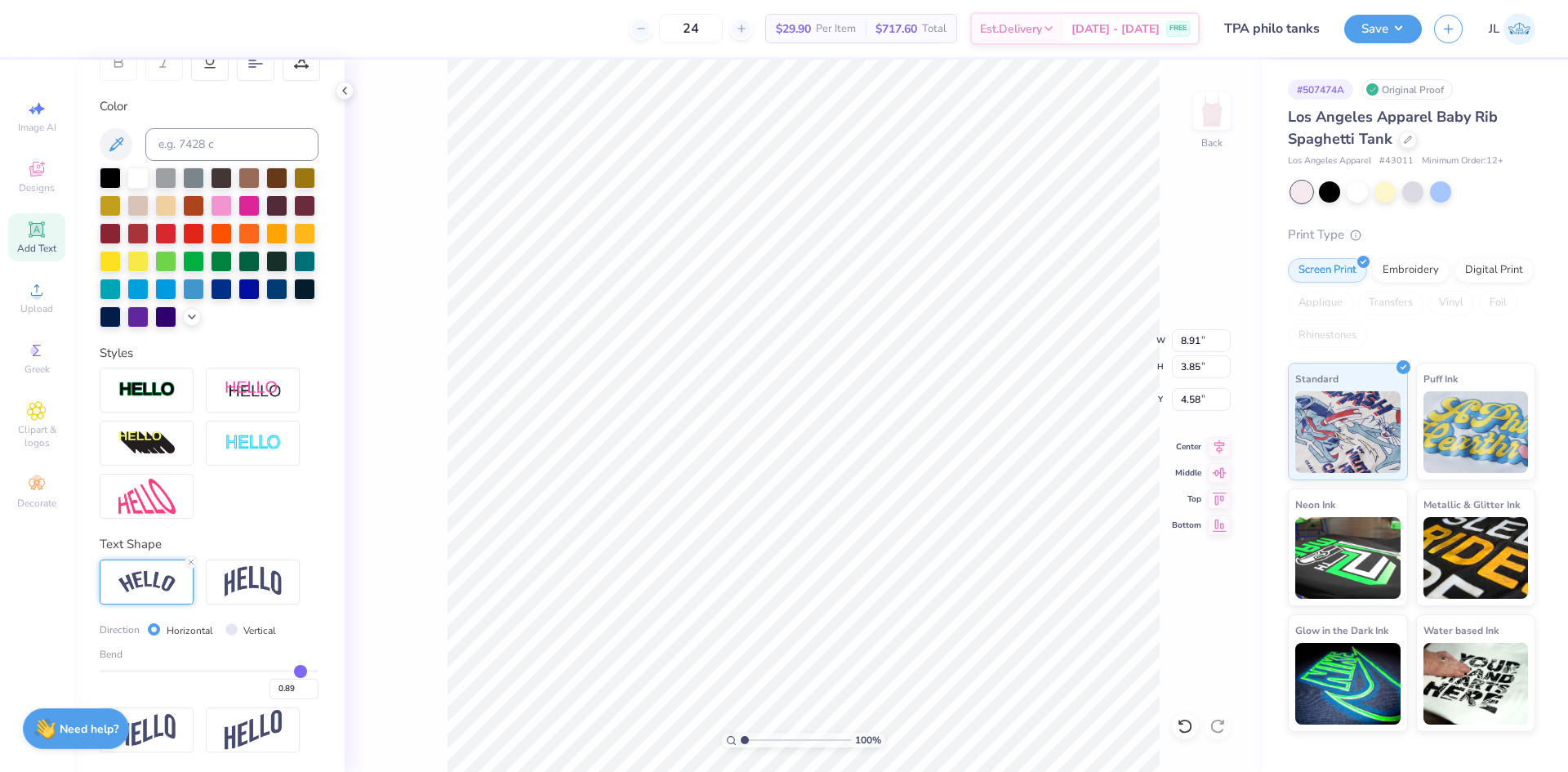
type input "0.88"
type input "0.87"
type input "0.86"
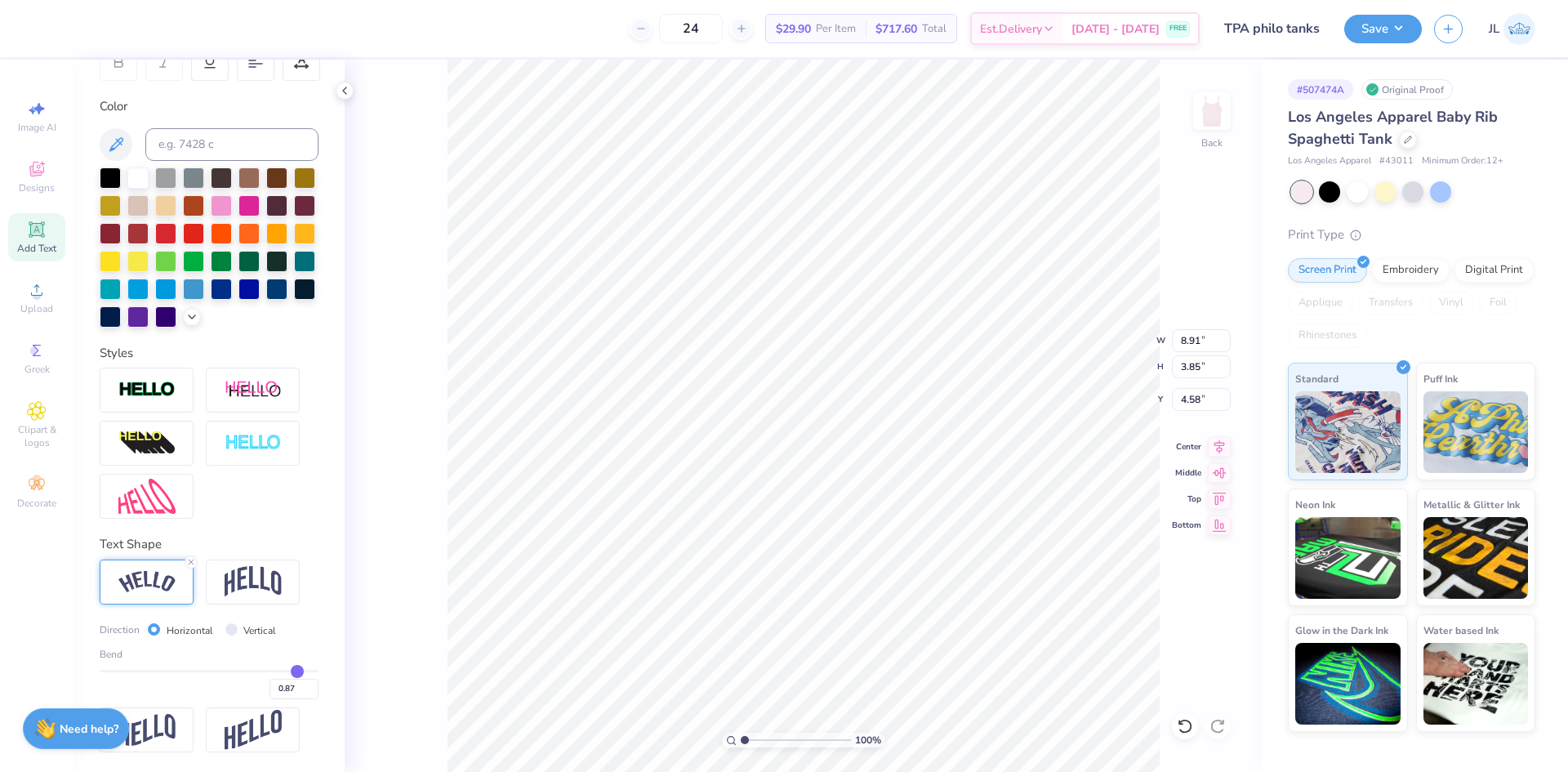
type input "0.86"
type input "0.85"
type input "0.83"
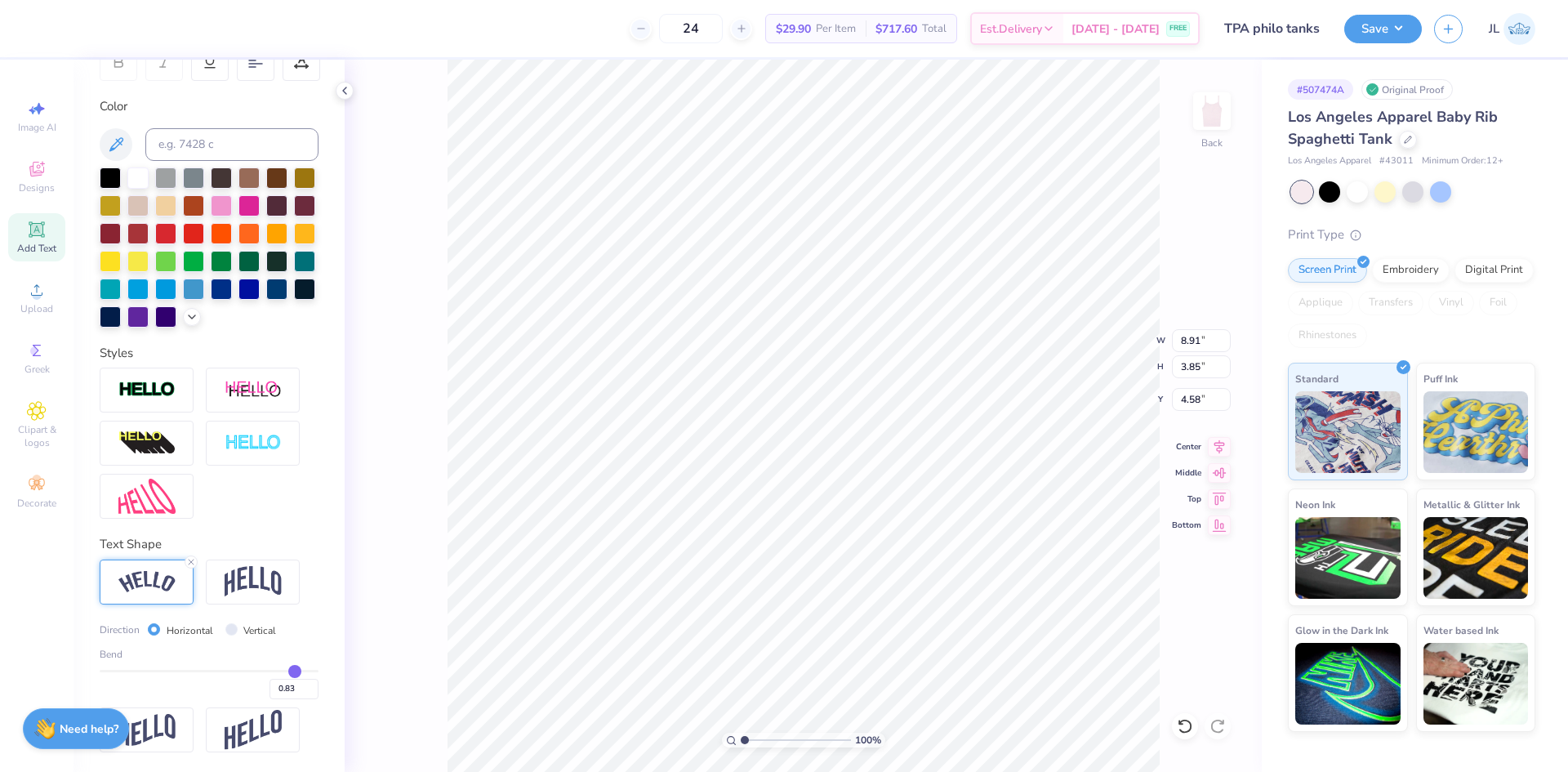
type input "0.81"
type input "0.79"
type input "0.78"
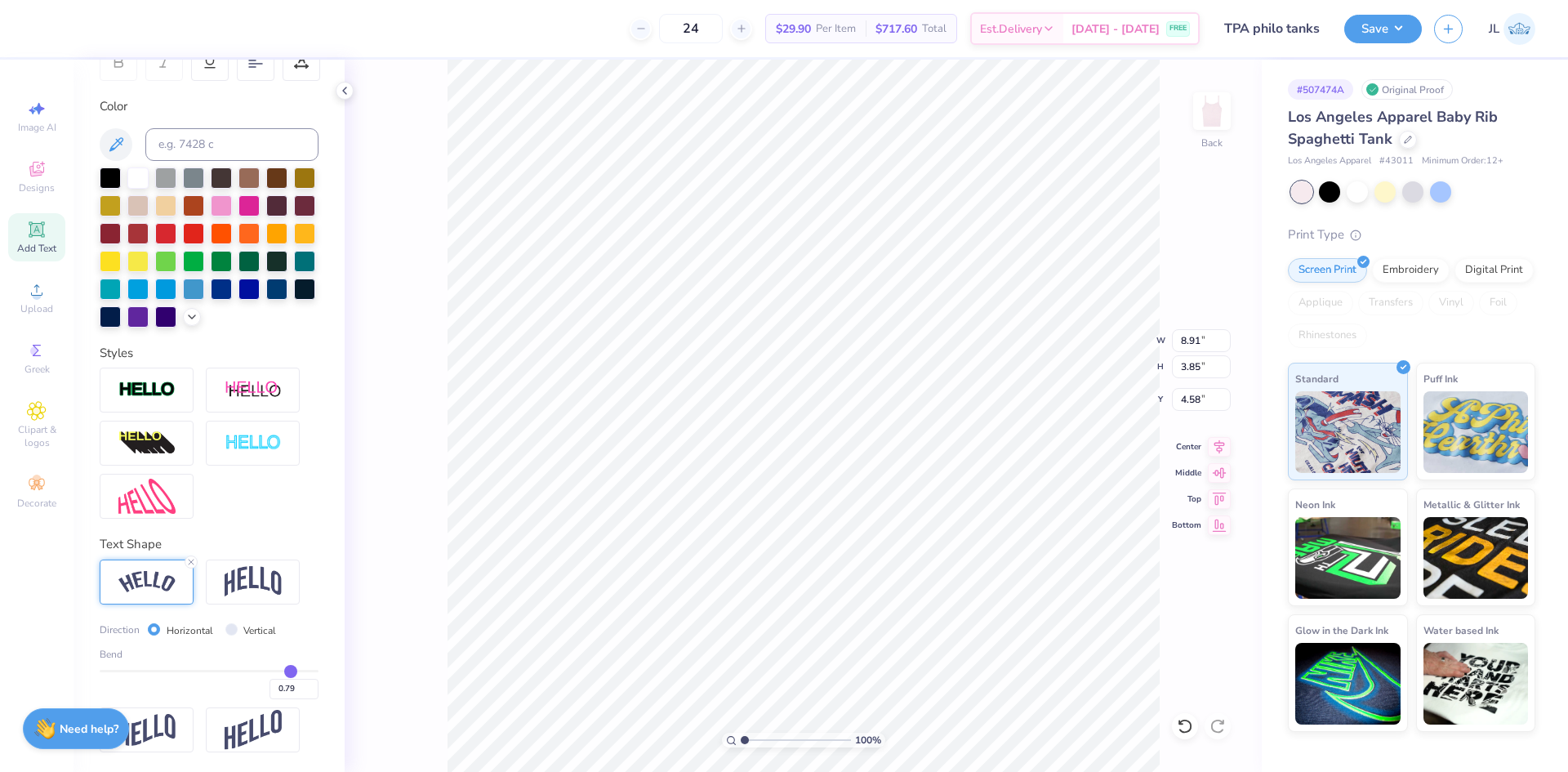
type input "0.78"
type input "0.76"
type input "0.74"
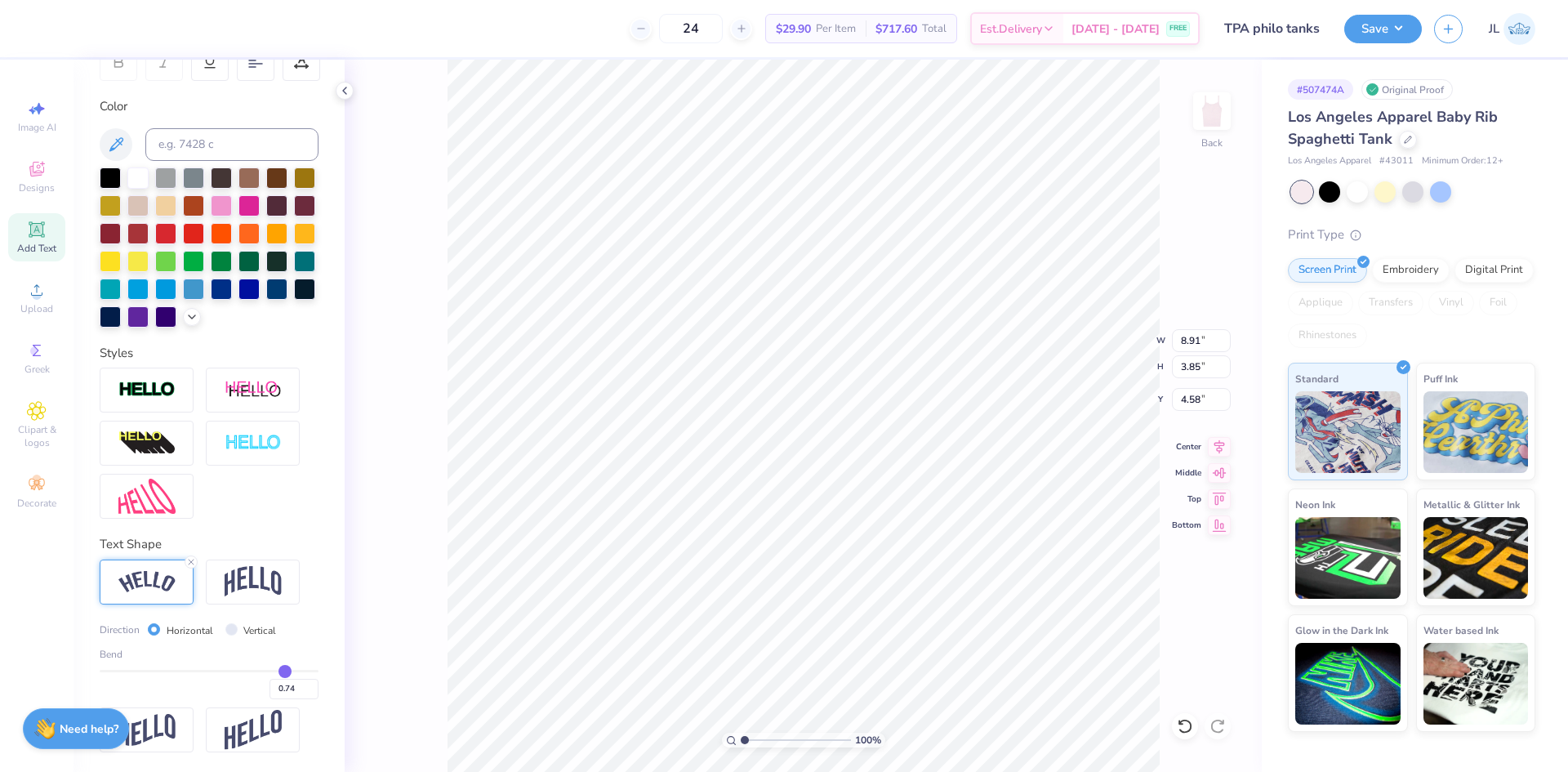
type input "0.73"
type input "0.72"
type input "0.71"
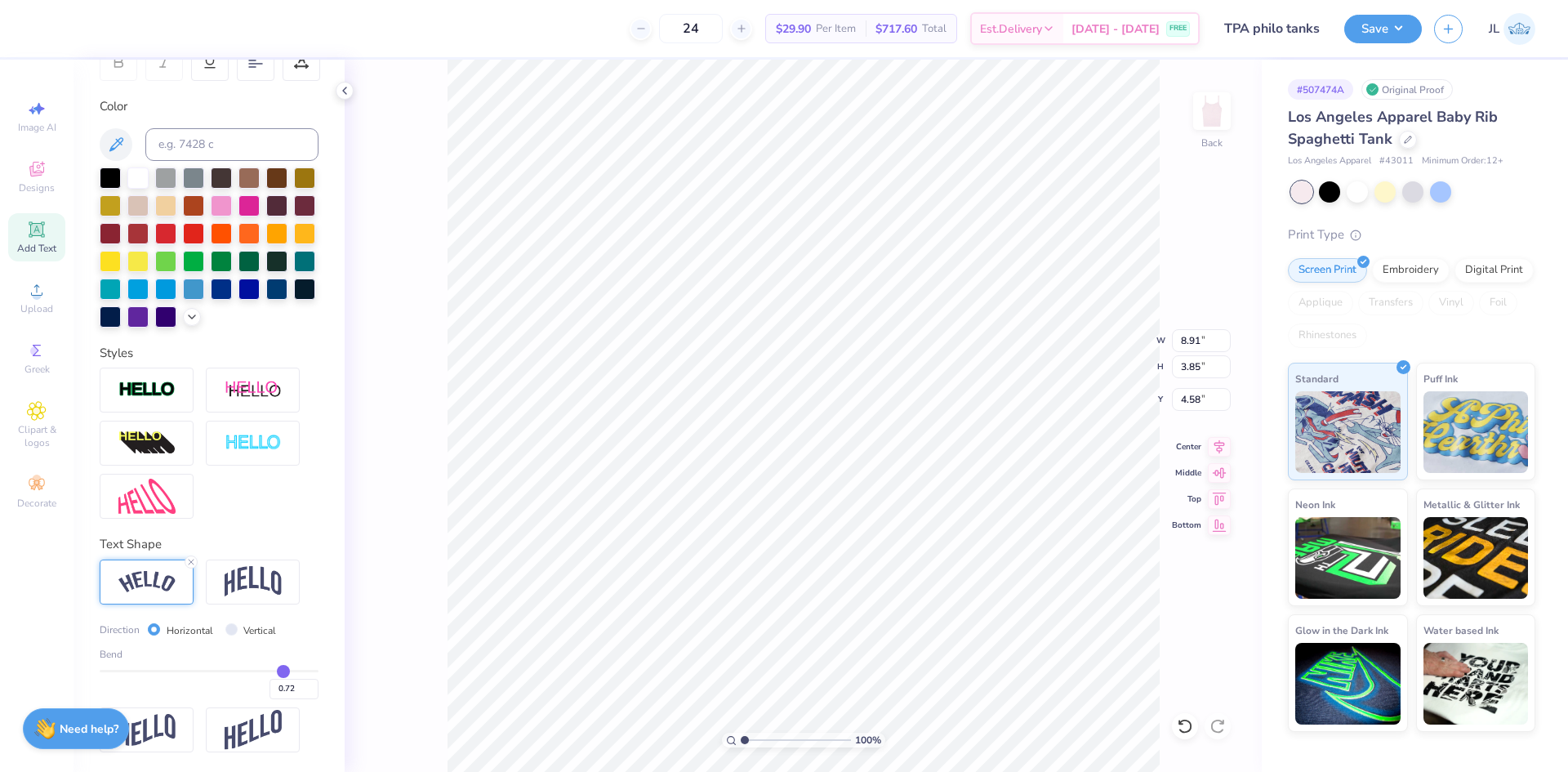
type input "0.71"
type input "0.7"
type input "0.70"
type input "0.69"
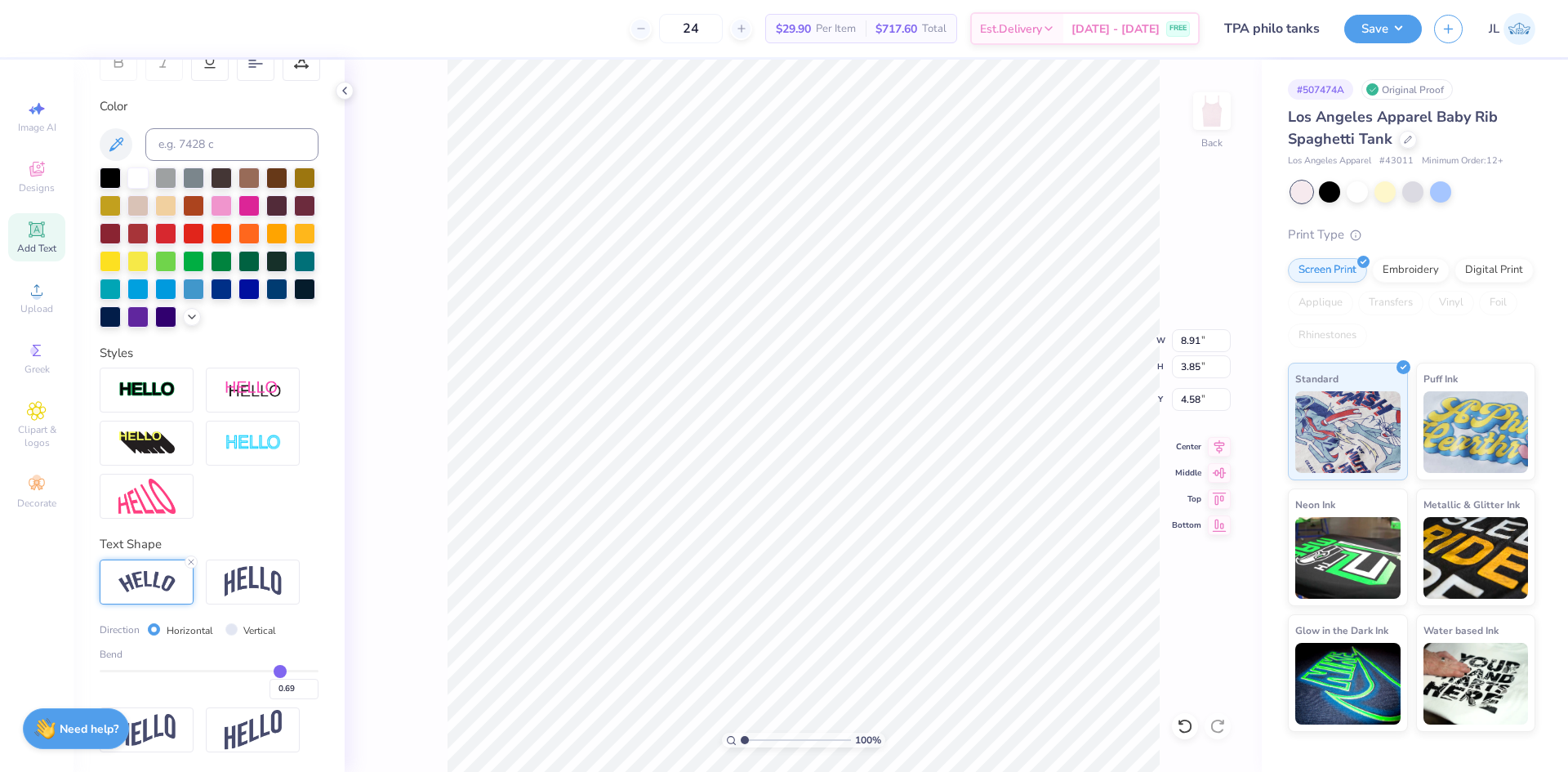
type input "0.68"
type input "0.67"
type input "0.66"
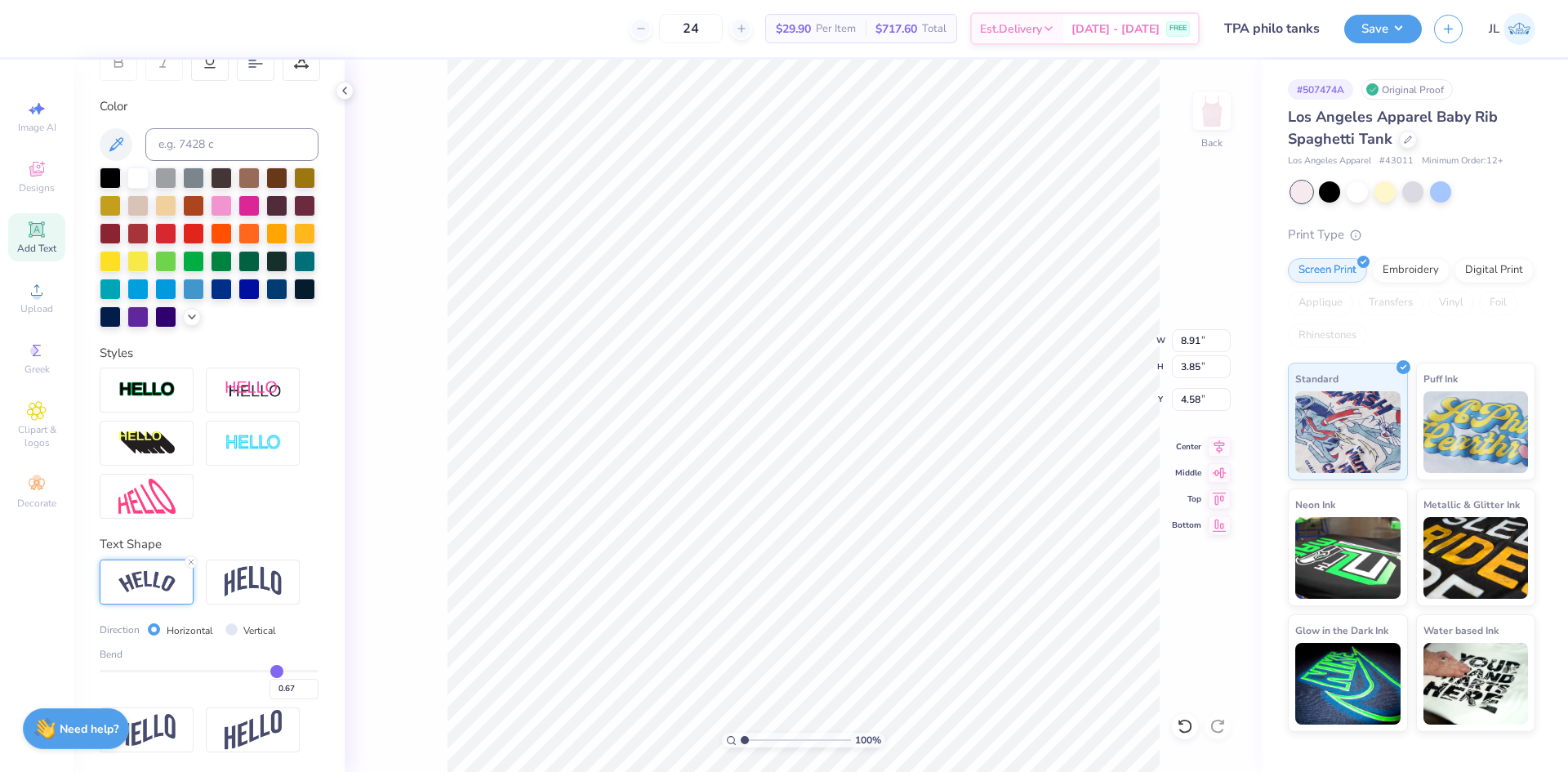
type input "0.66"
type input "0.65"
type input "0.64"
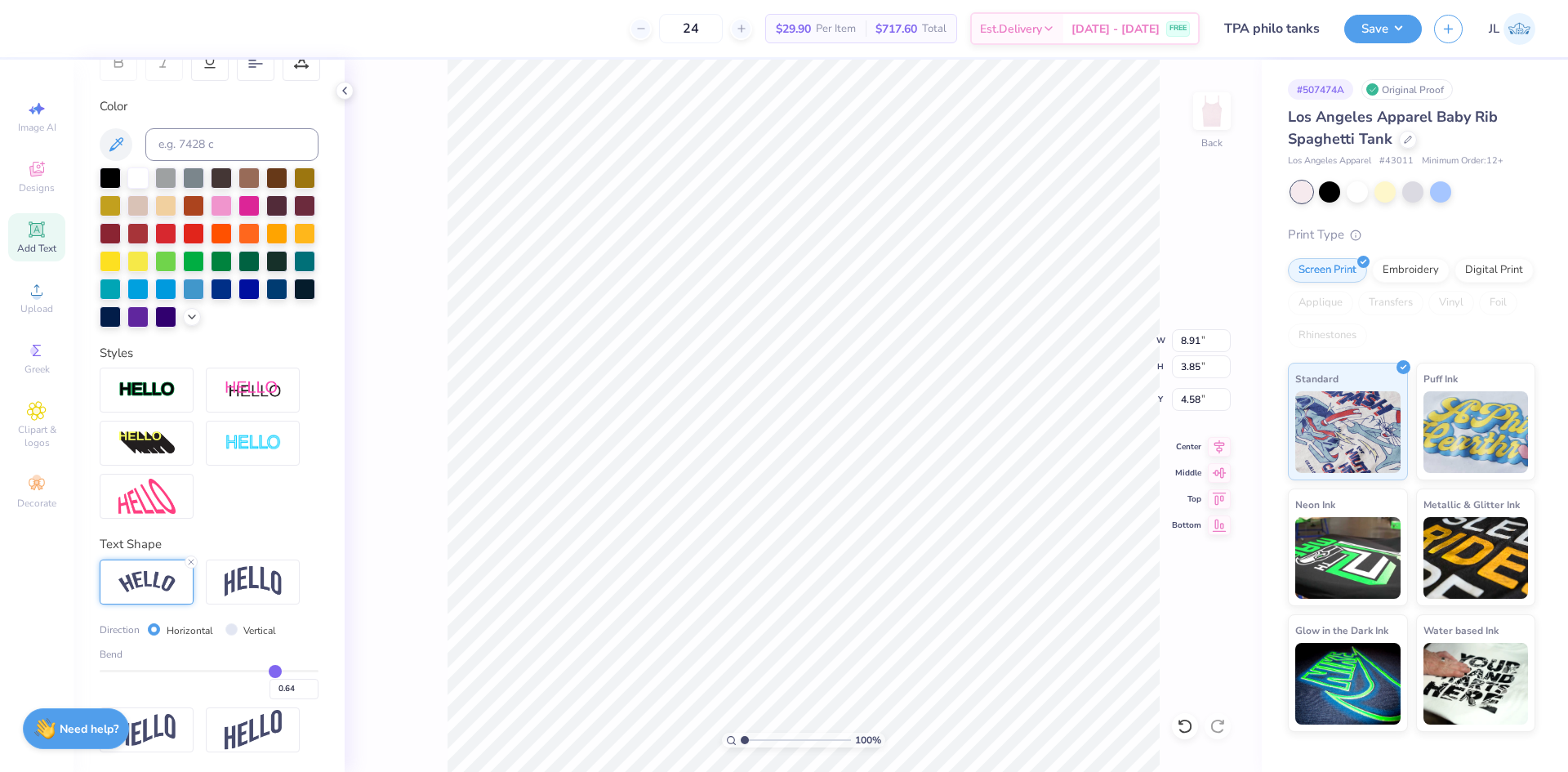
type input "0.62"
type input "8.63"
type input "2.44"
type input "5.28"
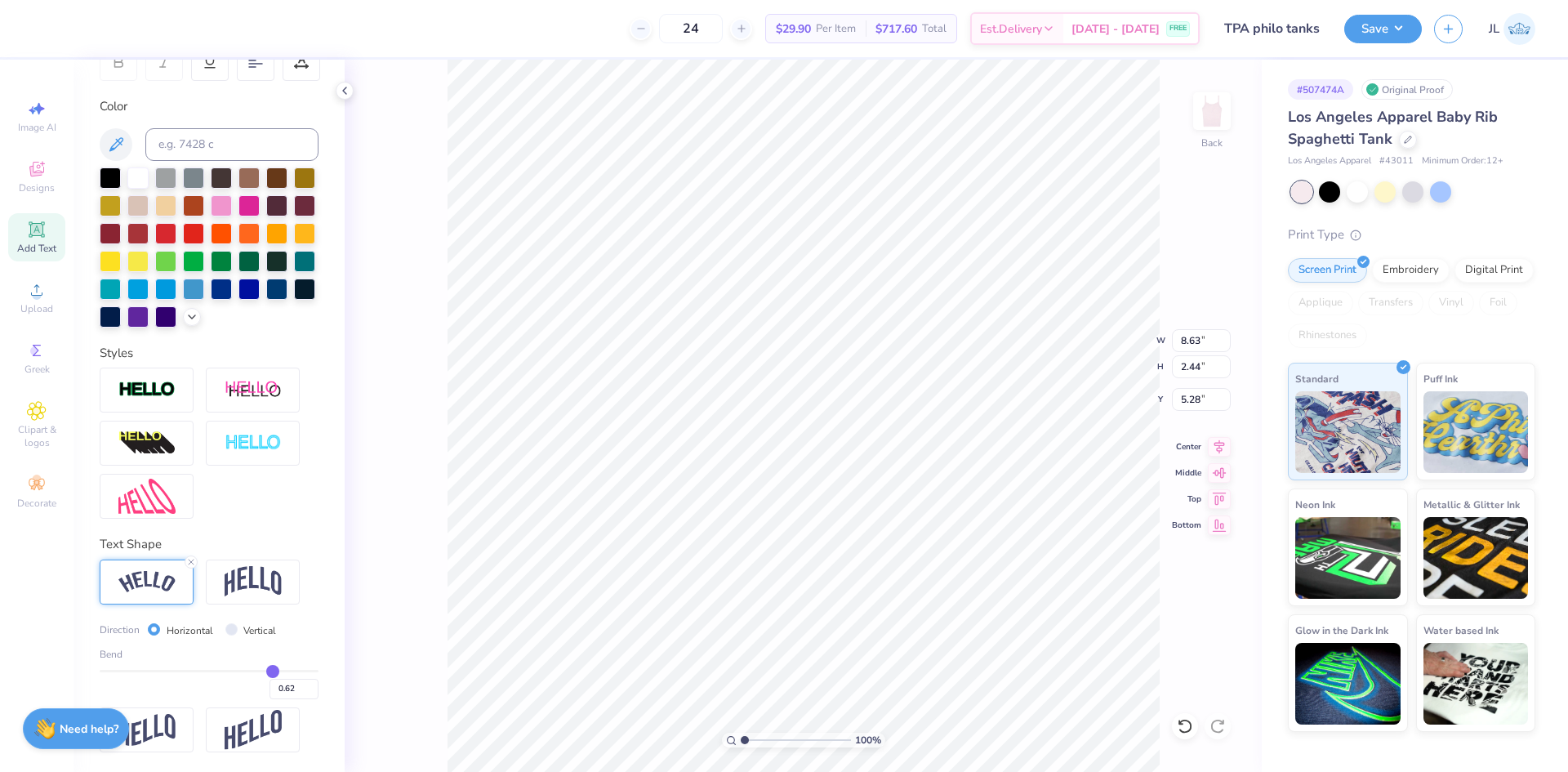
type input "0.61"
type input "0.6"
type input "0.60"
drag, startPoint x: 283, startPoint y: 668, endPoint x: 261, endPoint y: 672, distance: 22.4
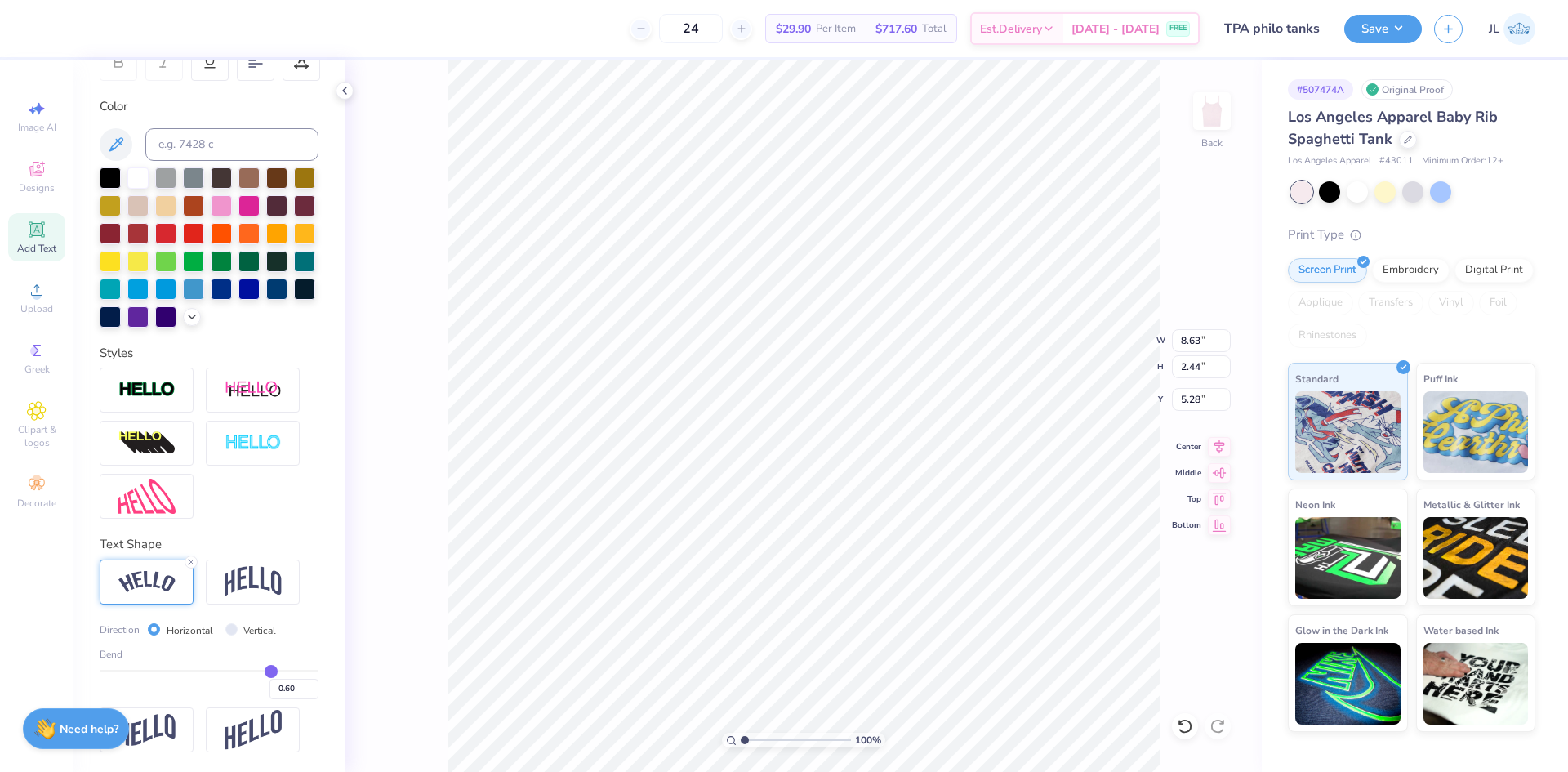
type input "0.6"
click at [261, 672] on input "range" at bounding box center [209, 671] width 219 height 3
type input "8.58"
type input "2.24"
type input "5.38"
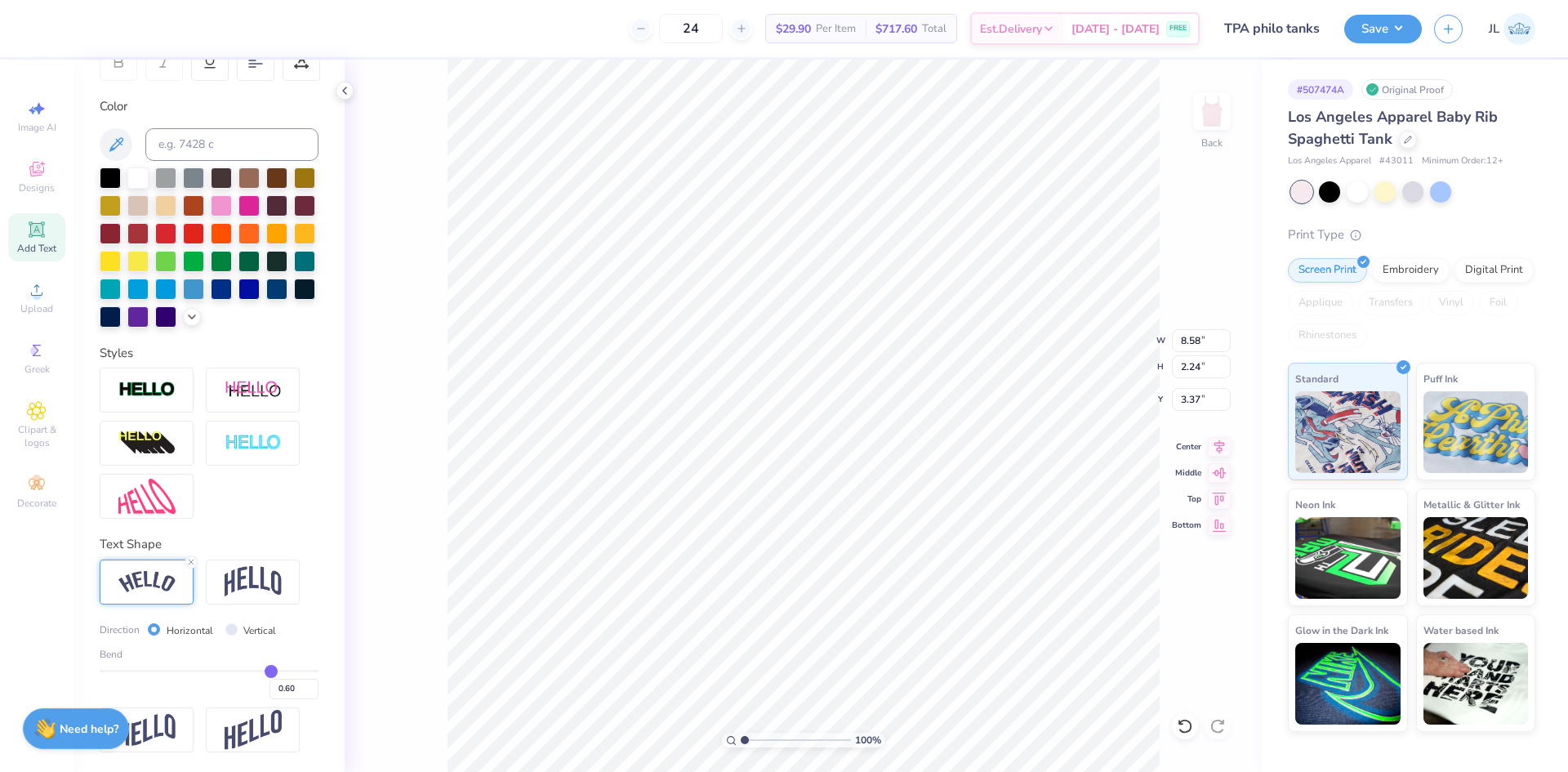
type input "3.37"
type input "3.35"
click at [37, 294] on circle at bounding box center [36, 295] width 9 height 9
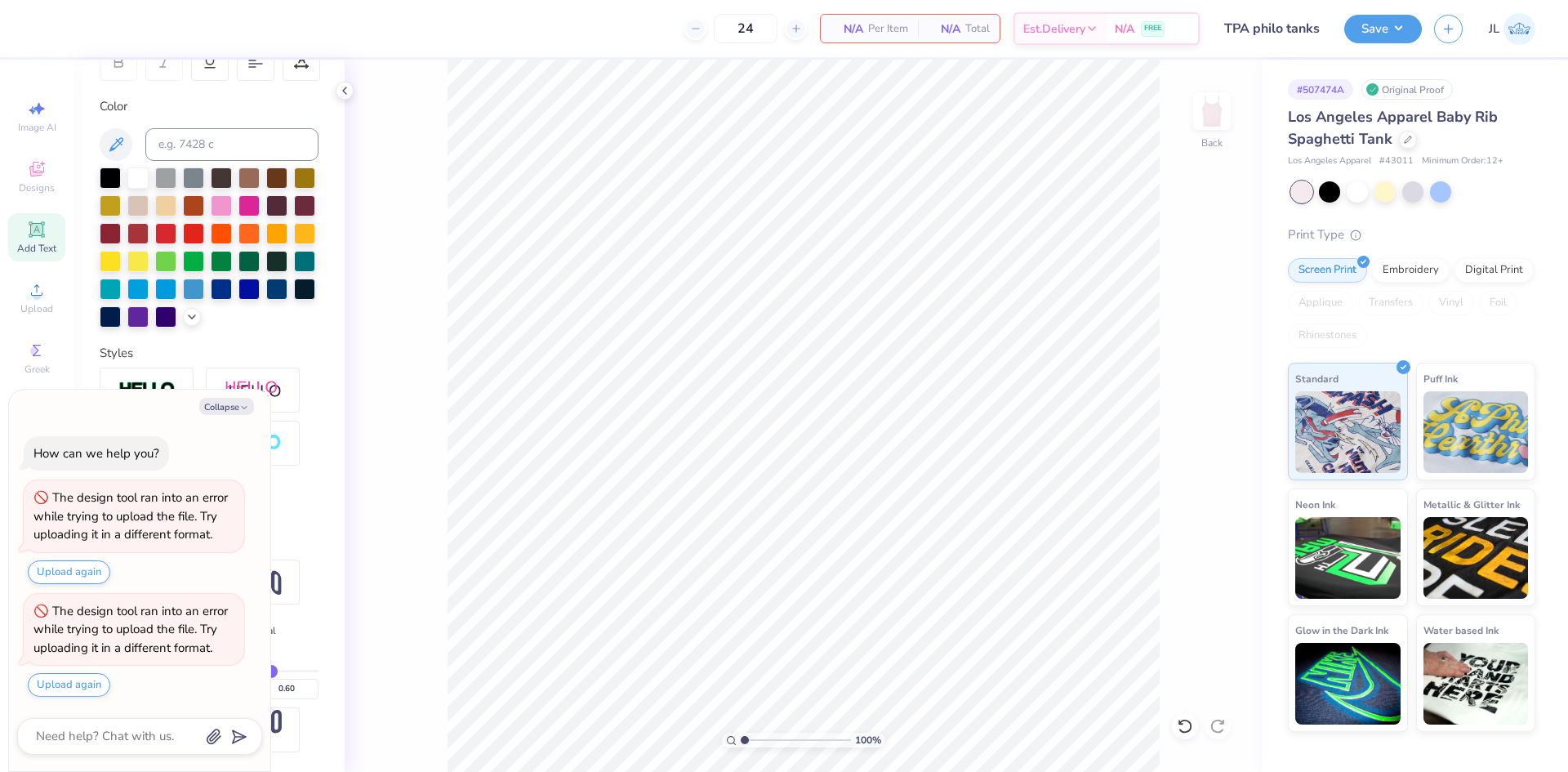
click at [353, 475] on div "100 % Back" at bounding box center [804, 416] width 918 height 712
click at [240, 409] on icon "button" at bounding box center [244, 407] width 9 height 9
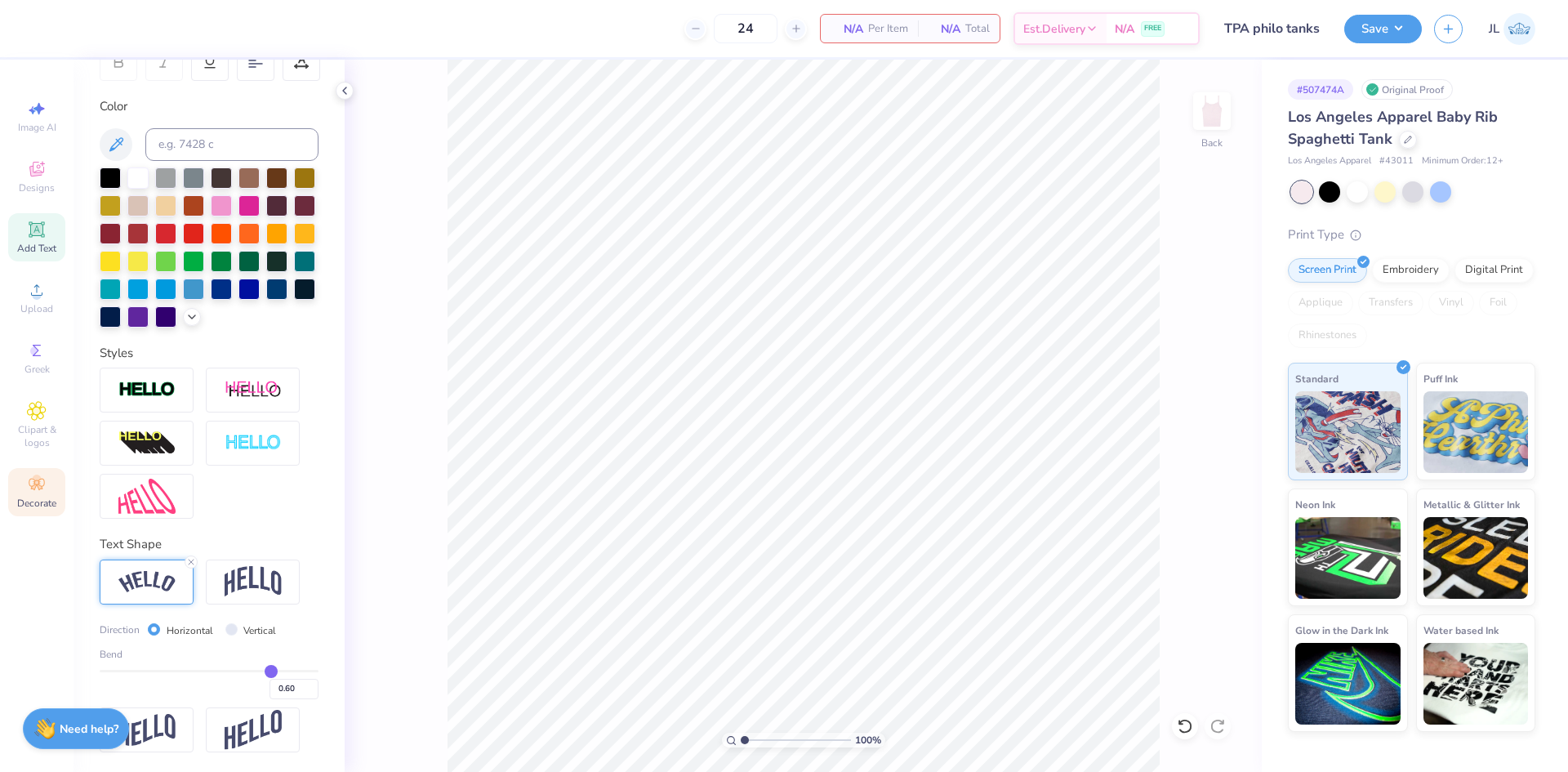
click at [38, 476] on circle at bounding box center [36, 479] width 9 height 9
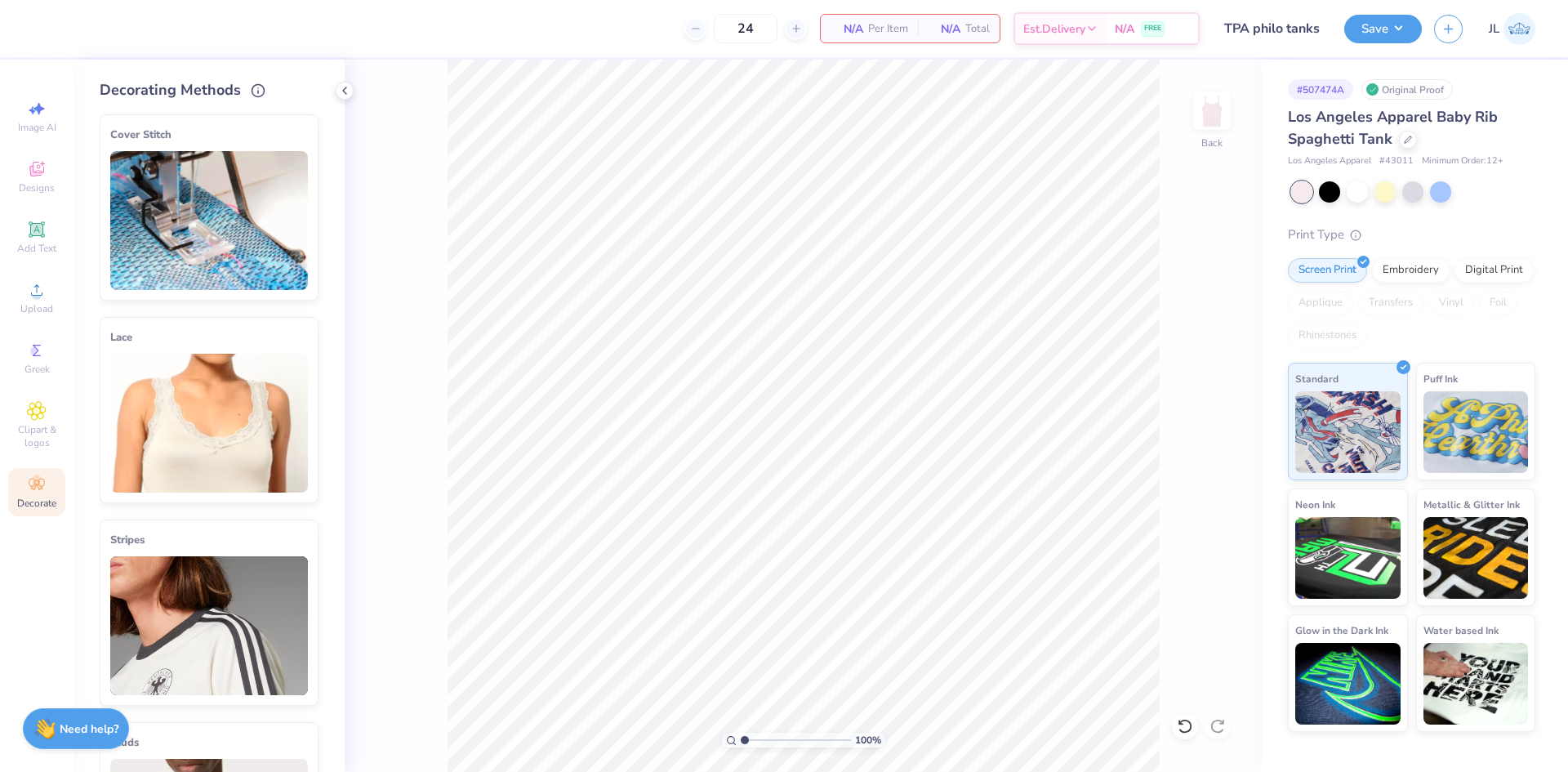
click at [243, 435] on img at bounding box center [209, 423] width 198 height 139
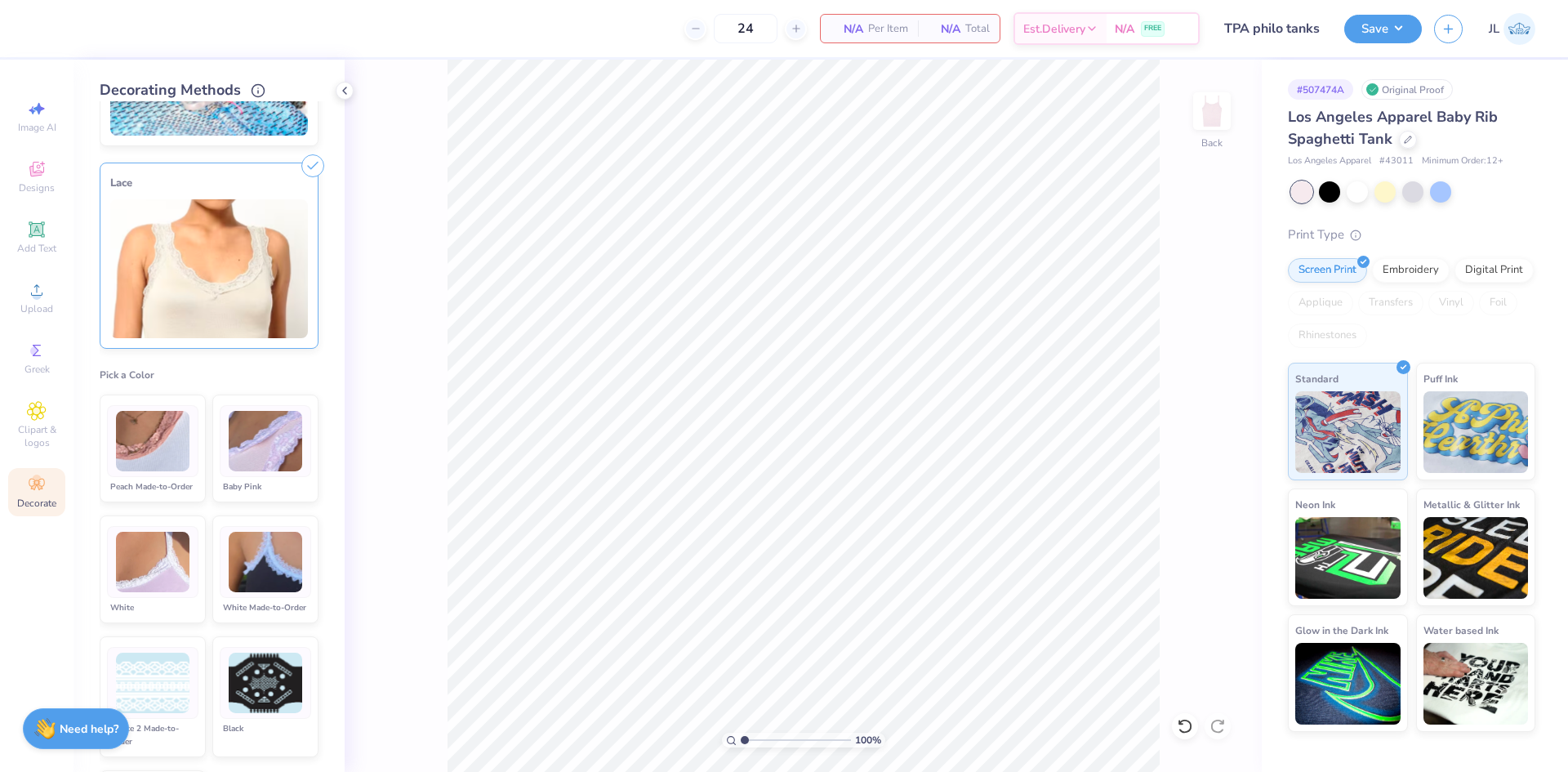
scroll to position [81, 0]
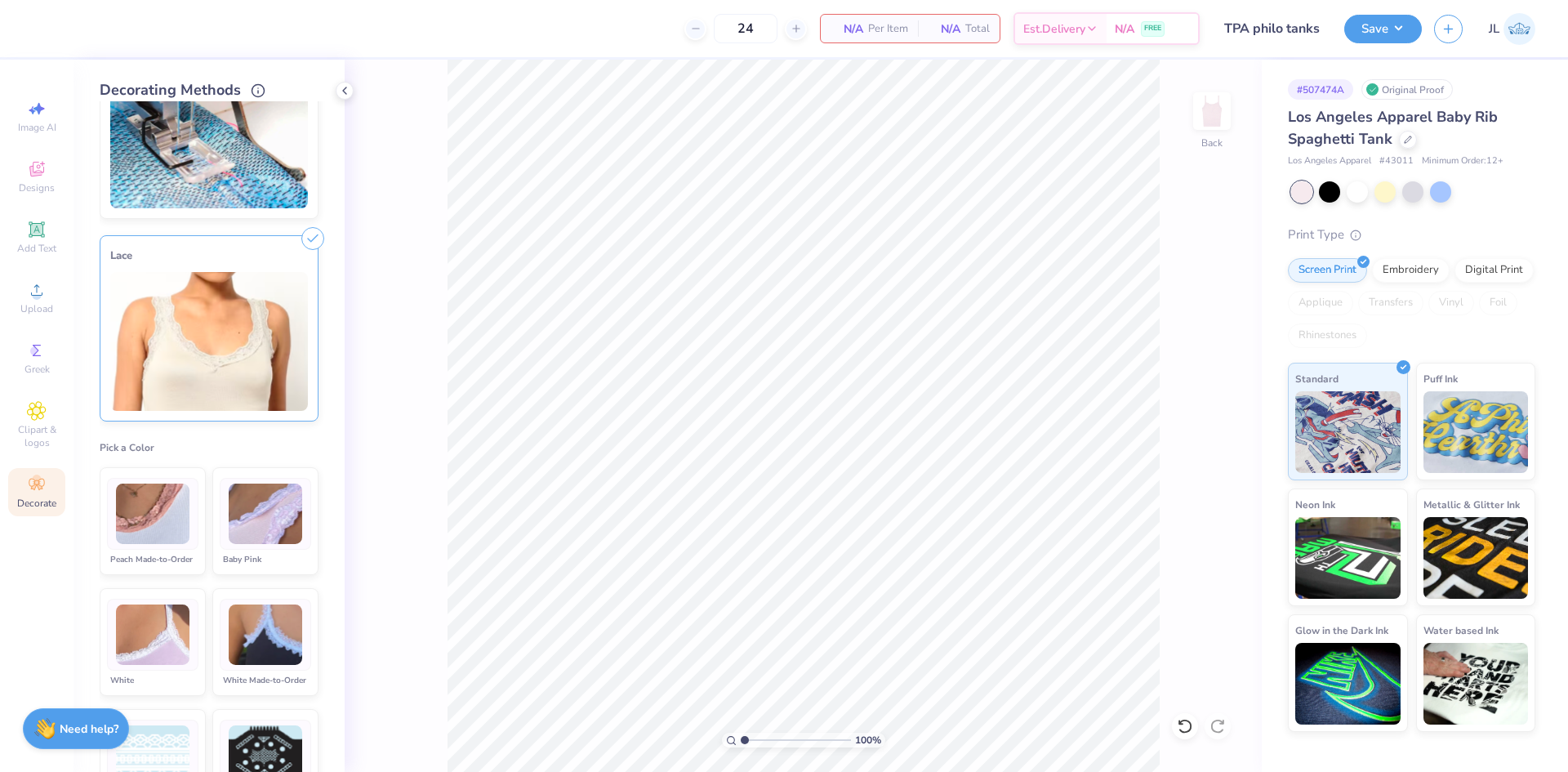
click at [286, 316] on img at bounding box center [209, 341] width 198 height 139
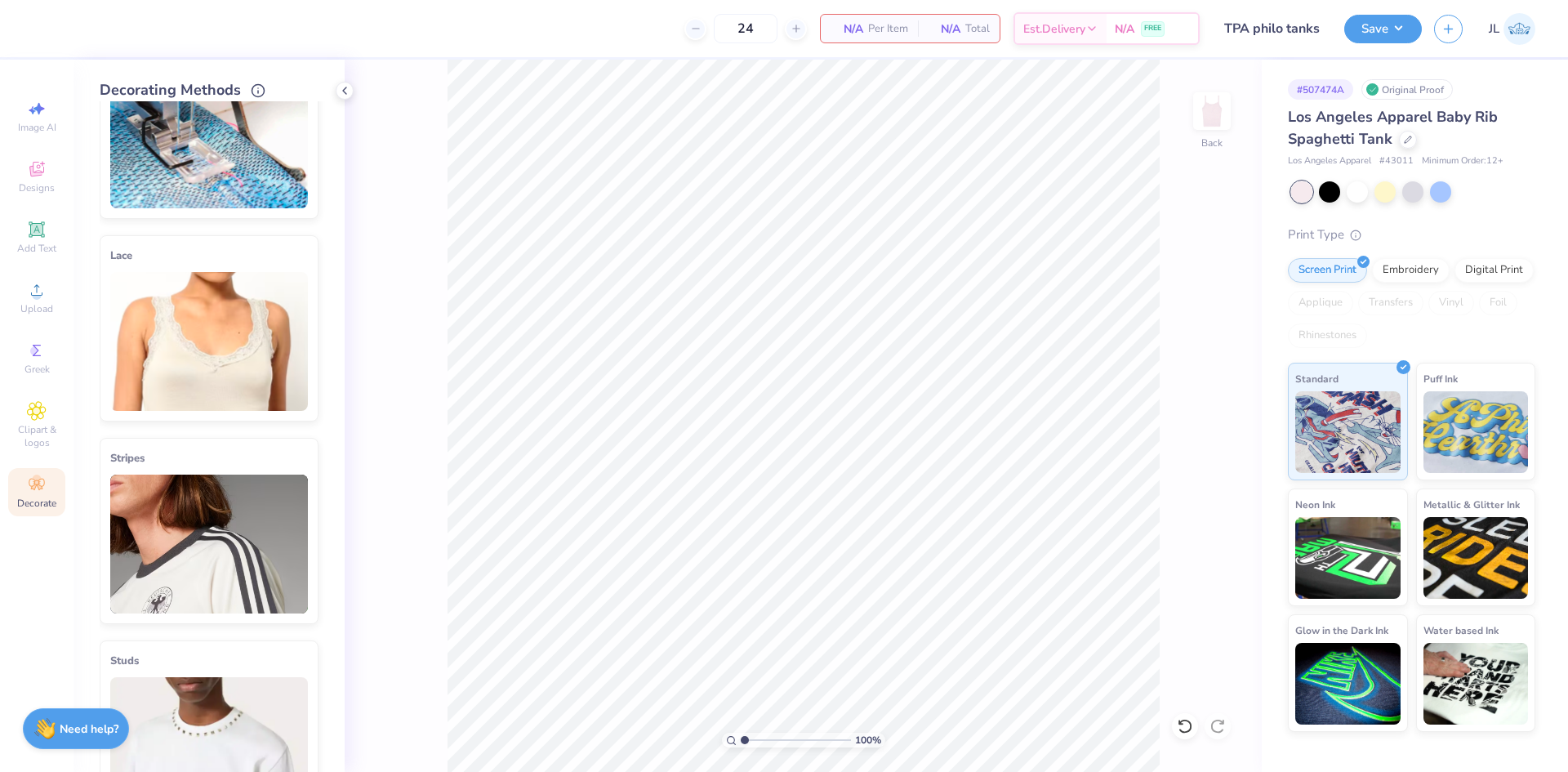
click at [348, 427] on div "100 % Back" at bounding box center [804, 416] width 918 height 712
click at [284, 468] on div "Stripes" at bounding box center [209, 531] width 219 height 187
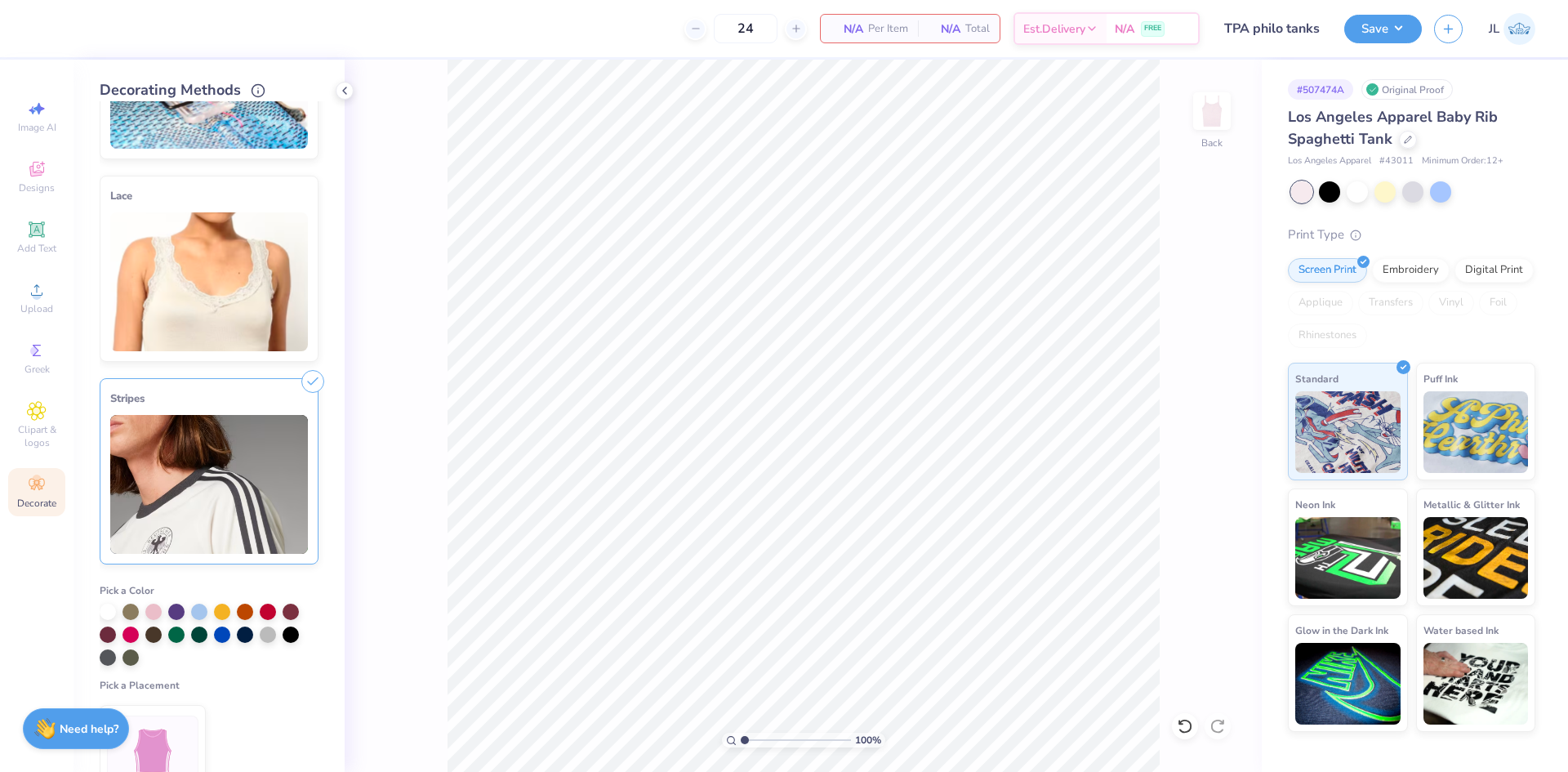
scroll to position [245, 0]
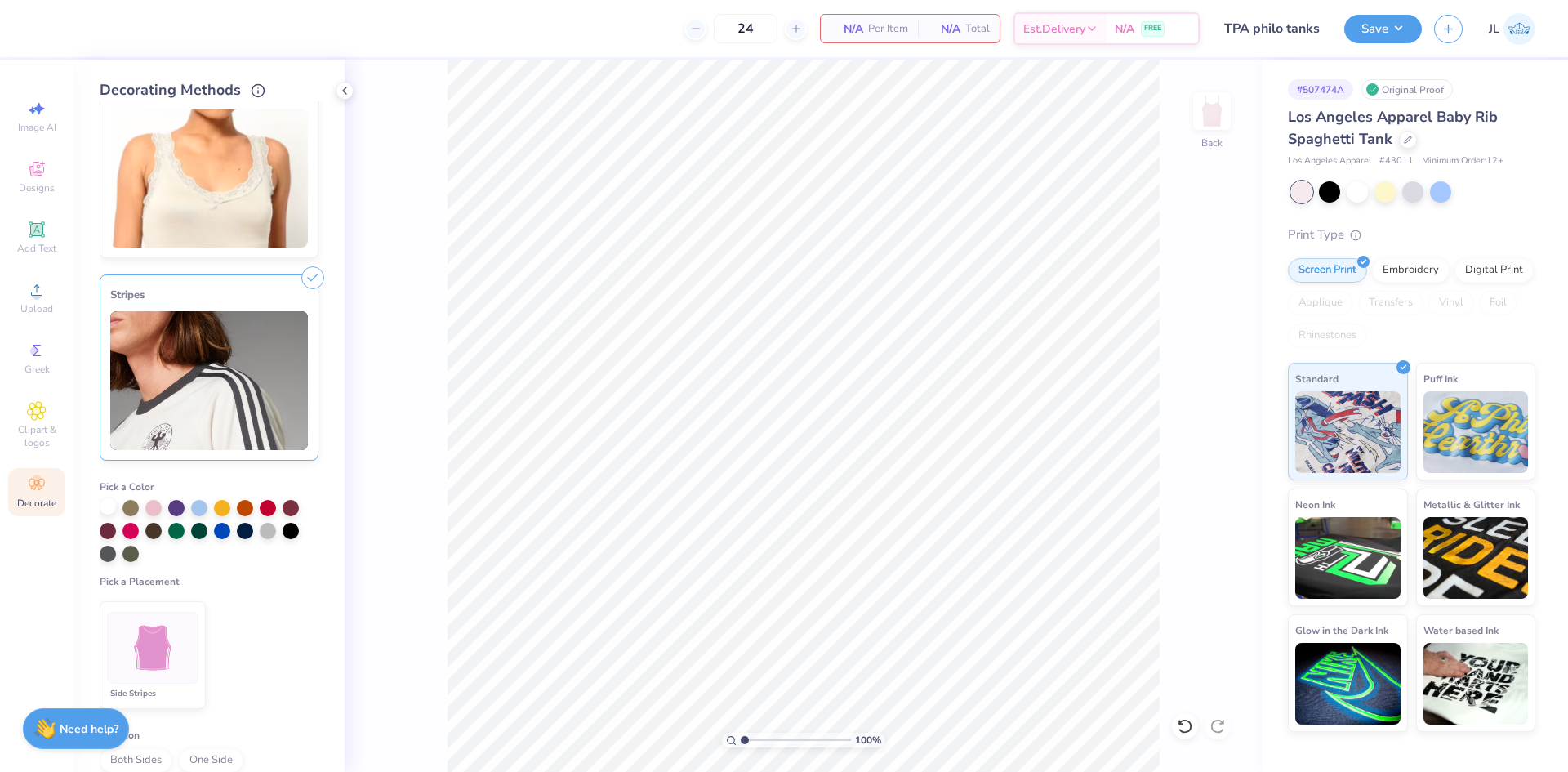
click at [104, 508] on div at bounding box center [107, 506] width 16 height 16
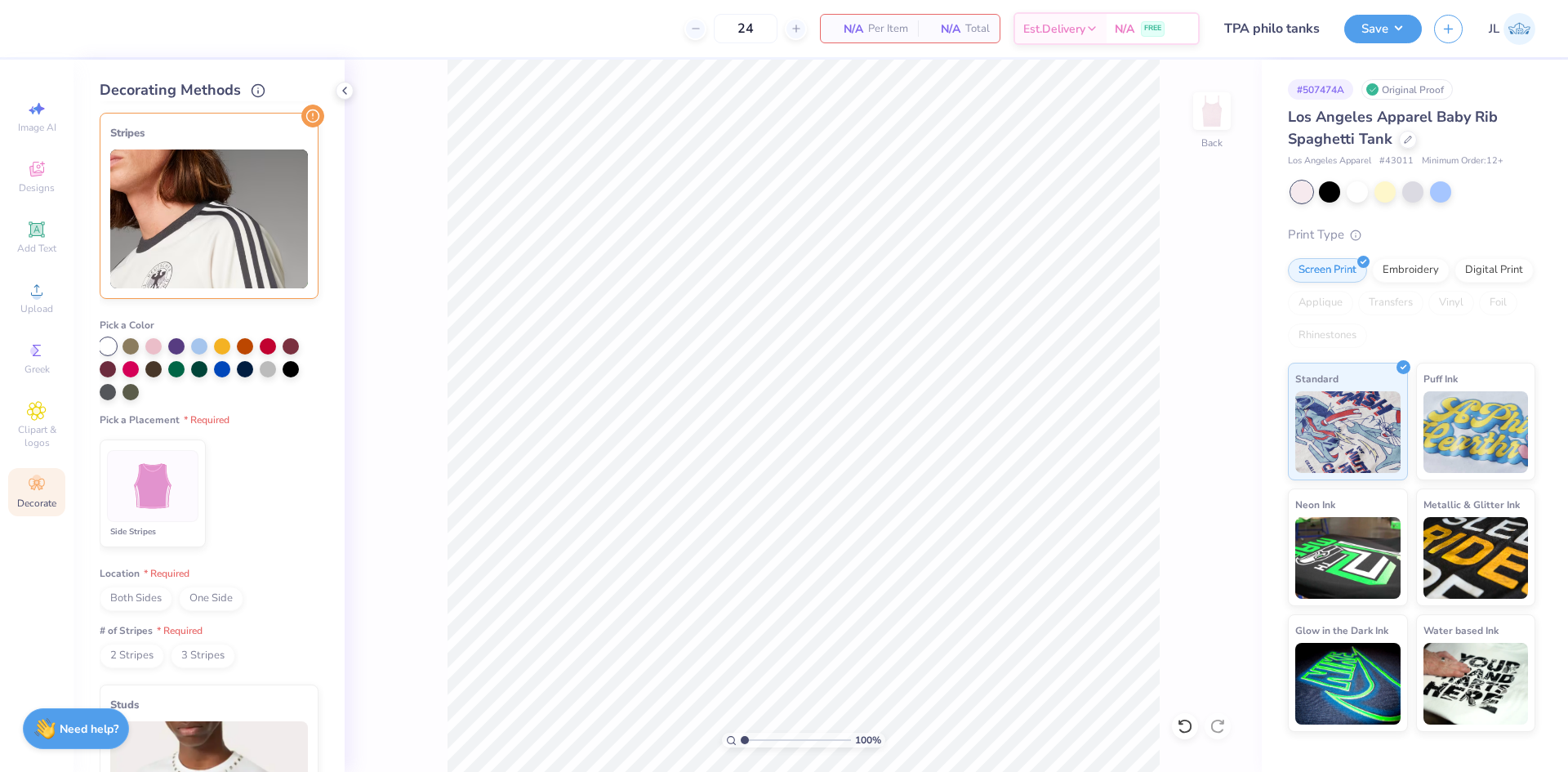
scroll to position [408, 0]
click at [178, 495] on img at bounding box center [153, 485] width 62 height 62
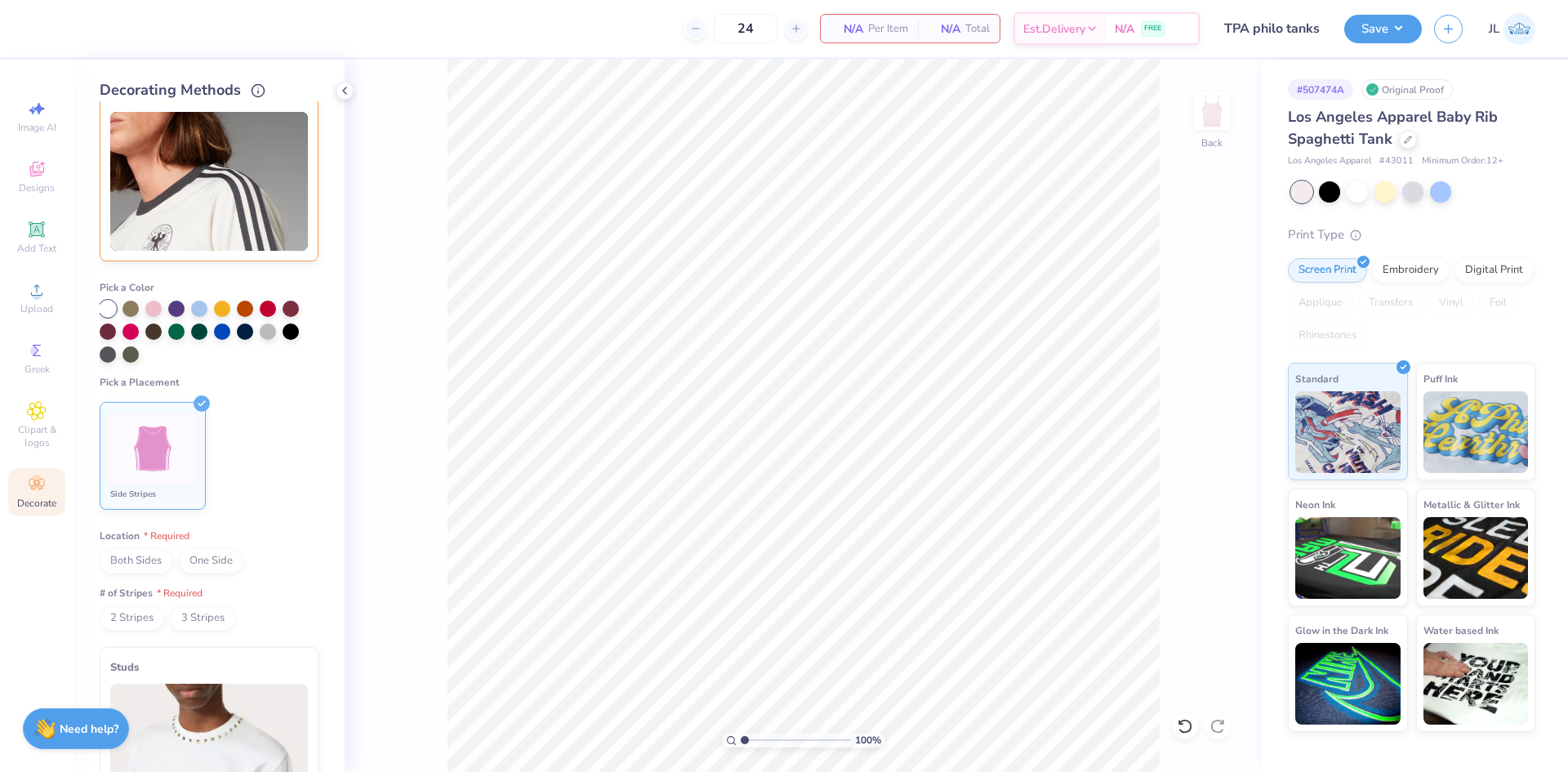
scroll to position [490, 0]
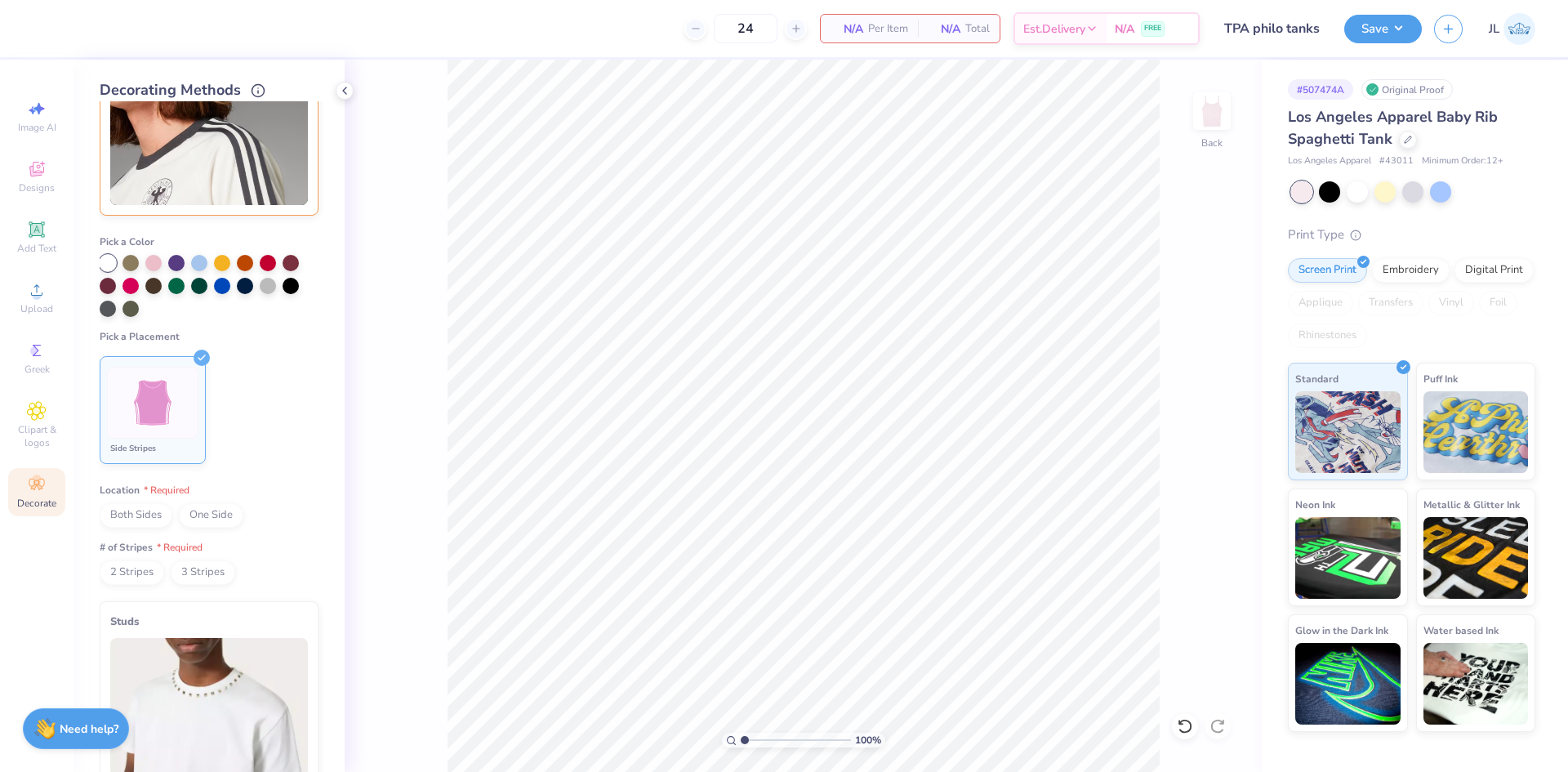
click at [156, 513] on span "Both Sides" at bounding box center [135, 515] width 73 height 25
click at [119, 572] on span "2 Stripes" at bounding box center [131, 573] width 64 height 25
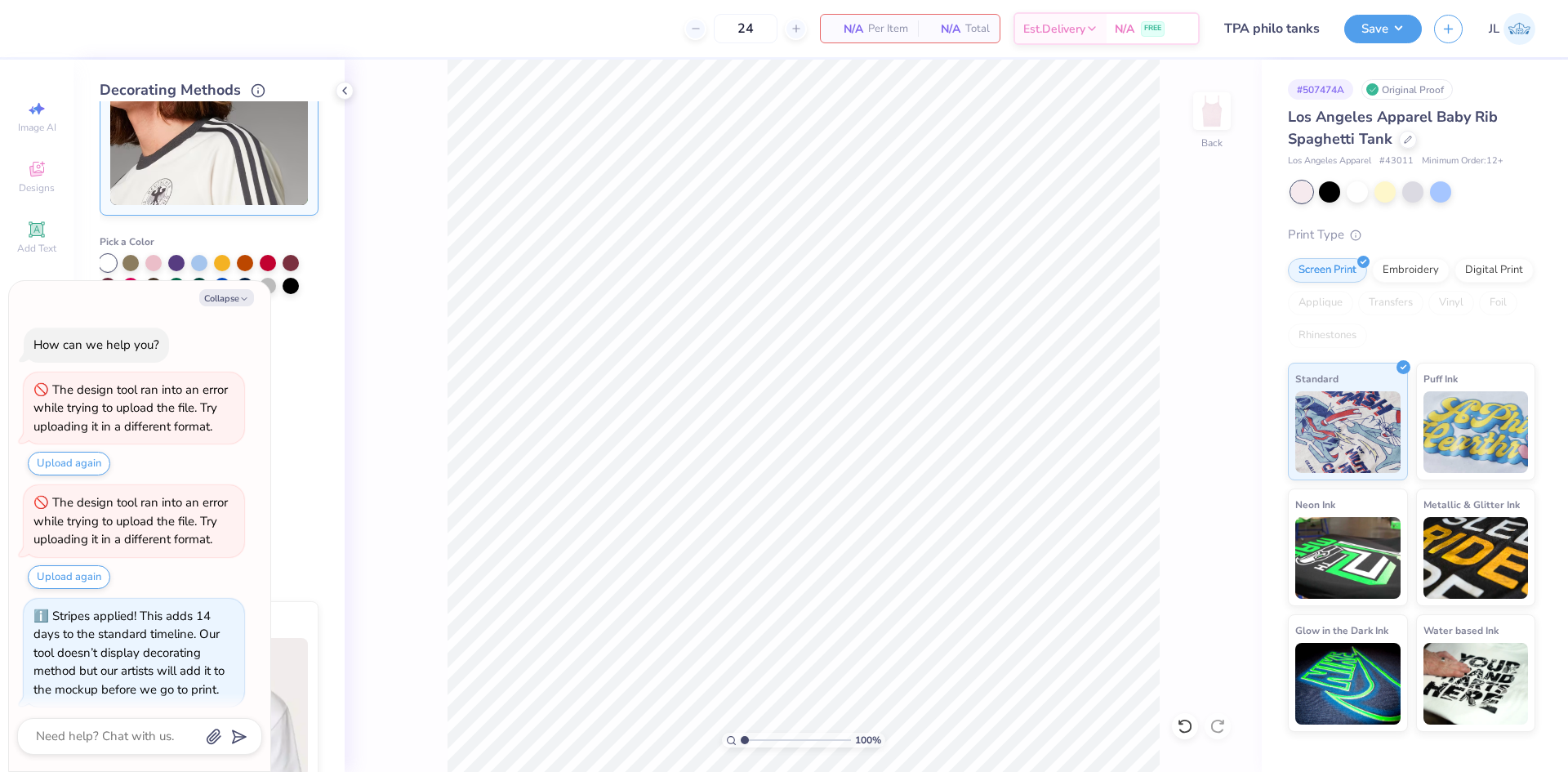
scroll to position [9, 0]
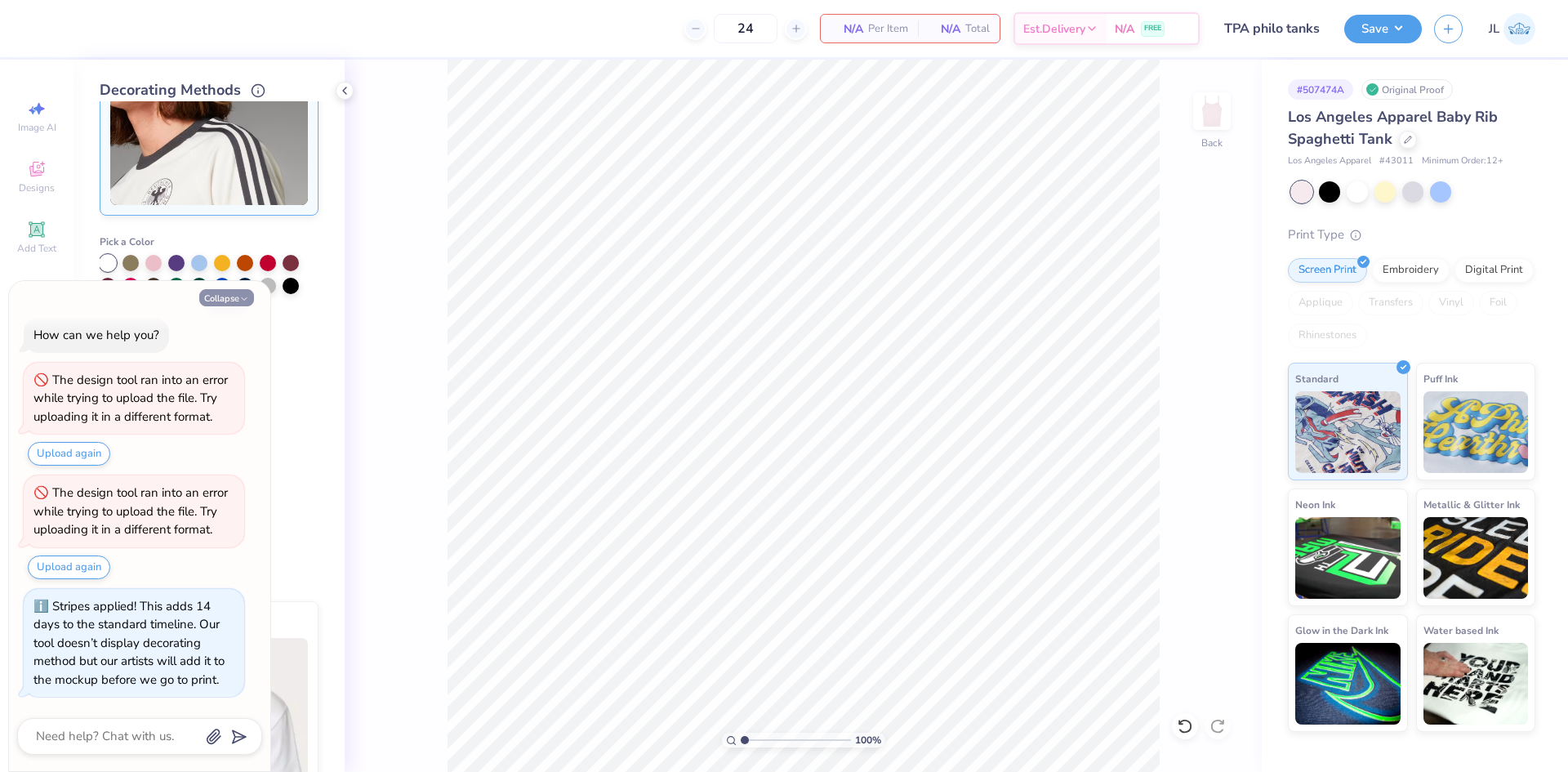
click at [242, 301] on icon "button" at bounding box center [244, 299] width 9 height 9
type textarea "x"
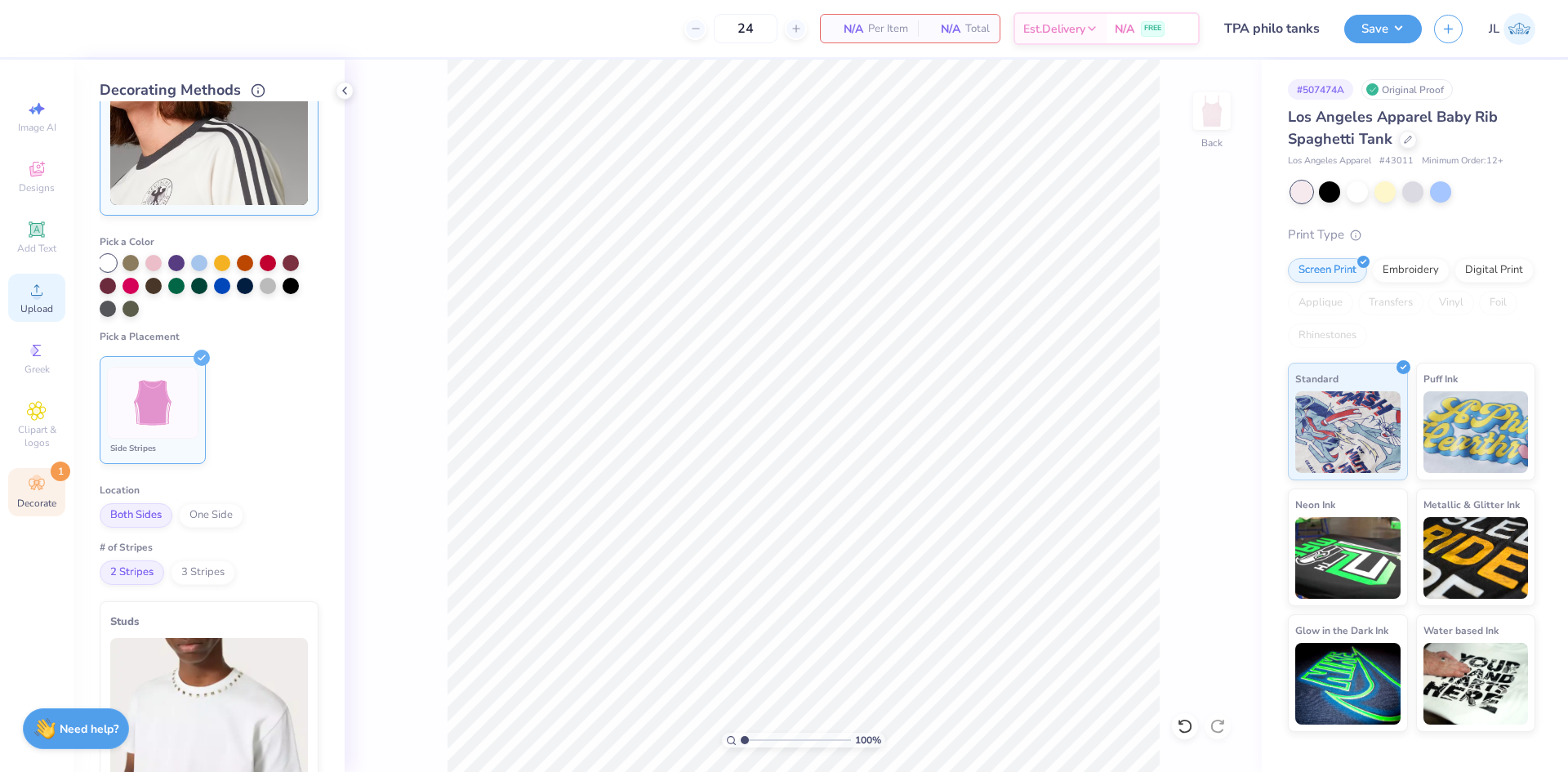
click at [37, 295] on icon at bounding box center [36, 289] width 11 height 11
click at [1189, 346] on input "8.93" at bounding box center [1202, 341] width 59 height 23
type input "7.00"
type input "2.76"
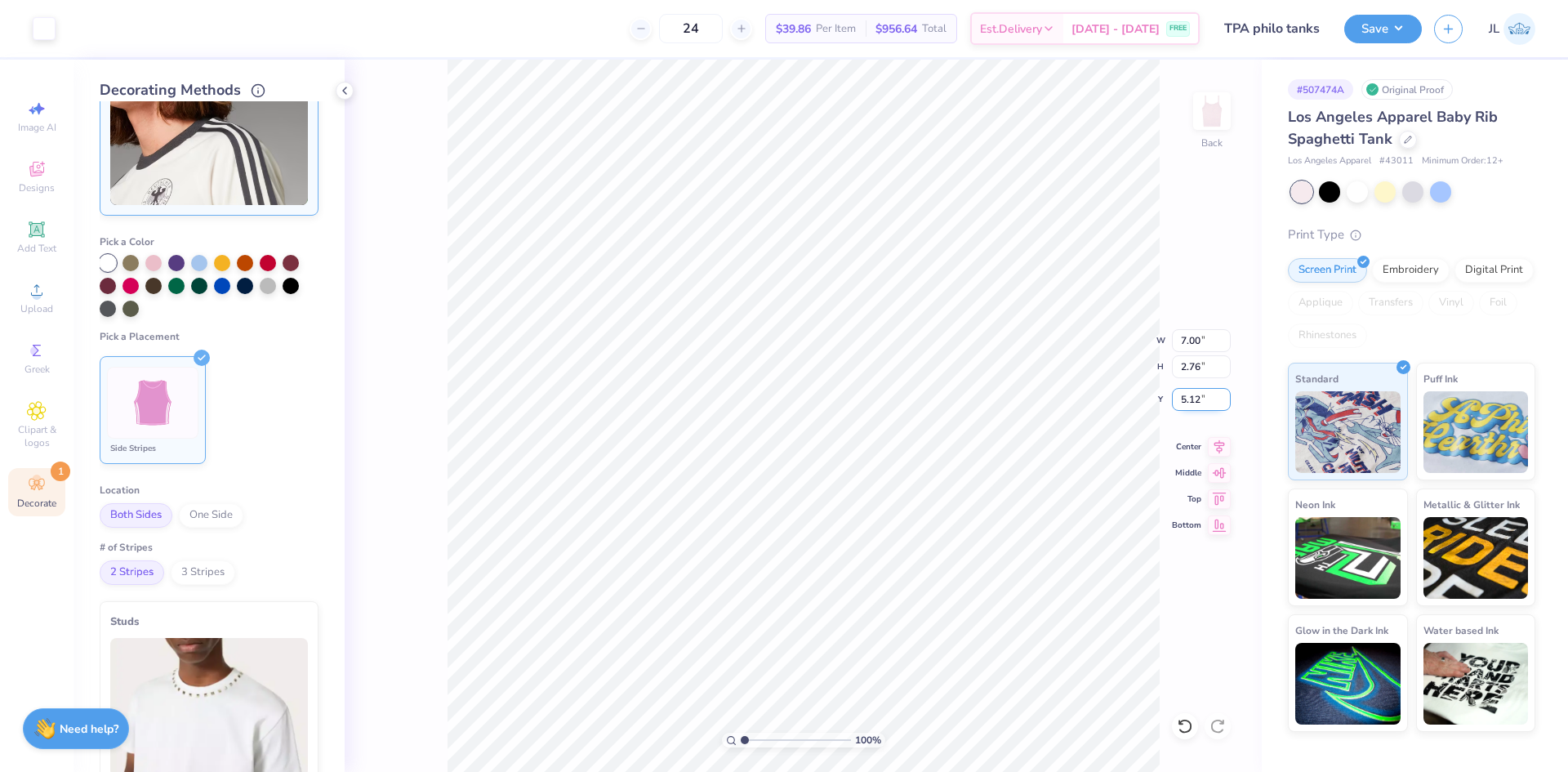
click at [1198, 405] on input "5.12" at bounding box center [1202, 399] width 59 height 23
type input "1.50"
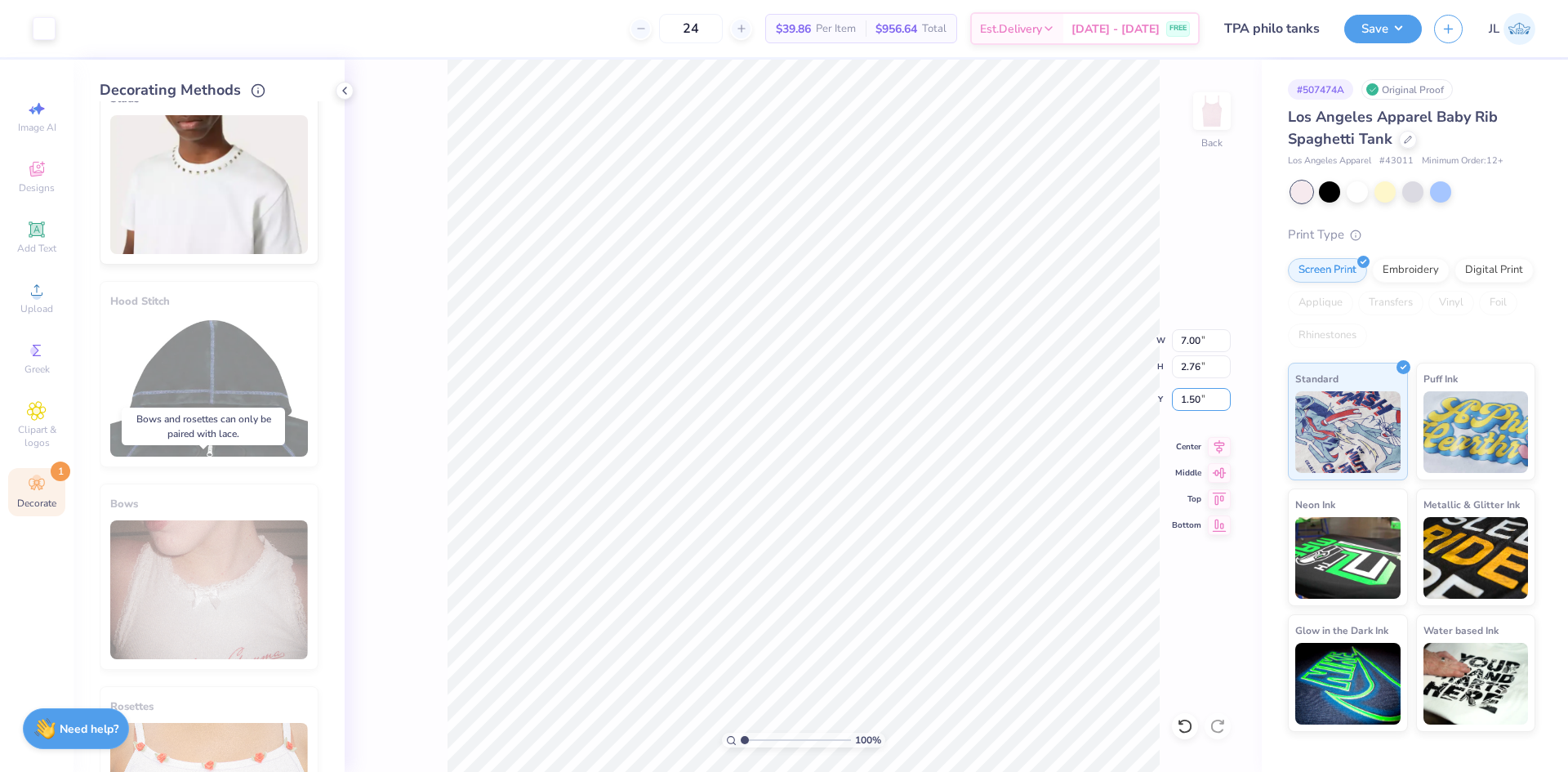
scroll to position [966, 0]
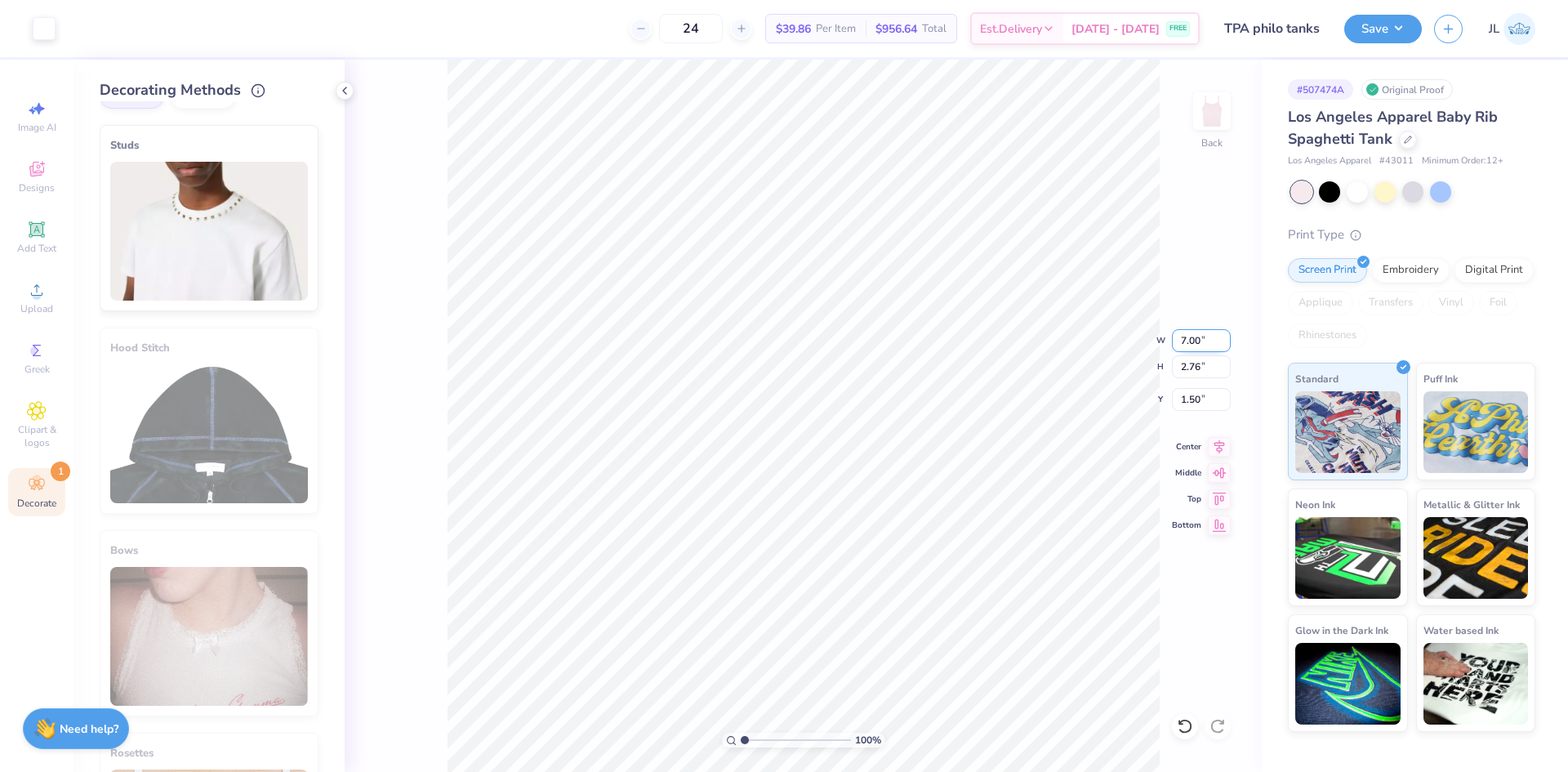
drag, startPoint x: 1197, startPoint y: 344, endPoint x: 1173, endPoint y: 346, distance: 24.1
click at [1173, 346] on input "7.00" at bounding box center [1202, 341] width 59 height 23
click at [33, 27] on div at bounding box center [44, 27] width 23 height 23
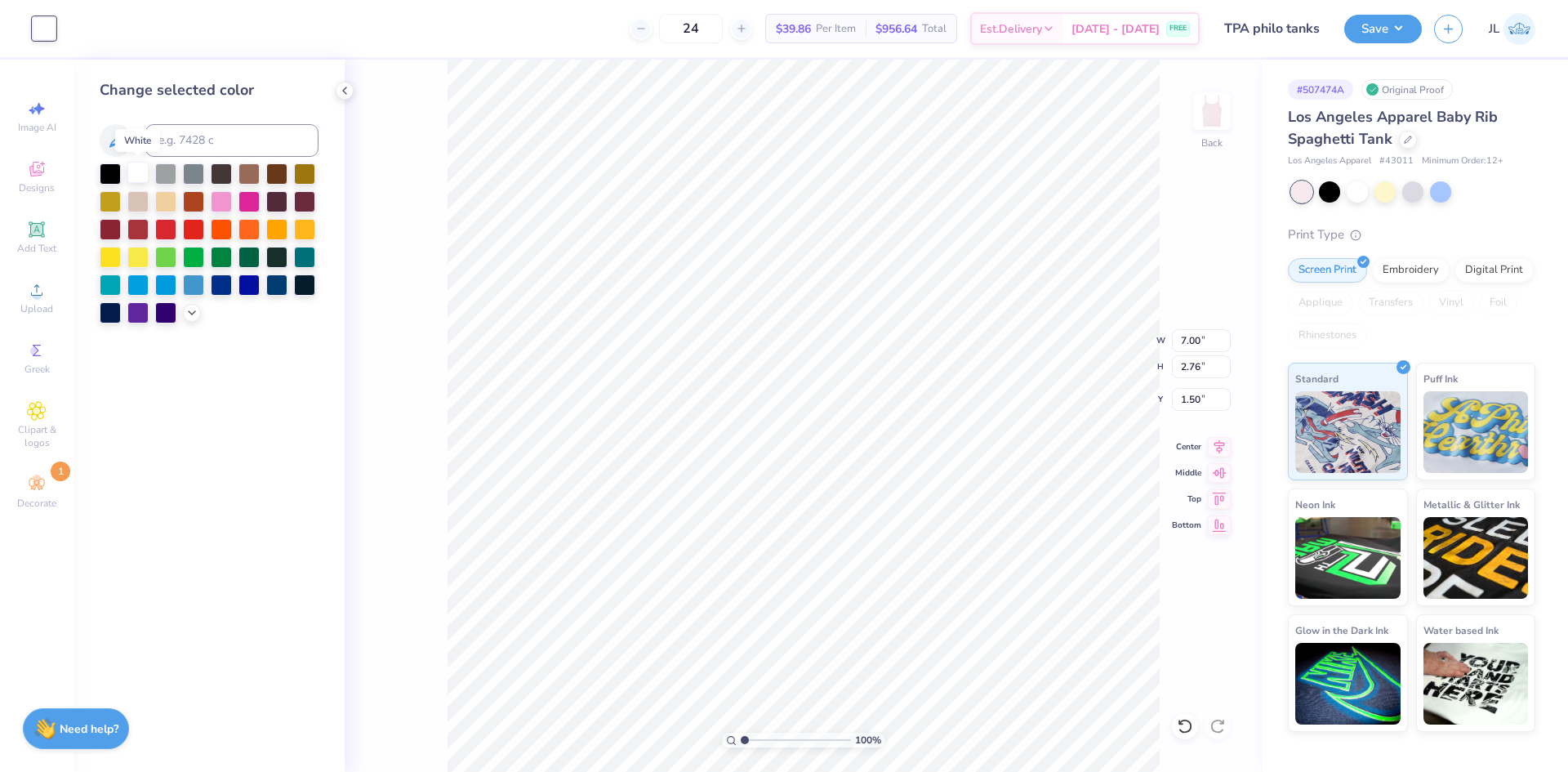
click at [132, 171] on div at bounding box center [138, 172] width 21 height 21
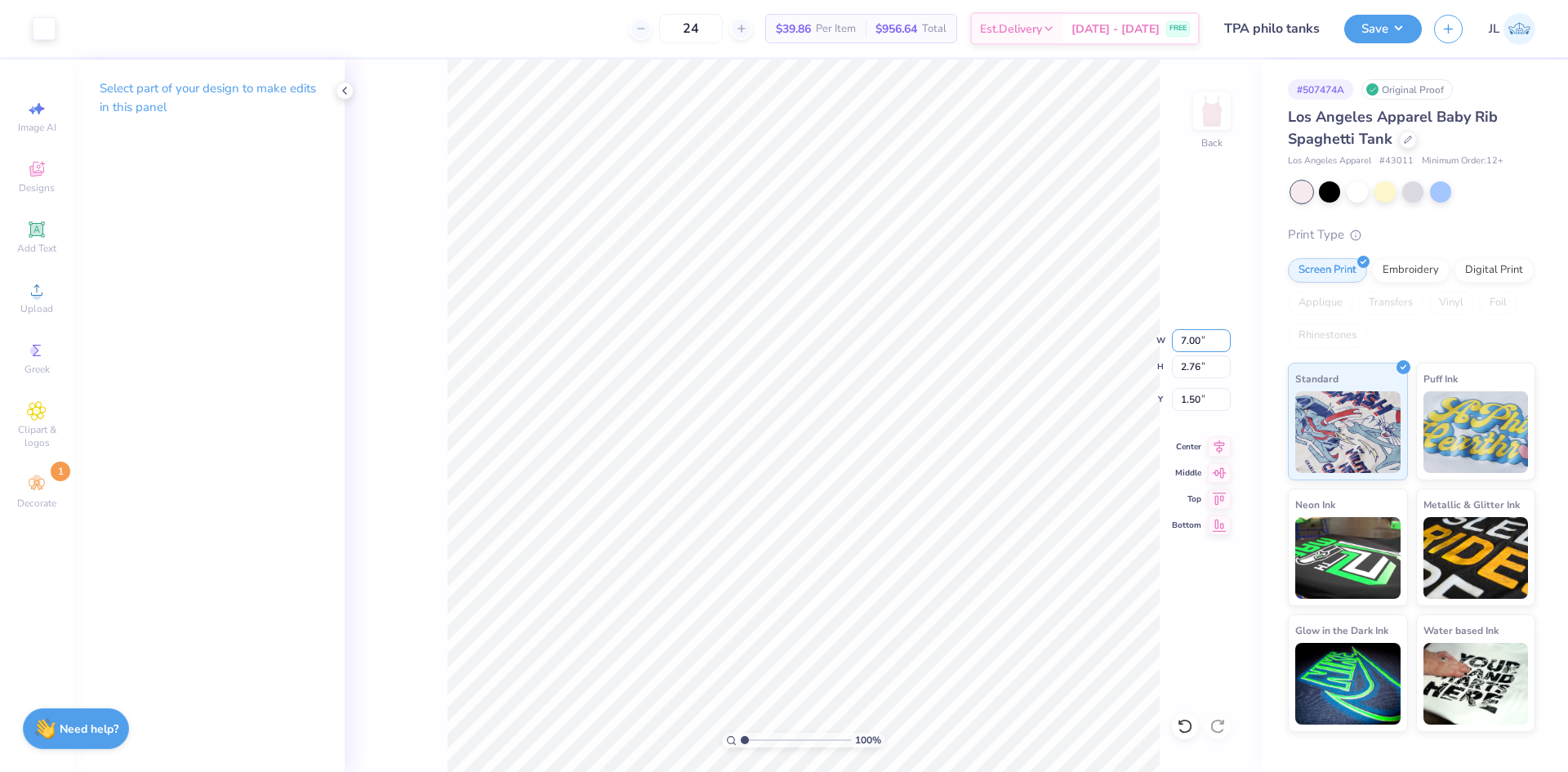
drag, startPoint x: 1197, startPoint y: 344, endPoint x: 1162, endPoint y: 341, distance: 35.1
click at [1162, 341] on div "100 % Back W 7.00 7.00 " H 2.76 2.76 " Y 1.50 1.50 " Center Middle Top Bottom" at bounding box center [804, 416] width 918 height 712
click at [1193, 337] on input "7.00" at bounding box center [1202, 341] width 59 height 23
type input "6.00"
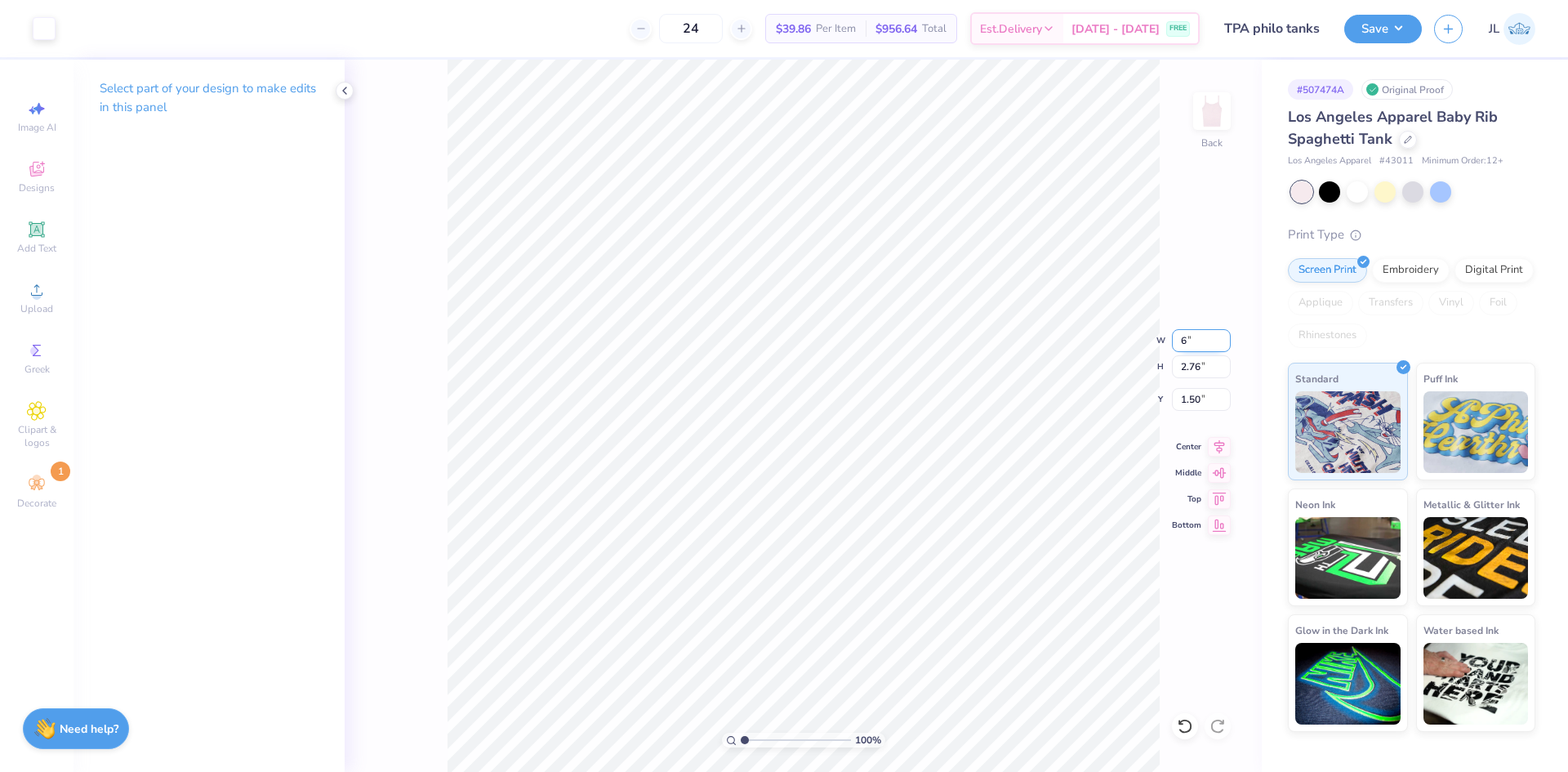
type input "2.36"
click at [1191, 402] on input "1.70" at bounding box center [1202, 399] width 59 height 23
type input "1.50"
click at [349, 92] on icon at bounding box center [344, 90] width 13 height 13
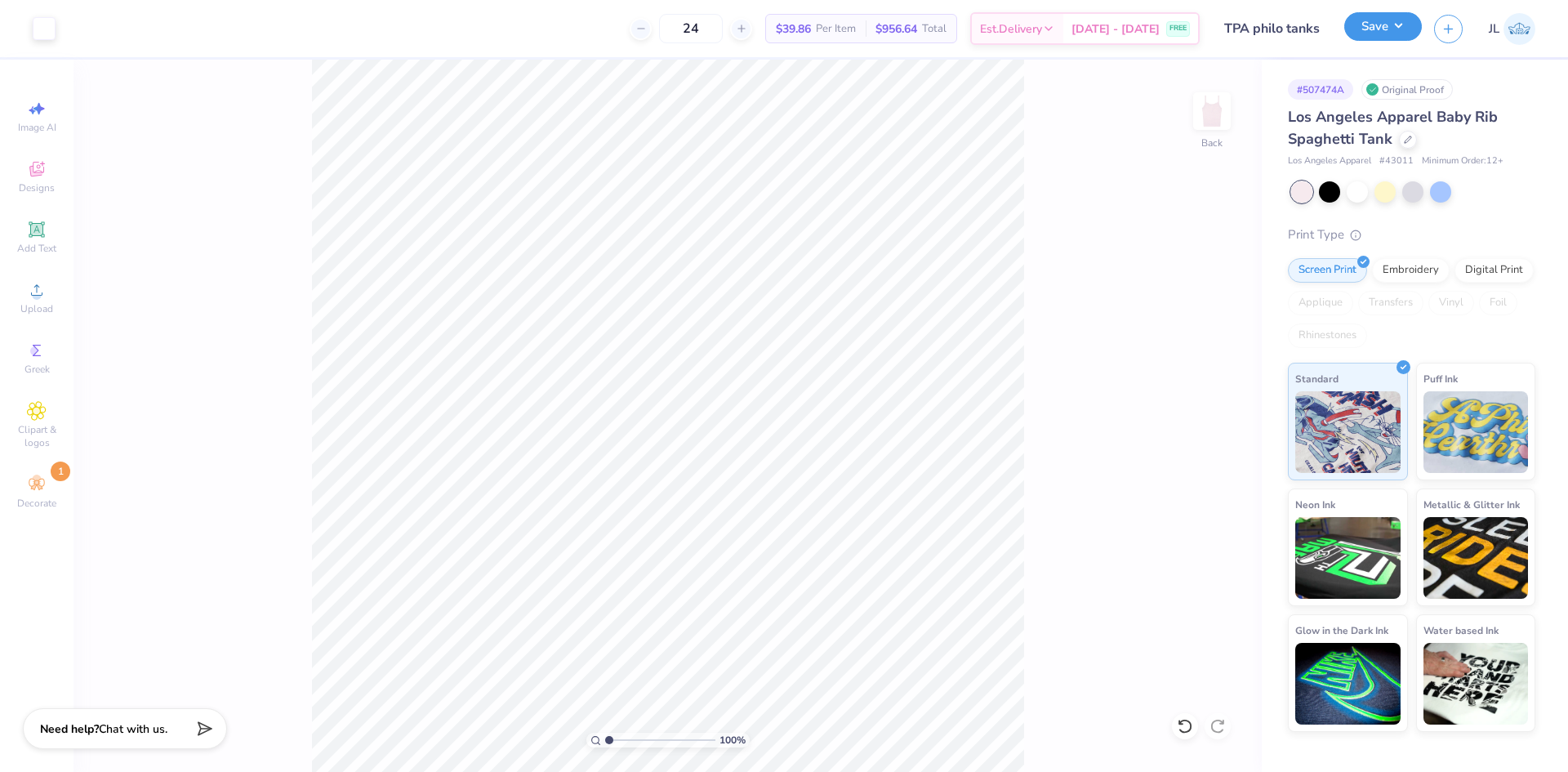
click at [1412, 33] on button "Save" at bounding box center [1383, 26] width 78 height 28
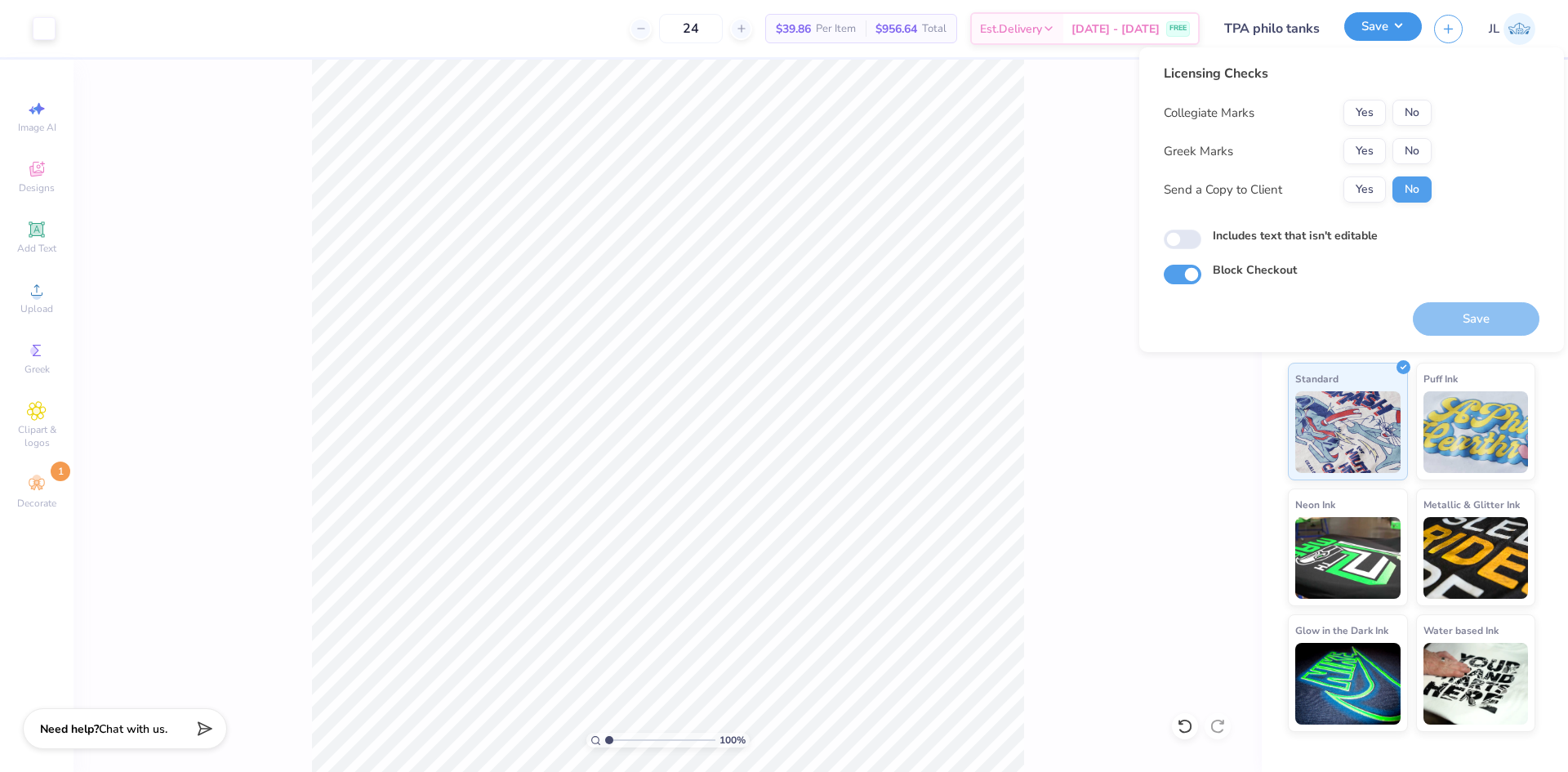
click at [1412, 33] on button "Save" at bounding box center [1383, 26] width 78 height 28
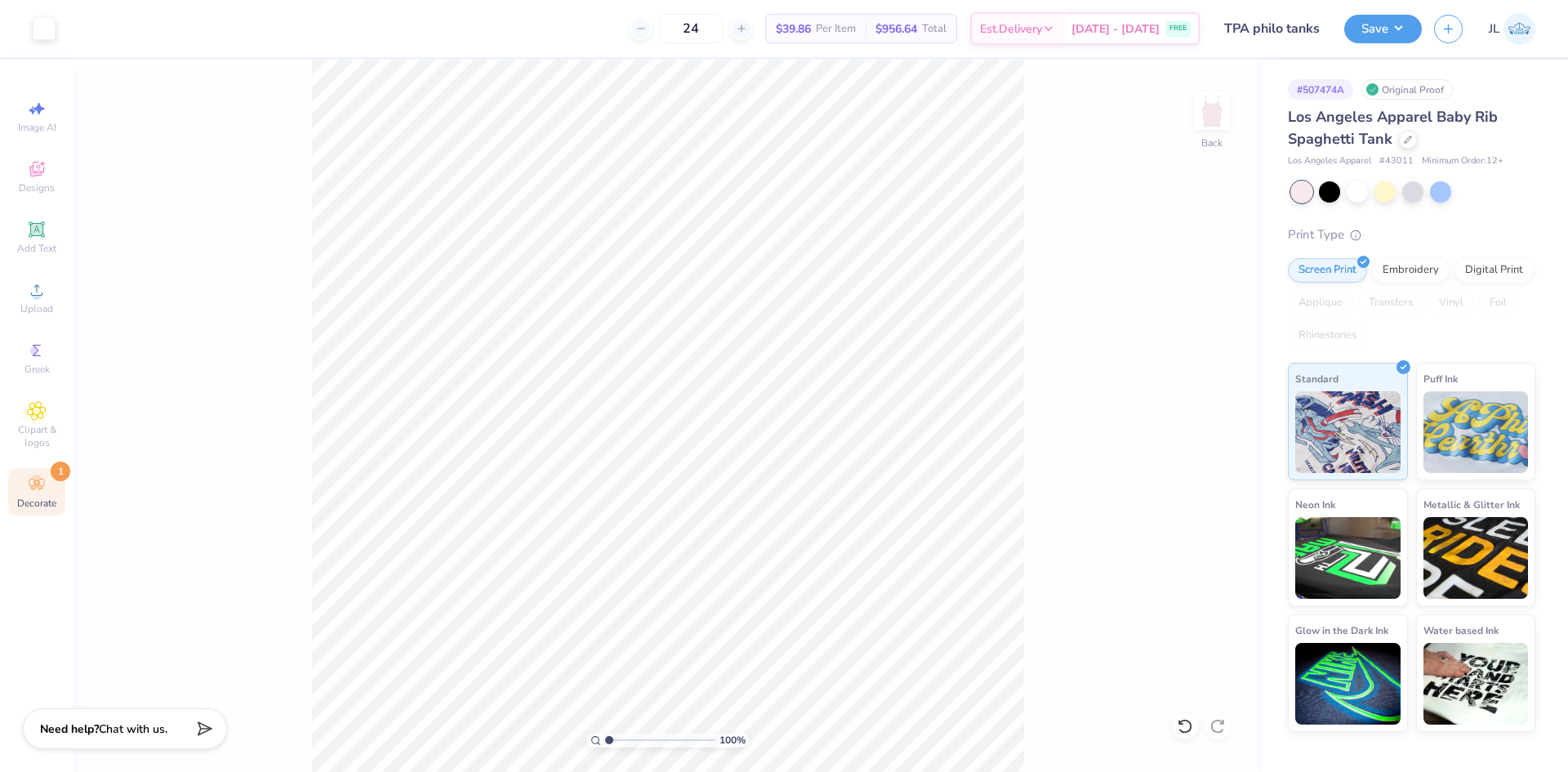
click at [33, 484] on icon at bounding box center [36, 484] width 20 height 20
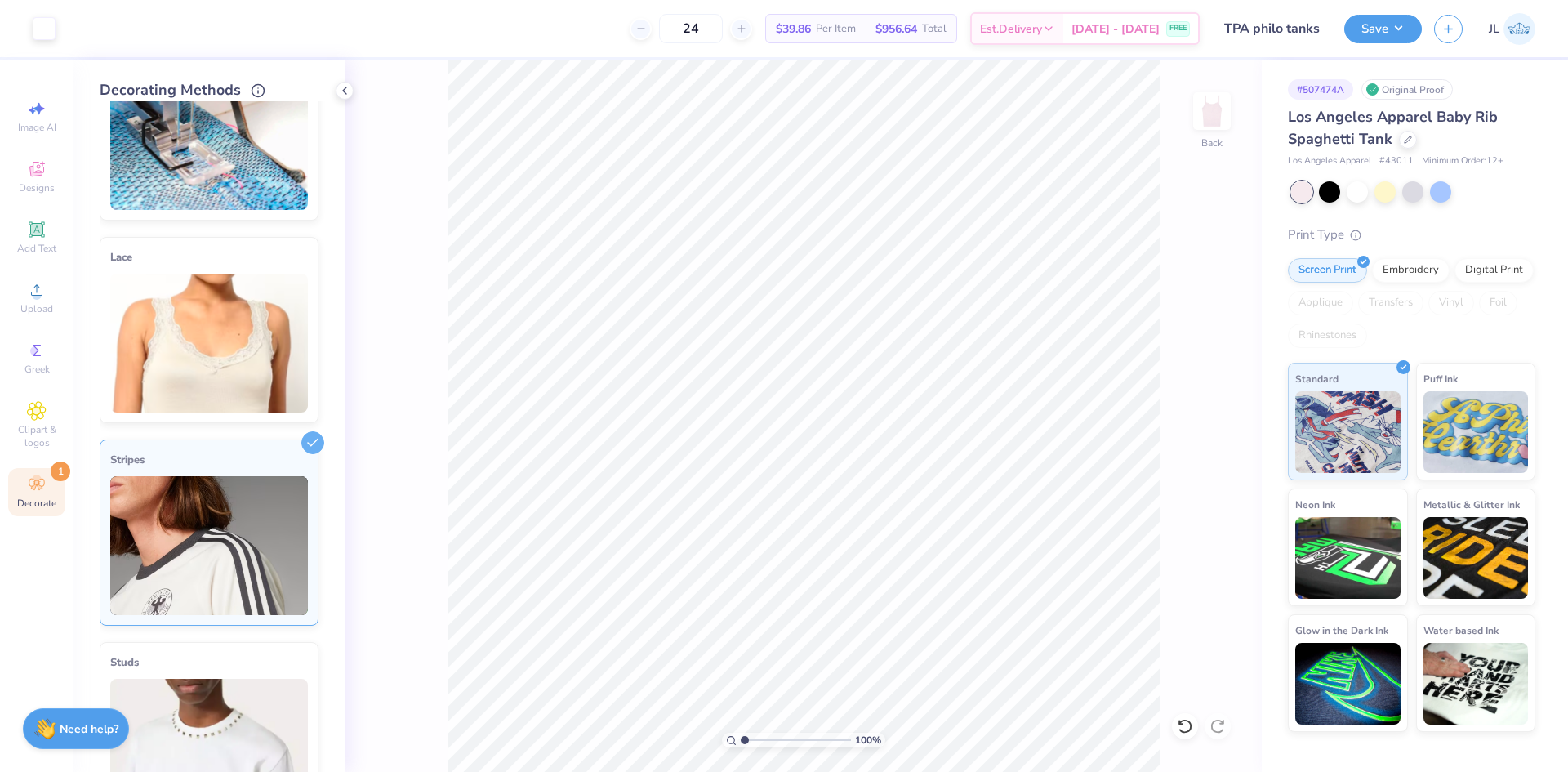
scroll to position [81, 0]
click at [347, 86] on icon at bounding box center [344, 90] width 13 height 13
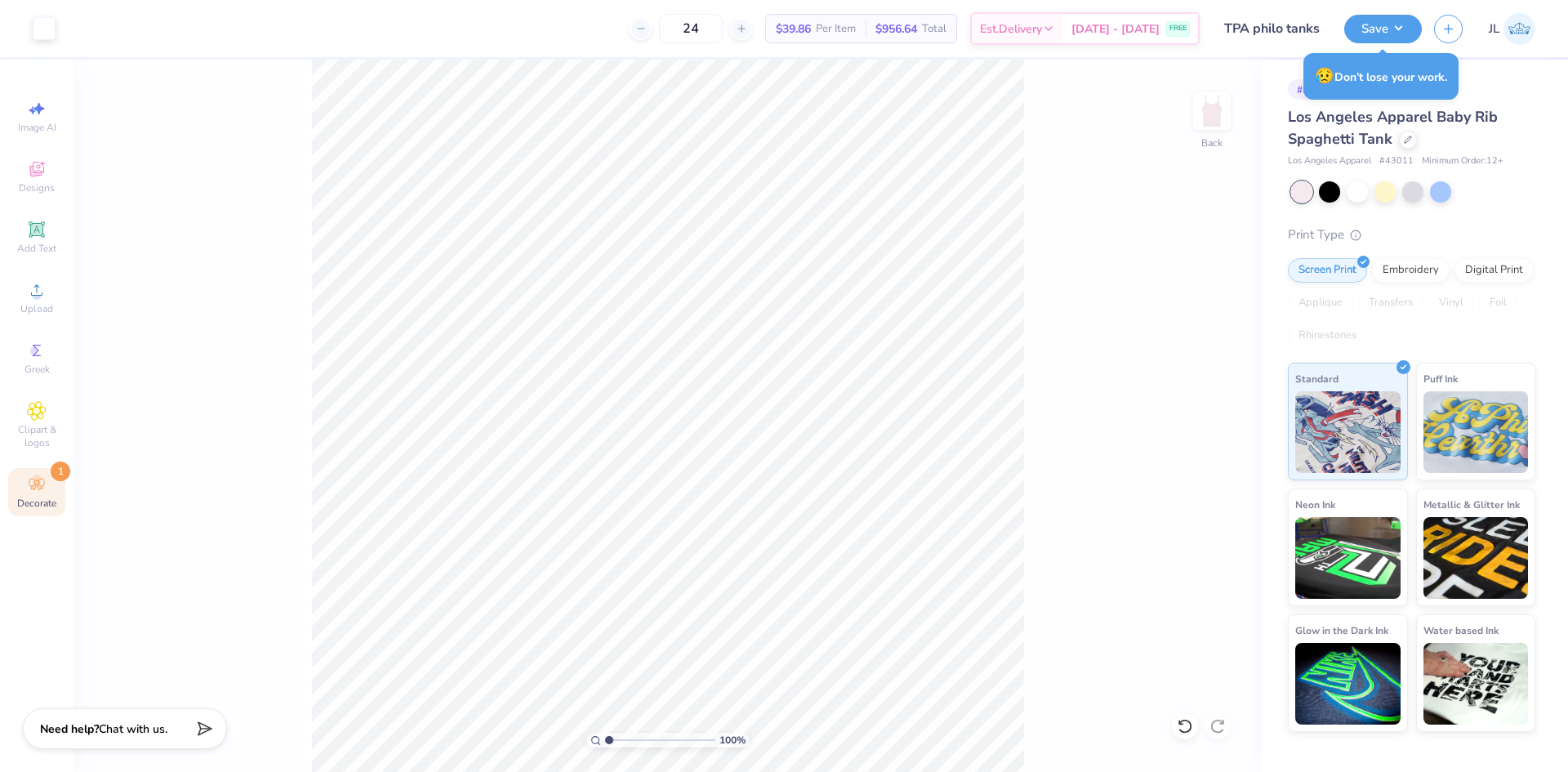
click at [47, 490] on div "Decorate 1" at bounding box center [37, 492] width 57 height 48
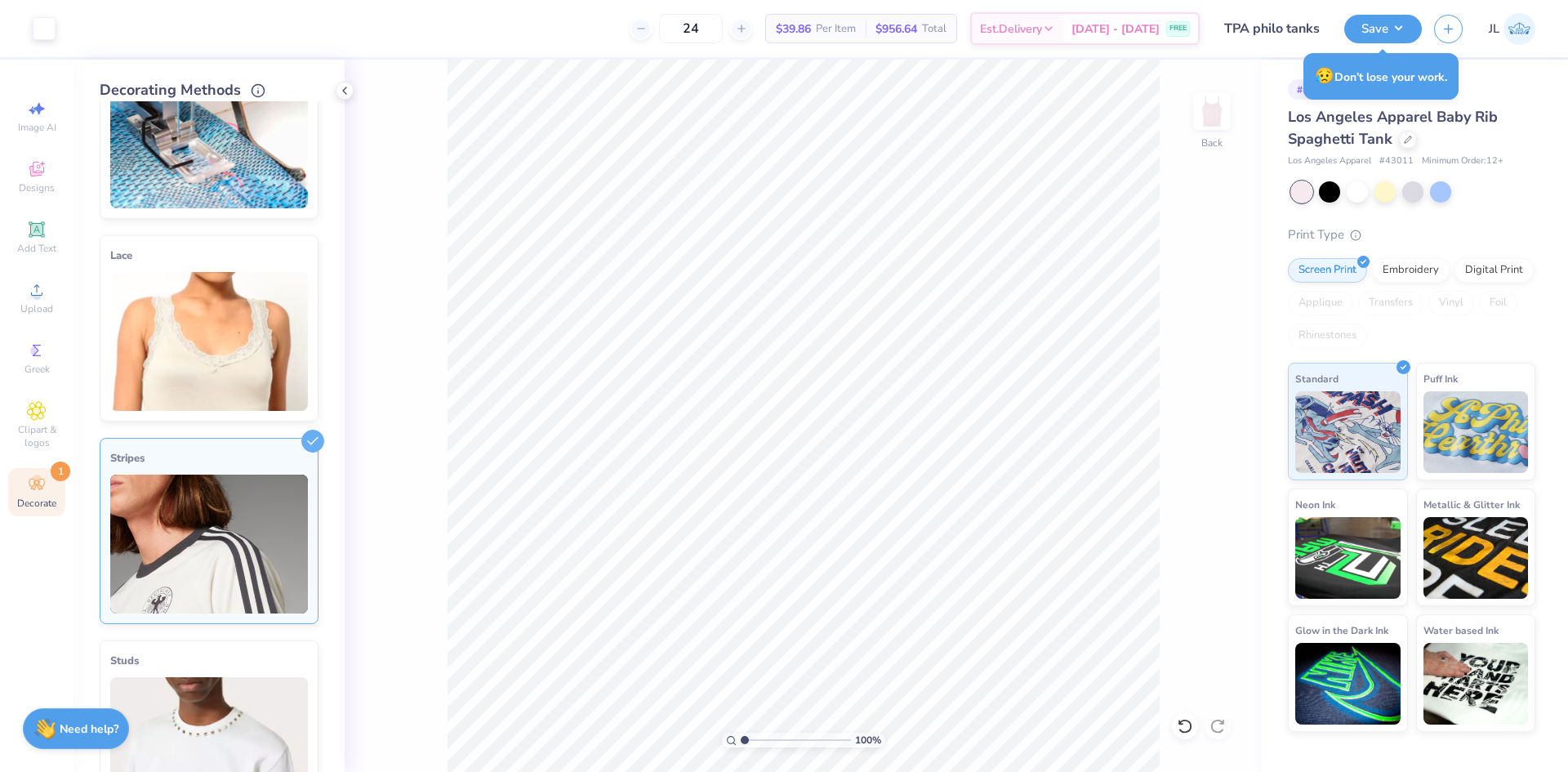
click at [277, 475] on img at bounding box center [209, 544] width 198 height 139
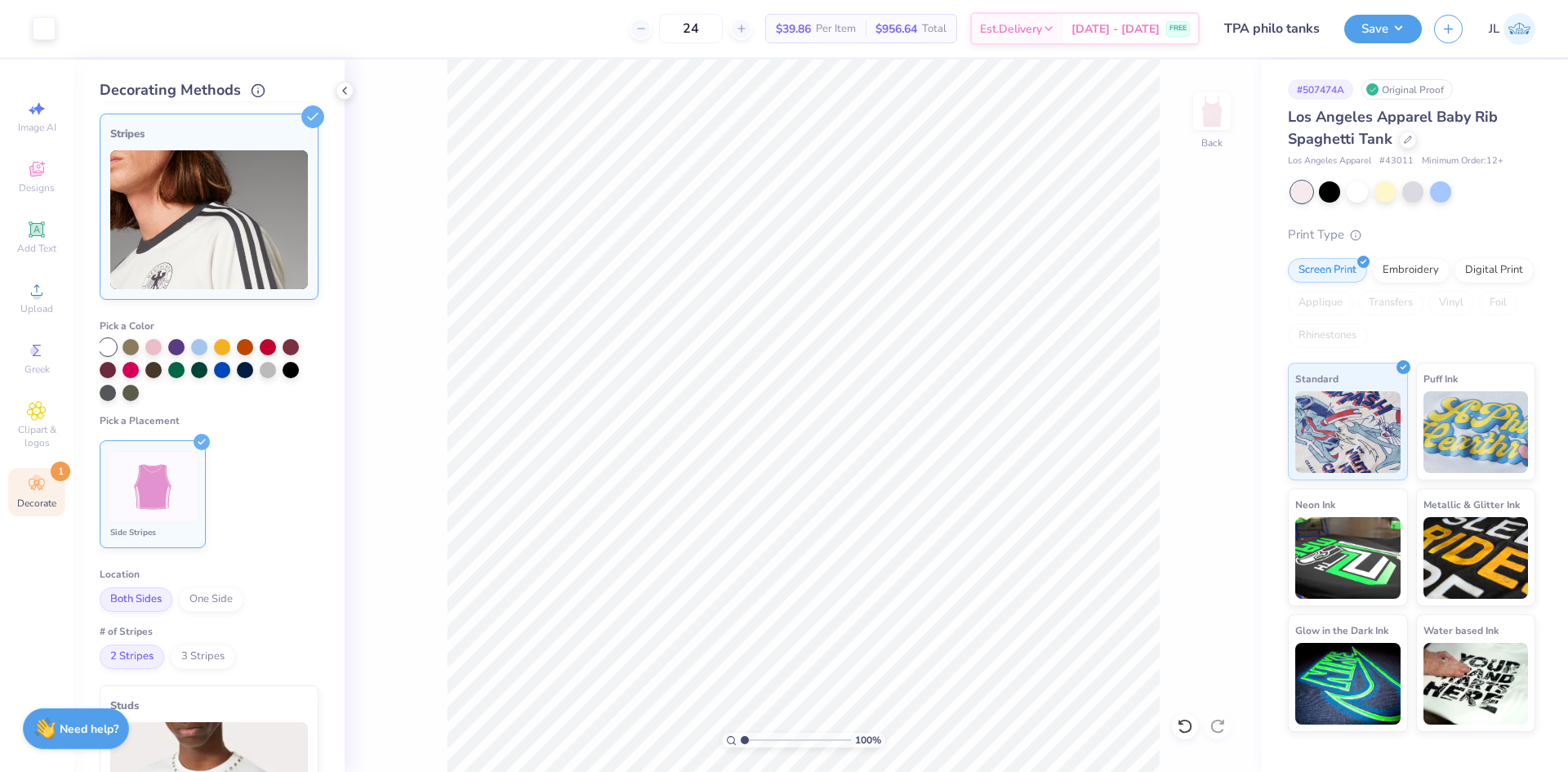
scroll to position [408, 0]
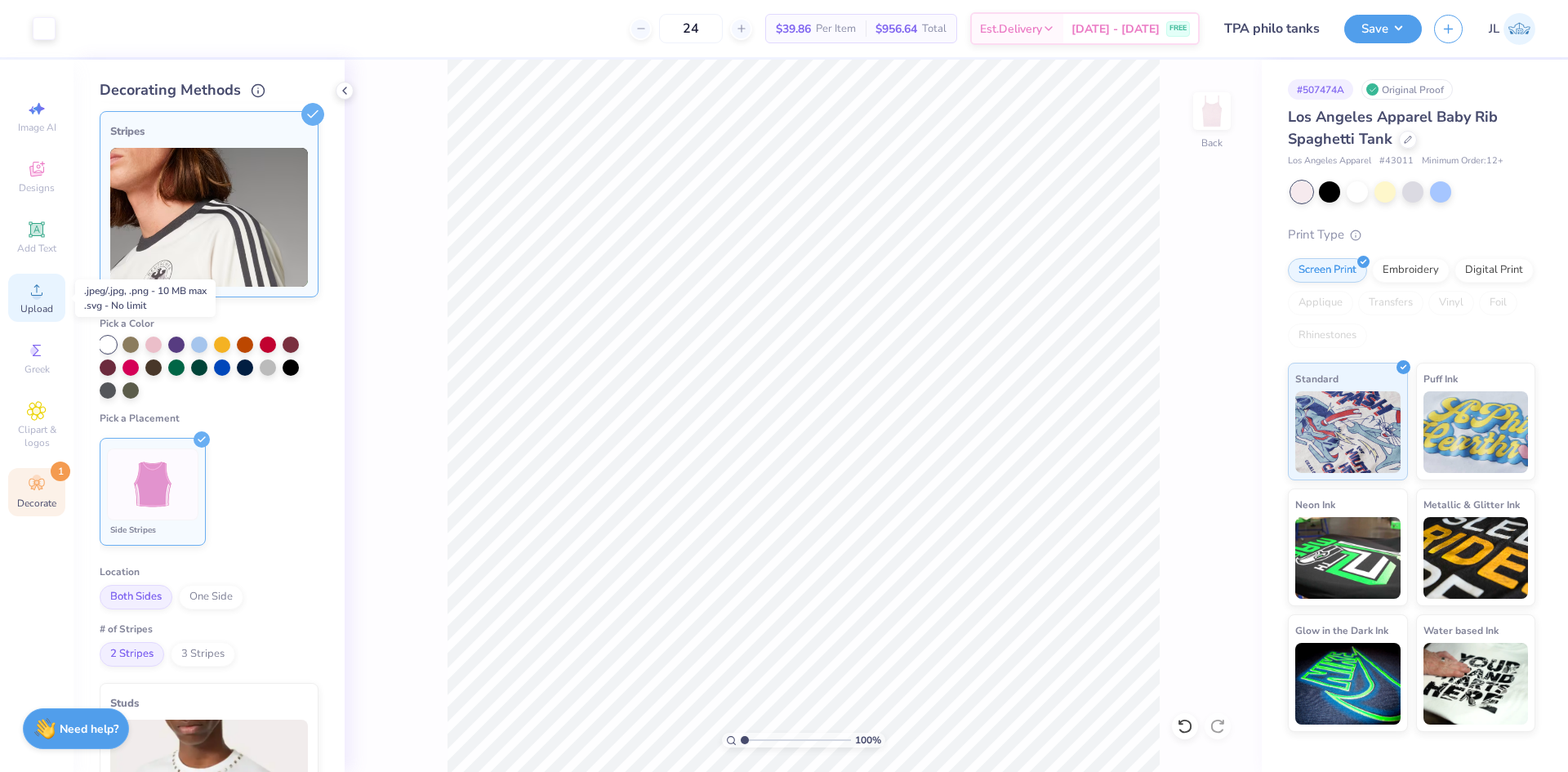
click at [33, 306] on span "Upload" at bounding box center [37, 308] width 33 height 13
click at [42, 288] on icon at bounding box center [36, 289] width 20 height 20
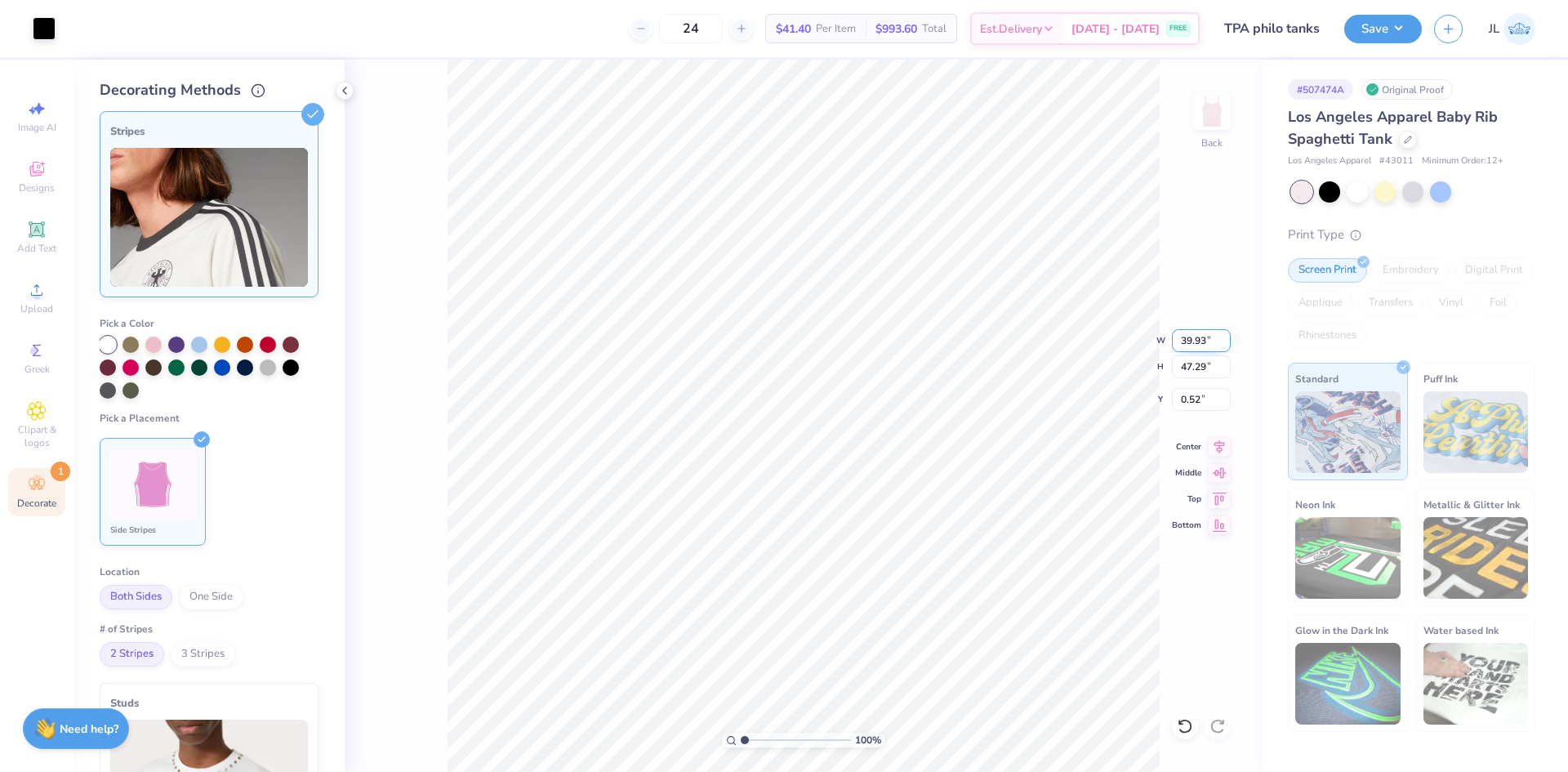
click at [1193, 351] on input "39.93" at bounding box center [1202, 341] width 59 height 23
type input "0.00"
type input "12.50"
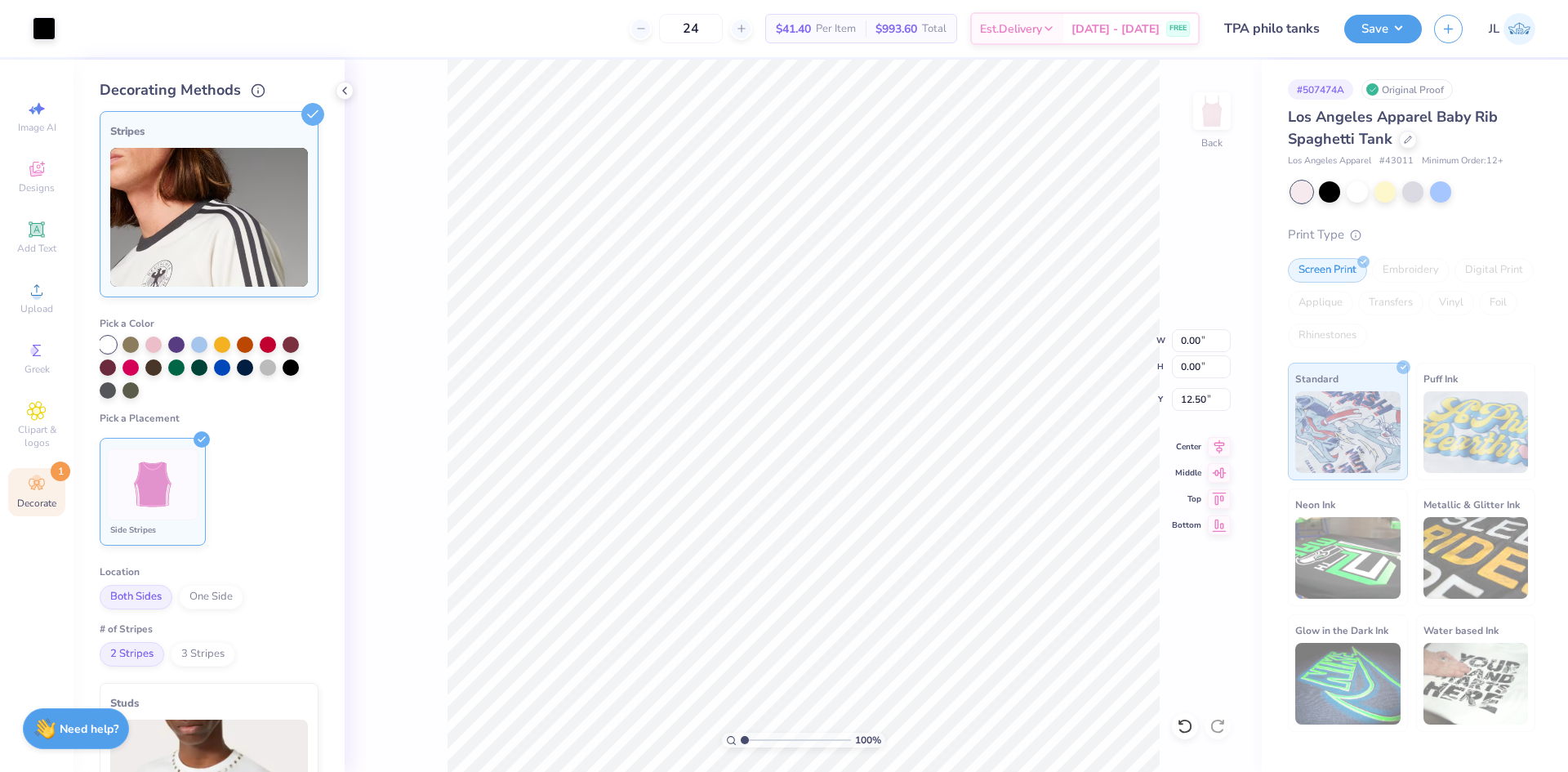
click at [1078, 340] on div "100 % Back W 0.00 0.00 " H 0.00 0.00 " Y 12.50 12.50 " Center Middle Top Bottom" at bounding box center [804, 416] width 918 height 712
click at [1191, 728] on icon at bounding box center [1185, 726] width 14 height 15
click at [1196, 348] on input "39.93" at bounding box center [1202, 341] width 59 height 23
click at [1196, 347] on input "39.93" at bounding box center [1202, 341] width 59 height 23
type input "0.00"
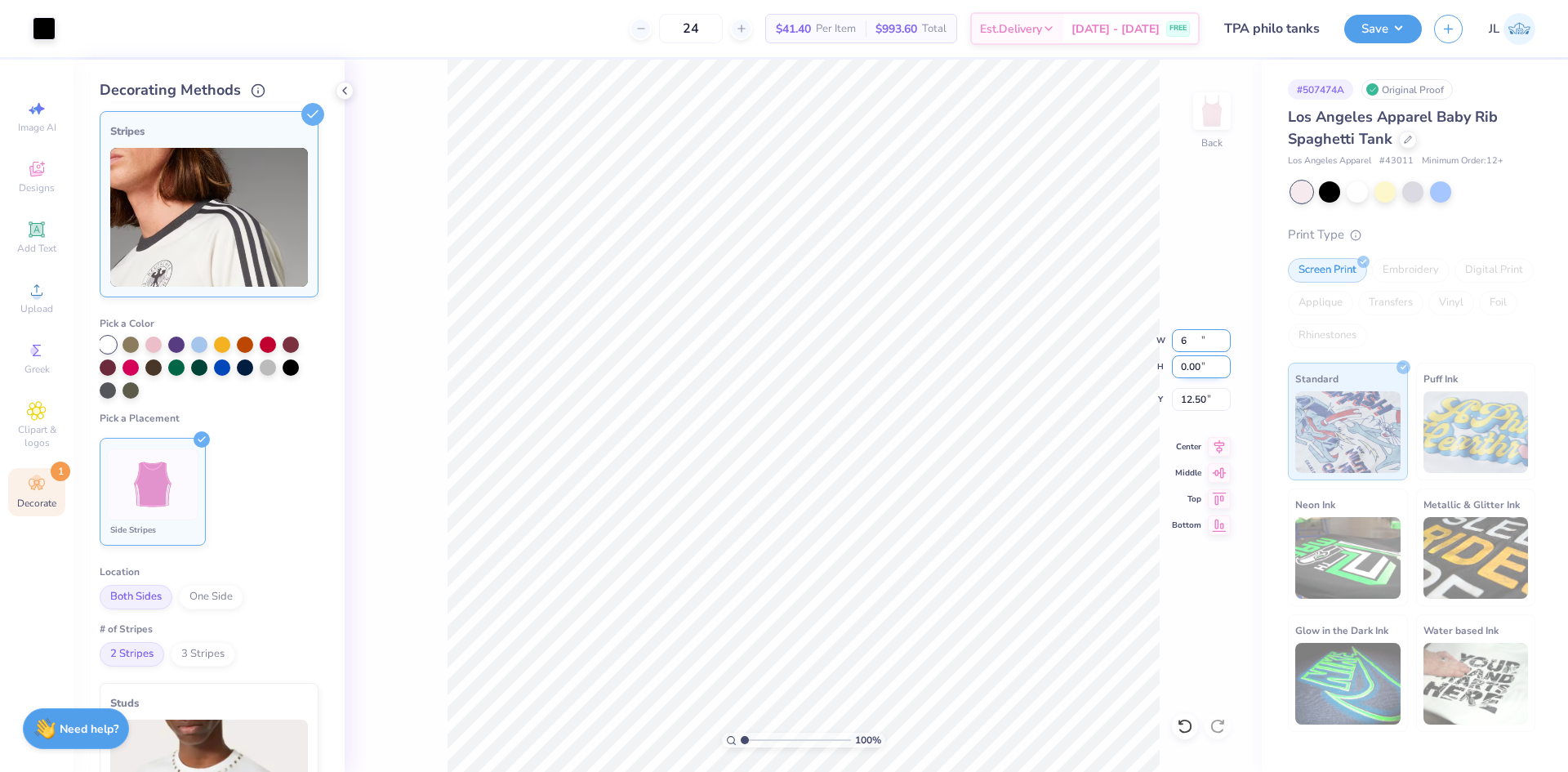
type input "0.00"
type input "12.50"
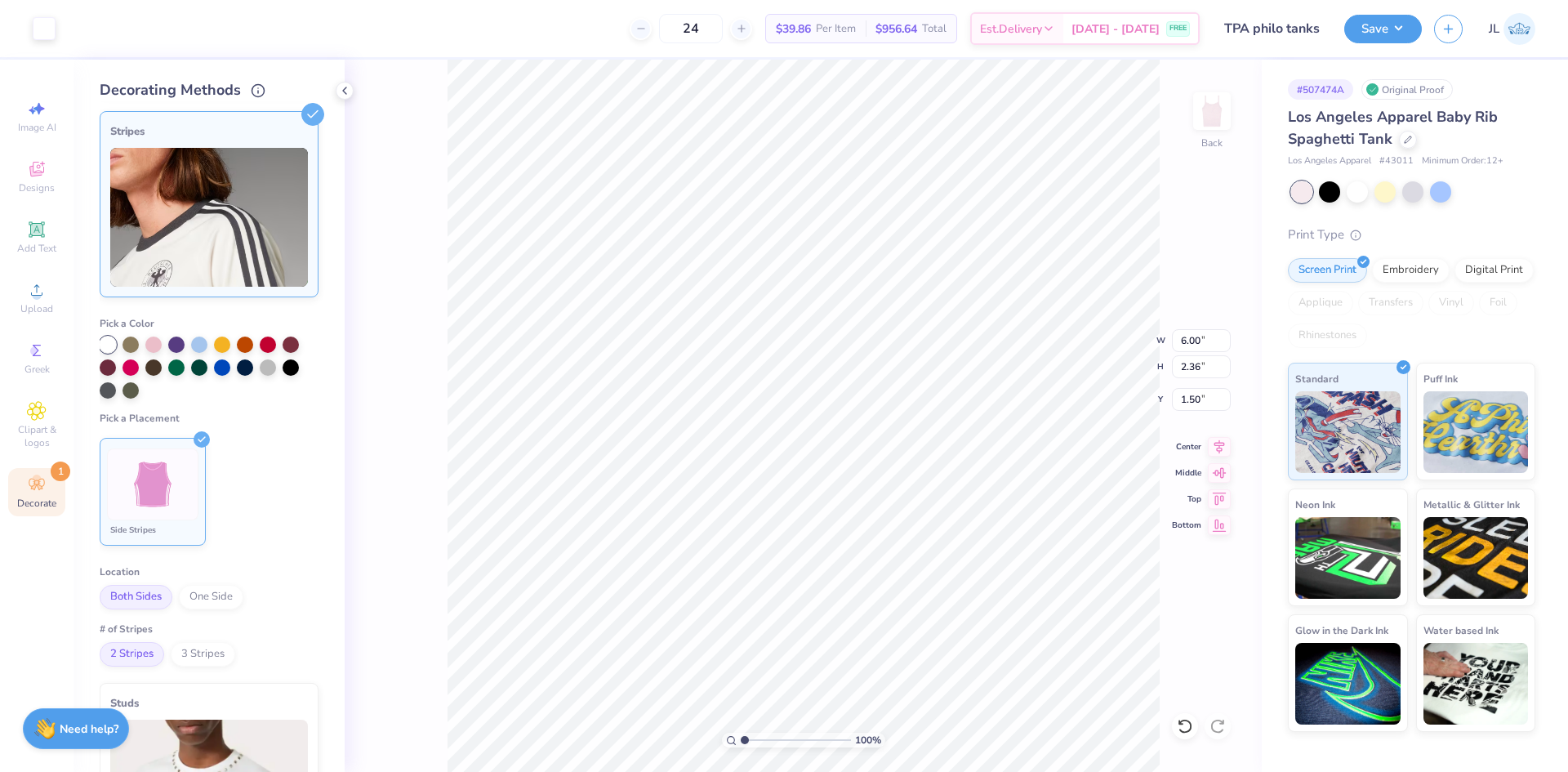
click at [425, 101] on div "100 % Back W 6.00 6.00 " H 2.36 2.36 " Y 1.50 1.50 " Center Middle Top Bottom" at bounding box center [804, 416] width 918 height 712
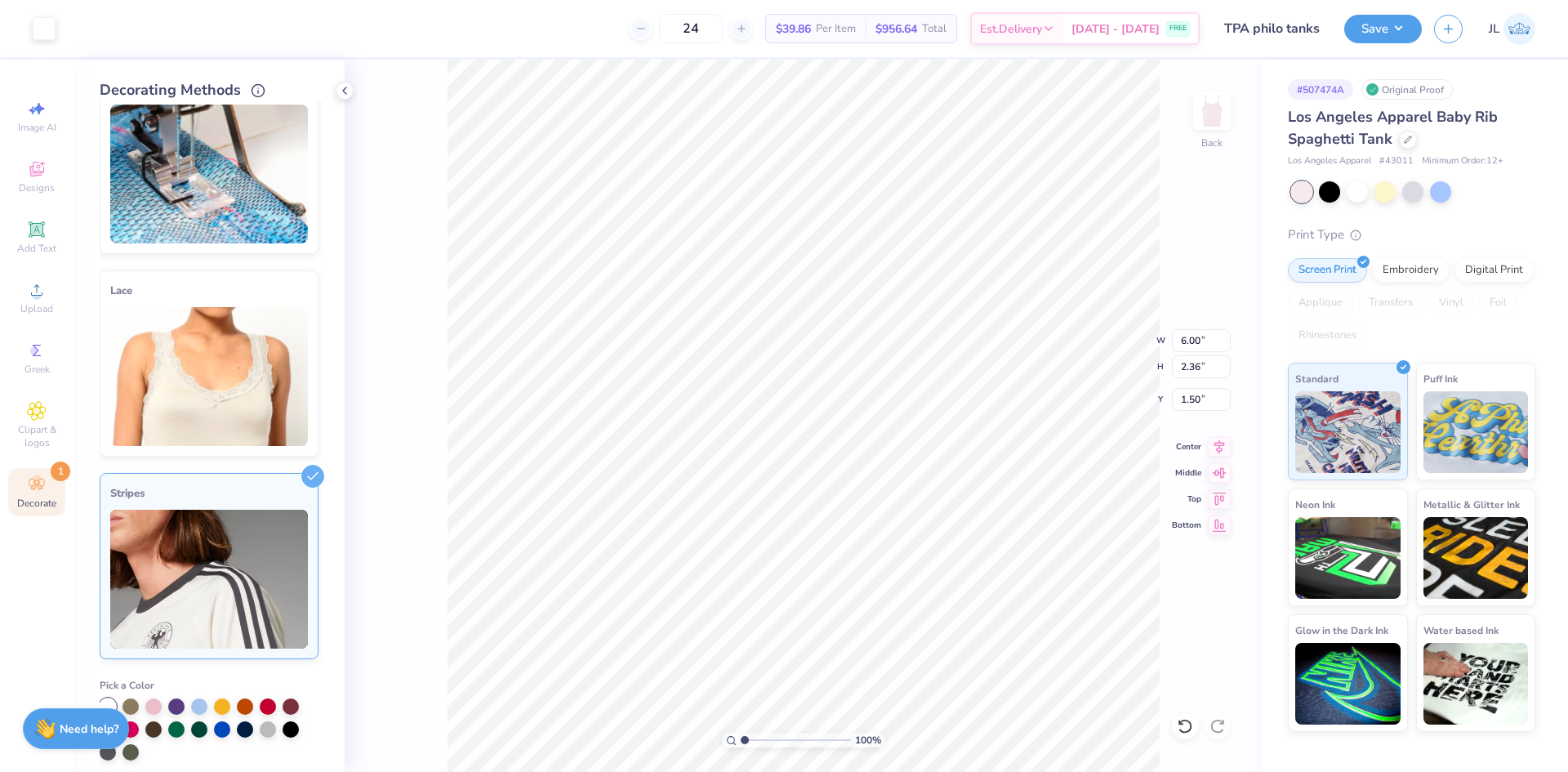
scroll to position [0, 0]
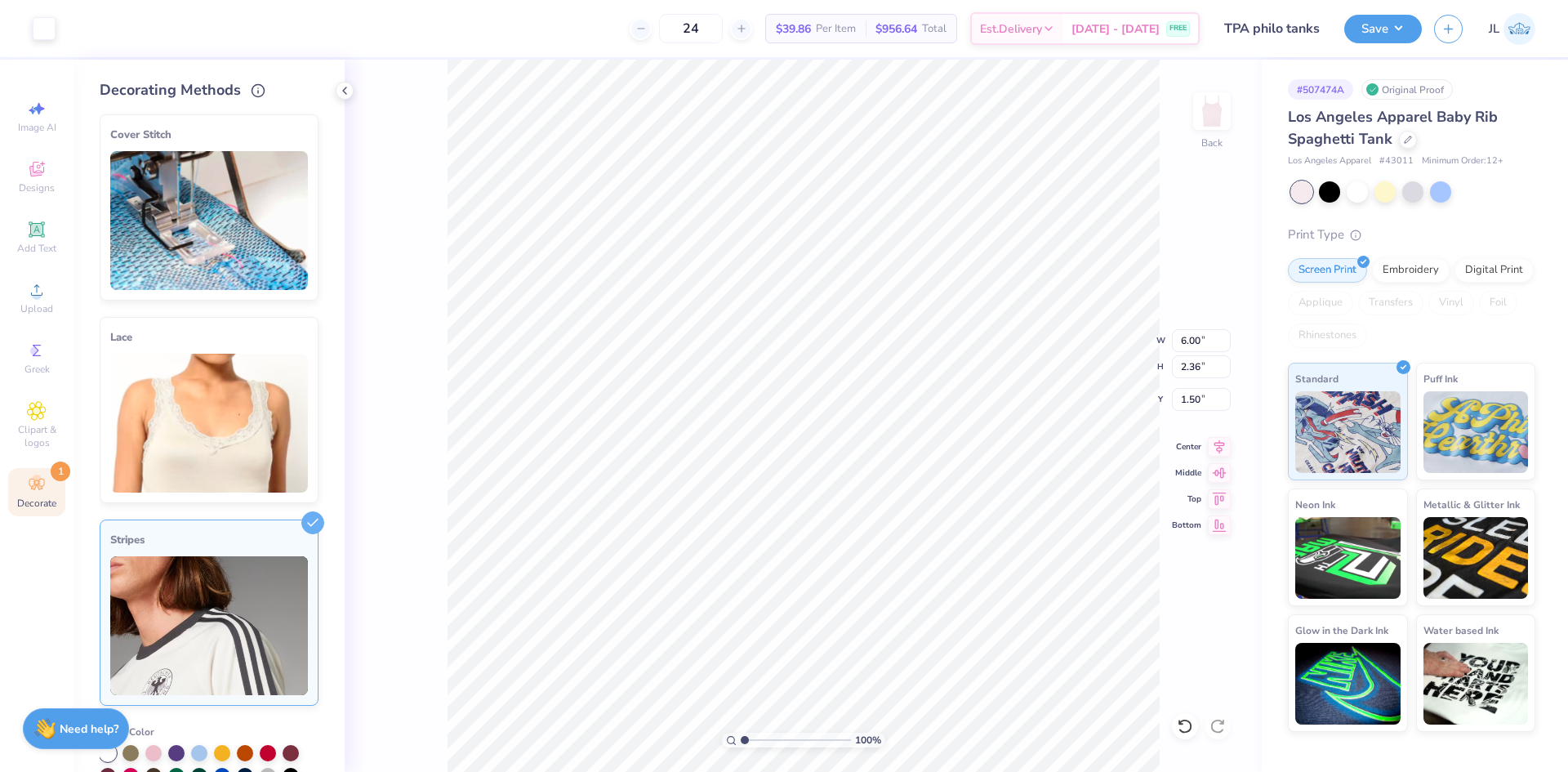
click at [270, 372] on img at bounding box center [209, 423] width 198 height 139
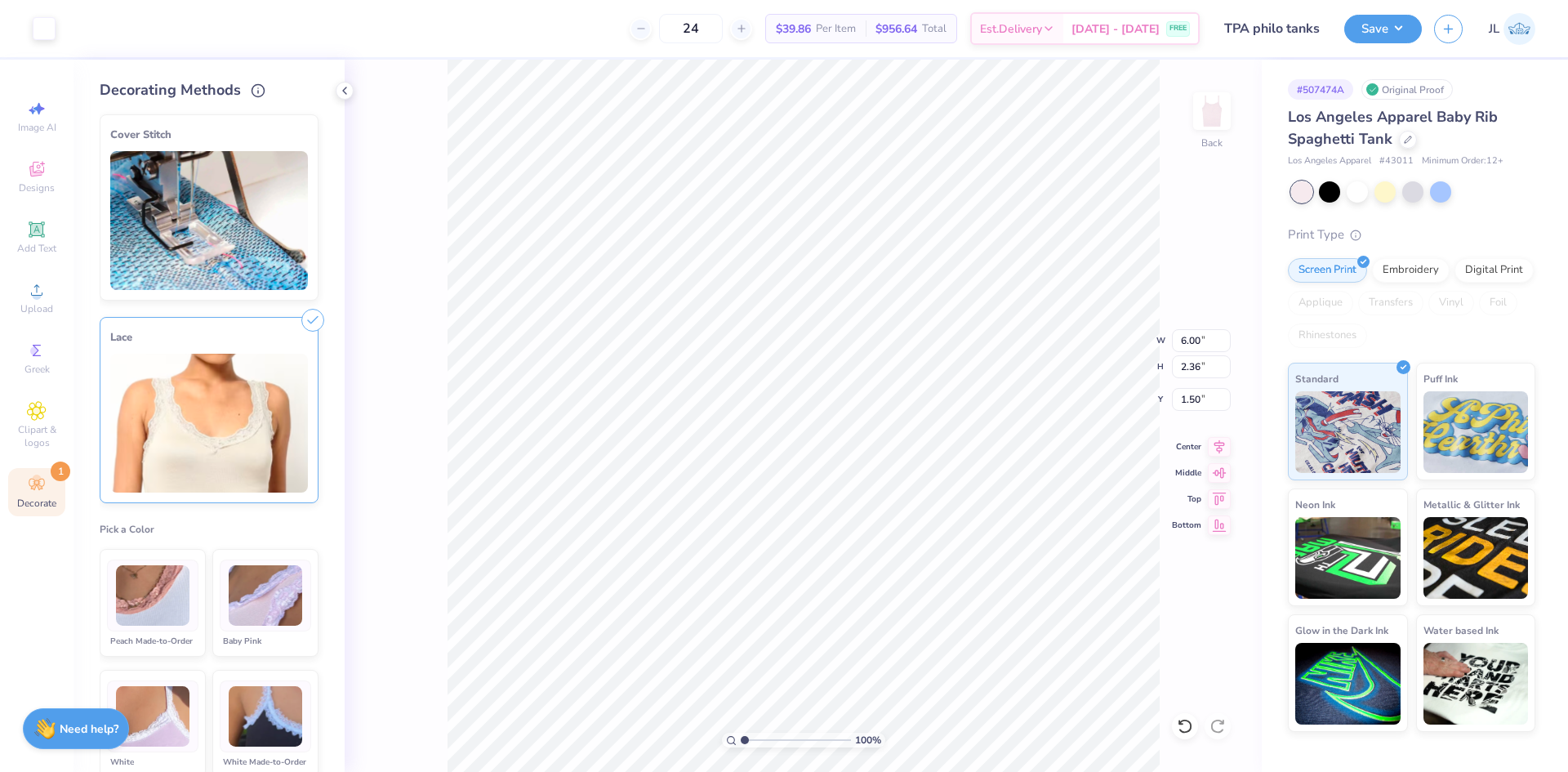
click at [312, 320] on icon at bounding box center [312, 320] width 23 height 23
click at [310, 318] on line at bounding box center [313, 320] width 8 height 8
click at [314, 383] on div "Cover Stitch Pick a Color Pick a Placement Neckline & arms Neckline, arms & bot…" at bounding box center [222, 436] width 245 height 671
click at [286, 385] on img at bounding box center [209, 423] width 198 height 139
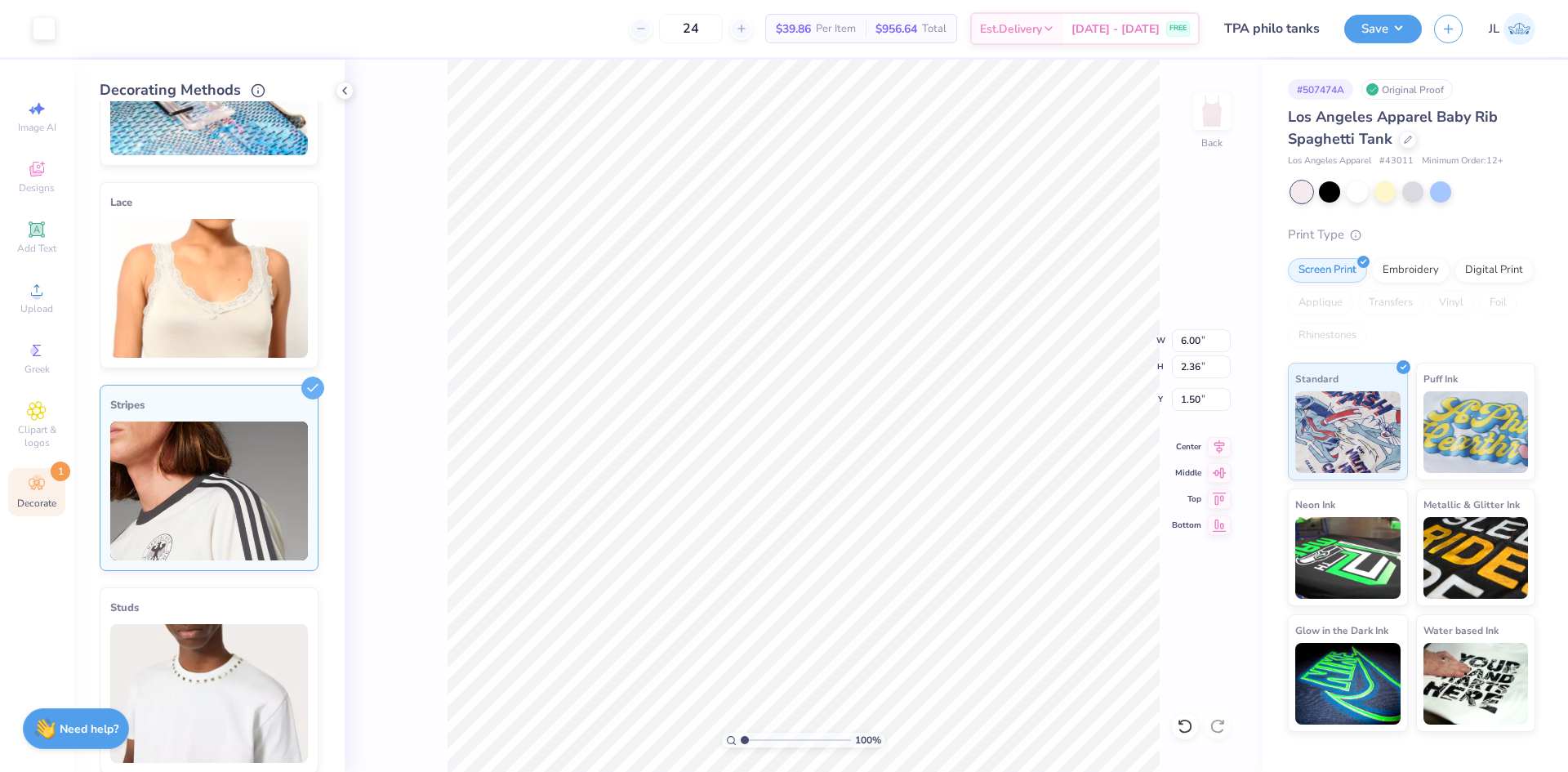
scroll to position [163, 0]
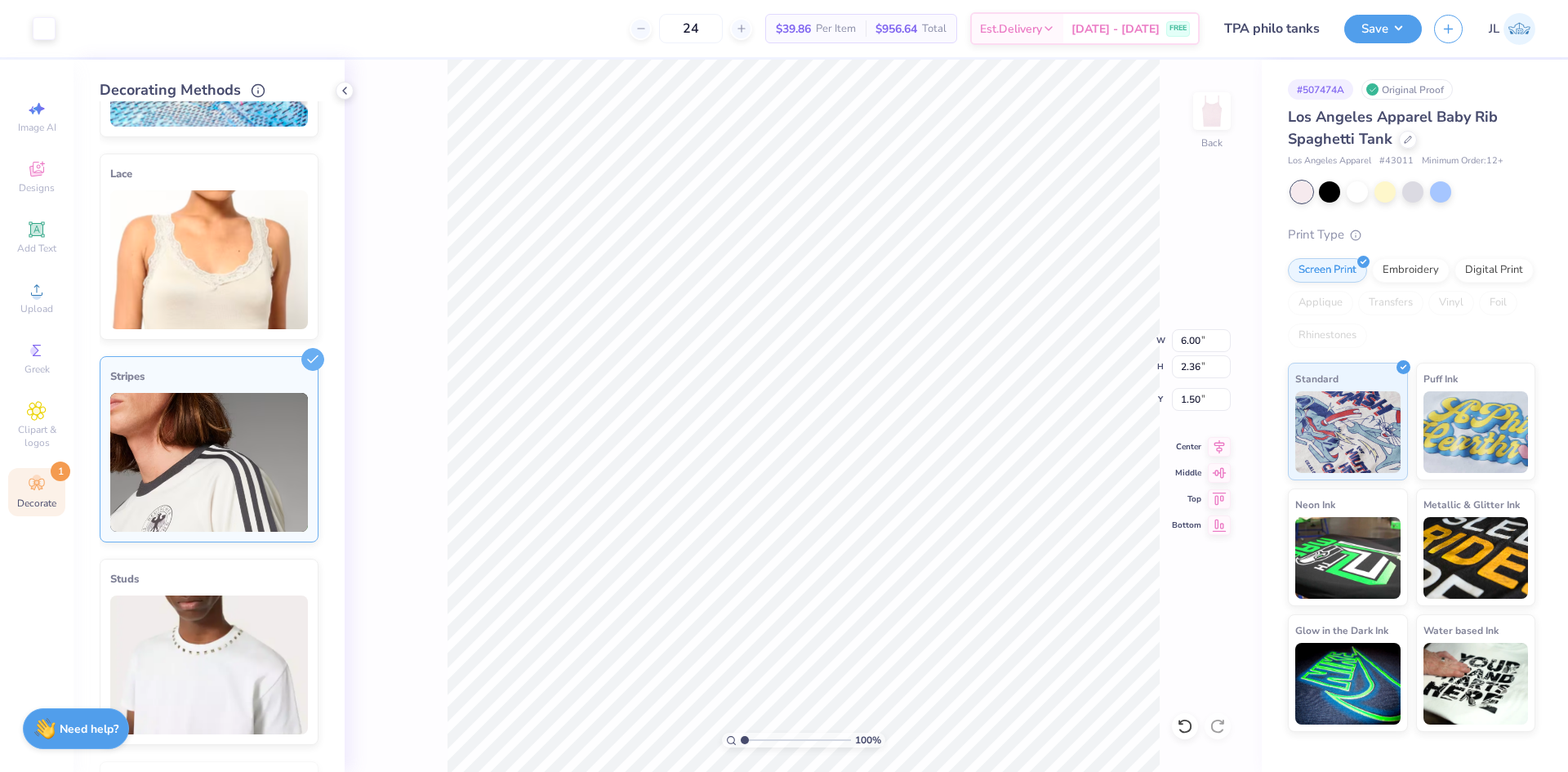
click at [317, 415] on div "Cover Stitch Pick a Color Pick a Placement Neckline & arms Neckline, arms & bot…" at bounding box center [222, 436] width 245 height 671
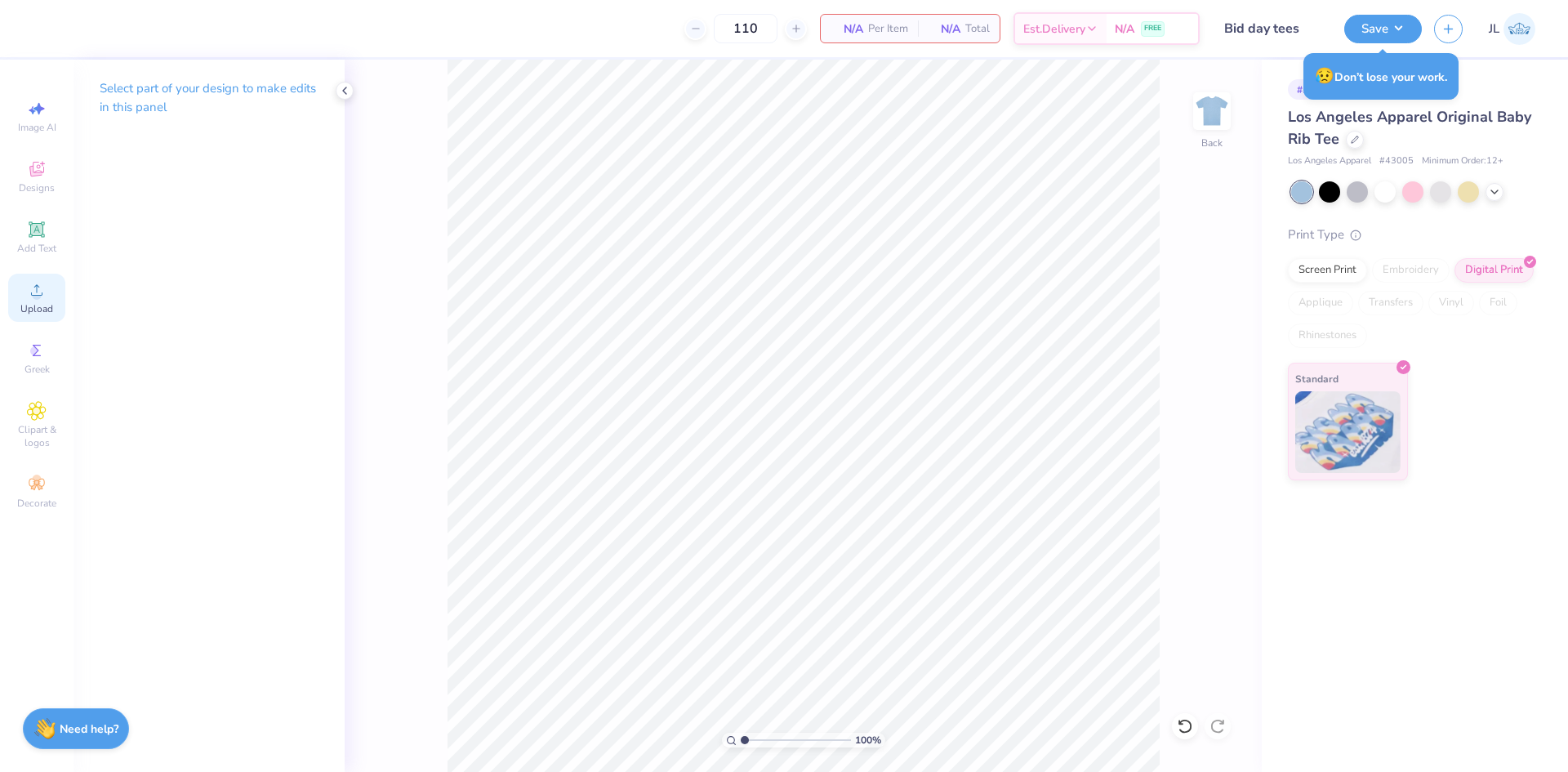
click at [33, 299] on icon at bounding box center [36, 289] width 20 height 20
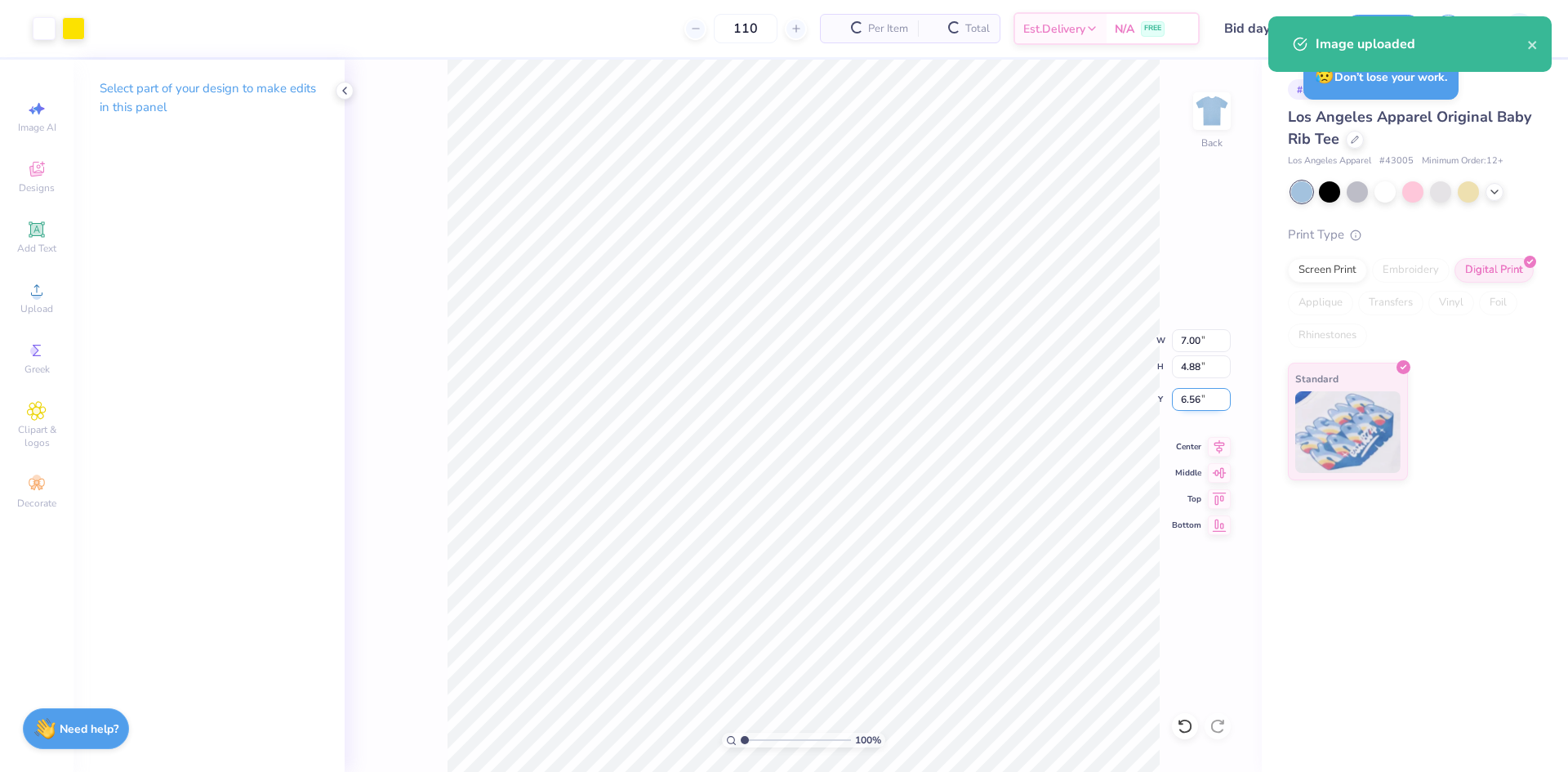
click at [1185, 397] on input "6.56" at bounding box center [1202, 399] width 59 height 23
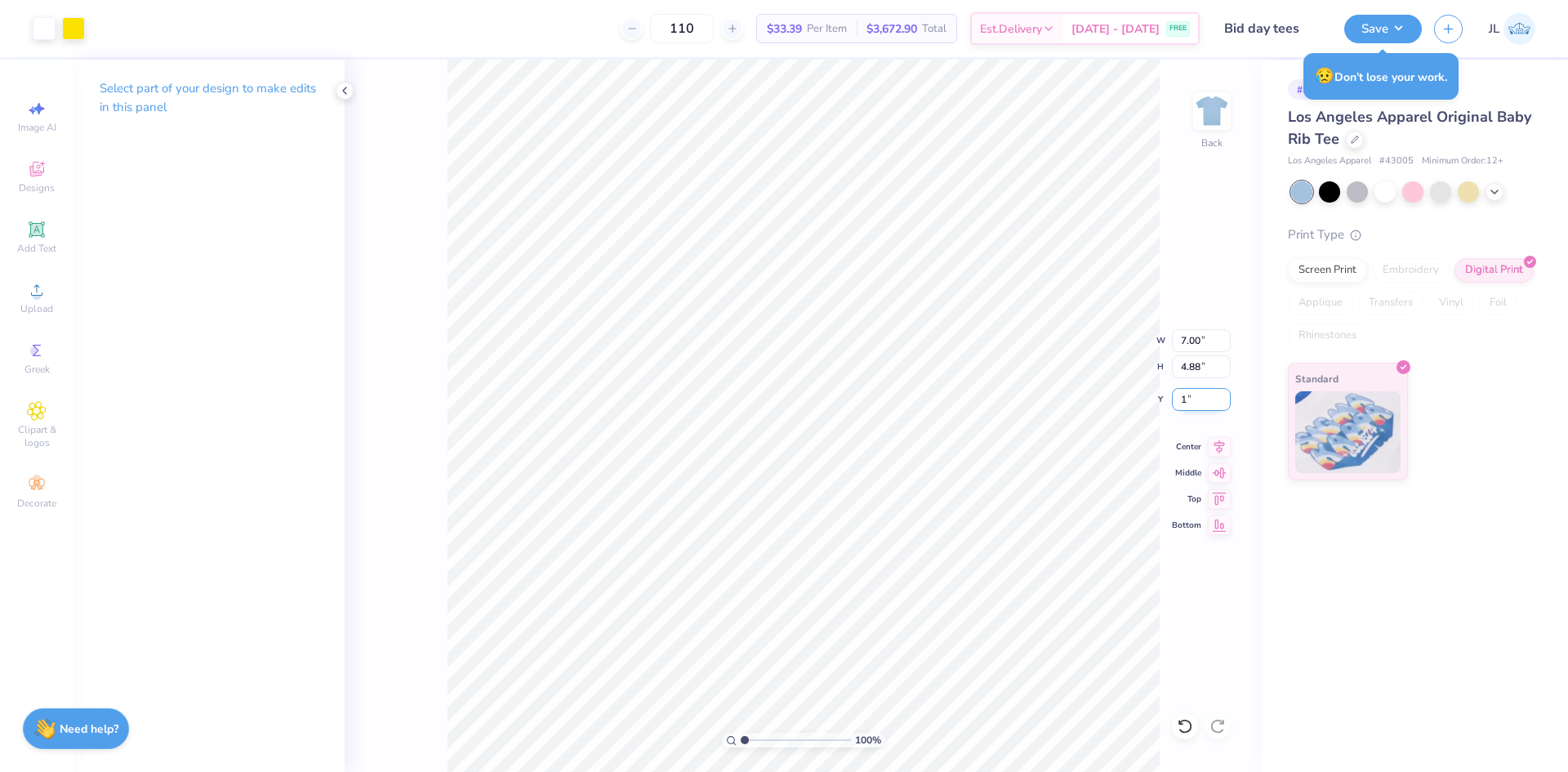
drag, startPoint x: 1179, startPoint y: 397, endPoint x: 1212, endPoint y: 395, distance: 33.1
click at [1212, 395] on input "1" at bounding box center [1202, 399] width 59 height 23
type input "3.00"
